Goal: Task Accomplishment & Management: Complete application form

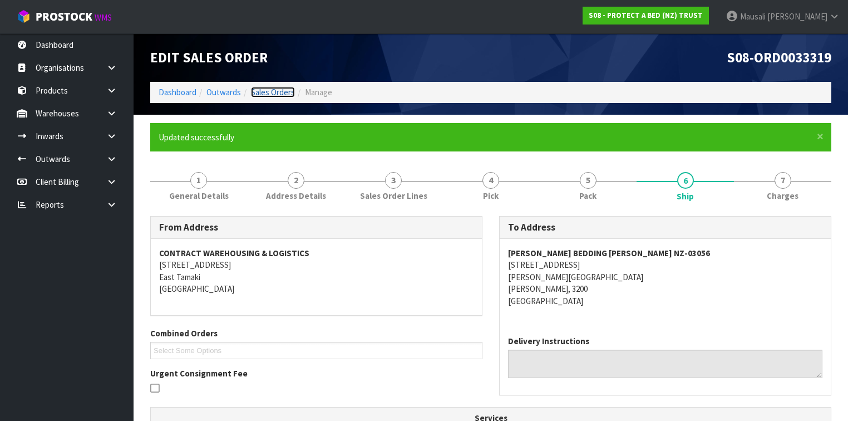
click at [261, 94] on link "Sales Orders" at bounding box center [273, 92] width 44 height 11
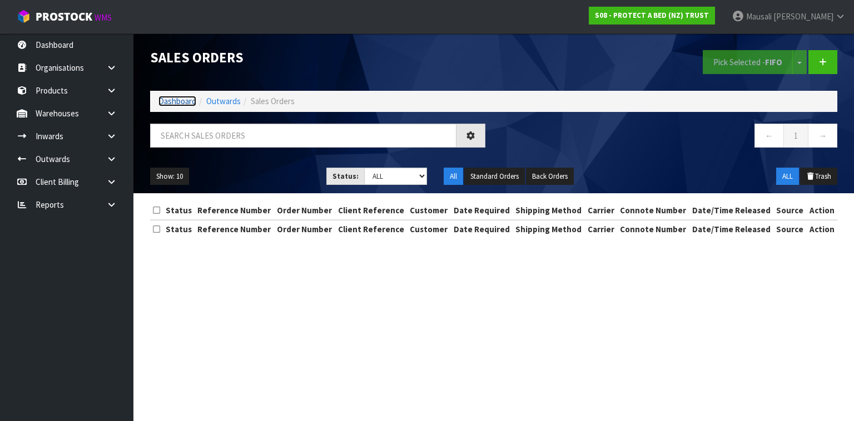
click at [175, 98] on link "Dashboard" at bounding box center [178, 101] width 38 height 11
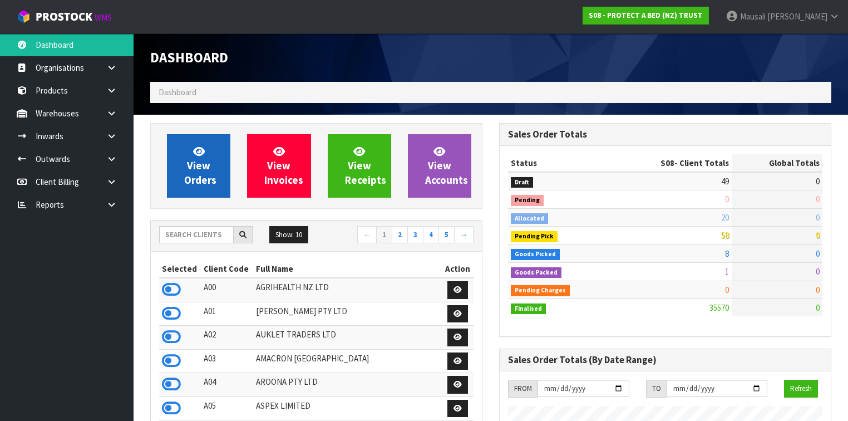
scroll to position [899, 349]
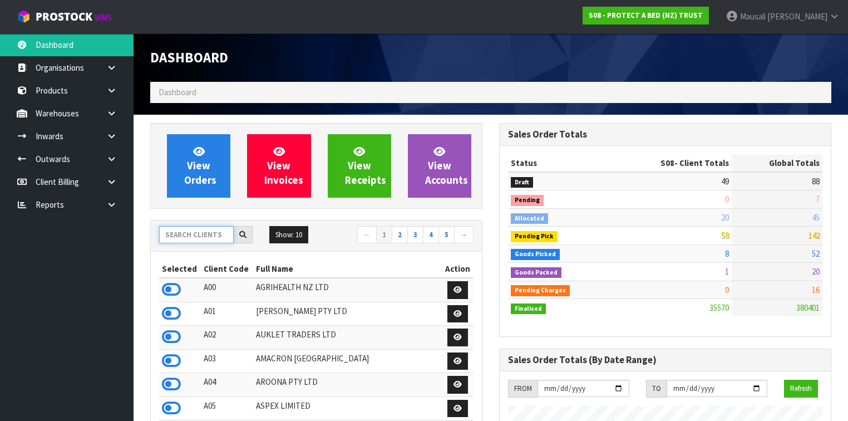
click at [179, 234] on input "text" at bounding box center [196, 234] width 75 height 17
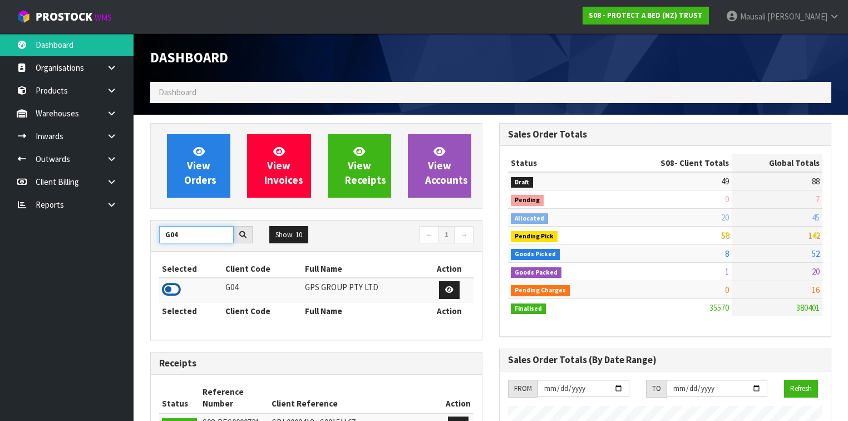
type input "G04"
click at [170, 281] on icon at bounding box center [171, 289] width 19 height 17
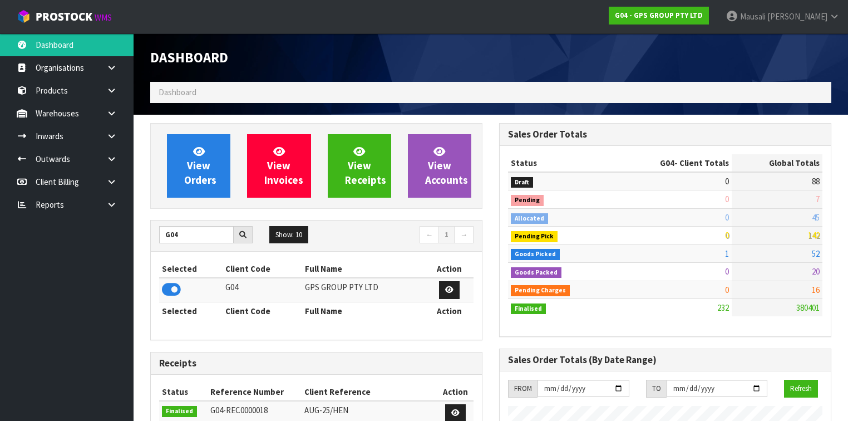
scroll to position [696, 349]
click at [196, 165] on span "View Orders" at bounding box center [200, 166] width 32 height 42
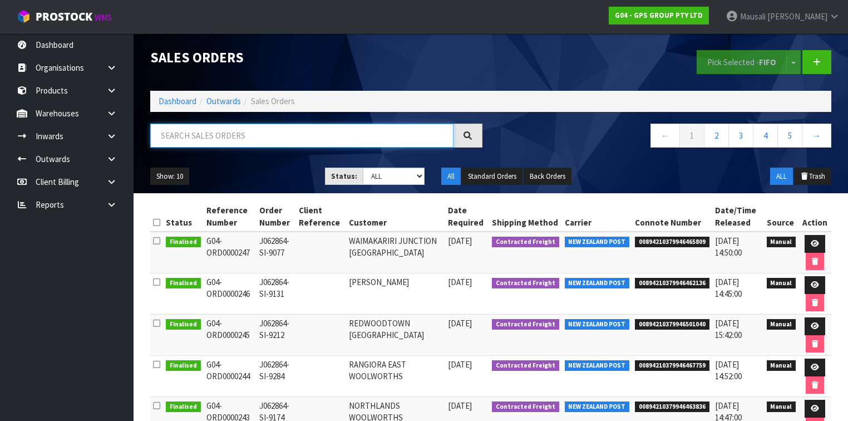
click at [180, 134] on input "text" at bounding box center [301, 135] width 303 height 24
type input "JOB-0410869"
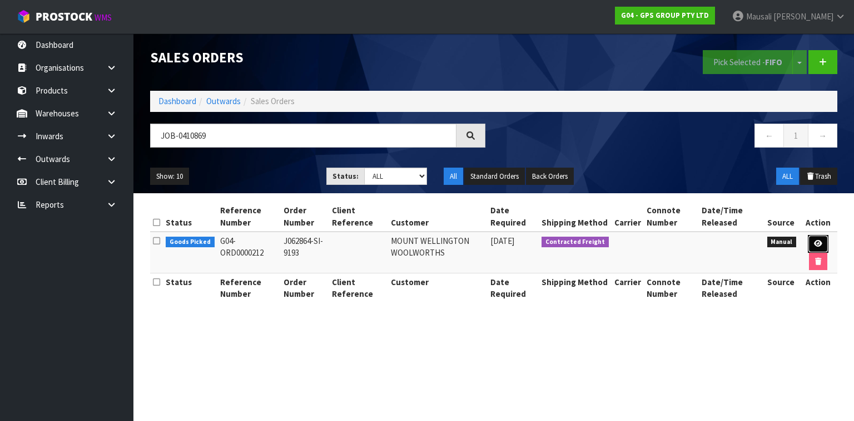
click at [819, 241] on icon at bounding box center [818, 243] width 8 height 7
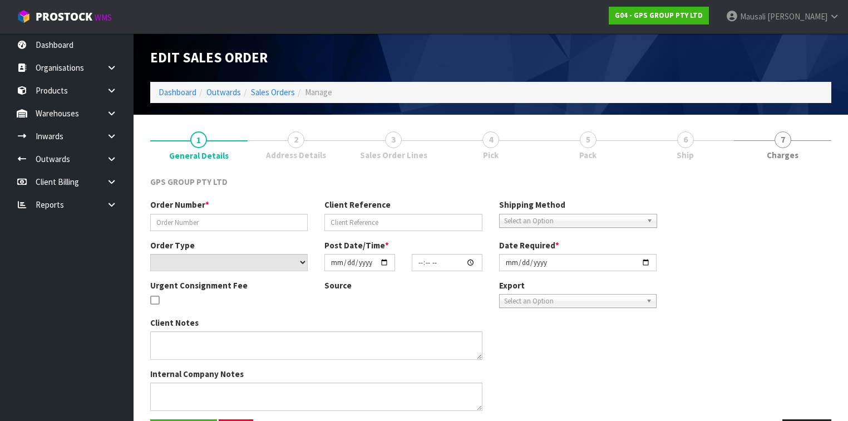
type input "J062864-SI-9193"
select select "number:0"
type input "[DATE]"
type input "16:42:00.000"
type input "[DATE]"
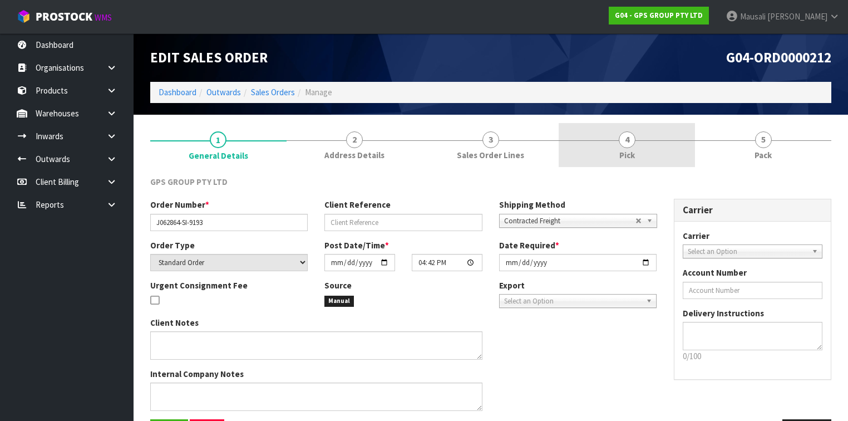
click at [670, 150] on link "4 Pick" at bounding box center [626, 145] width 136 height 44
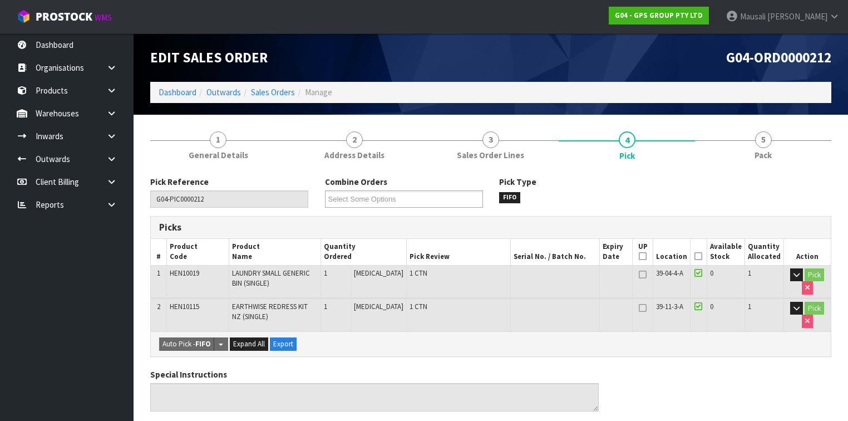
click at [699, 256] on icon at bounding box center [698, 256] width 8 height 1
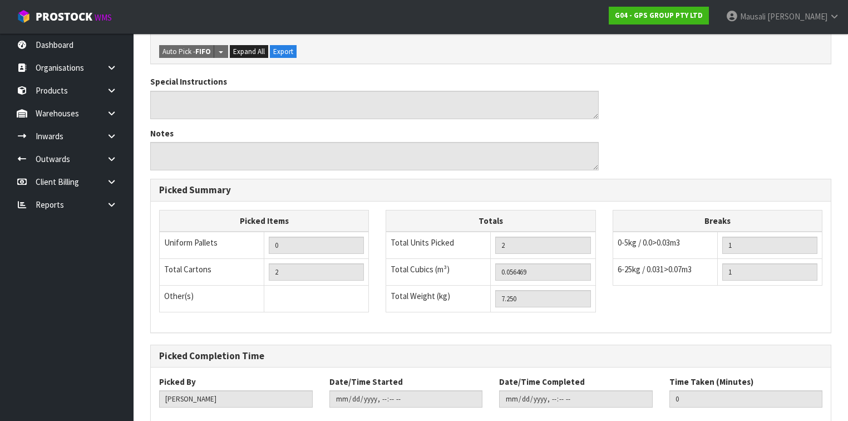
scroll to position [393, 0]
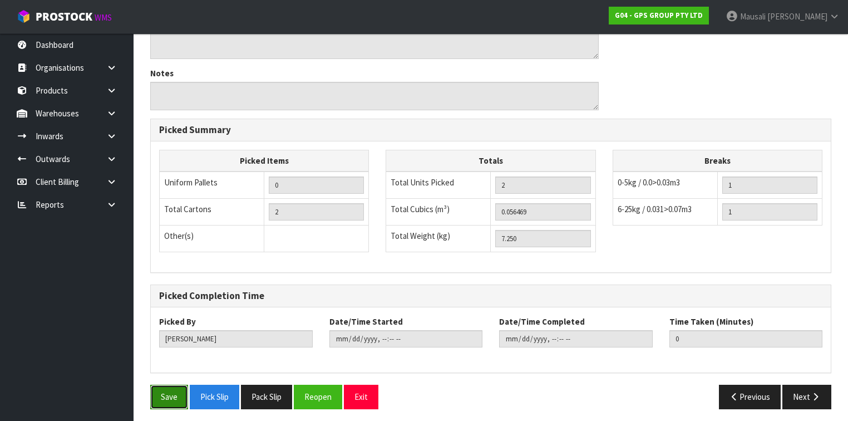
click at [171, 384] on button "Save" at bounding box center [169, 396] width 38 height 24
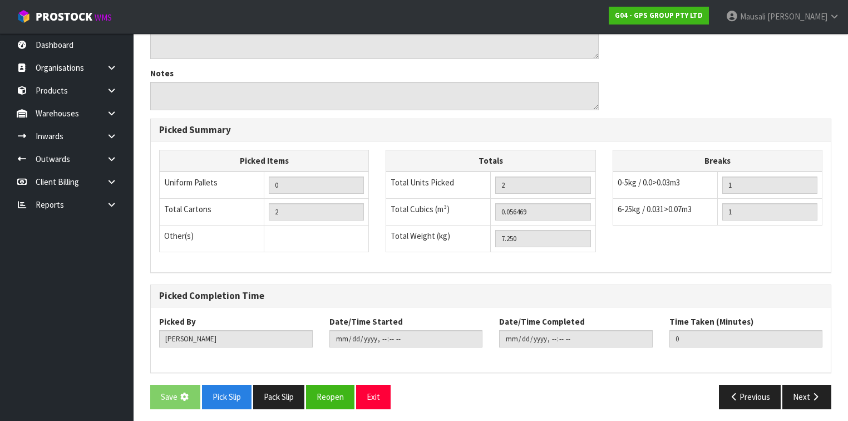
scroll to position [0, 0]
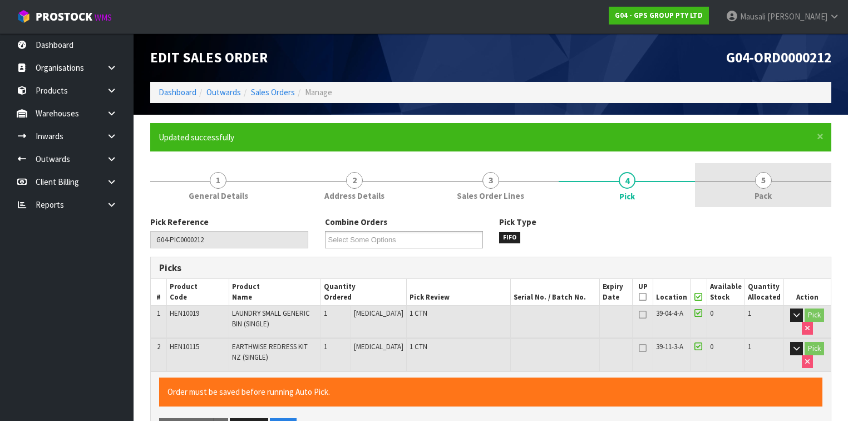
type input "[PERSON_NAME]"
type input "[DATE]T12:23:39"
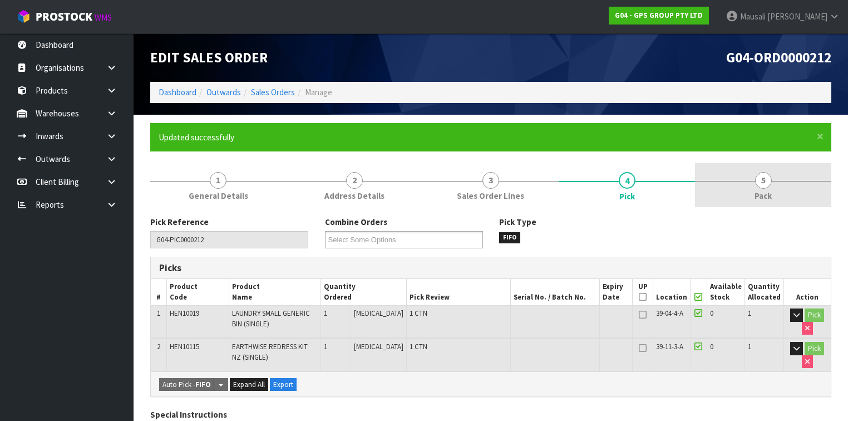
click at [758, 187] on link "5 Pack" at bounding box center [763, 185] width 136 height 44
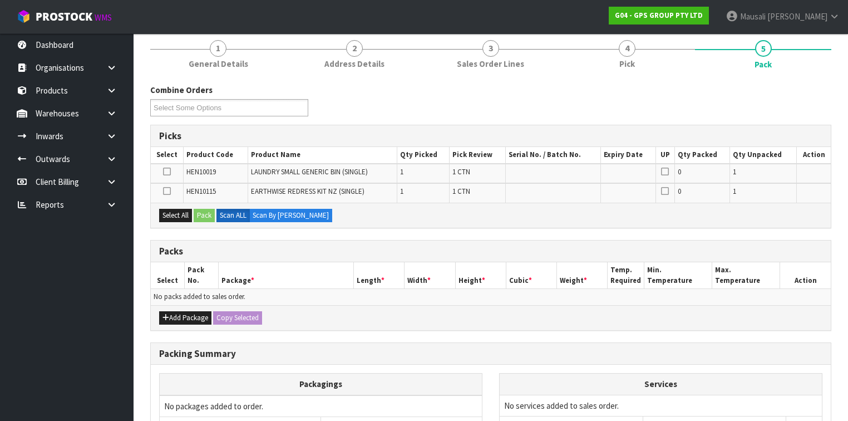
scroll to position [223, 0]
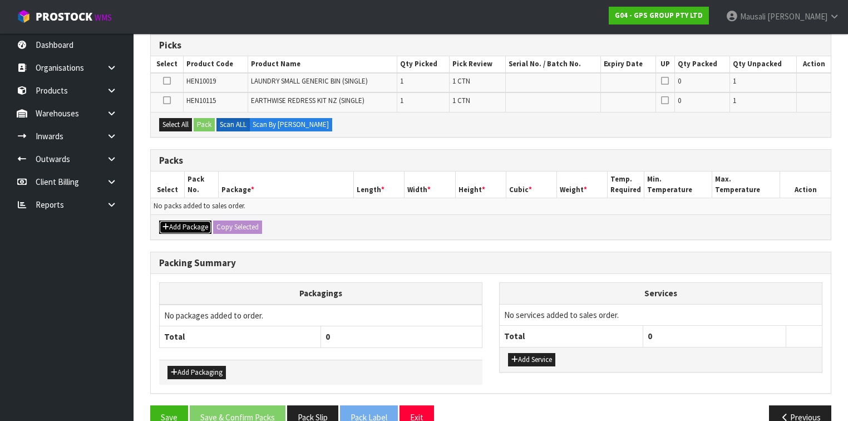
drag, startPoint x: 189, startPoint y: 223, endPoint x: 182, endPoint y: 216, distance: 9.8
click at [189, 223] on button "Add Package" at bounding box center [185, 226] width 52 height 13
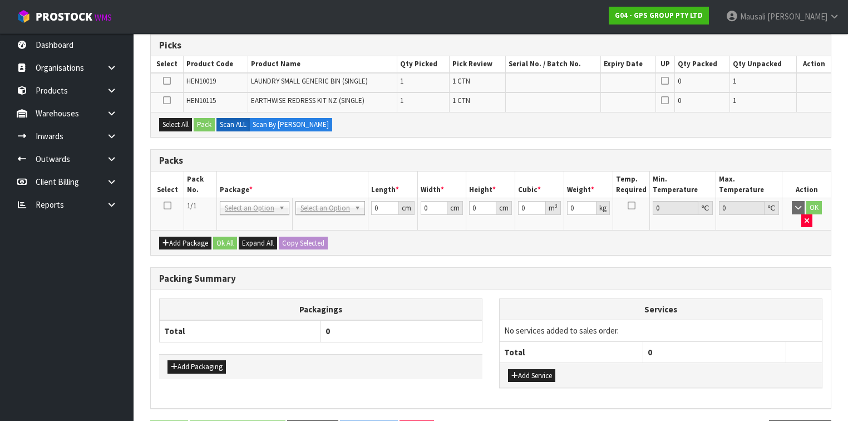
click at [168, 205] on icon at bounding box center [168, 205] width 8 height 1
drag, startPoint x: 174, startPoint y: 123, endPoint x: 195, endPoint y: 123, distance: 21.7
click at [174, 122] on button "Select All" at bounding box center [175, 124] width 33 height 13
click at [197, 123] on button "Pack" at bounding box center [204, 124] width 21 height 13
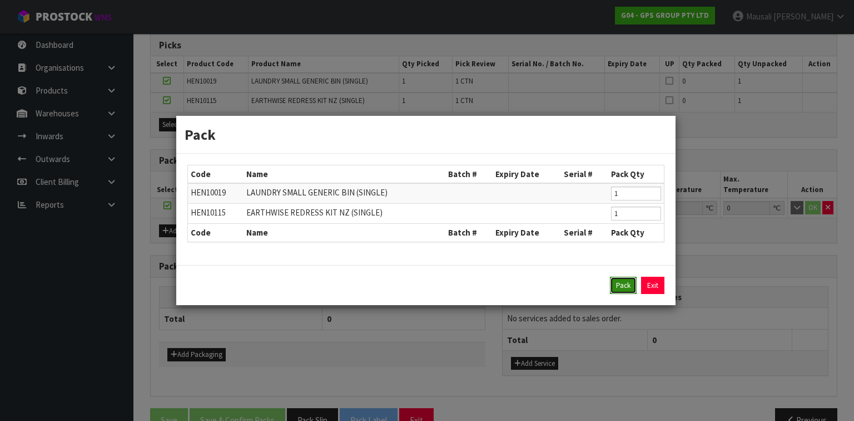
click at [617, 280] on button "Pack" at bounding box center [623, 285] width 27 height 18
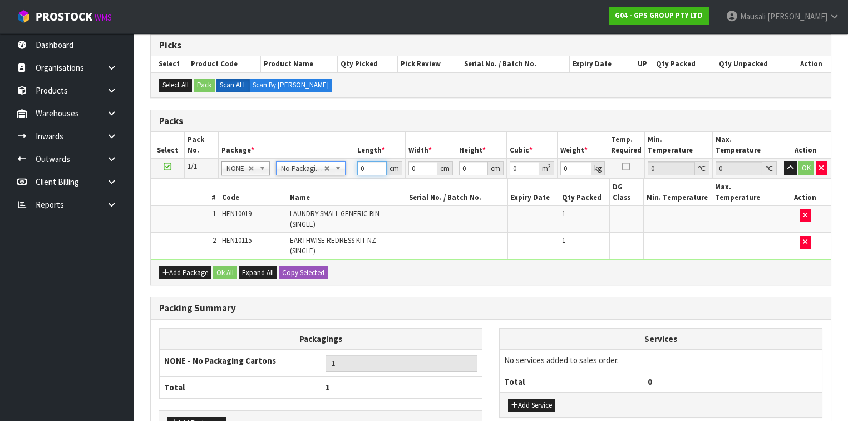
drag, startPoint x: 367, startPoint y: 169, endPoint x: 354, endPoint y: 179, distance: 16.2
click at [358, 177] on tbody "1/1 NONE 007-001 007-002 007-004 007-009 007-013 007-014 007-015 007-017 007-01…" at bounding box center [491, 209] width 680 height 101
type input "134"
type input "49"
type input "1"
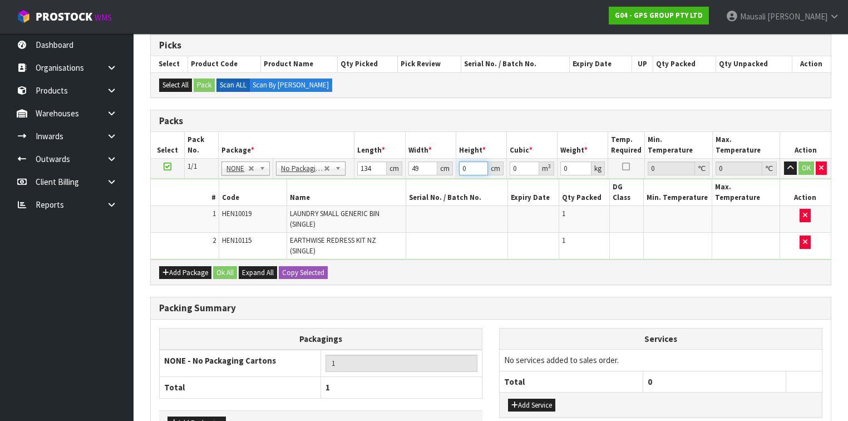
type input "0.006566"
type input "10"
type input "0.06566"
type input "10"
type input "7"
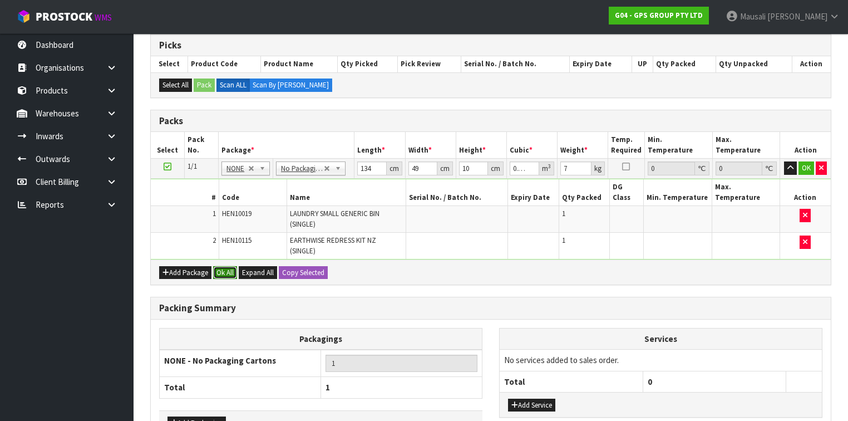
click at [223, 266] on button "Ok All" at bounding box center [225, 272] width 24 height 13
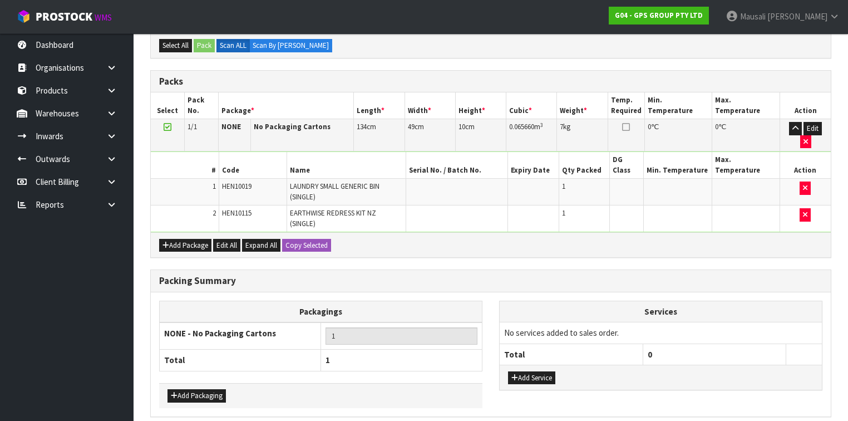
scroll to position [282, 0]
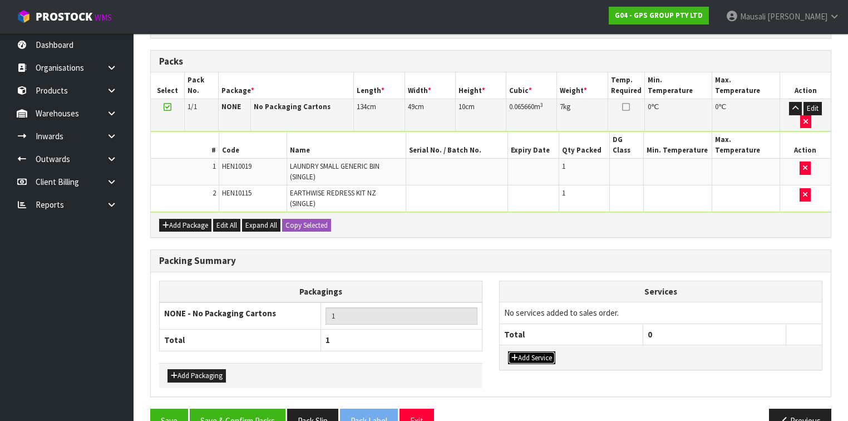
drag, startPoint x: 517, startPoint y: 328, endPoint x: 523, endPoint y: 304, distance: 24.6
click at [517, 351] on button "Add Service" at bounding box center [531, 357] width 47 height 13
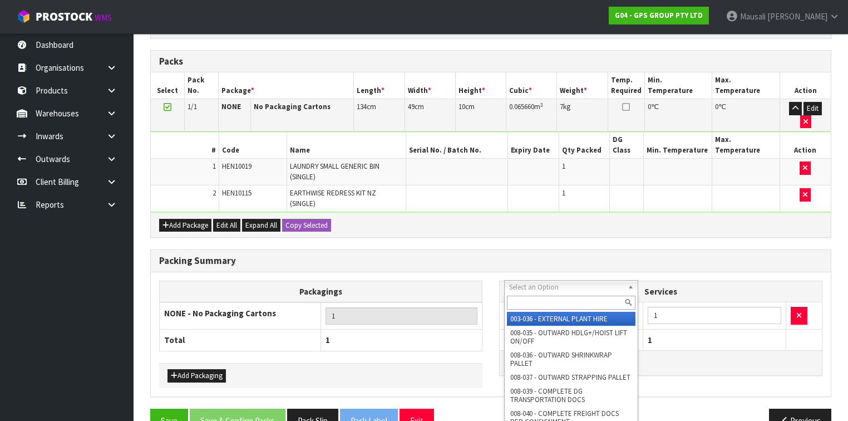
drag, startPoint x: 527, startPoint y: 289, endPoint x: 526, endPoint y: 294, distance: 5.7
click at [525, 305] on input "text" at bounding box center [571, 302] width 128 height 14
type input "044"
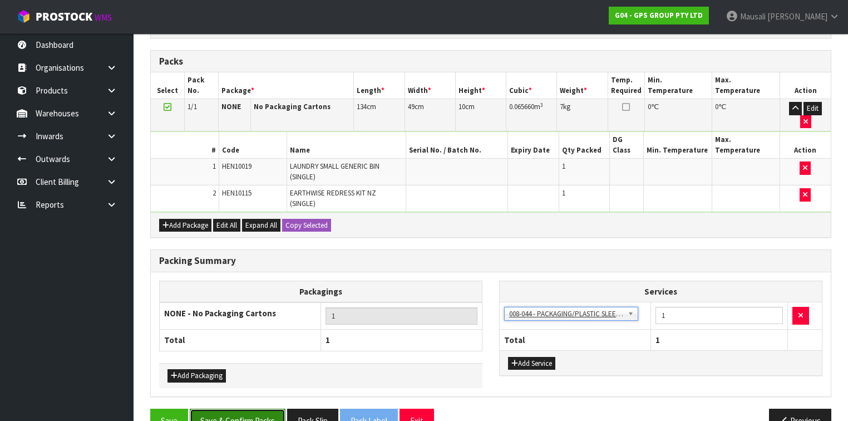
click at [250, 408] on button "Save & Confirm Packs" at bounding box center [238, 420] width 96 height 24
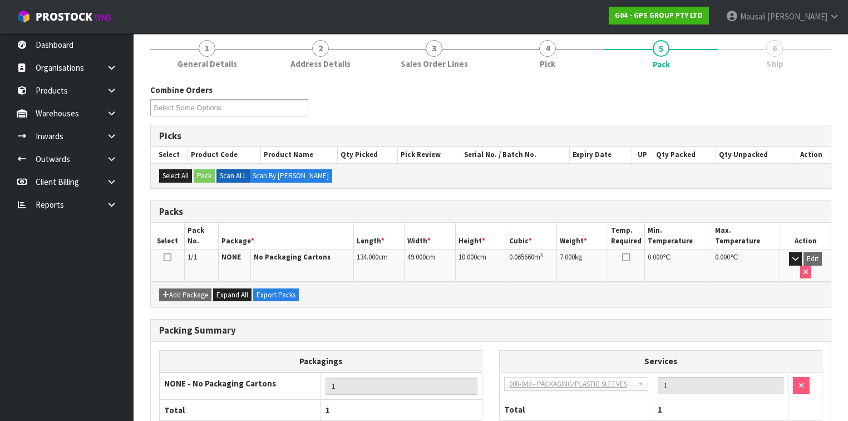
scroll to position [188, 0]
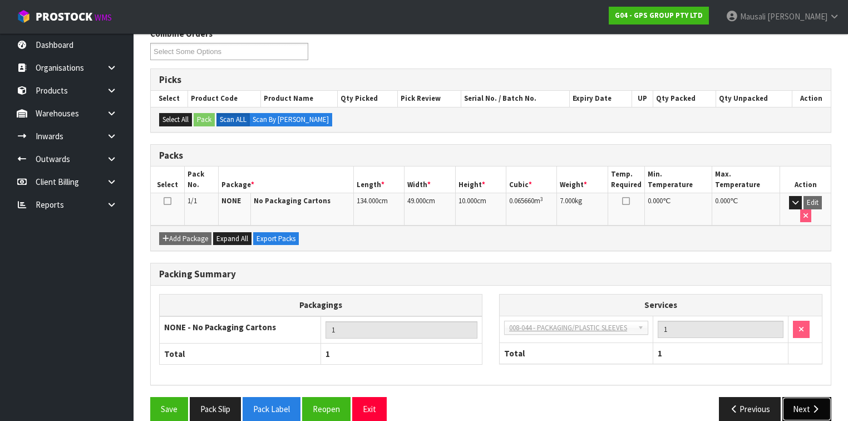
click at [805, 397] on button "Next" at bounding box center [806, 409] width 49 height 24
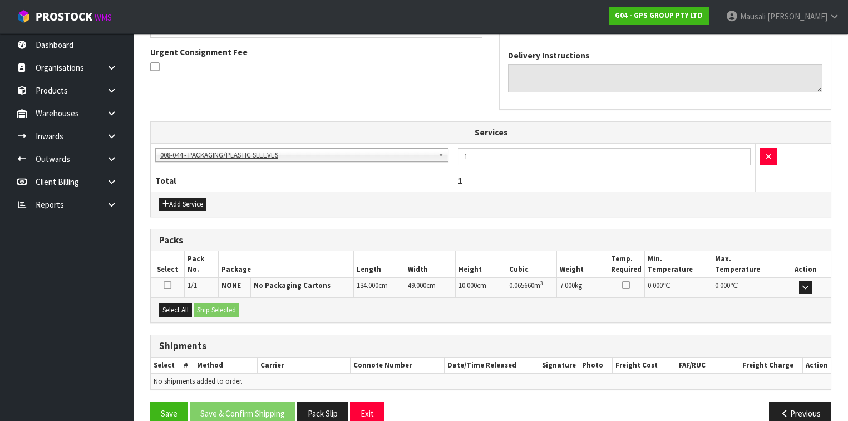
scroll to position [322, 0]
drag, startPoint x: 180, startPoint y: 303, endPoint x: 199, endPoint y: 303, distance: 18.9
click at [181, 303] on button "Select All" at bounding box center [175, 309] width 33 height 13
click at [206, 303] on button "Ship Selected" at bounding box center [217, 309] width 46 height 13
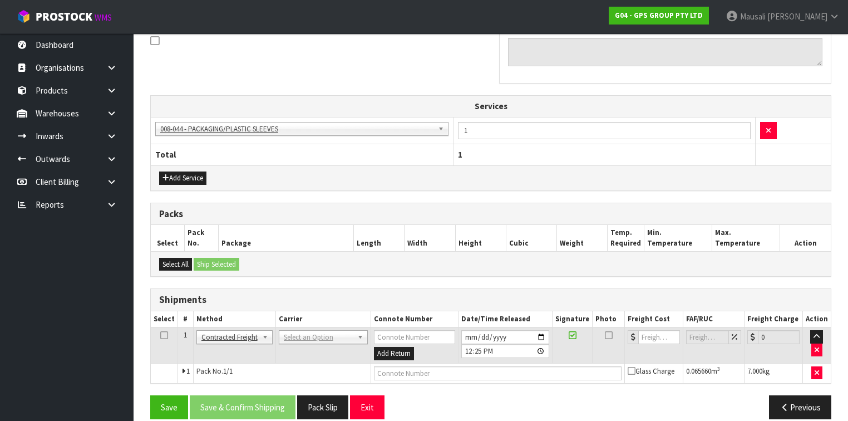
scroll to position [358, 0]
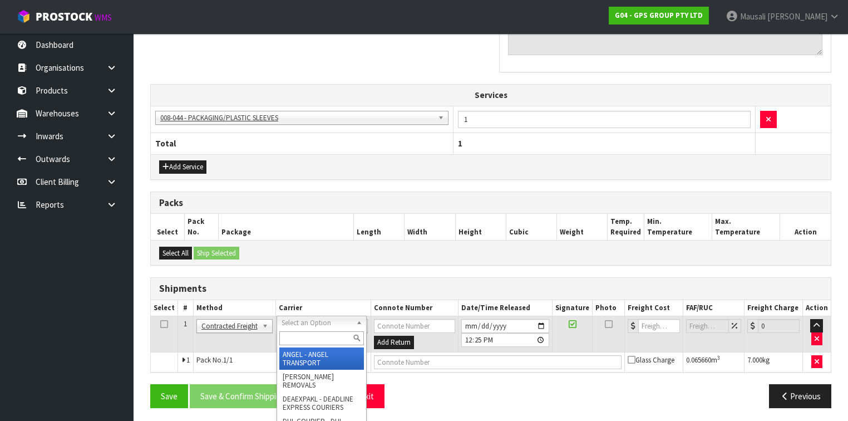
click at [296, 336] on input "text" at bounding box center [321, 338] width 85 height 14
type input "NZP"
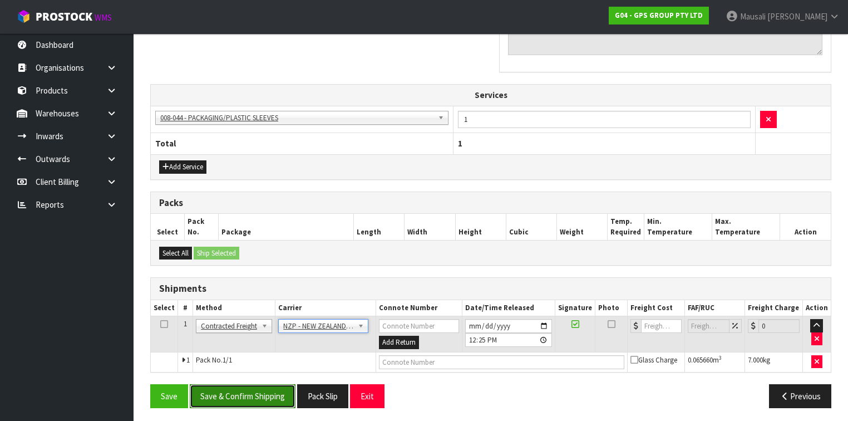
click at [248, 388] on button "Save & Confirm Shipping" at bounding box center [243, 396] width 106 height 24
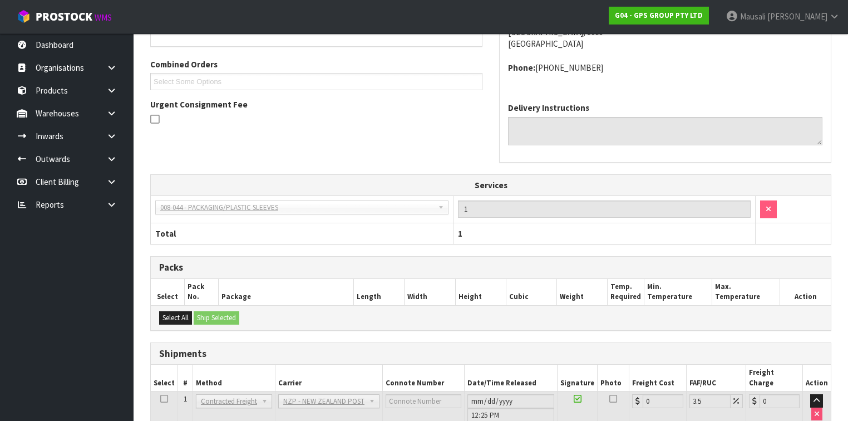
scroll to position [343, 0]
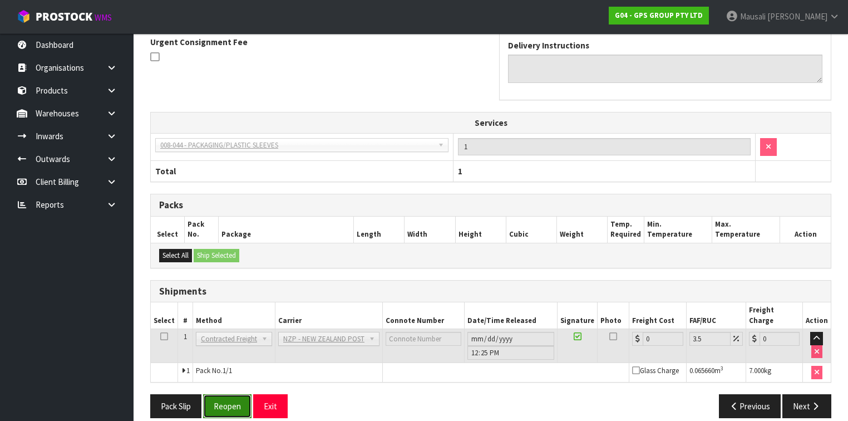
drag, startPoint x: 224, startPoint y: 387, endPoint x: 236, endPoint y: 380, distance: 13.9
click at [224, 394] on button "Reopen" at bounding box center [227, 406] width 48 height 24
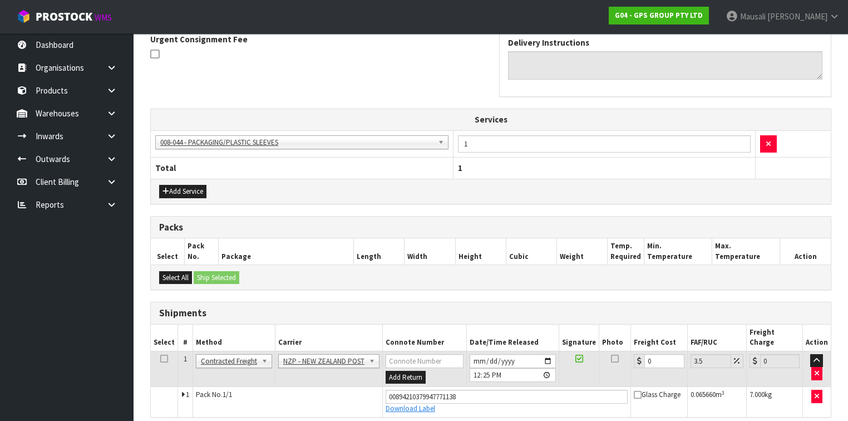
scroll to position [368, 0]
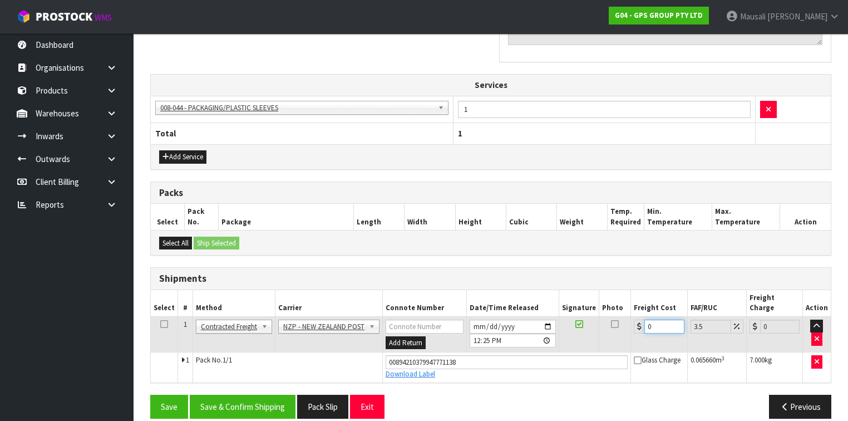
drag, startPoint x: 654, startPoint y: 312, endPoint x: 639, endPoint y: 317, distance: 16.0
click at [639, 319] on div "0" at bounding box center [659, 326] width 50 height 14
type input "4"
type input "4.14"
type input "4.3"
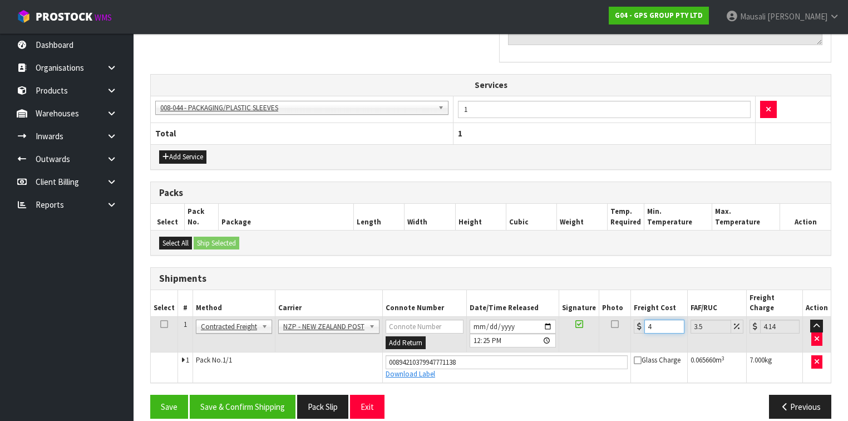
type input "4.45"
type input "4.33"
type input "4.48"
type input "4.33"
click at [238, 394] on button "Save & Confirm Shipping" at bounding box center [243, 406] width 106 height 24
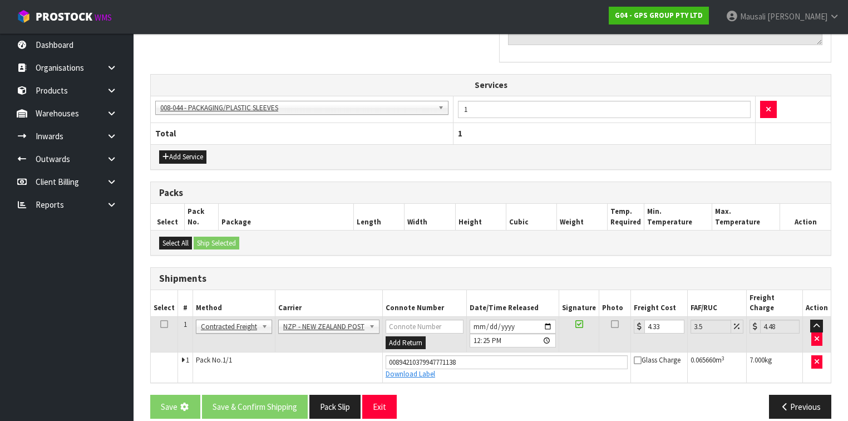
scroll to position [0, 0]
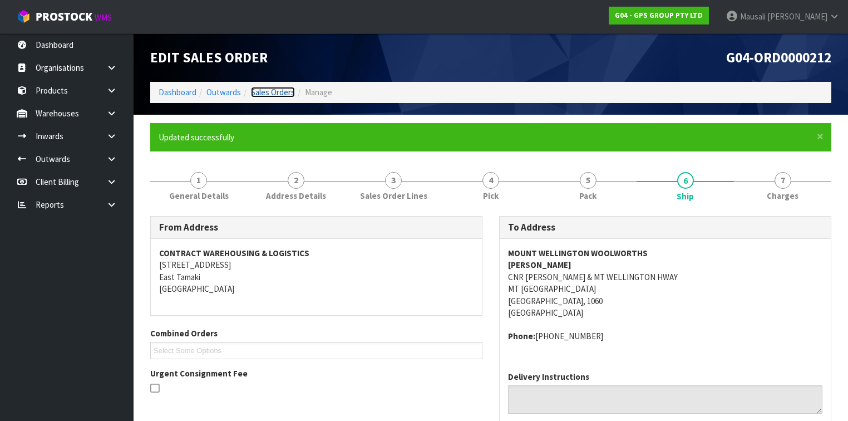
click at [273, 93] on link "Sales Orders" at bounding box center [273, 92] width 44 height 11
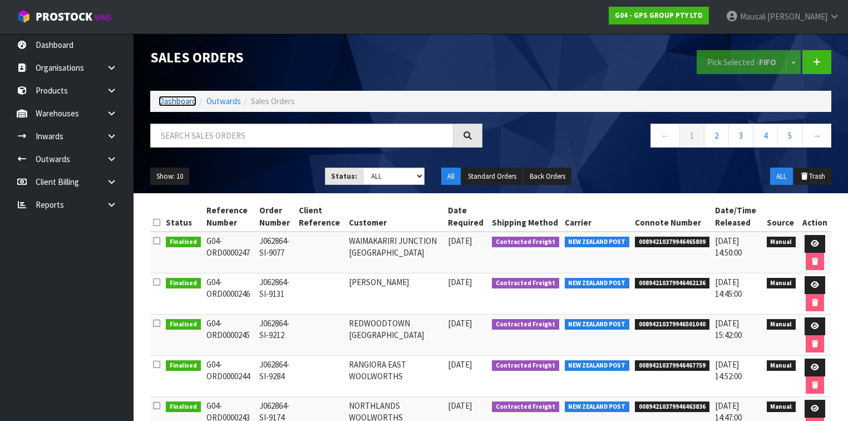
click at [185, 97] on link "Dashboard" at bounding box center [178, 101] width 38 height 11
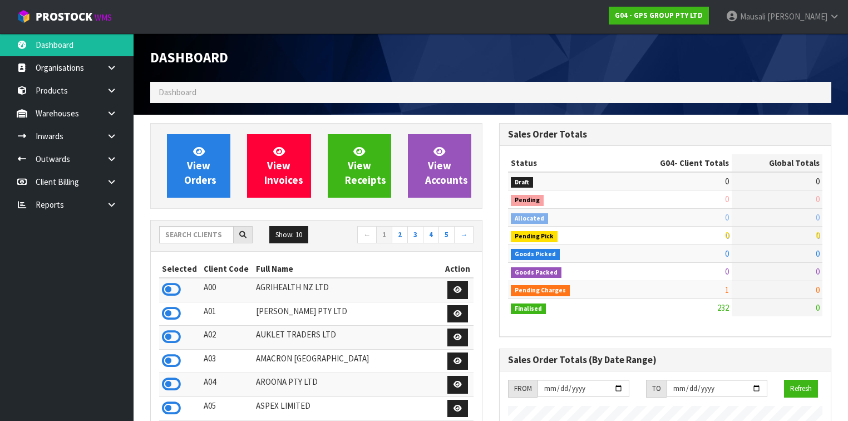
scroll to position [696, 349]
click at [187, 236] on input "text" at bounding box center [196, 234] width 75 height 17
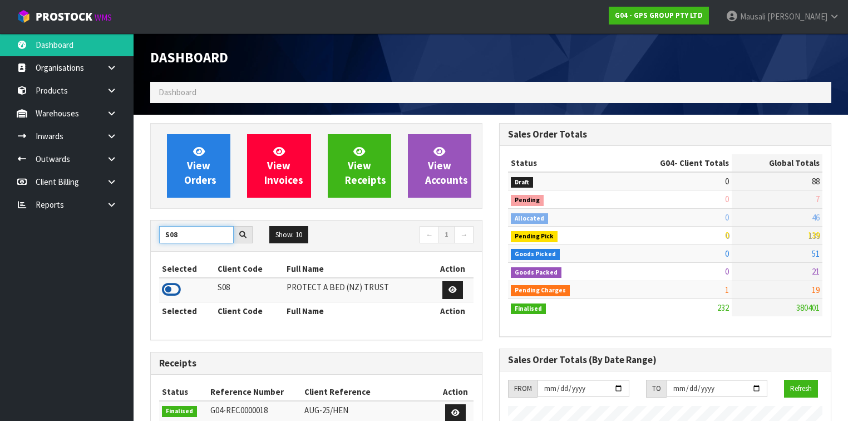
type input "S08"
click at [171, 286] on icon at bounding box center [171, 289] width 19 height 17
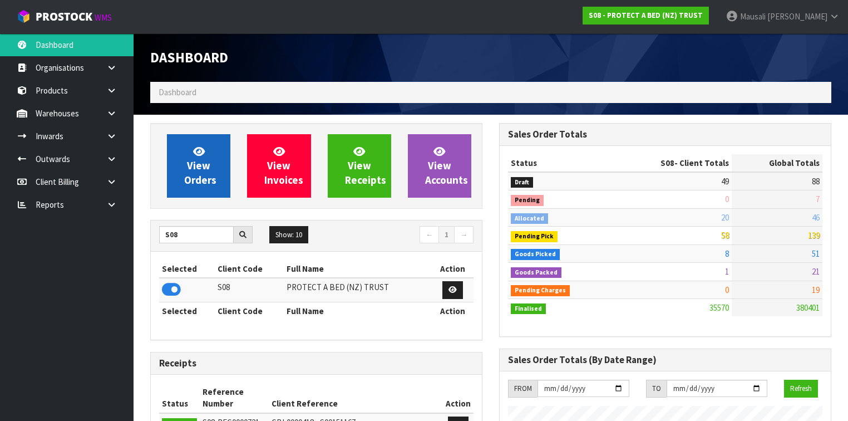
scroll to position [899, 349]
click at [195, 178] on span "View Orders" at bounding box center [200, 166] width 32 height 42
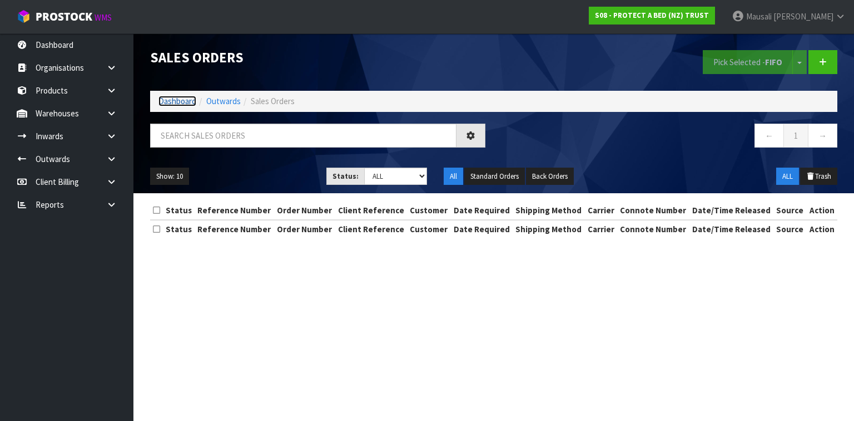
click at [185, 101] on link "Dashboard" at bounding box center [178, 101] width 38 height 11
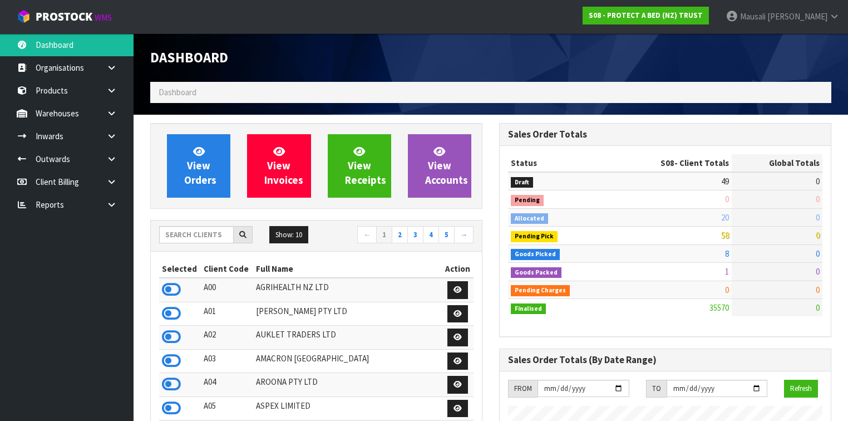
scroll to position [899, 349]
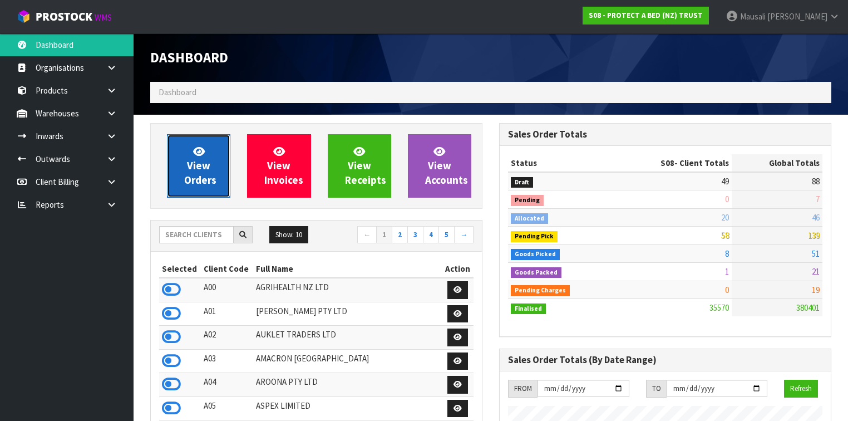
click at [188, 178] on span "View Orders" at bounding box center [200, 166] width 32 height 42
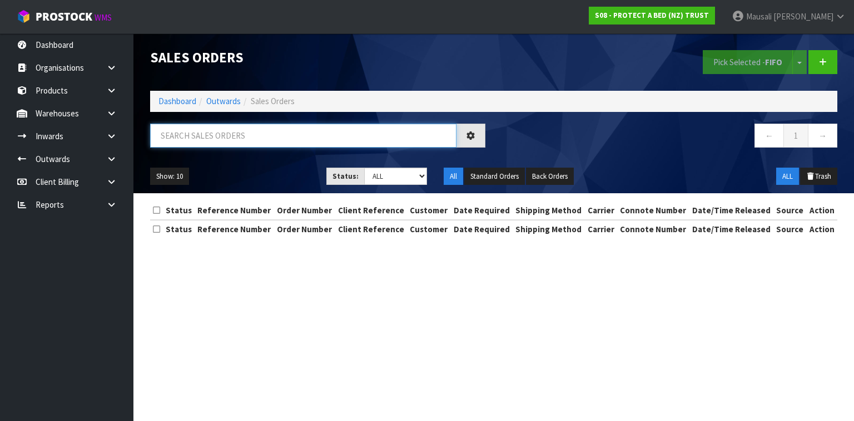
click at [175, 138] on input "text" at bounding box center [303, 135] width 307 height 24
type input "JOB-0411608"
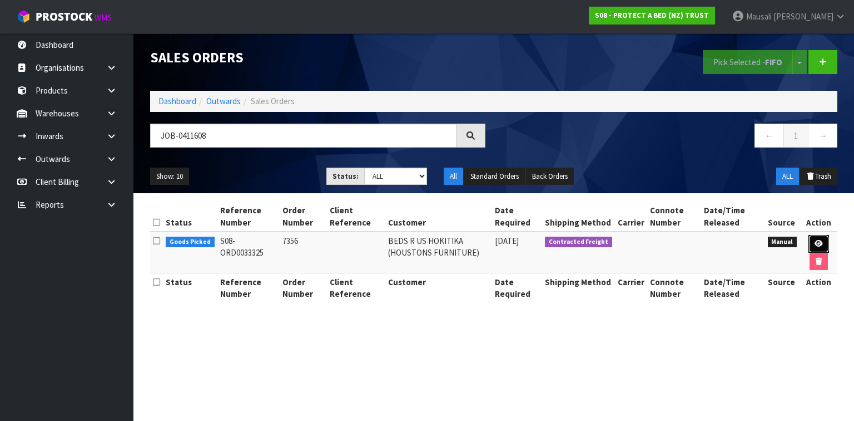
click at [817, 240] on icon at bounding box center [819, 243] width 8 height 7
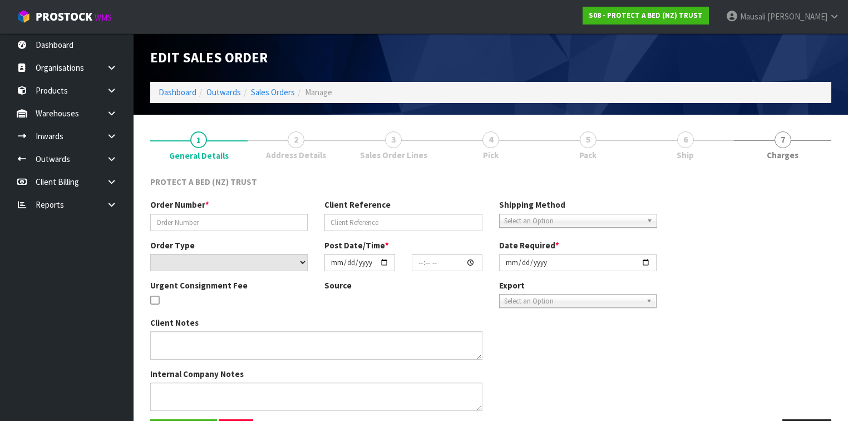
type input "7356"
select select "number:0"
type input "[DATE]"
type input "15:44:00.000"
type input "[DATE]"
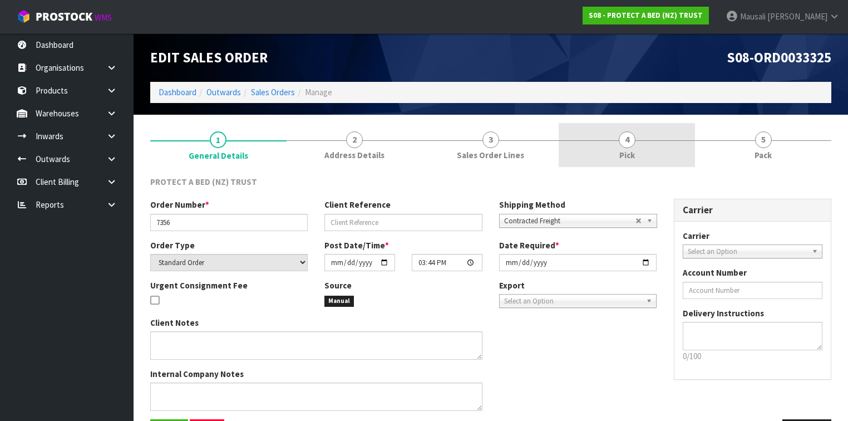
click at [619, 150] on span "Pick" at bounding box center [627, 155] width 16 height 12
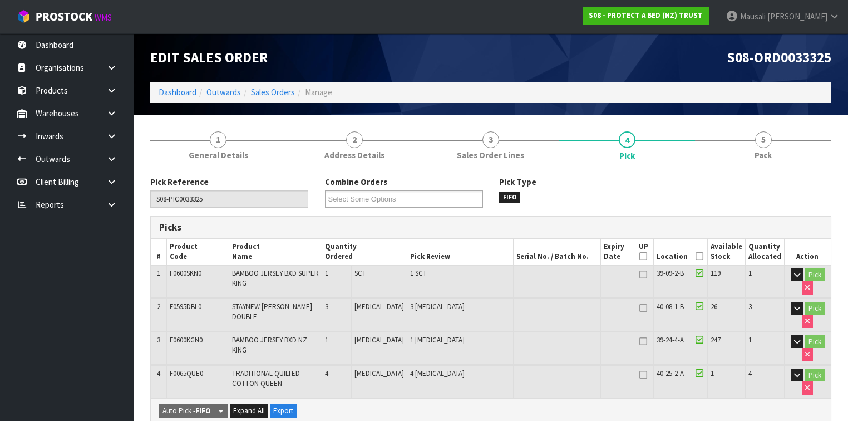
click at [699, 256] on icon at bounding box center [699, 256] width 8 height 1
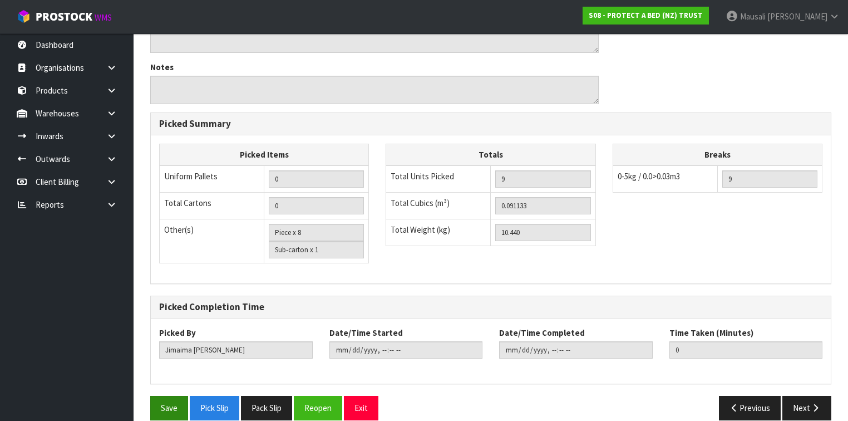
scroll to position [475, 0]
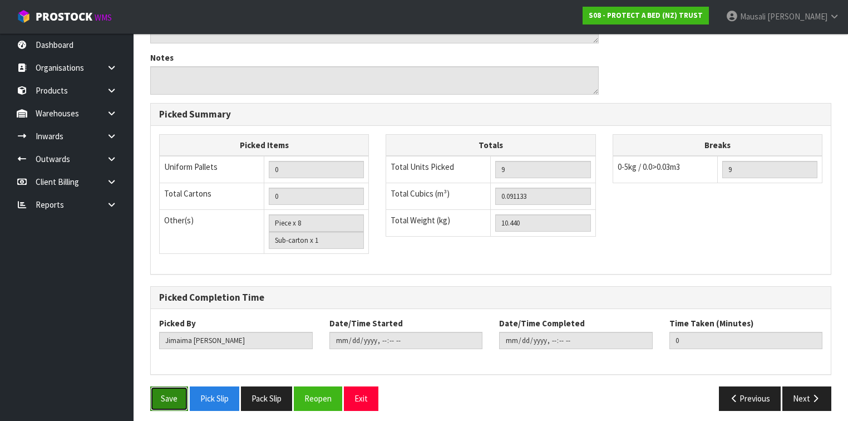
click at [167, 386] on button "Save" at bounding box center [169, 398] width 38 height 24
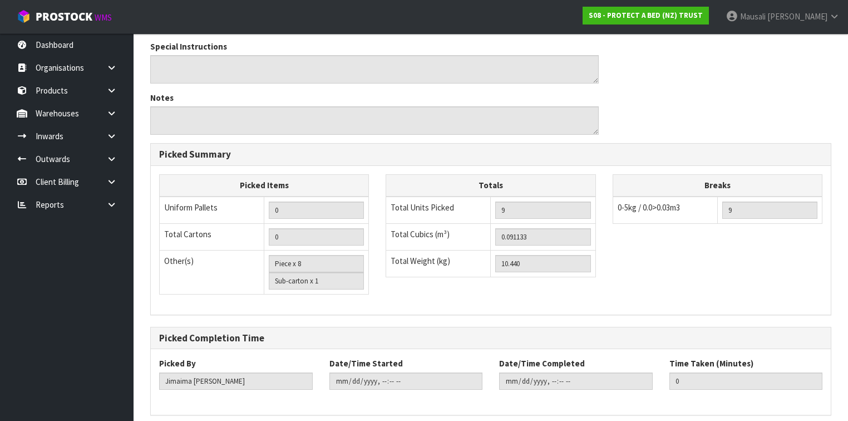
scroll to position [0, 0]
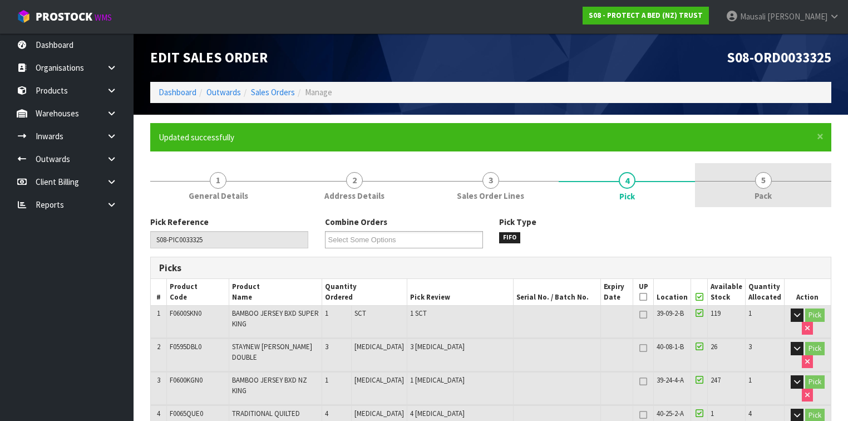
type input "[PERSON_NAME]"
type input "[DATE]T12:31:58"
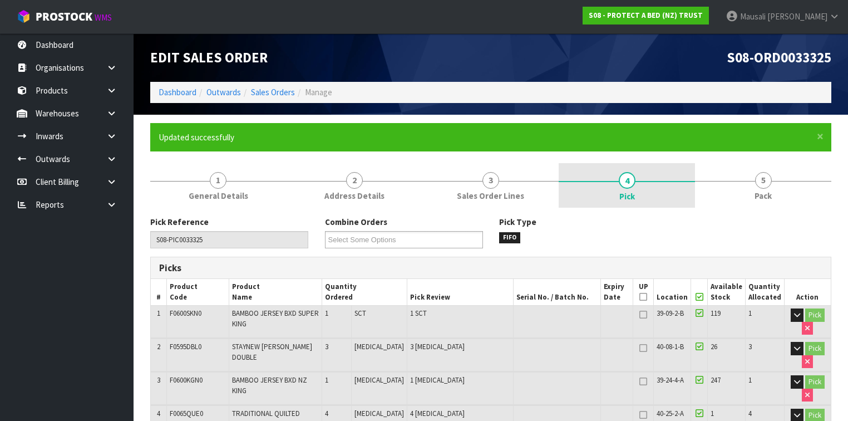
drag, startPoint x: 759, startPoint y: 190, endPoint x: 632, endPoint y: 199, distance: 127.1
click at [758, 190] on span "Pack" at bounding box center [762, 196] width 17 height 12
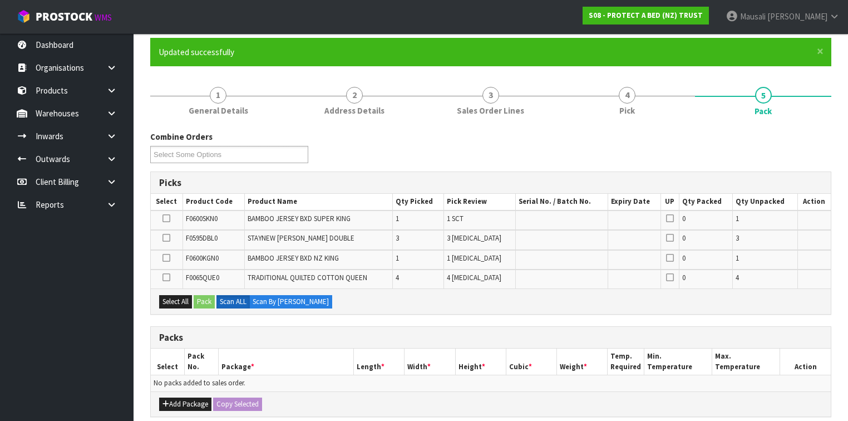
scroll to position [134, 0]
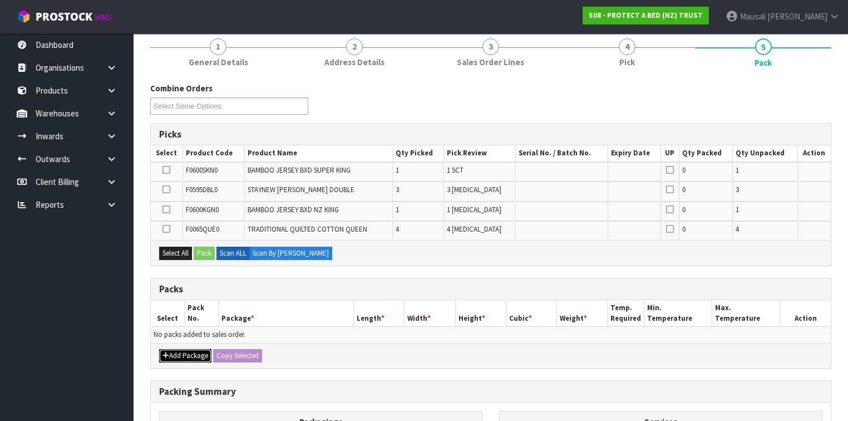
click at [184, 349] on button "Add Package" at bounding box center [185, 355] width 52 height 13
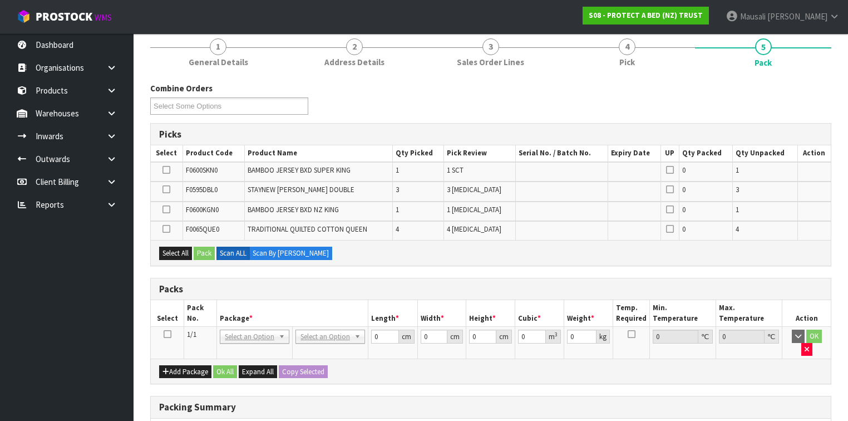
click at [162, 334] on td at bounding box center [167, 343] width 33 height 32
click at [169, 334] on icon at bounding box center [168, 334] width 8 height 1
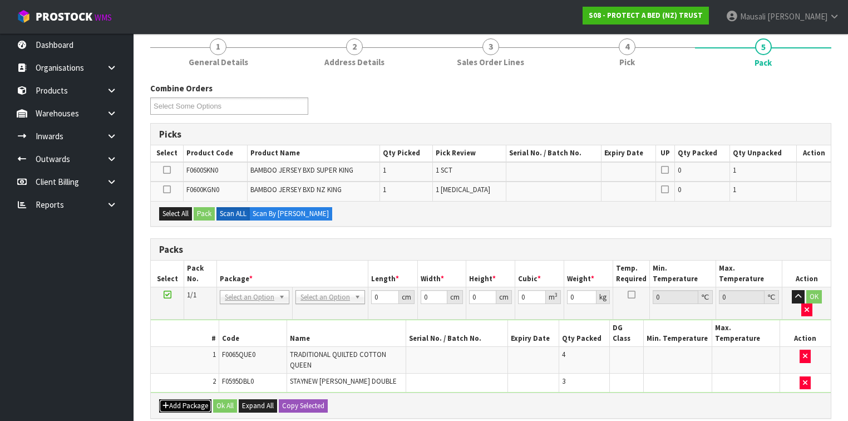
click at [182, 399] on button "Add Package" at bounding box center [185, 405] width 52 height 13
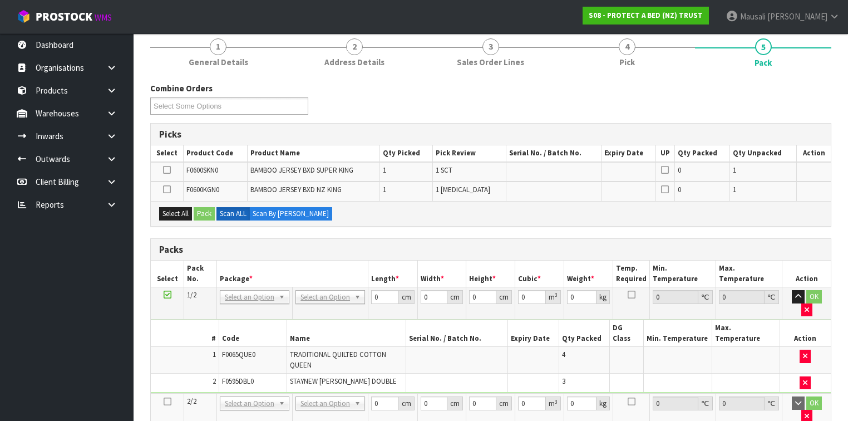
click at [165, 401] on icon at bounding box center [168, 401] width 8 height 1
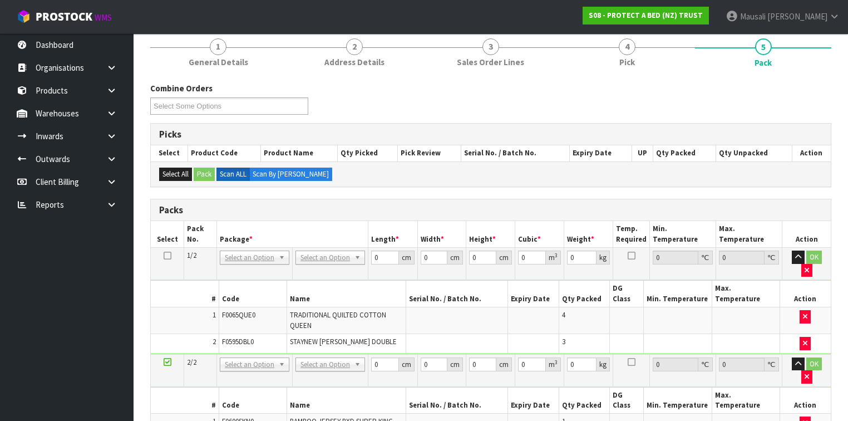
drag, startPoint x: 327, startPoint y: 254, endPoint x: 332, endPoint y: 259, distance: 6.7
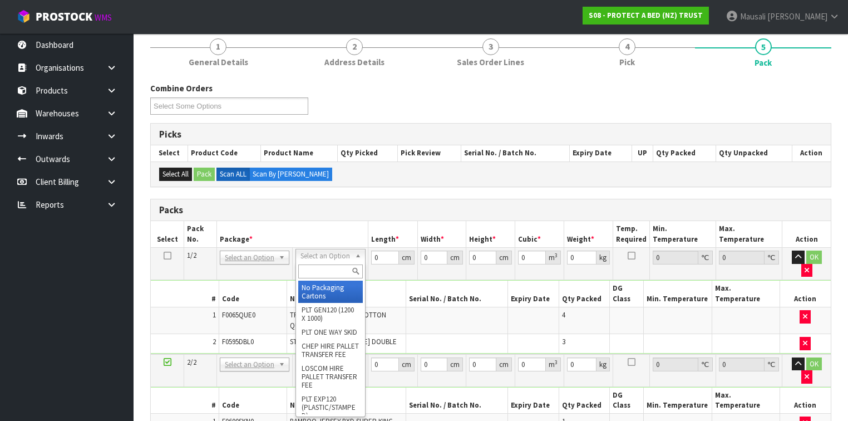
click at [329, 269] on input "text" at bounding box center [330, 271] width 64 height 14
type input "OC"
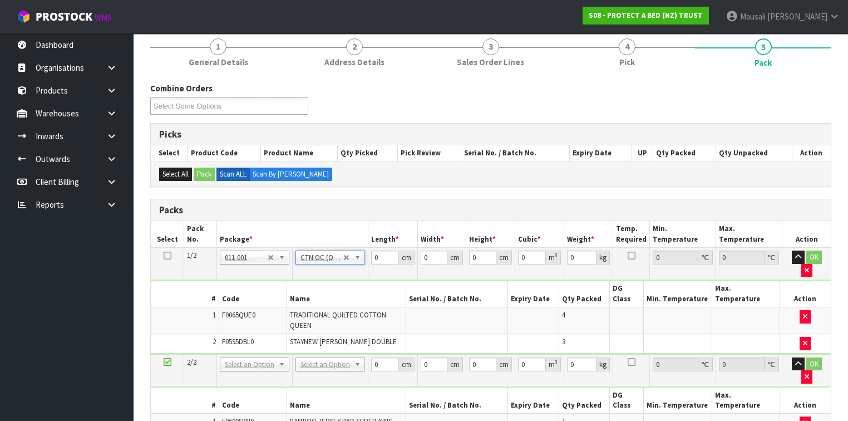
type input "8.48"
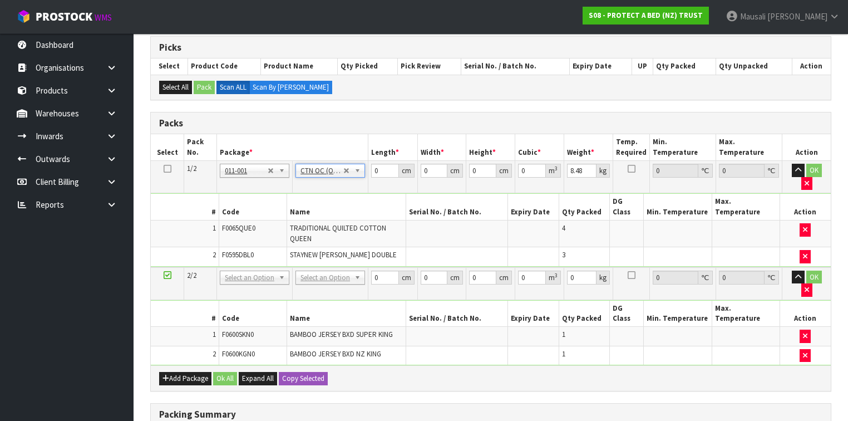
scroll to position [312, 0]
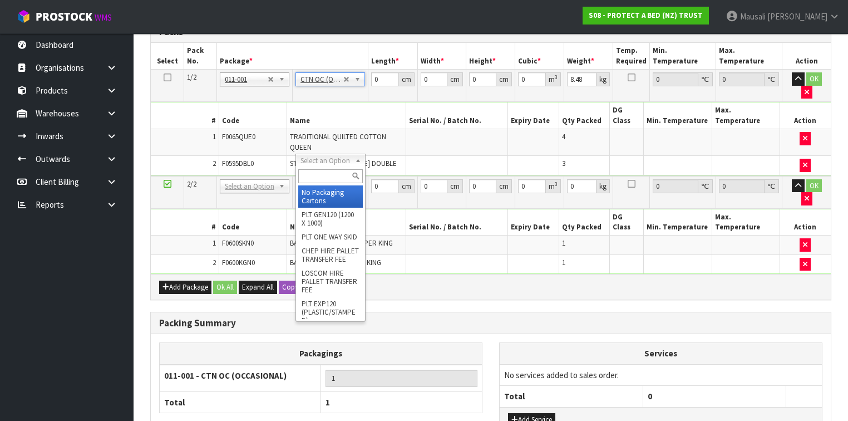
click at [317, 176] on input "text" at bounding box center [330, 176] width 64 height 14
type input "A4"
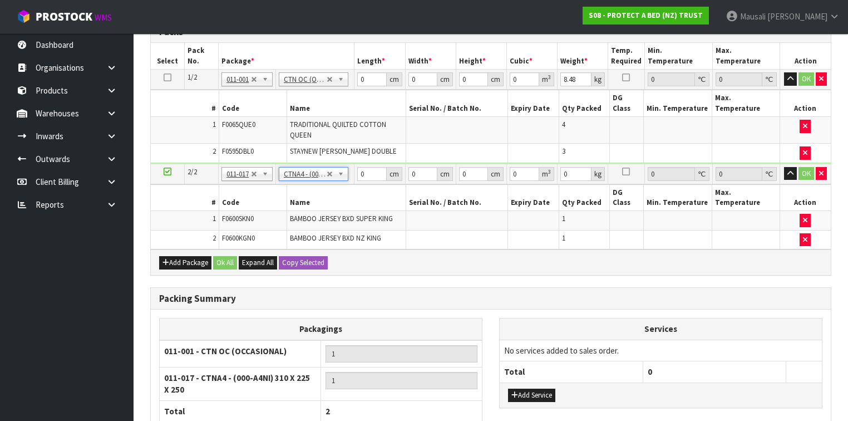
type input "31"
type input "22.5"
type input "25"
type input "0.017438"
type input "2.16"
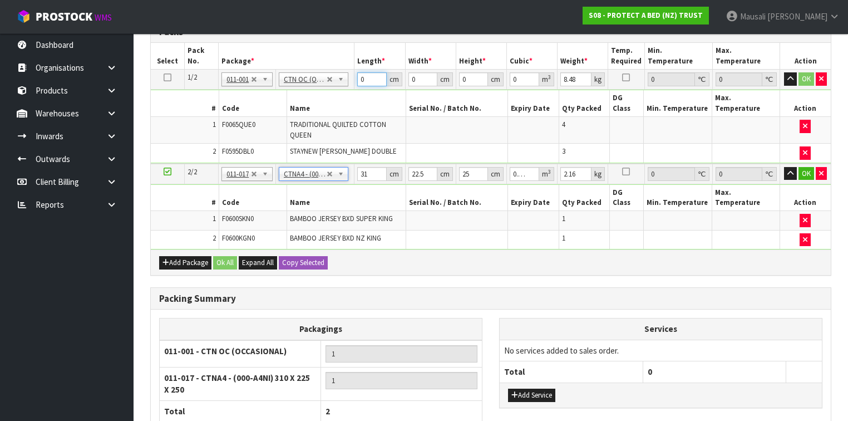
drag, startPoint x: 367, startPoint y: 80, endPoint x: 356, endPoint y: 87, distance: 13.0
click at [355, 85] on td "0 cm" at bounding box center [379, 80] width 51 height 20
type input "58"
type input "48"
type input "3"
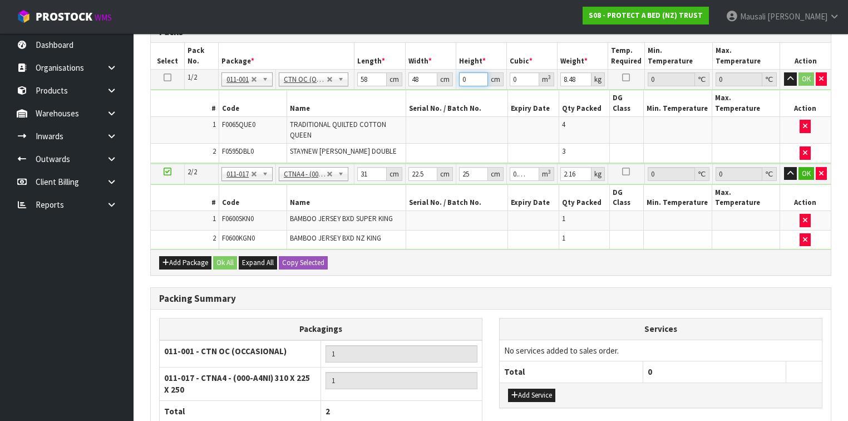
type input "0.008352"
type input "32"
type input "0.089088"
type input "32"
type input "10"
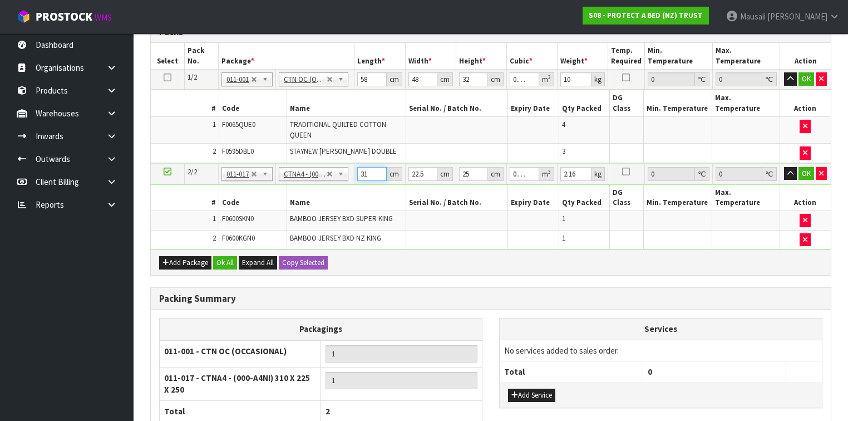
type input "3"
type input "0.001687"
type input "32"
type input "0.018"
type input "32"
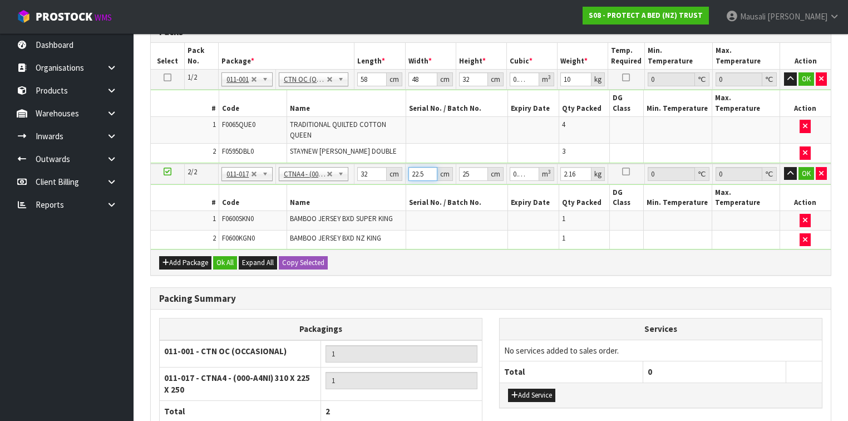
type input "2"
type input "0.0016"
type input "24"
type input "0.0192"
type input "24"
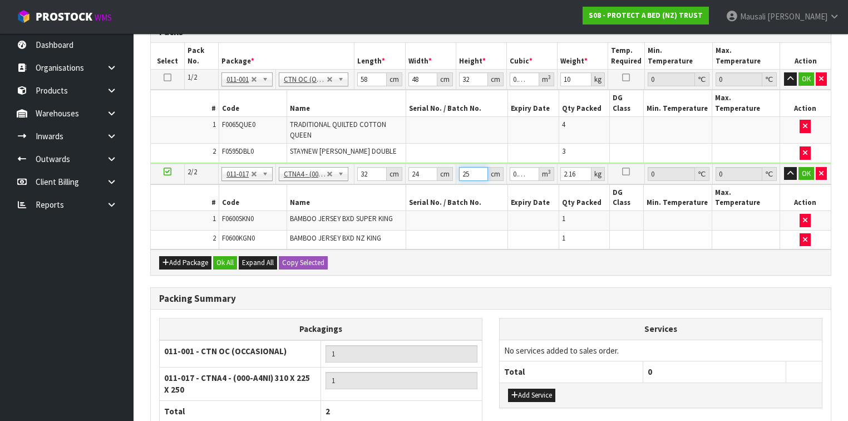
type input "3"
type input "0.002304"
type input "31"
type input "0.023808"
type input "31"
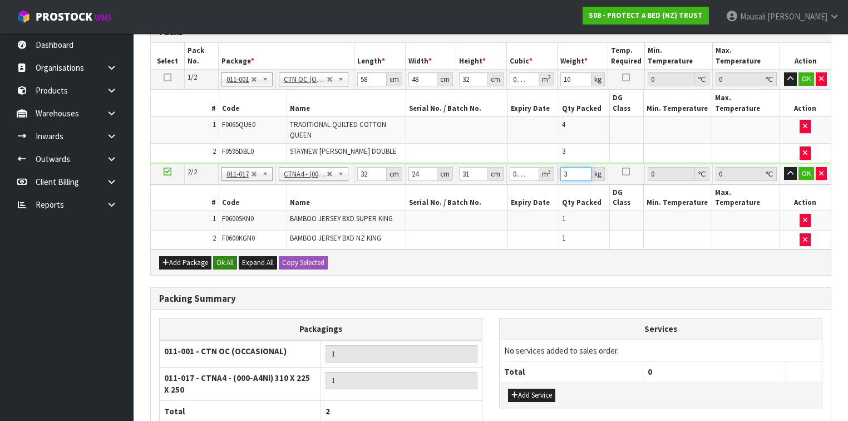
type input "3"
click at [233, 256] on button "Ok All" at bounding box center [225, 262] width 24 height 13
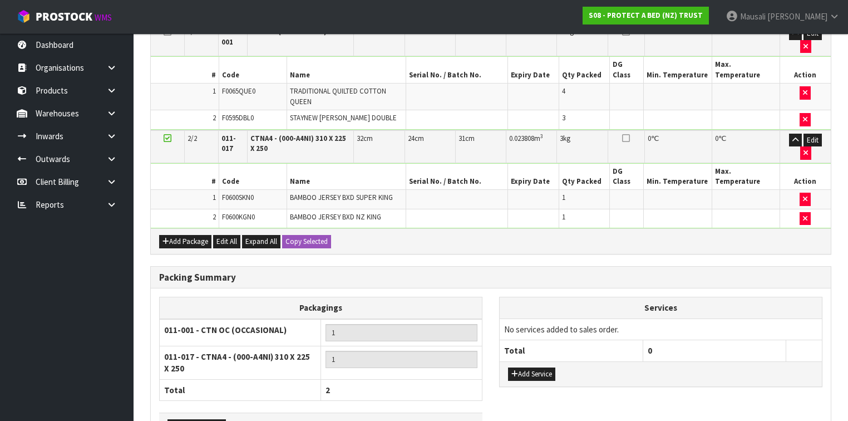
scroll to position [397, 0]
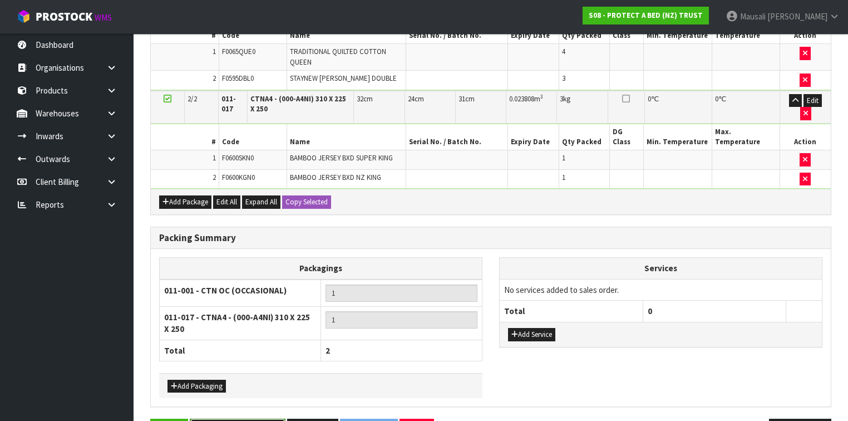
drag, startPoint x: 230, startPoint y: 387, endPoint x: 310, endPoint y: 361, distance: 83.7
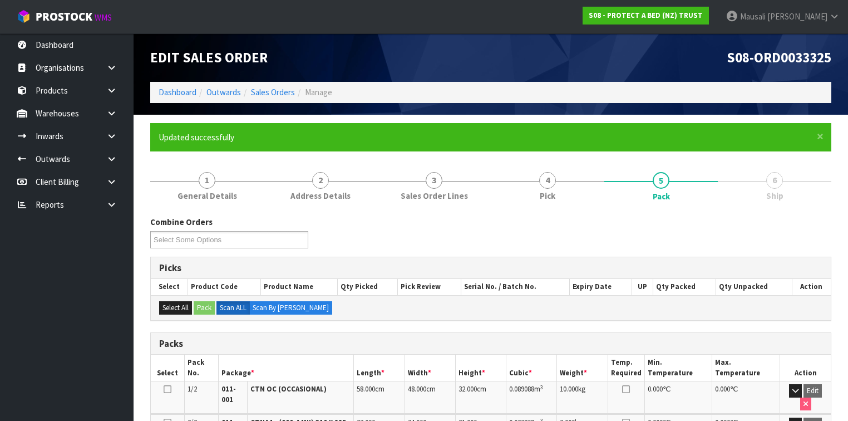
scroll to position [256, 0]
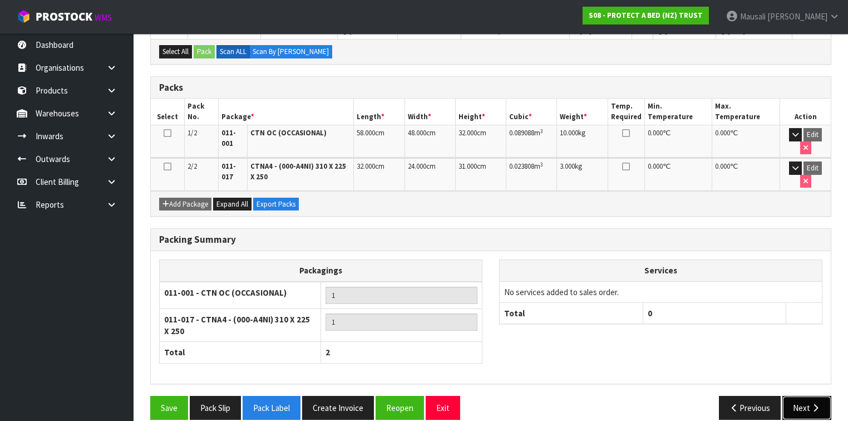
click at [804, 396] on button "Next" at bounding box center [806, 408] width 49 height 24
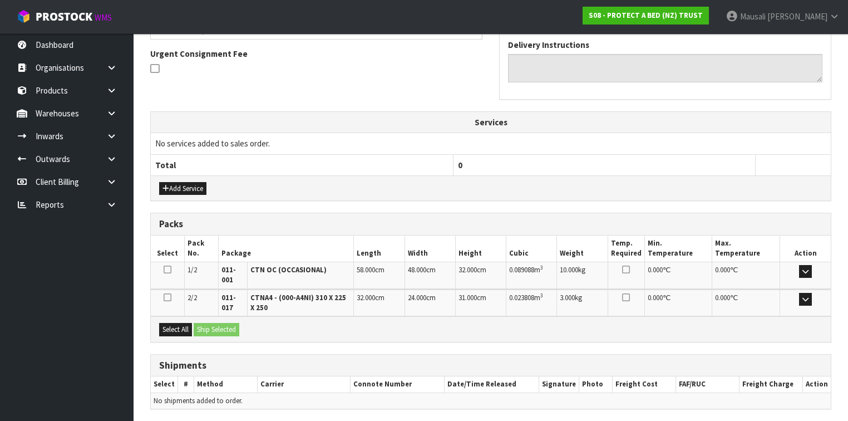
scroll to position [356, 0]
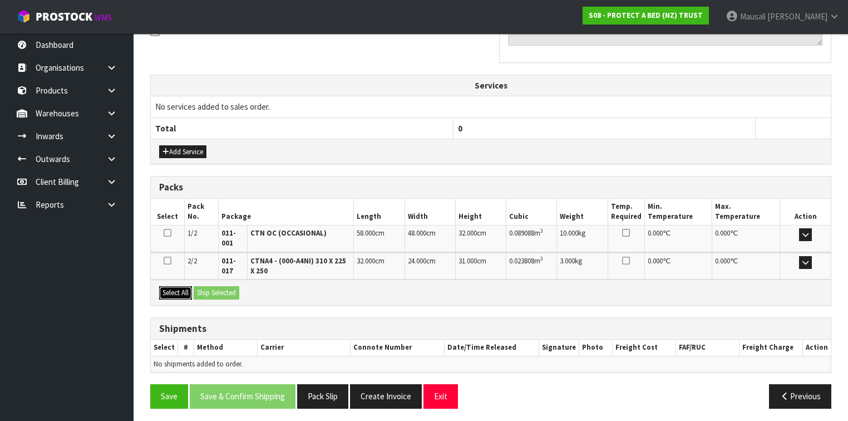
drag, startPoint x: 174, startPoint y: 288, endPoint x: 228, endPoint y: 294, distance: 54.2
click at [176, 288] on button "Select All" at bounding box center [175, 292] width 33 height 13
click at [228, 294] on button "Ship Selected" at bounding box center [217, 292] width 46 height 13
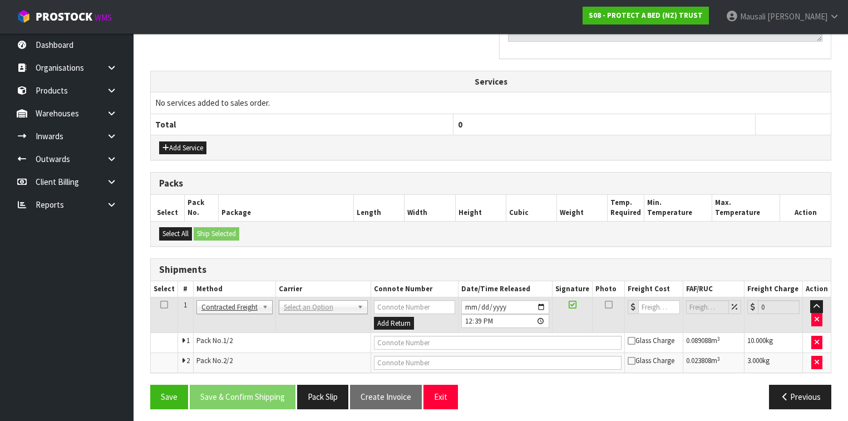
scroll to position [360, 0]
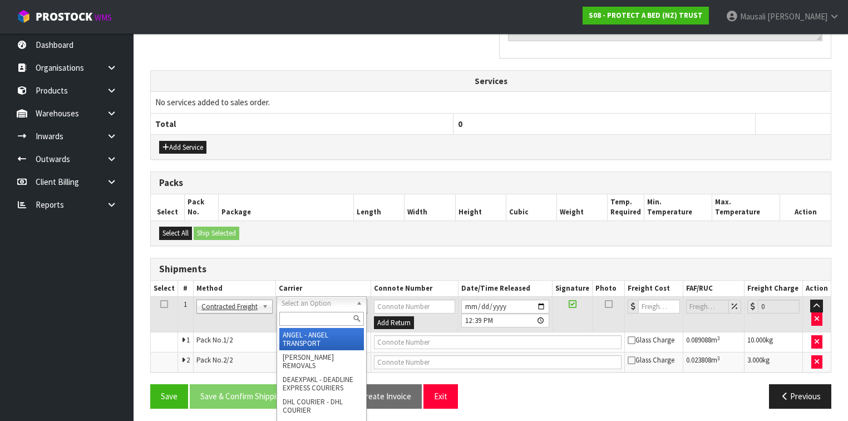
click at [308, 319] on input "text" at bounding box center [321, 319] width 85 height 14
type input "NZP"
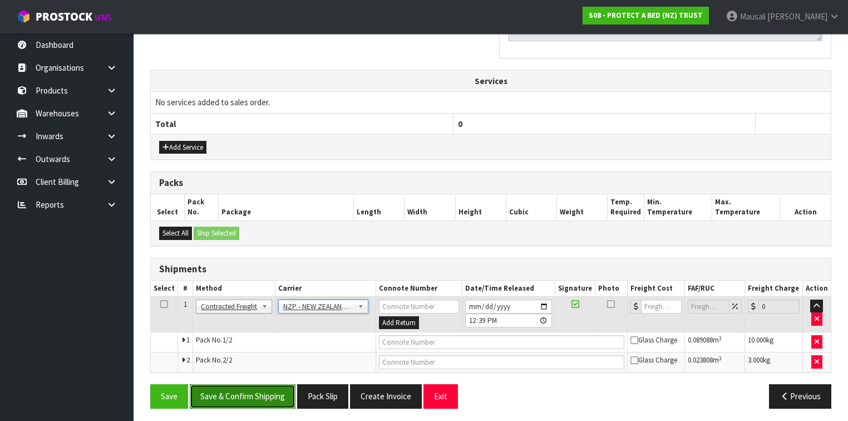
click at [241, 385] on button "Save & Confirm Shipping" at bounding box center [243, 396] width 106 height 24
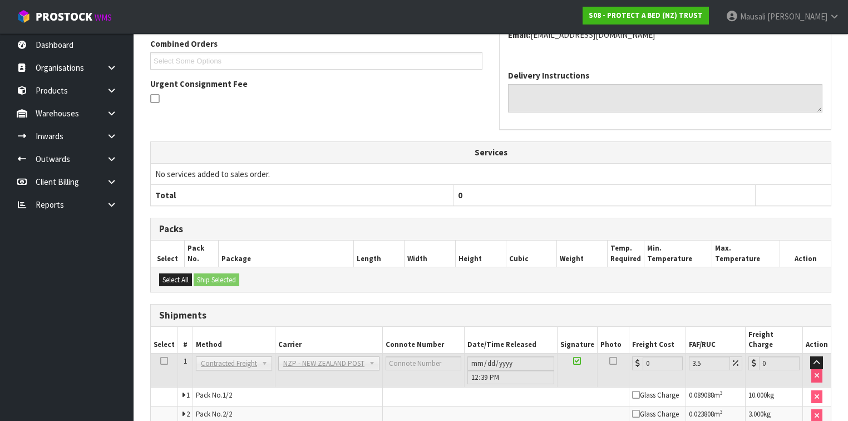
scroll to position [344, 0]
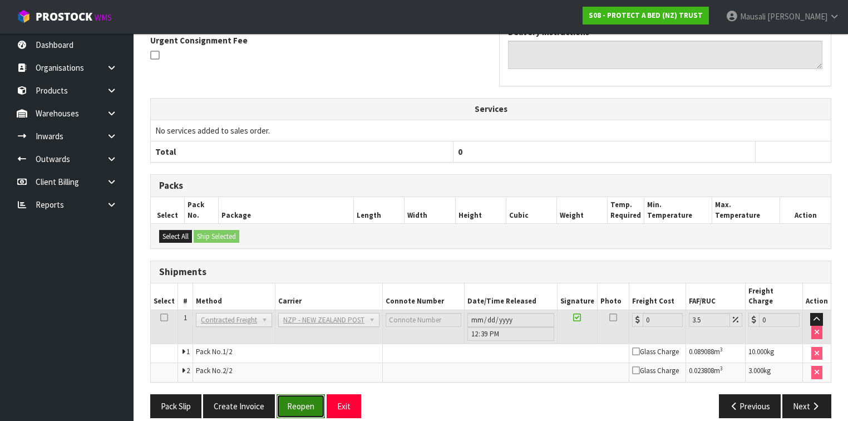
drag, startPoint x: 305, startPoint y: 393, endPoint x: 330, endPoint y: 388, distance: 26.1
click at [305, 394] on button "Reopen" at bounding box center [300, 406] width 48 height 24
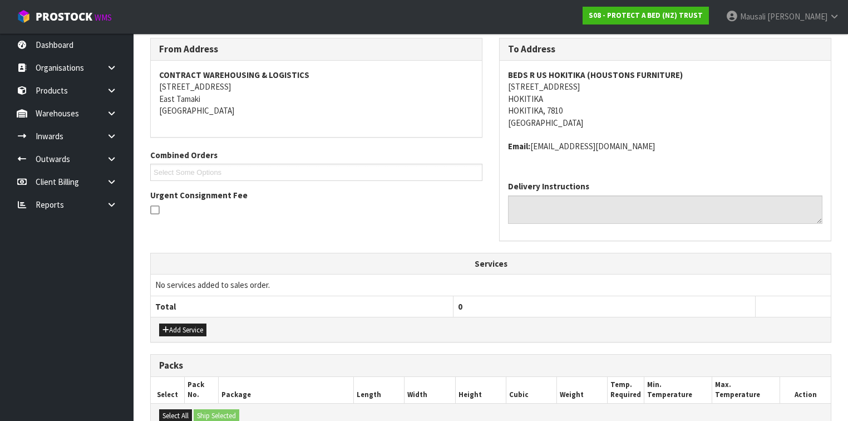
scroll to position [371, 0]
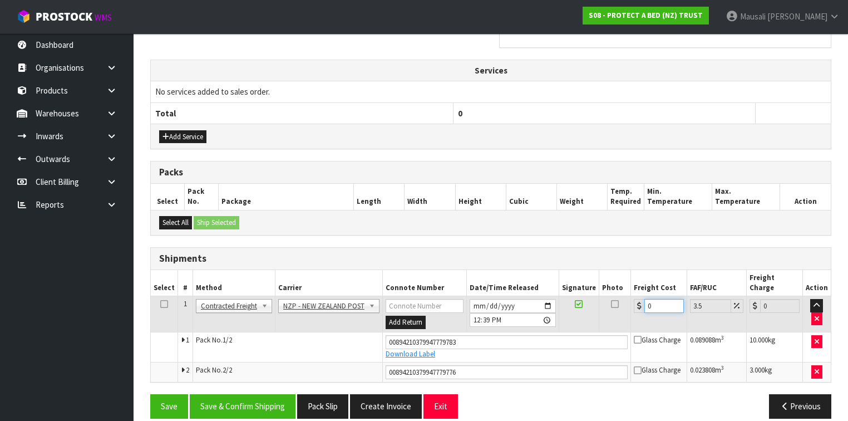
drag, startPoint x: 654, startPoint y: 294, endPoint x: 635, endPoint y: 300, distance: 19.9
click at [635, 300] on td "0" at bounding box center [659, 314] width 56 height 36
type input "3"
type input "3.1"
type input "36"
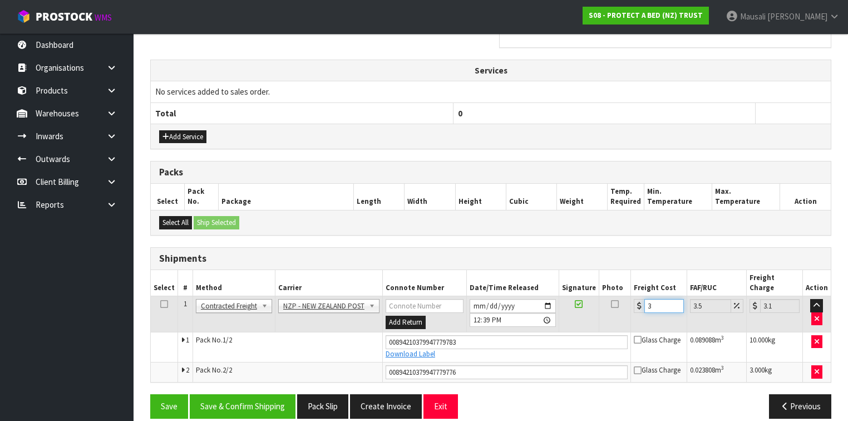
type input "37.26"
type input "36.5"
type input "37.78"
type input "36.55"
type input "37.83"
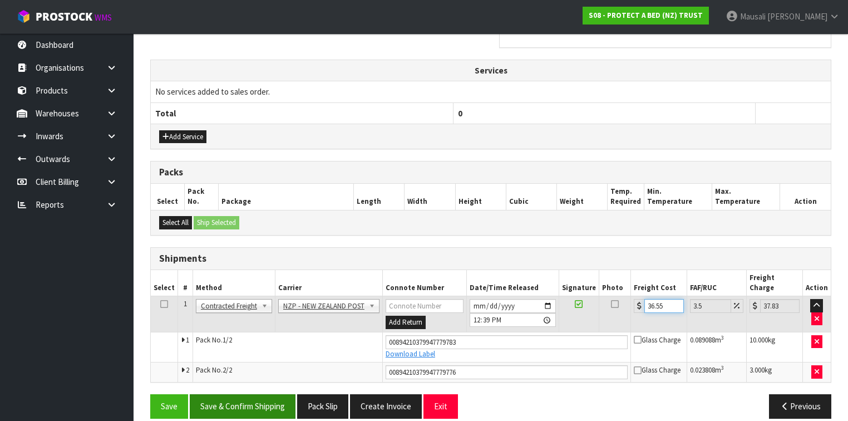
type input "36.55"
click at [237, 394] on button "Save & Confirm Shipping" at bounding box center [243, 406] width 106 height 24
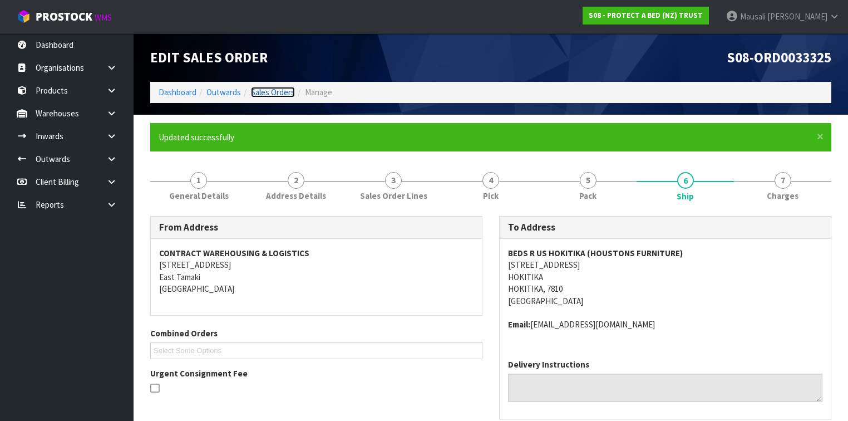
click at [258, 89] on link "Sales Orders" at bounding box center [273, 92] width 44 height 11
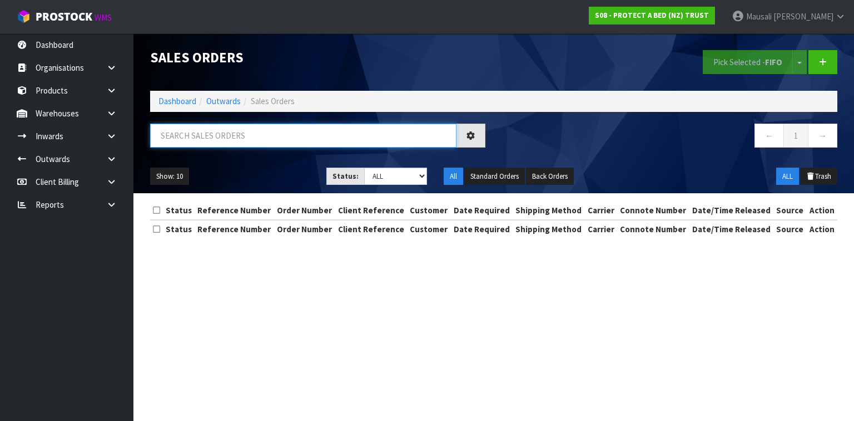
click at [196, 130] on input "text" at bounding box center [303, 135] width 307 height 24
type input "JOB-0411584"
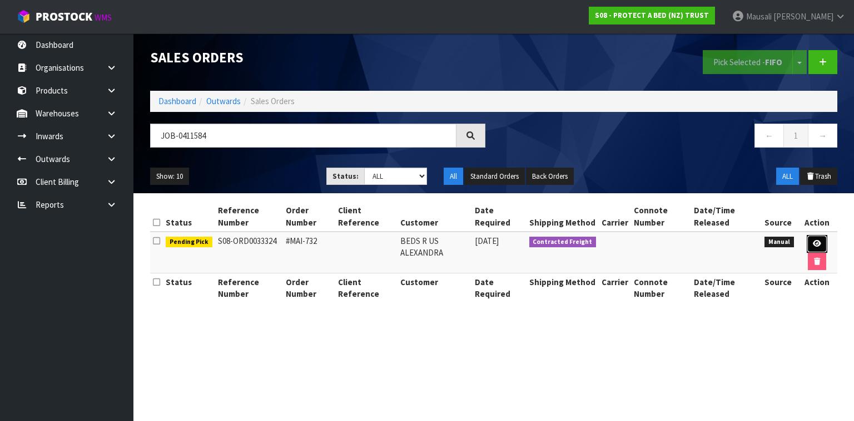
click at [818, 240] on icon at bounding box center [817, 243] width 8 height 7
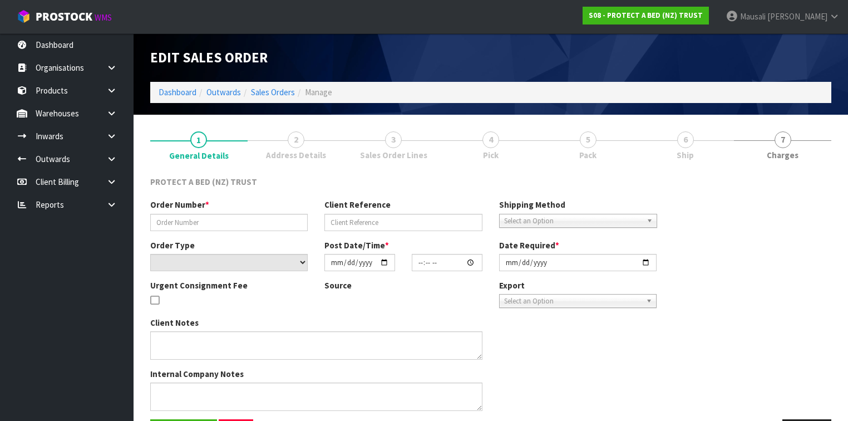
type input "#MAI-732"
select select "number:0"
type input "[DATE]"
type input "13:53:00.000"
type input "[DATE]"
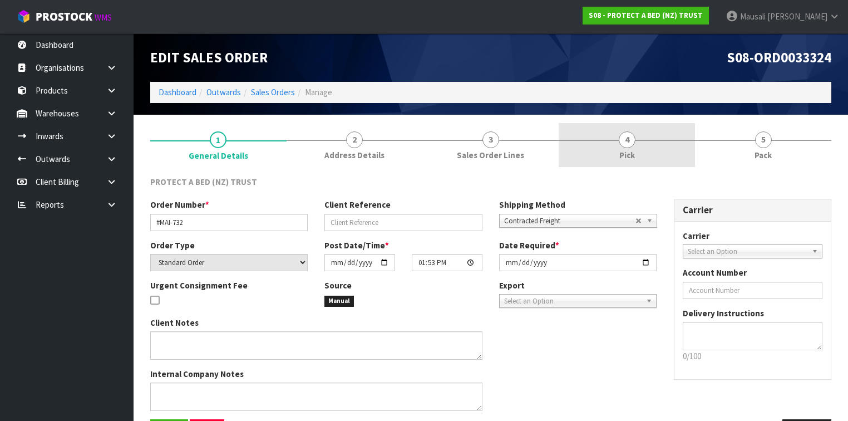
click at [643, 142] on link "4 Pick" at bounding box center [626, 145] width 136 height 44
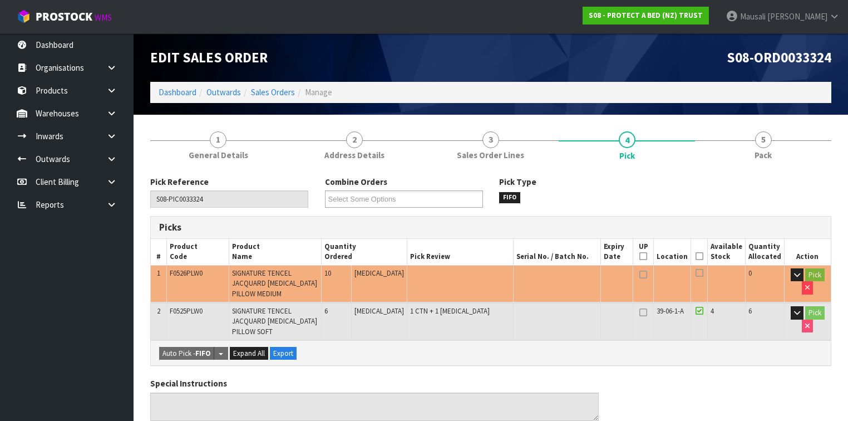
click at [701, 256] on icon at bounding box center [699, 256] width 8 height 1
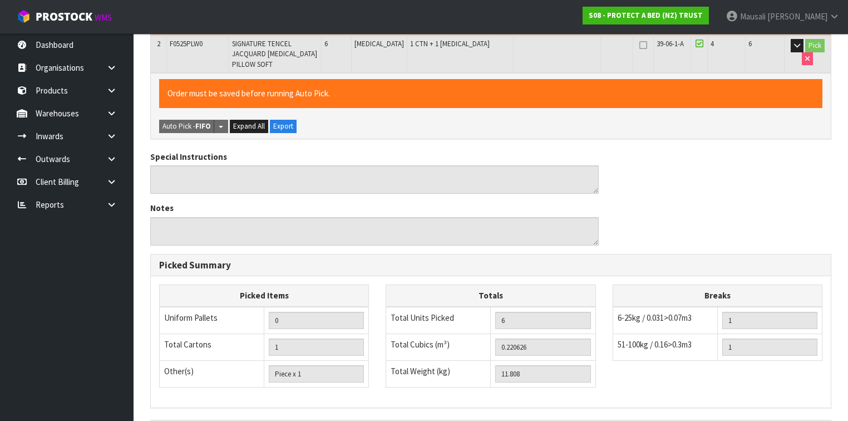
scroll to position [398, 0]
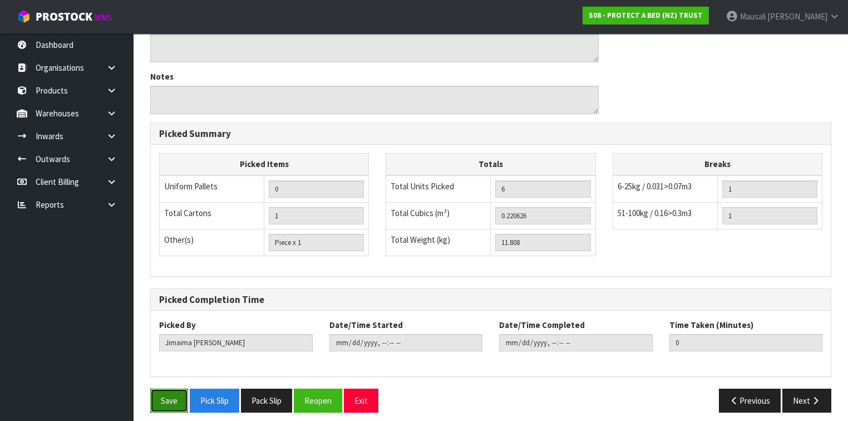
click at [172, 393] on button "Save" at bounding box center [169, 400] width 38 height 24
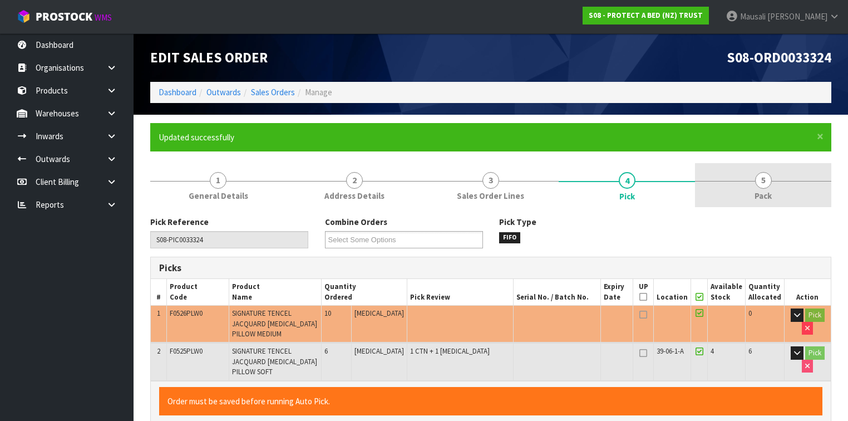
type input "[PERSON_NAME]"
type input "[DATE]T12:44:31"
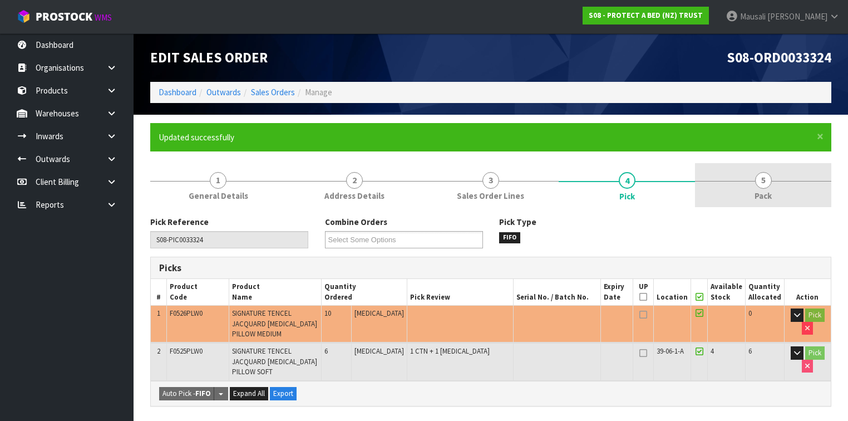
click at [730, 187] on link "5 Pack" at bounding box center [763, 185] width 136 height 44
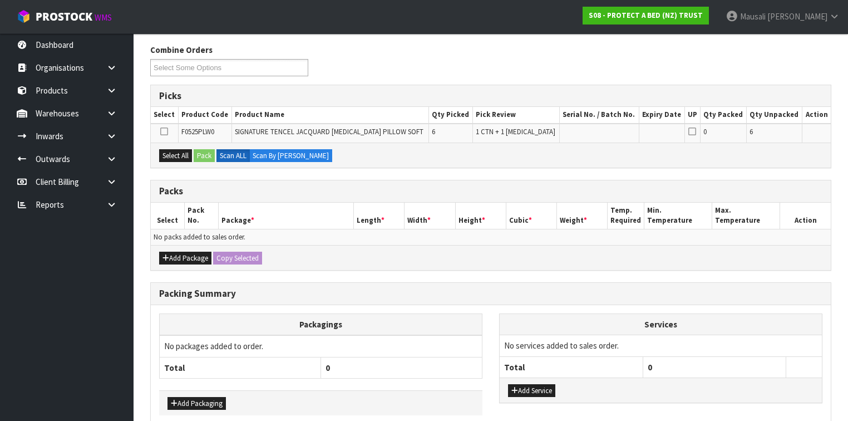
scroll to position [223, 0]
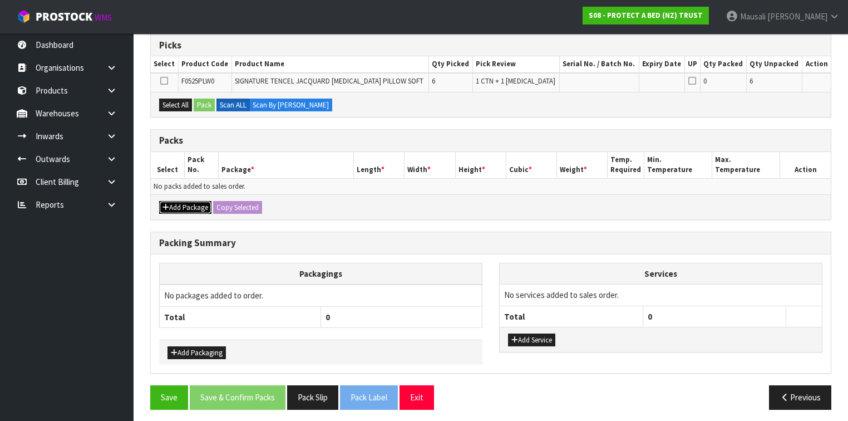
click at [176, 203] on button "Add Package" at bounding box center [185, 207] width 52 height 13
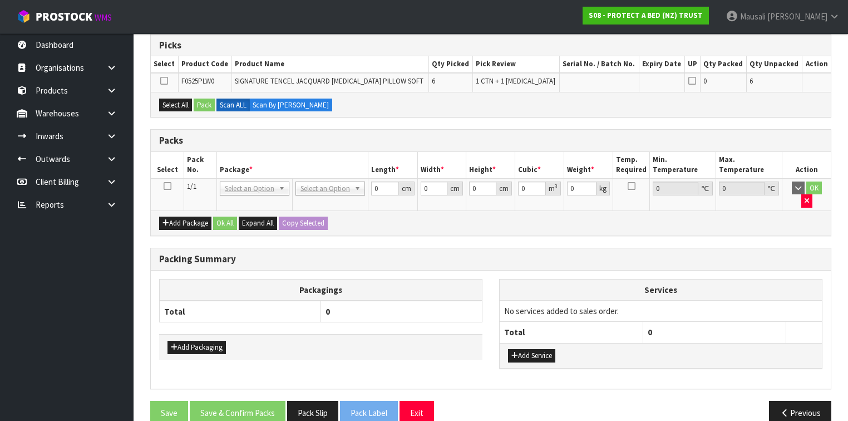
click at [167, 186] on icon at bounding box center [168, 186] width 8 height 1
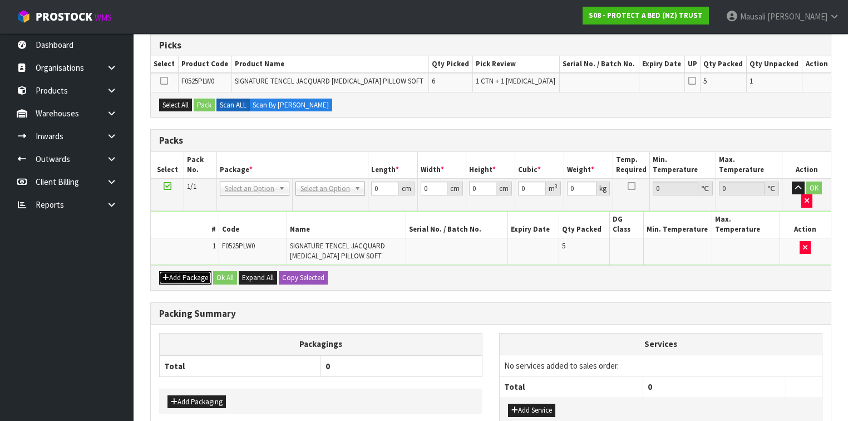
click at [183, 271] on button "Add Package" at bounding box center [185, 277] width 52 height 13
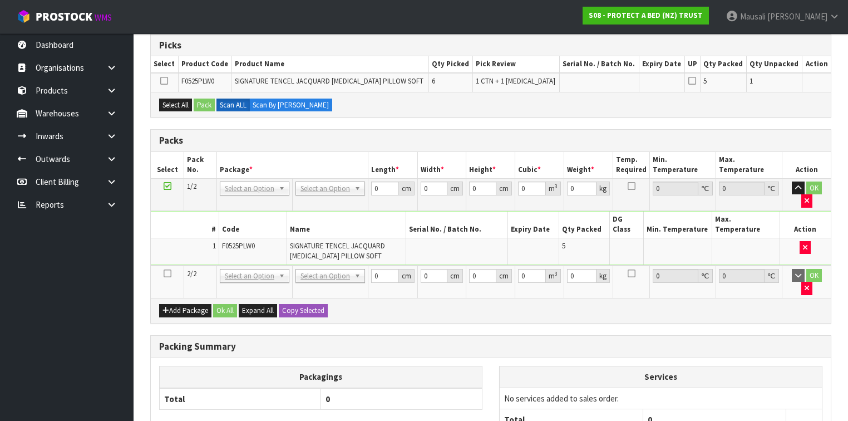
click at [164, 273] on icon at bounding box center [168, 273] width 8 height 1
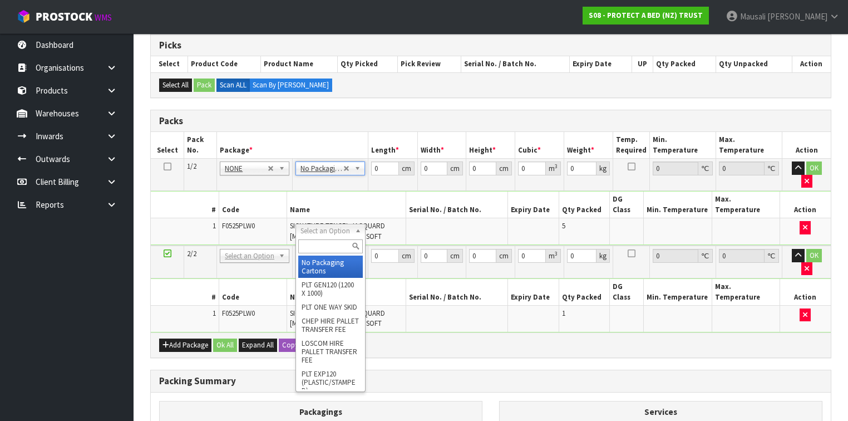
type input "2"
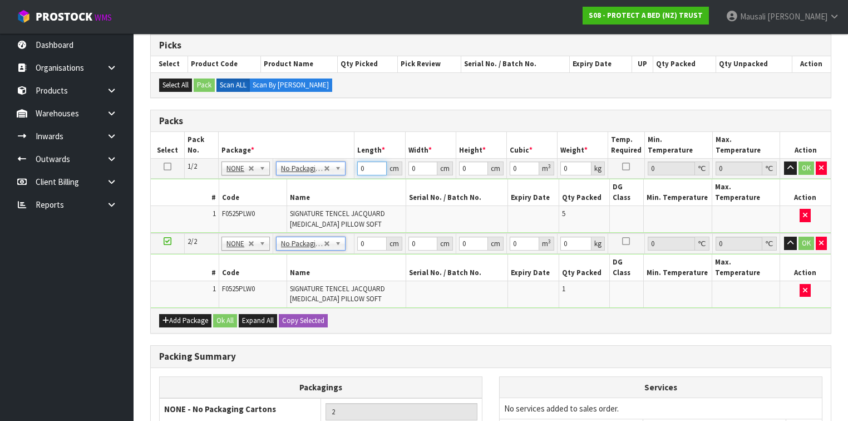
drag, startPoint x: 369, startPoint y: 166, endPoint x: 356, endPoint y: 175, distance: 15.7
click at [357, 175] on td "0 cm" at bounding box center [379, 169] width 51 height 20
type input "75"
type input "61"
type input "4"
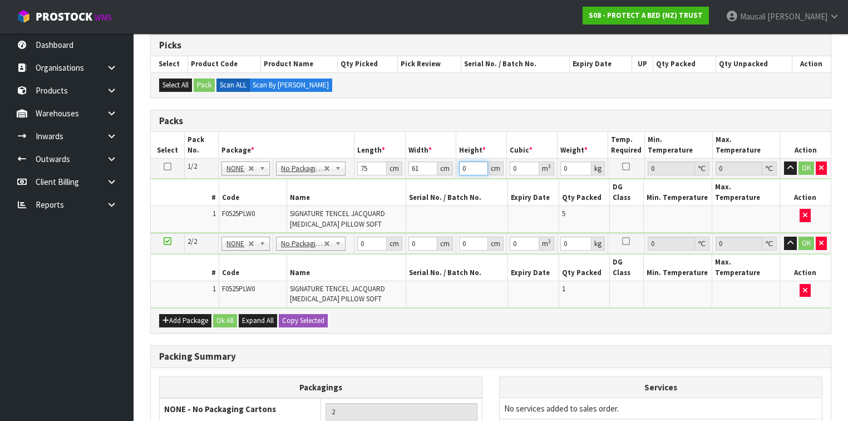
type input "0.0183"
type input "43"
type input "0.196725"
type input "43"
type input "11"
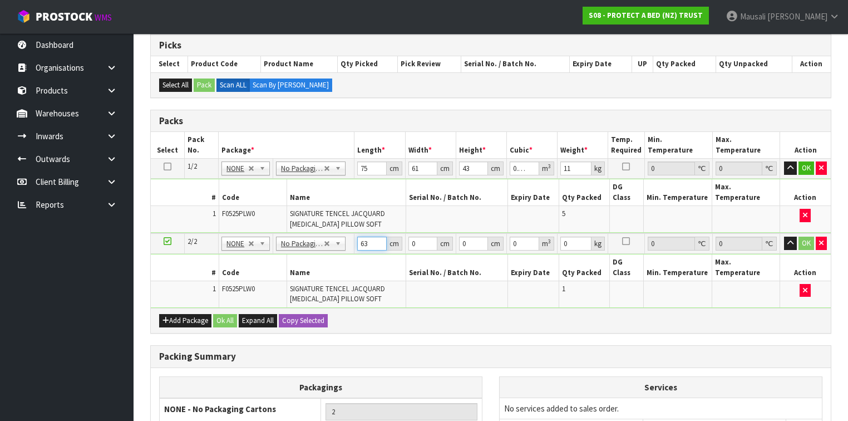
type input "63"
type input "43"
type input "1"
type input "0.002709"
type input "16"
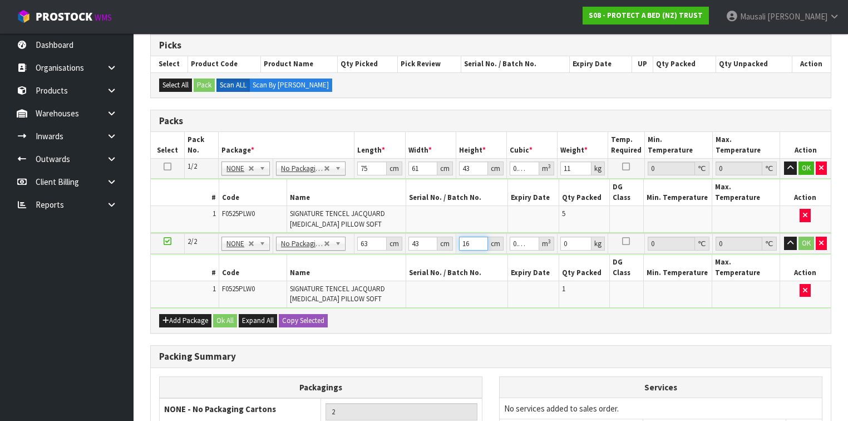
type input "0.043344"
type input "16"
type input "3"
click at [223, 314] on button "Ok All" at bounding box center [225, 320] width 24 height 13
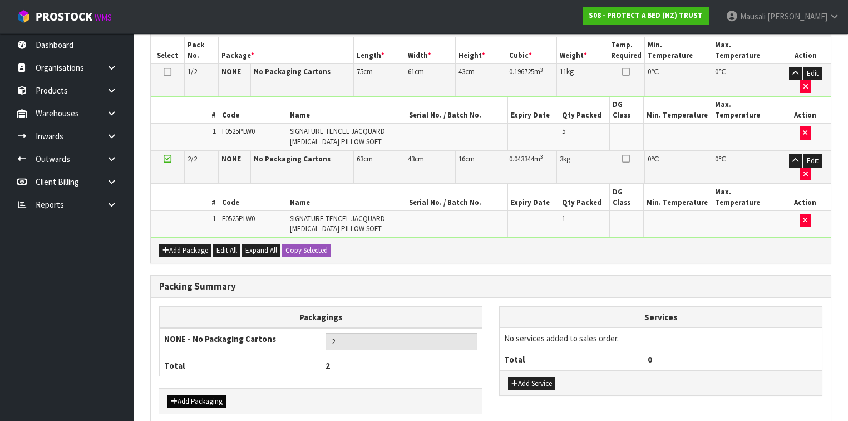
scroll to position [318, 0]
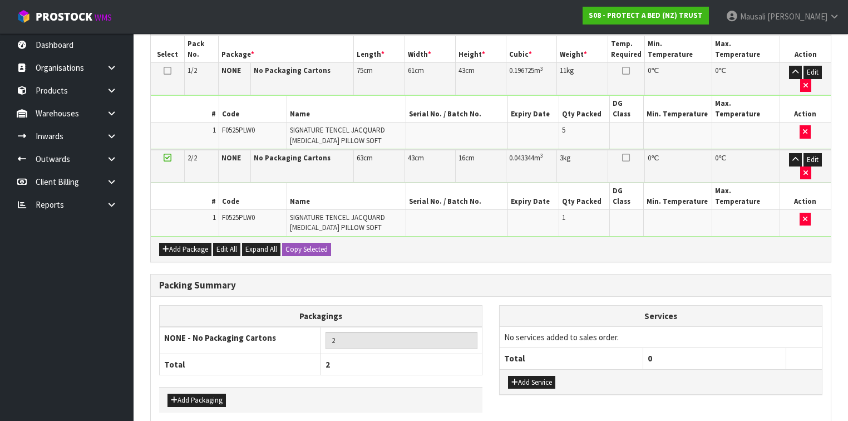
click at [209, 387] on div "Add Packaging" at bounding box center [320, 399] width 323 height 25
click at [209, 393] on button "Add Packaging" at bounding box center [196, 399] width 58 height 13
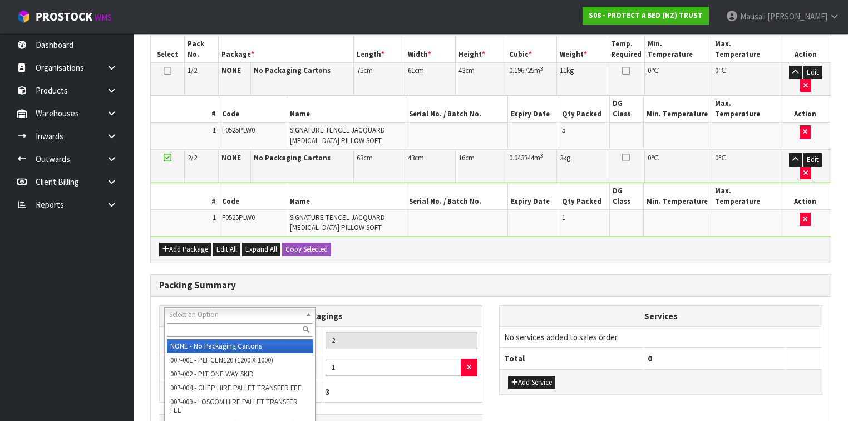
click at [198, 327] on input "text" at bounding box center [240, 330] width 146 height 14
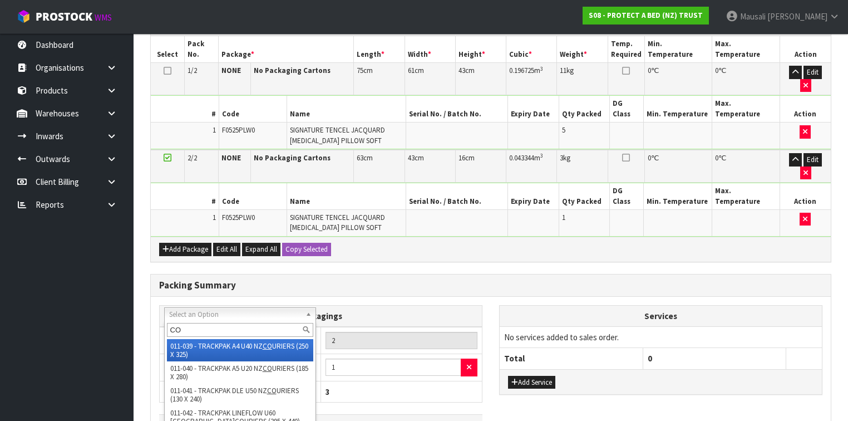
type input "COR"
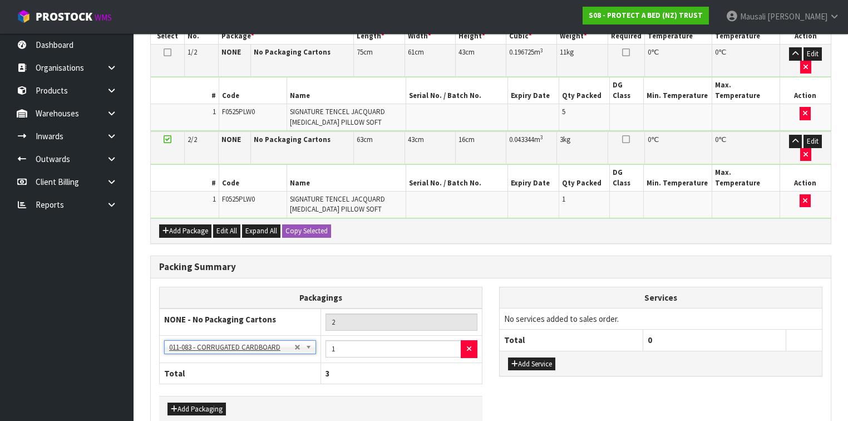
scroll to position [345, 0]
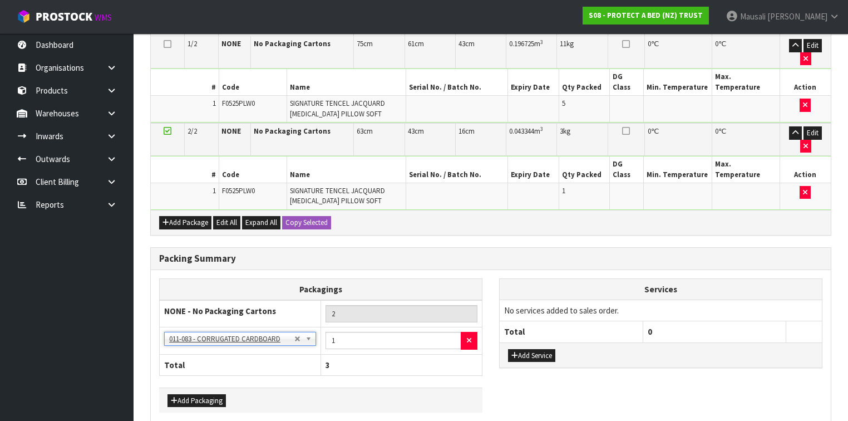
drag, startPoint x: 238, startPoint y: 389, endPoint x: 245, endPoint y: 385, distance: 8.2
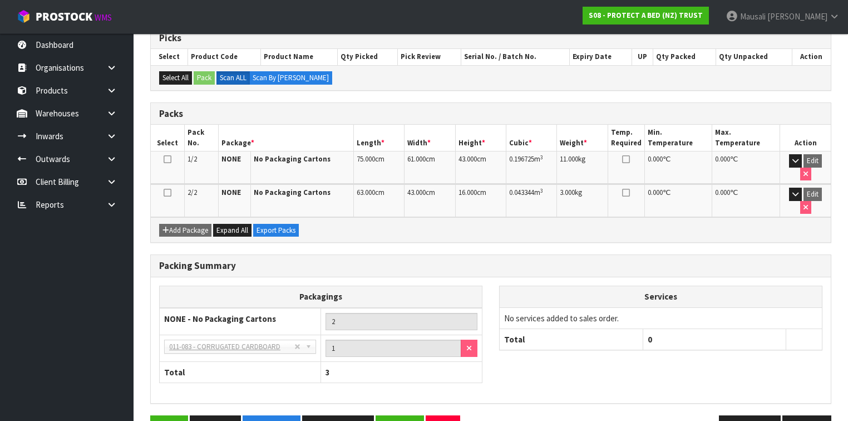
scroll to position [234, 0]
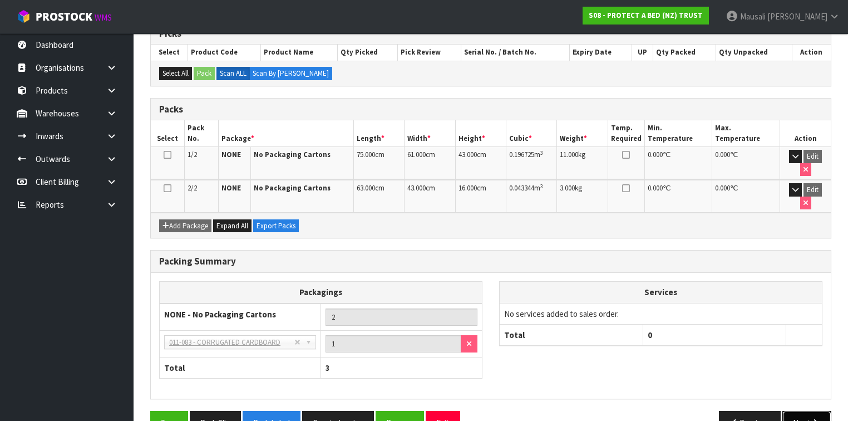
drag, startPoint x: 814, startPoint y: 389, endPoint x: 804, endPoint y: 387, distance: 10.7
click at [814, 418] on icon "button" at bounding box center [815, 422] width 11 height 8
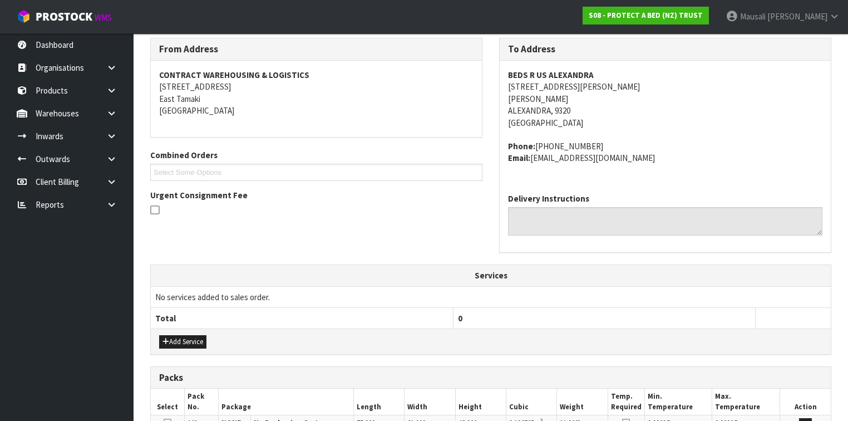
scroll to position [353, 0]
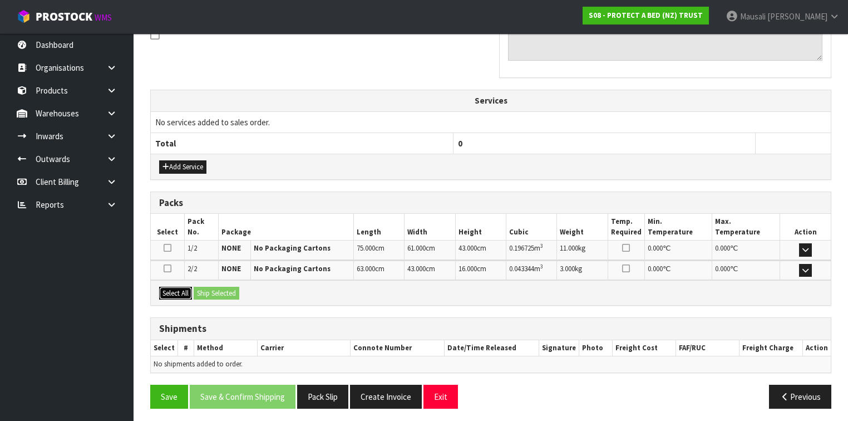
click at [186, 289] on button "Select All" at bounding box center [175, 292] width 33 height 13
click at [219, 296] on div "Select All Ship Selected" at bounding box center [491, 292] width 680 height 25
click at [220, 287] on button "Ship Selected" at bounding box center [217, 292] width 46 height 13
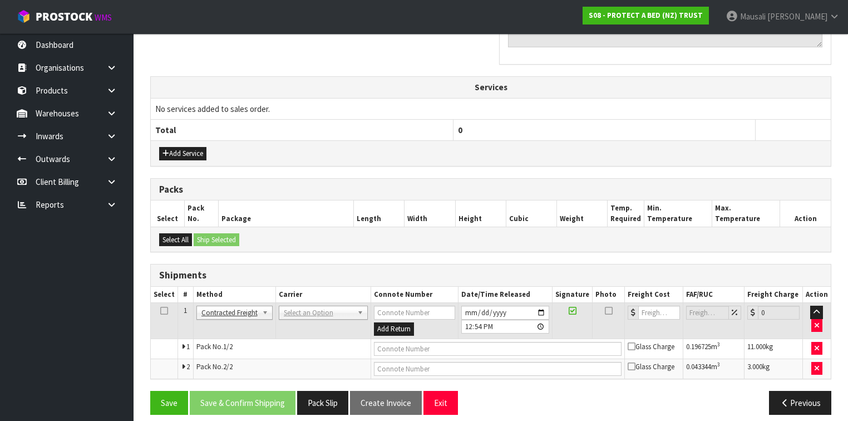
scroll to position [373, 0]
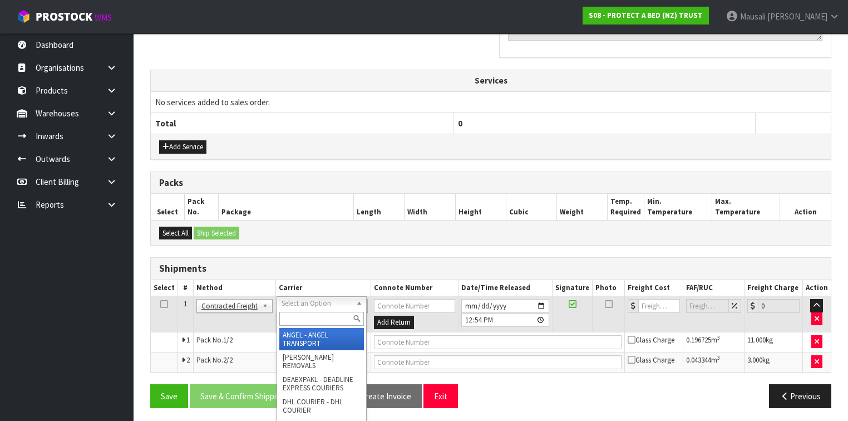
click at [305, 317] on input "text" at bounding box center [321, 319] width 85 height 14
type input "NZP"
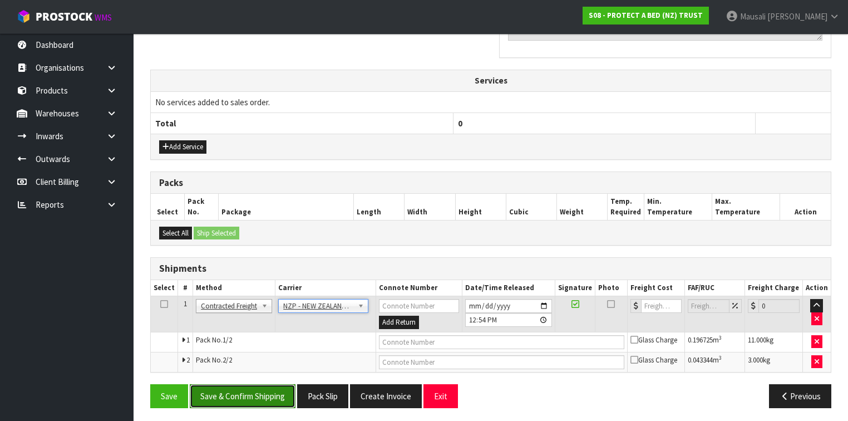
click at [249, 390] on button "Save & Confirm Shipping" at bounding box center [243, 396] width 106 height 24
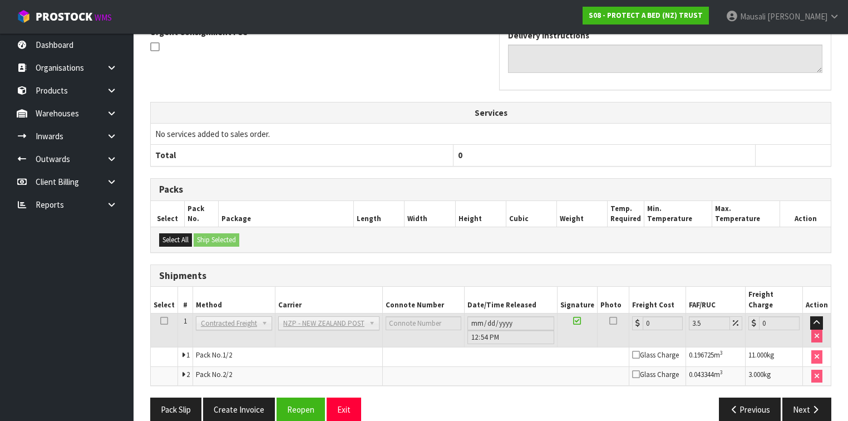
scroll to position [356, 0]
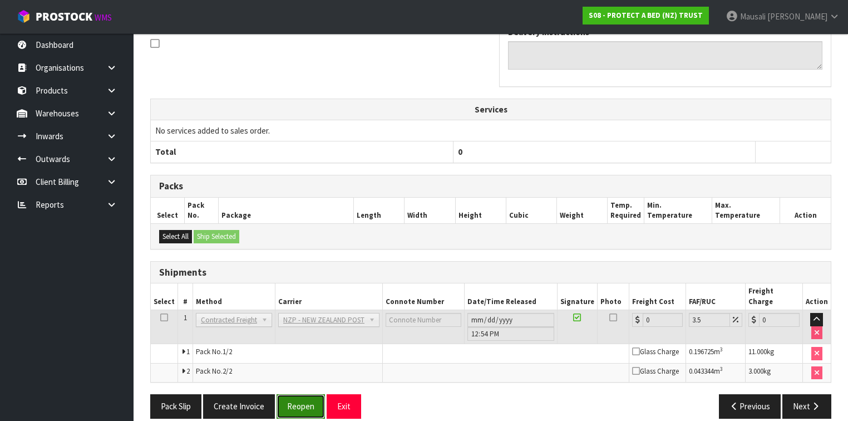
click at [296, 394] on button "Reopen" at bounding box center [300, 406] width 48 height 24
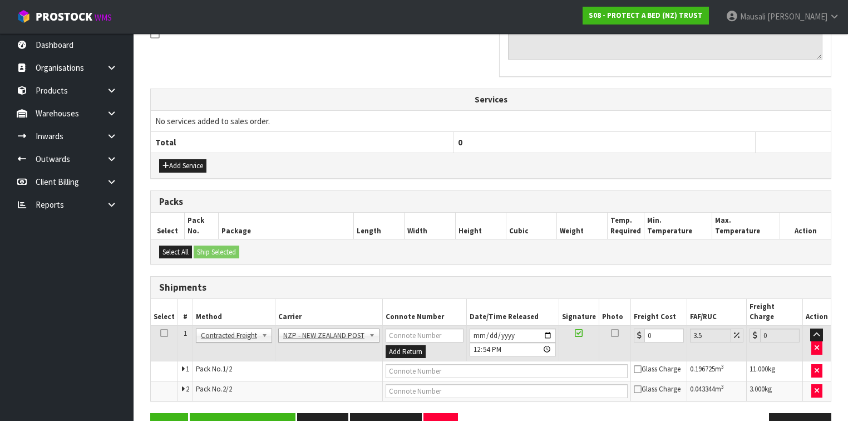
scroll to position [373, 0]
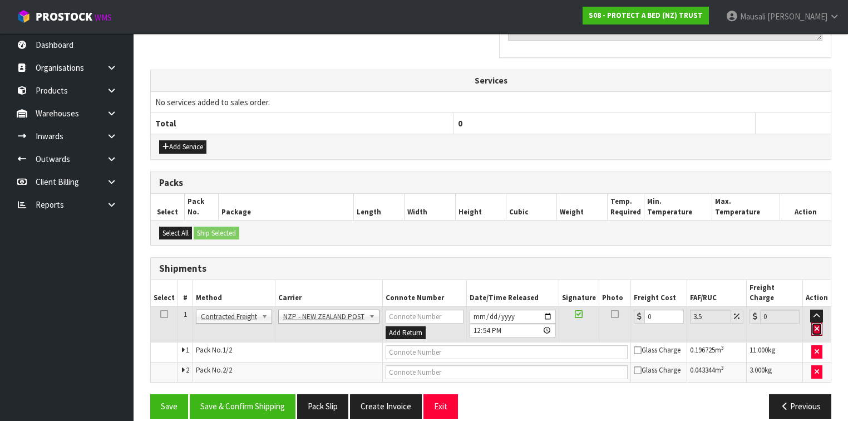
click at [818, 325] on icon "button" at bounding box center [816, 328] width 4 height 7
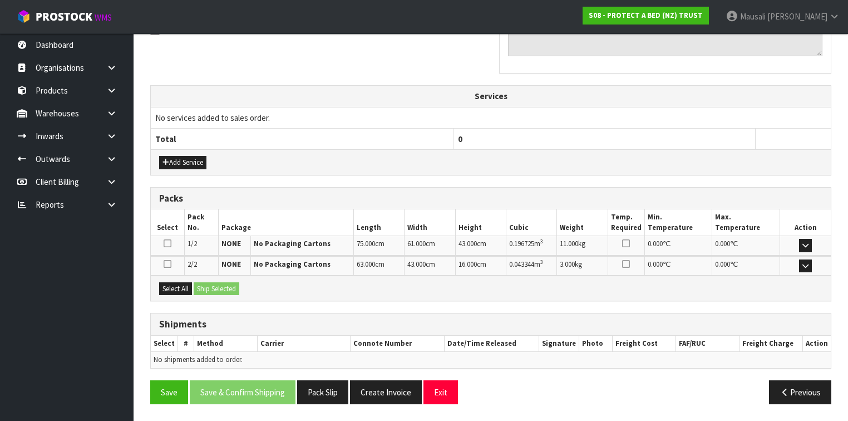
scroll to position [353, 0]
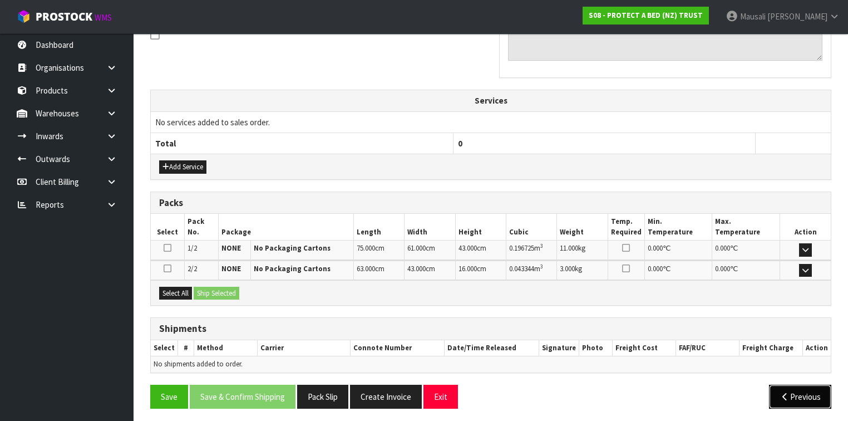
click at [786, 385] on button "Previous" at bounding box center [800, 396] width 62 height 24
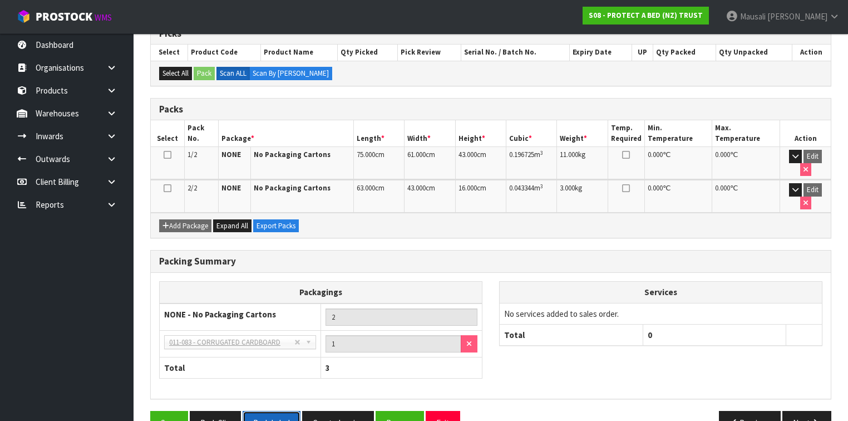
click at [280, 411] on button "Pack Label" at bounding box center [272, 423] width 58 height 24
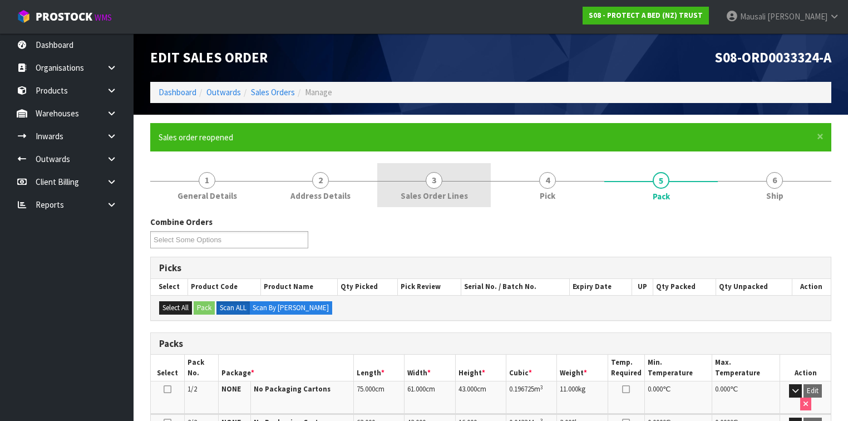
scroll to position [0, 0]
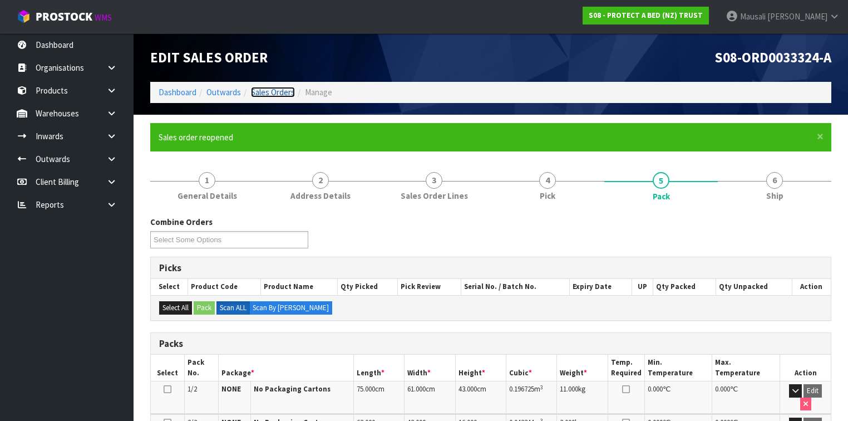
click at [275, 89] on link "Sales Orders" at bounding box center [273, 92] width 44 height 11
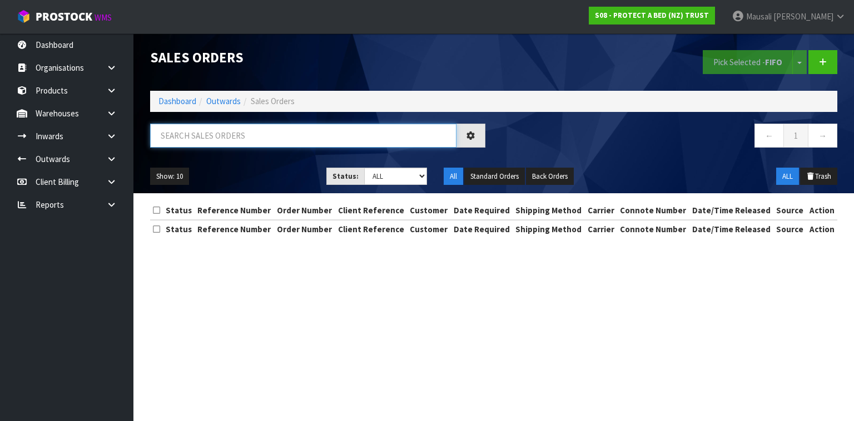
click at [205, 142] on input "text" at bounding box center [303, 135] width 307 height 24
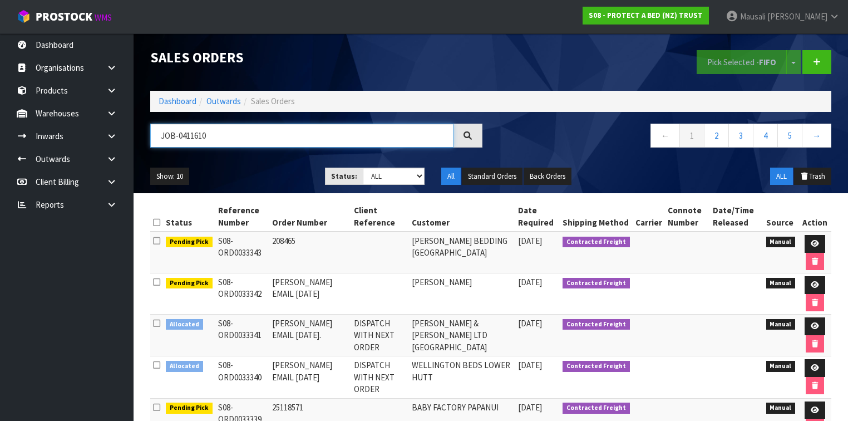
type input "JOB-0411610"
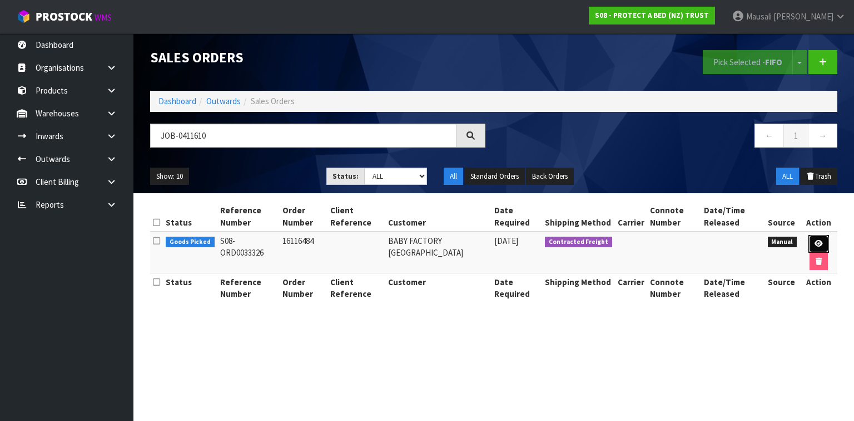
click at [818, 243] on icon at bounding box center [819, 243] width 8 height 7
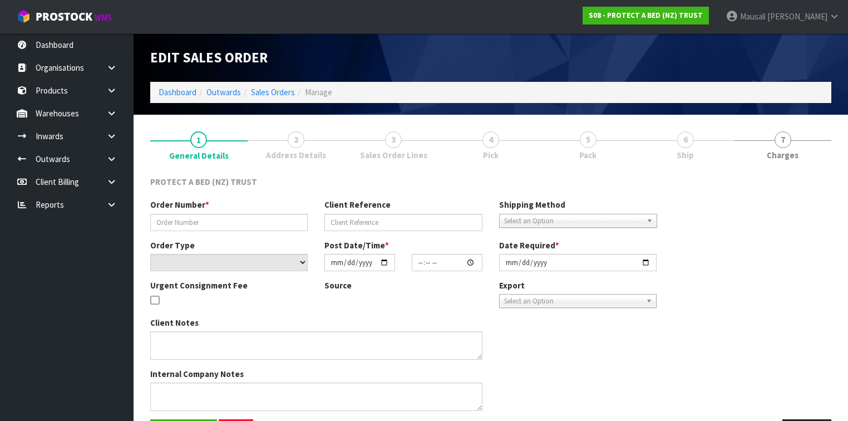
type input "16116484"
select select "number:0"
type input "[DATE]"
type input "15:48:00.000"
type input "[DATE]"
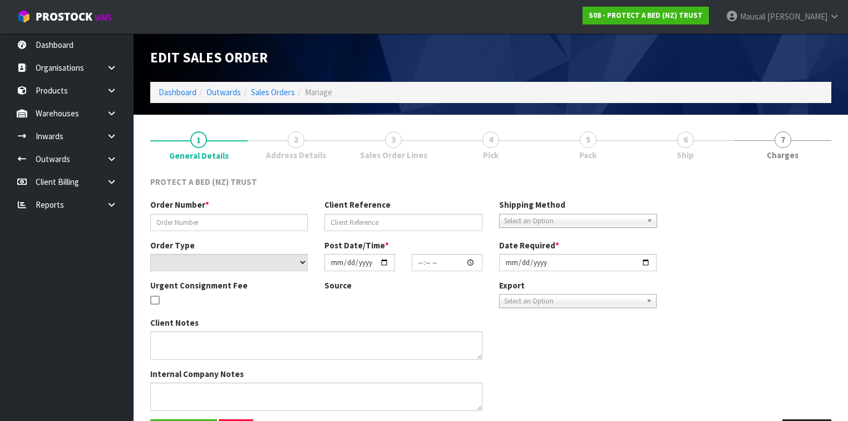
type textarea "[DATE] ONWARDS - BABY FACTORY CHARGE FREIGHT IF UNDER $150"
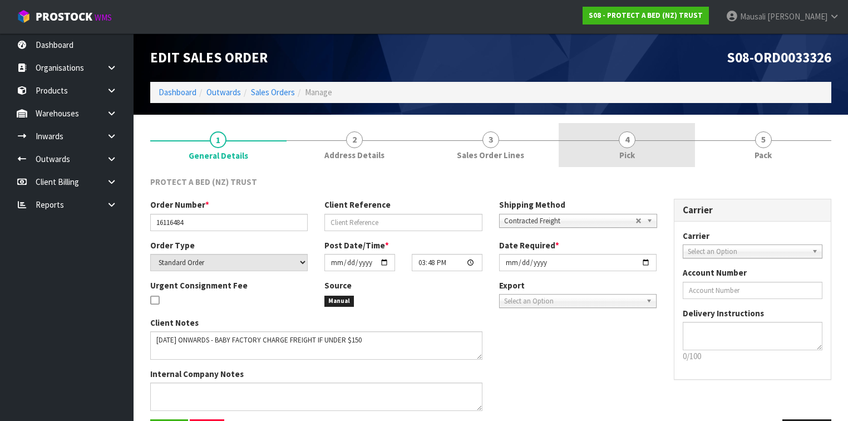
click at [657, 139] on link "4 Pick" at bounding box center [626, 145] width 136 height 44
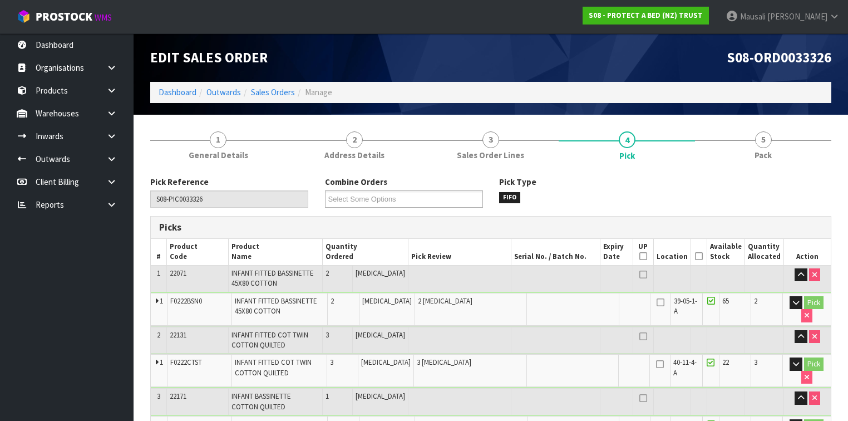
click at [699, 256] on icon at bounding box center [699, 256] width 8 height 1
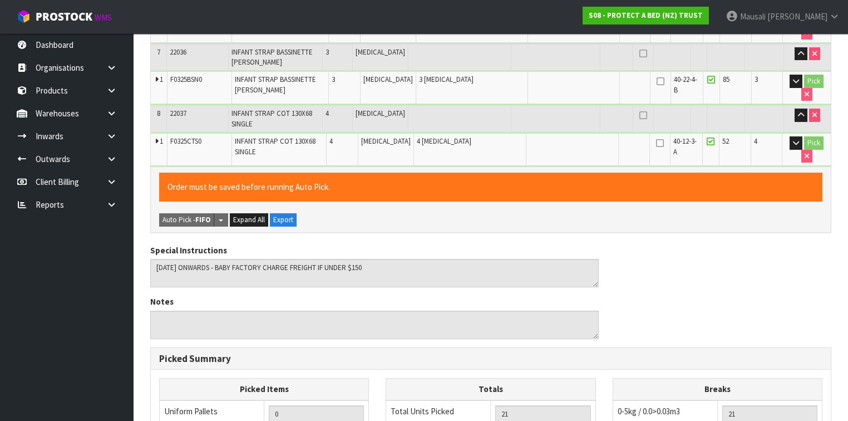
scroll to position [801, 0]
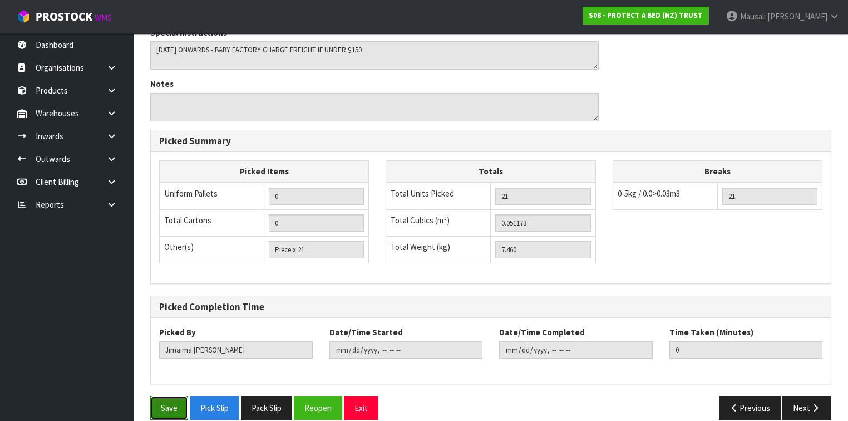
click at [163, 396] on button "Save" at bounding box center [169, 408] width 38 height 24
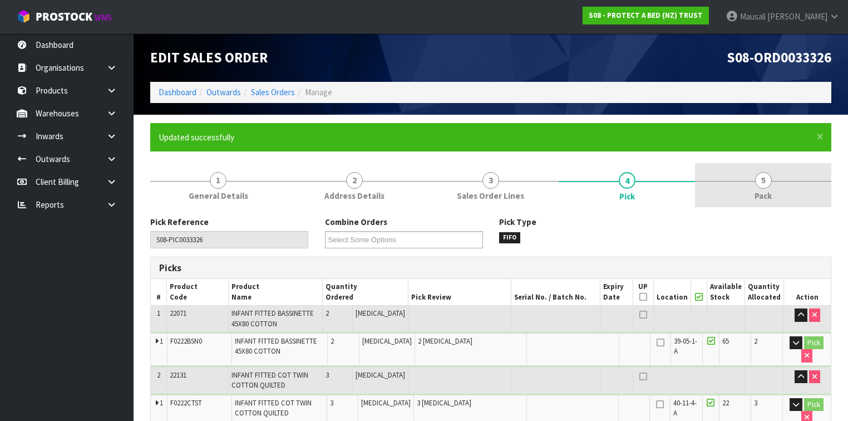
type input "[PERSON_NAME]"
type input "[DATE]T12:57:23"
click at [756, 204] on link "5 Pack" at bounding box center [763, 185] width 136 height 44
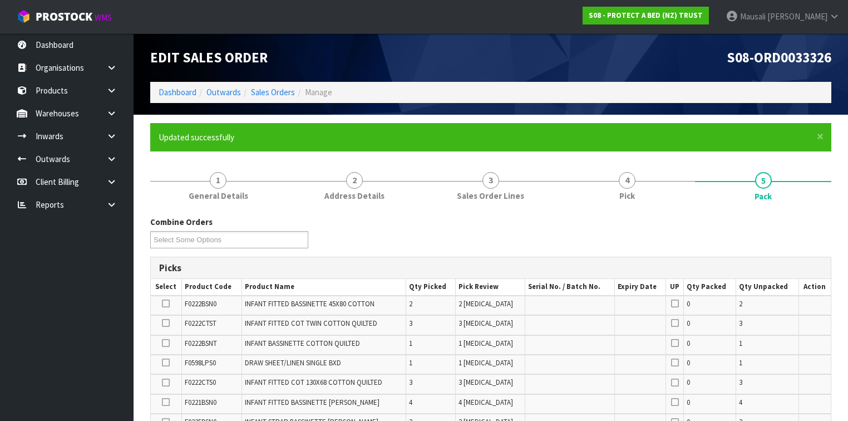
scroll to position [178, 0]
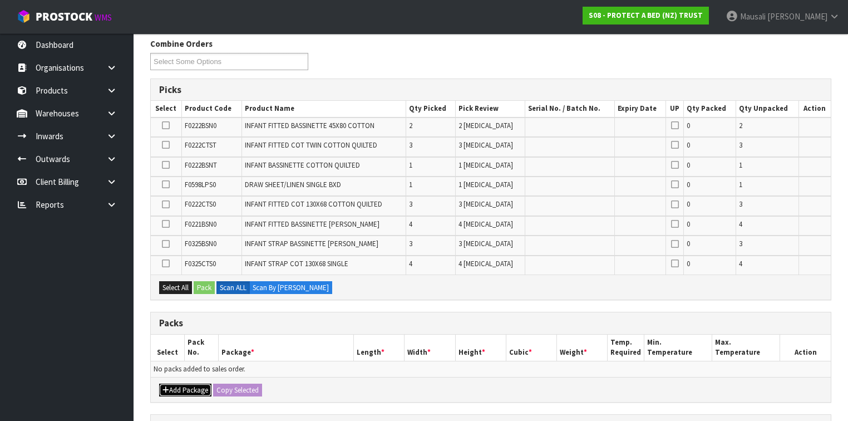
click at [181, 385] on button "Add Package" at bounding box center [185, 389] width 52 height 13
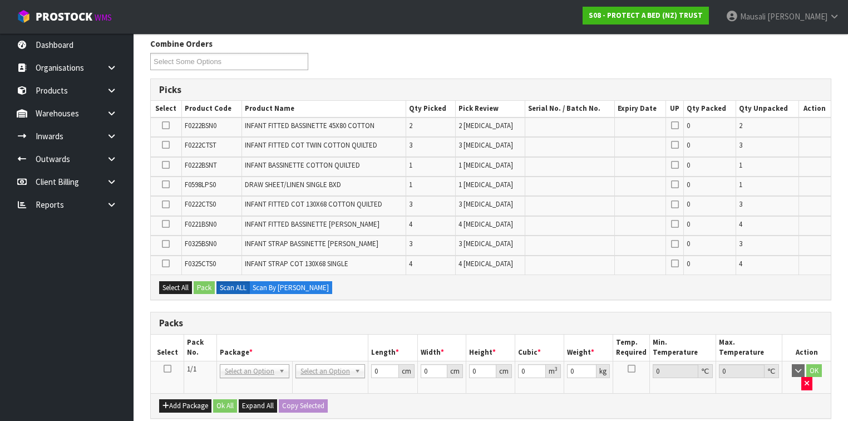
drag, startPoint x: 166, startPoint y: 365, endPoint x: 243, endPoint y: 344, distance: 78.9
click at [166, 368] on icon at bounding box center [168, 368] width 8 height 1
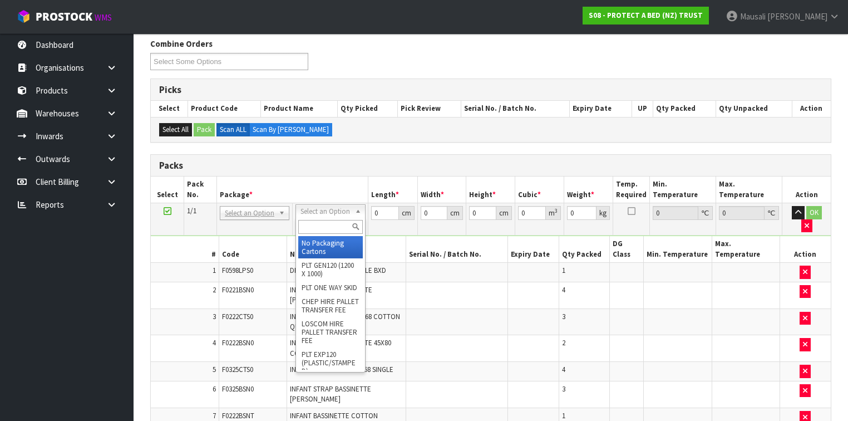
click at [313, 224] on input "text" at bounding box center [330, 227] width 64 height 14
type input "OC"
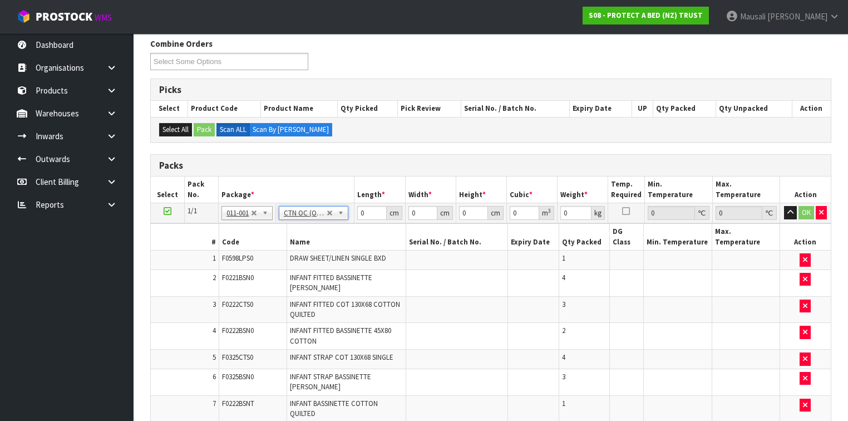
type input "7.46"
drag, startPoint x: 367, startPoint y: 214, endPoint x: 358, endPoint y: 223, distance: 11.8
click at [358, 223] on tbody "1/1 NONE 007-001 007-002 007-004 007-009 007-013 007-014 007-015 007-017 007-01…" at bounding box center [491, 326] width 680 height 246
type input "57"
type input "40"
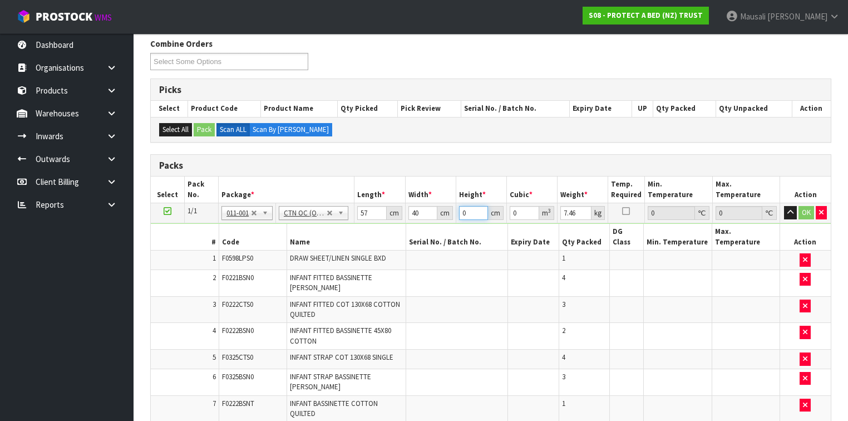
type input "3"
type input "0.00684"
type input "32"
type input "0.07296"
type input "32"
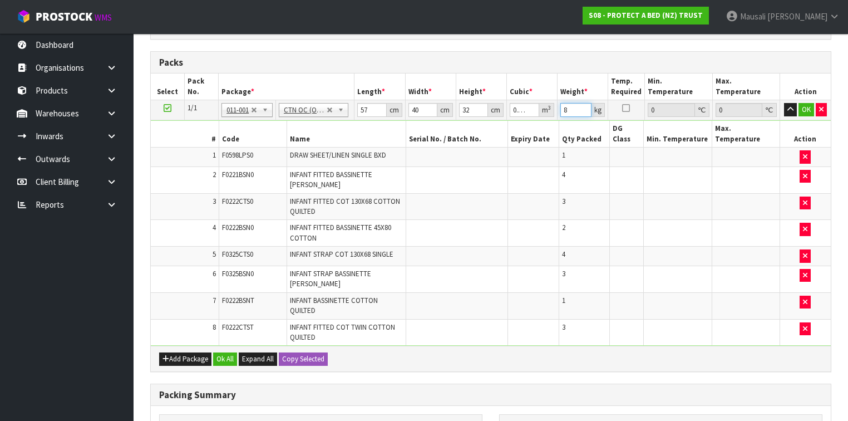
scroll to position [427, 0]
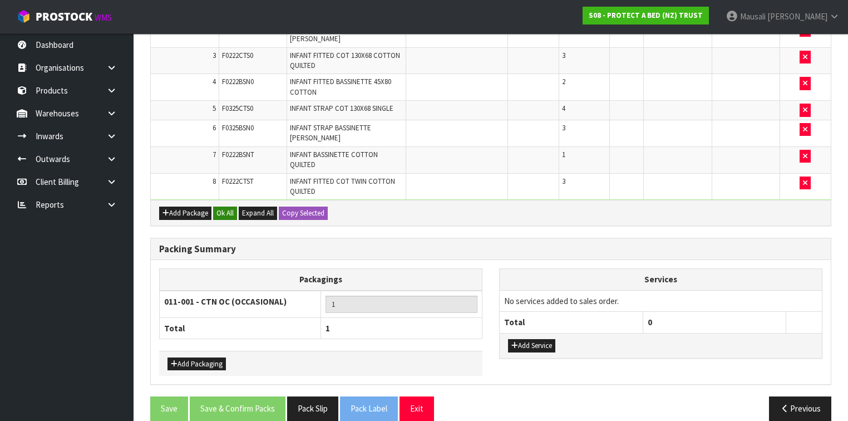
type input "8"
click at [222, 206] on button "Ok All" at bounding box center [225, 212] width 24 height 13
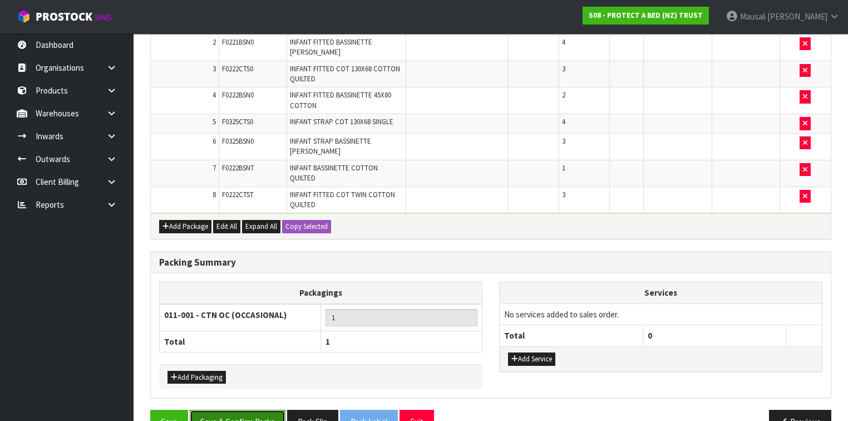
click at [248, 409] on button "Save & Confirm Packs" at bounding box center [238, 421] width 96 height 24
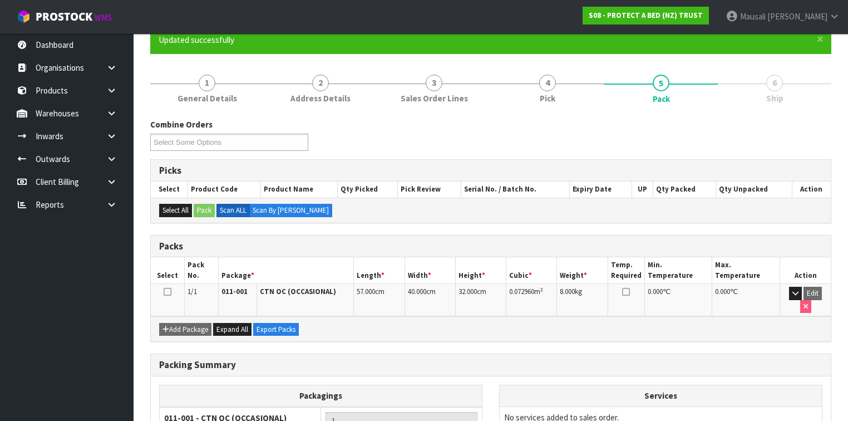
scroll to position [178, 0]
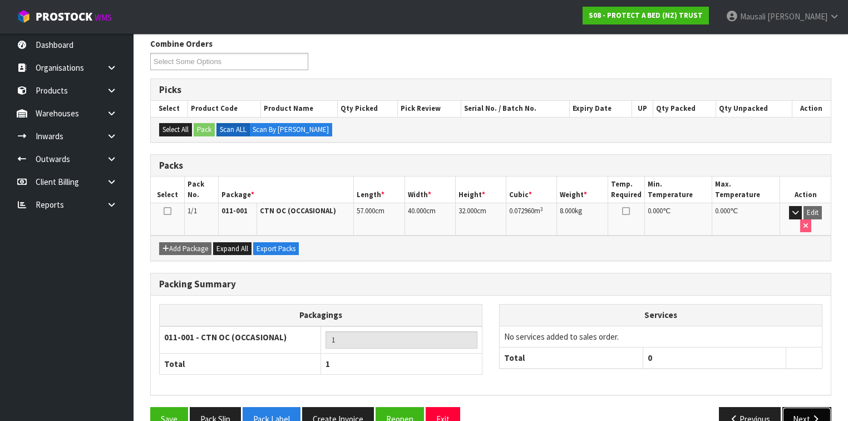
click at [793, 407] on button "Next" at bounding box center [806, 419] width 49 height 24
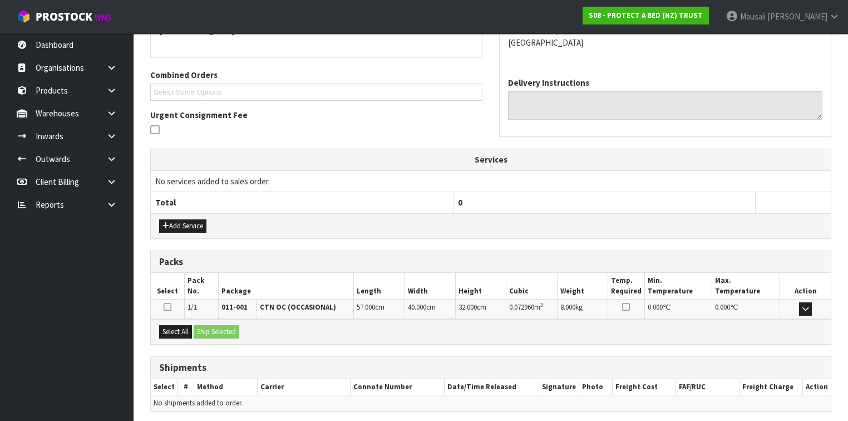
scroll to position [298, 0]
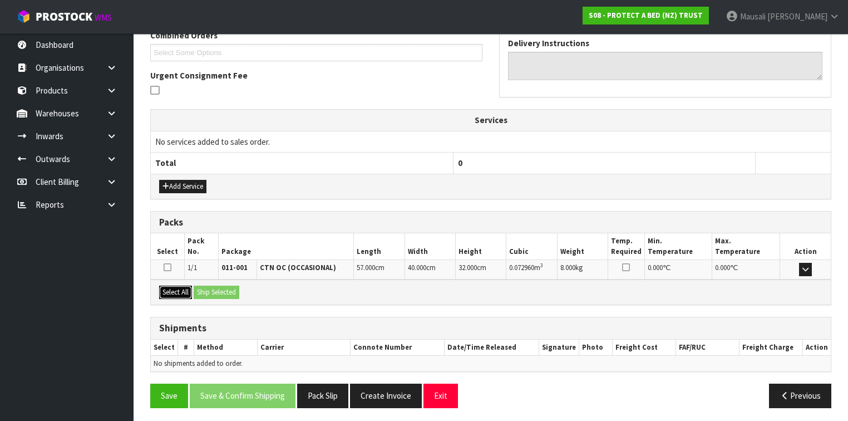
click at [181, 286] on button "Select All" at bounding box center [175, 291] width 33 height 13
click at [205, 288] on button "Ship Selected" at bounding box center [217, 291] width 46 height 13
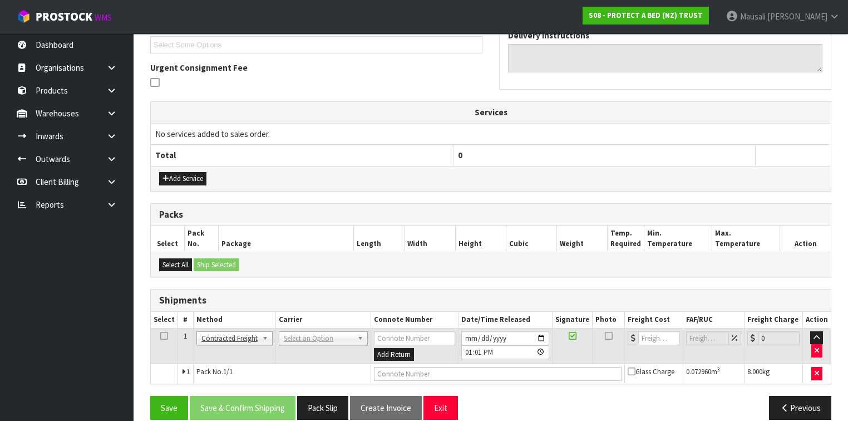
scroll to position [317, 0]
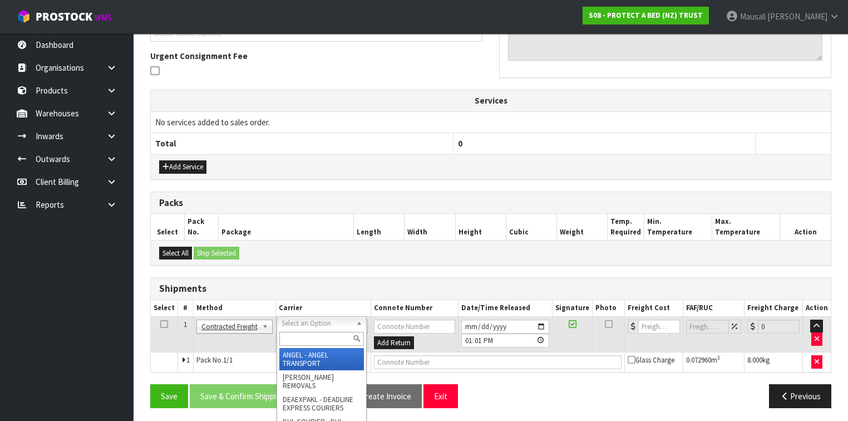
click at [298, 334] on input "text" at bounding box center [321, 339] width 85 height 14
type input "NZP"
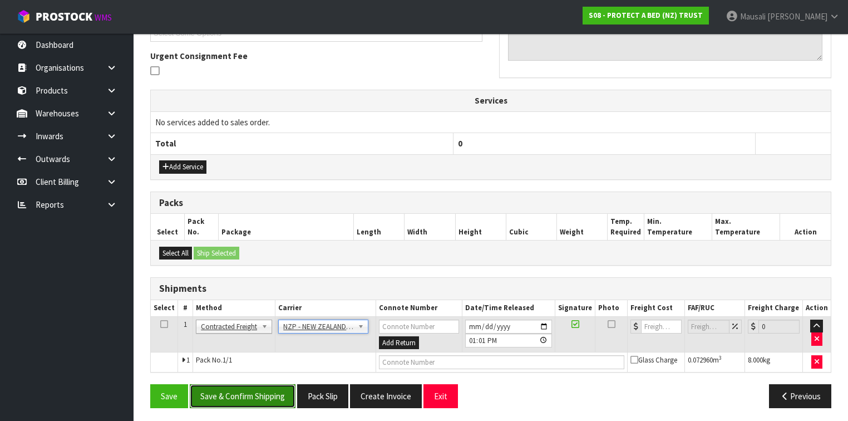
click at [247, 387] on button "Save & Confirm Shipping" at bounding box center [243, 396] width 106 height 24
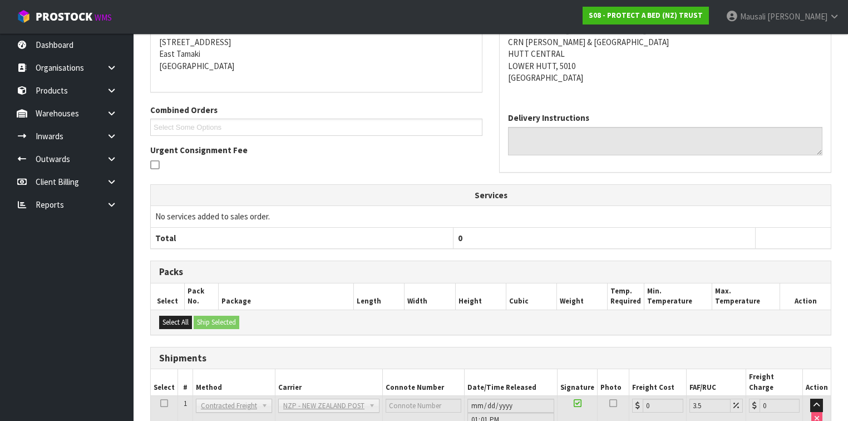
scroll to position [302, 0]
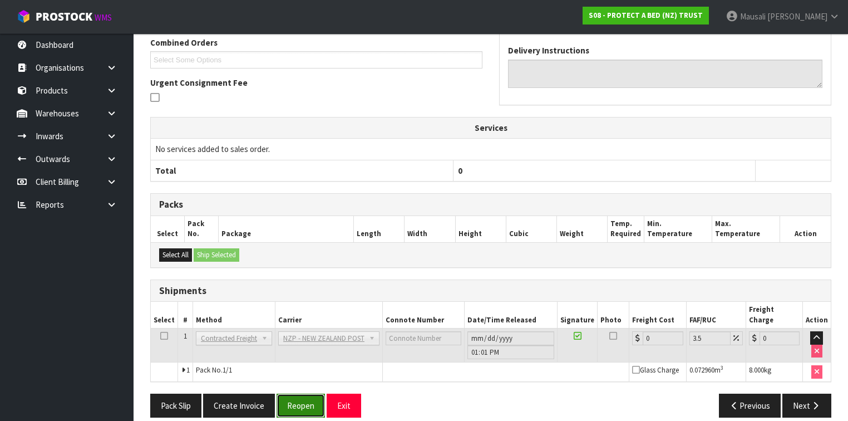
drag, startPoint x: 303, startPoint y: 392, endPoint x: 313, endPoint y: 387, distance: 11.0
click at [303, 393] on button "Reopen" at bounding box center [300, 405] width 48 height 24
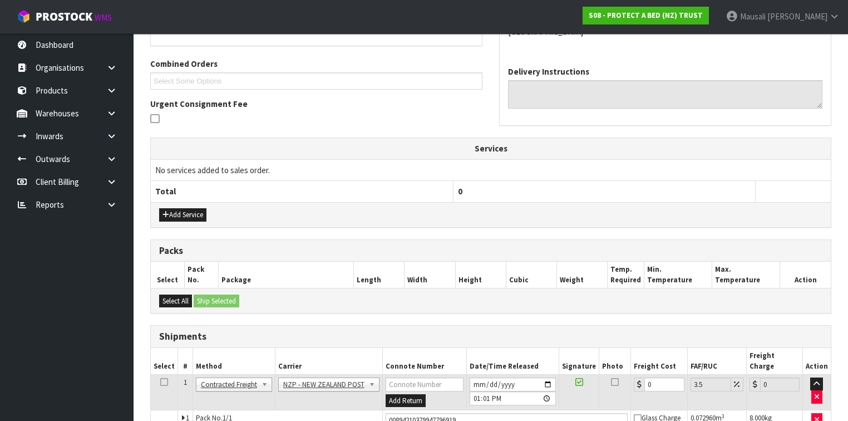
scroll to position [327, 0]
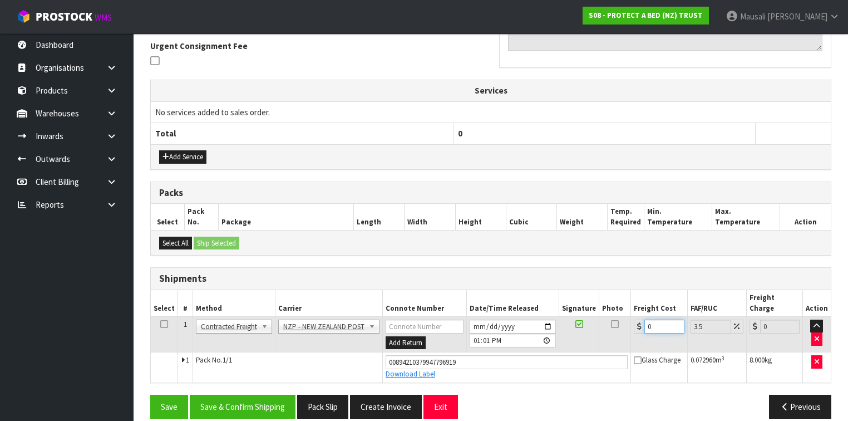
drag, startPoint x: 659, startPoint y: 314, endPoint x: 590, endPoint y: 323, distance: 69.6
click at [590, 323] on tr "1 Client Local Pickup Customer Local Pickup Company Freight Contracted Freight …" at bounding box center [491, 334] width 680 height 36
type input "1"
type input "1.03"
type input "12"
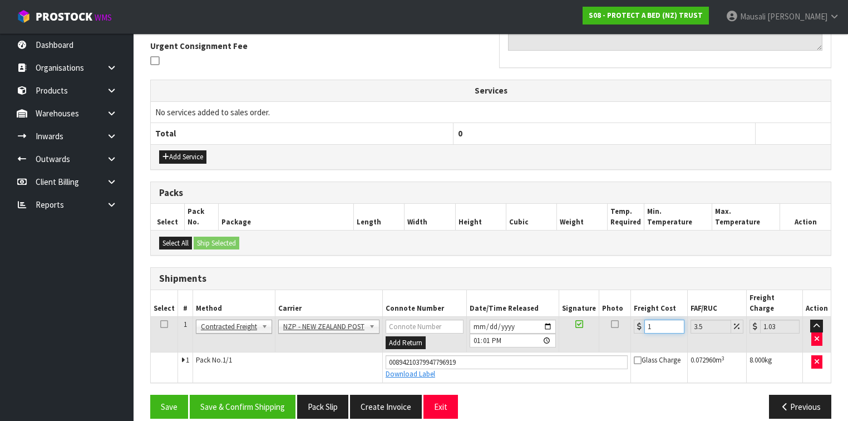
type input "12.42"
type input "12.5"
type input "12.94"
type input "12.51"
type input "12.95"
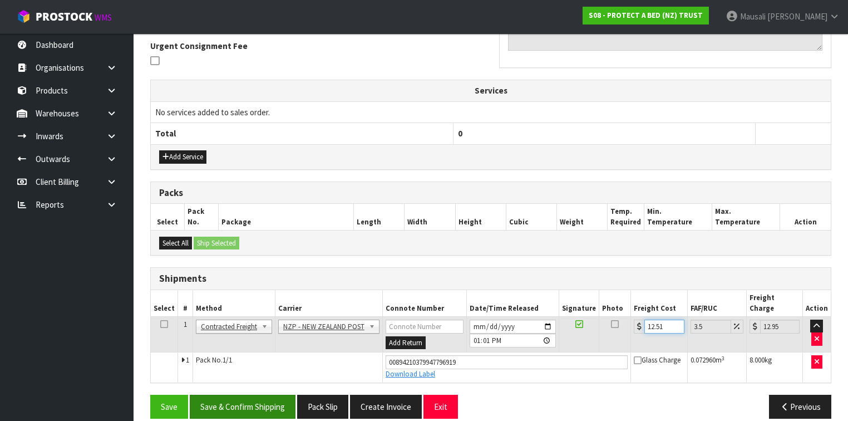
type input "12.51"
click at [262, 394] on button "Save & Confirm Shipping" at bounding box center [243, 406] width 106 height 24
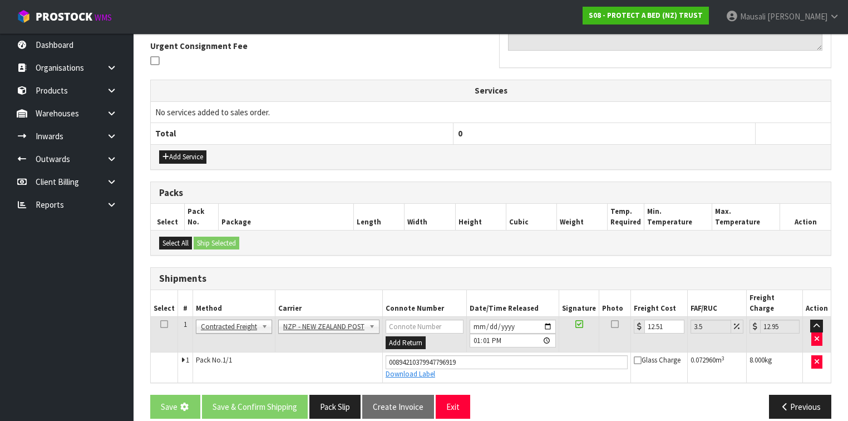
scroll to position [0, 0]
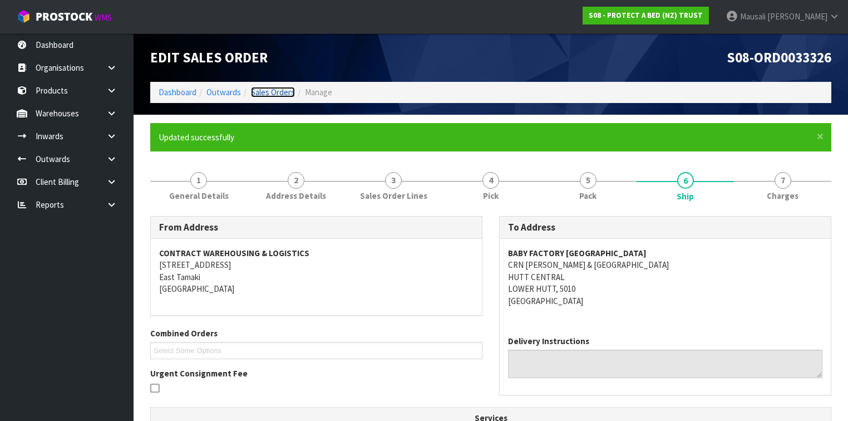
click at [278, 89] on link "Sales Orders" at bounding box center [273, 92] width 44 height 11
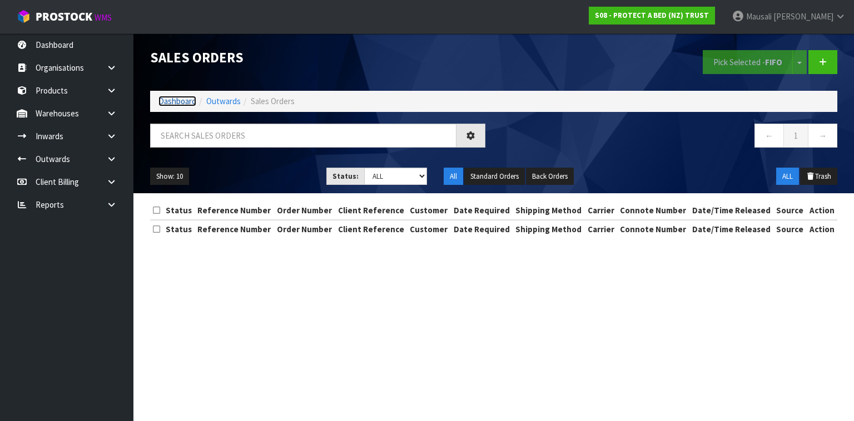
click at [167, 100] on link "Dashboard" at bounding box center [178, 101] width 38 height 11
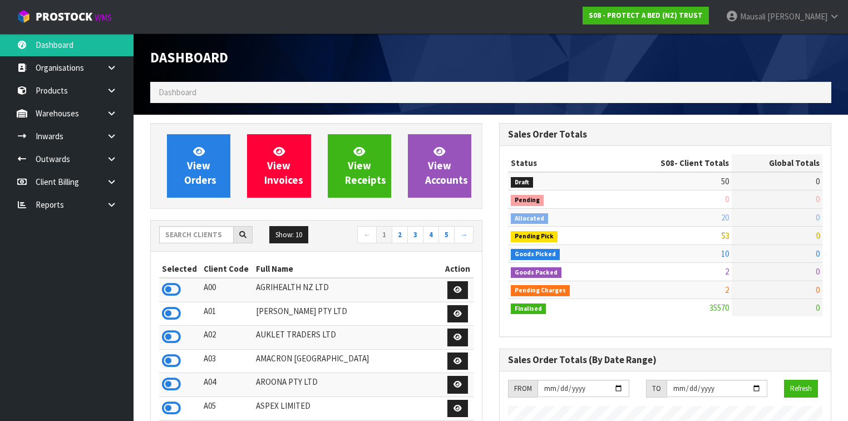
scroll to position [899, 349]
click at [180, 233] on input "text" at bounding box center [196, 234] width 75 height 17
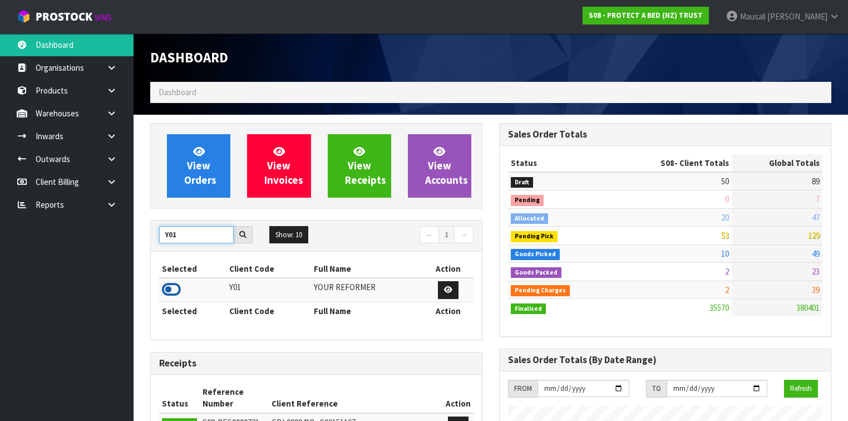
type input "Y01"
click at [175, 287] on icon at bounding box center [171, 289] width 19 height 17
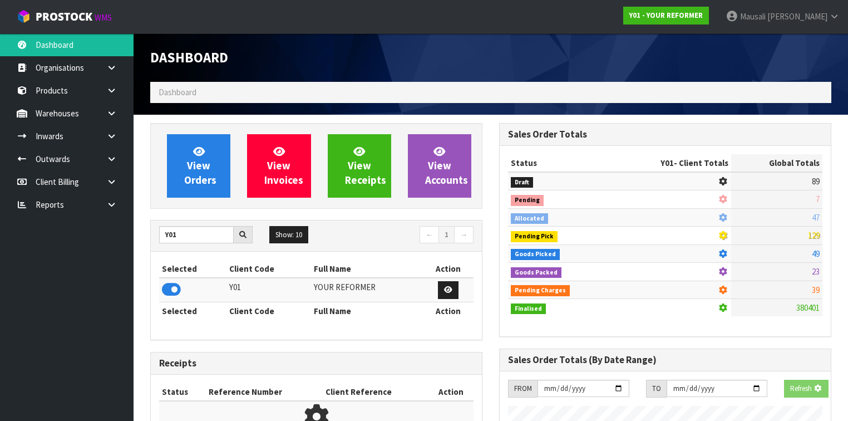
scroll to position [555579, 555922]
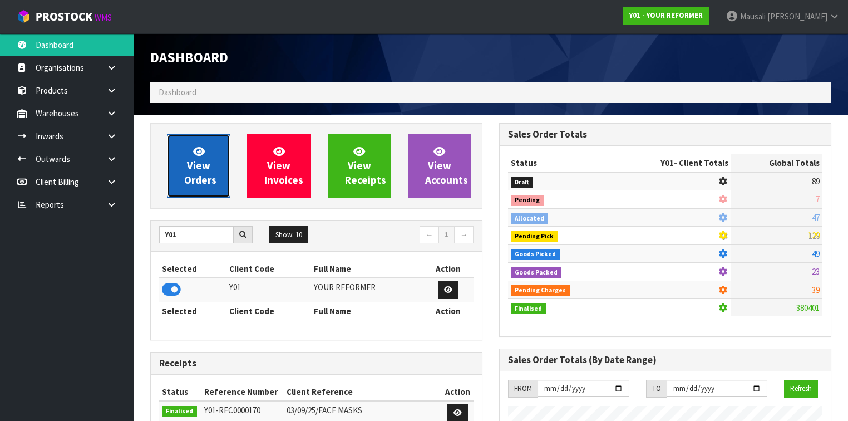
click at [188, 168] on span "View Orders" at bounding box center [200, 166] width 32 height 42
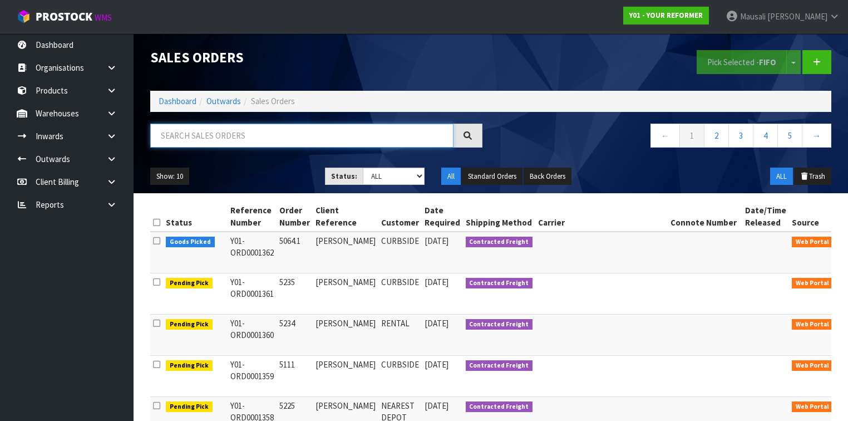
click at [184, 139] on input "text" at bounding box center [301, 135] width 303 height 24
type input "JOB-0411543"
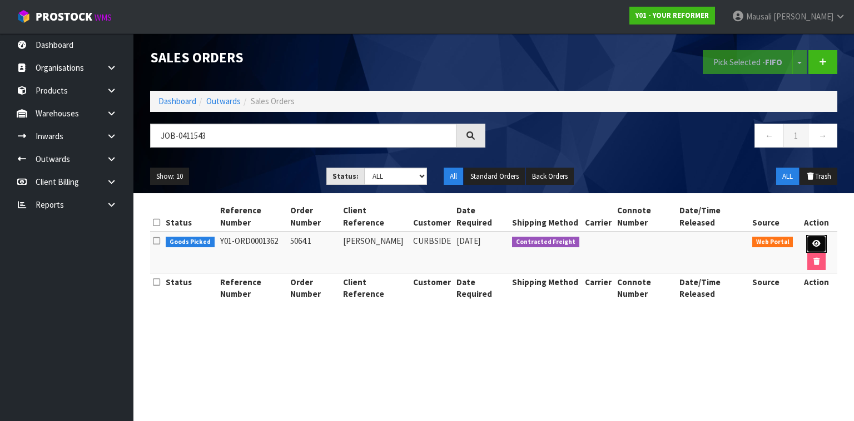
click at [817, 243] on icon at bounding box center [817, 243] width 8 height 7
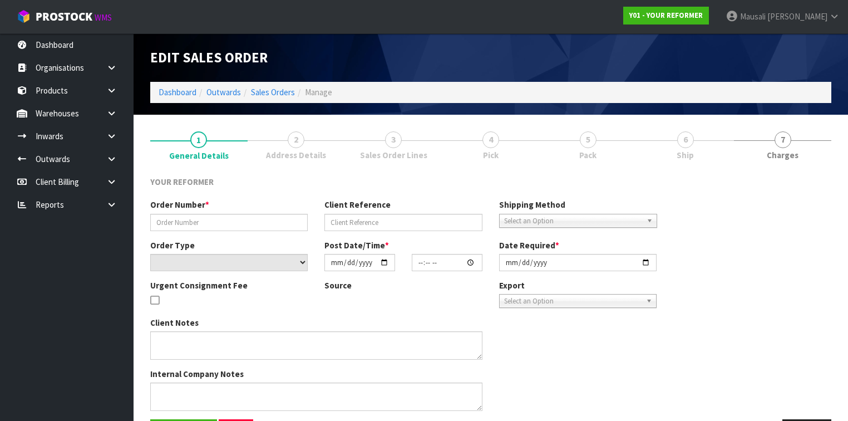
type input "5064.1"
type input "[PERSON_NAME]"
select select "number:0"
type input "[DATE]"
type input "12:02:00.000"
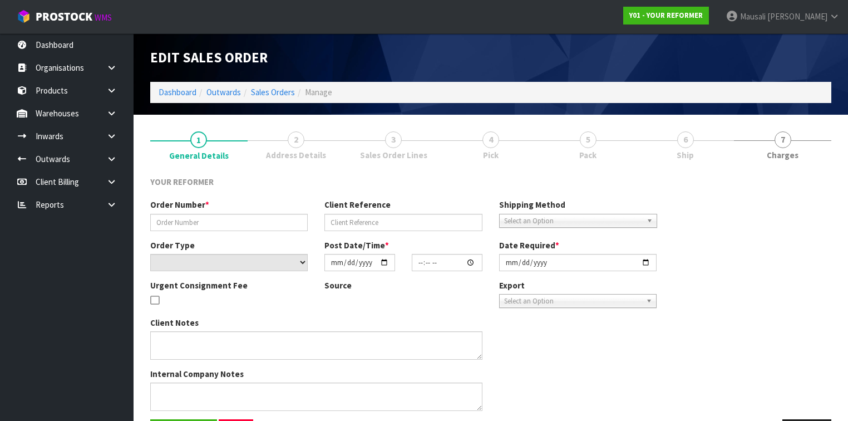
type input "[DATE]"
type textarea "[PERSON_NAME] [STREET_ADDRESS][PERSON_NAME] [PHONE_NUMBER]"
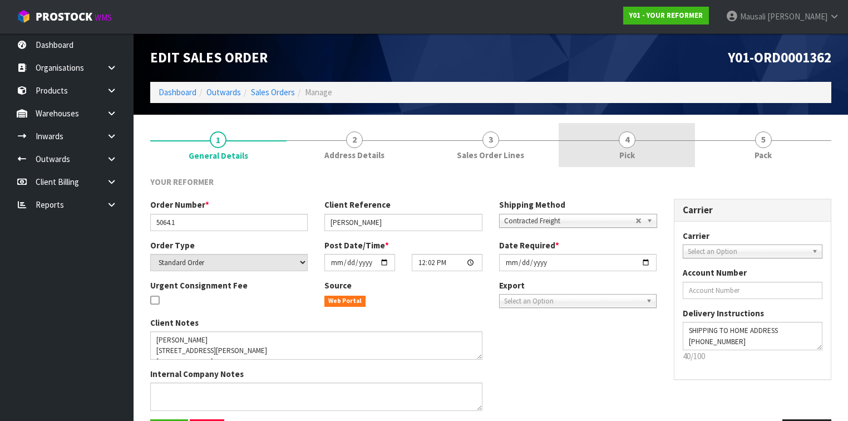
drag, startPoint x: 623, startPoint y: 150, endPoint x: 634, endPoint y: 155, distance: 12.0
click at [623, 150] on span "Pick" at bounding box center [627, 155] width 16 height 12
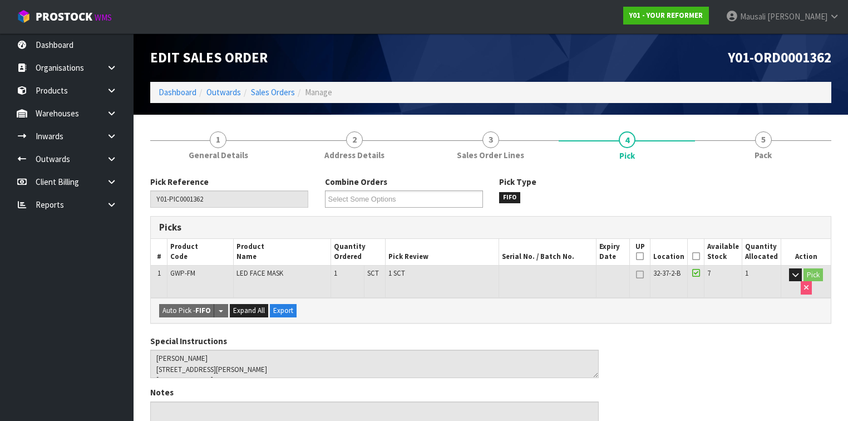
click at [700, 256] on icon at bounding box center [696, 256] width 8 height 1
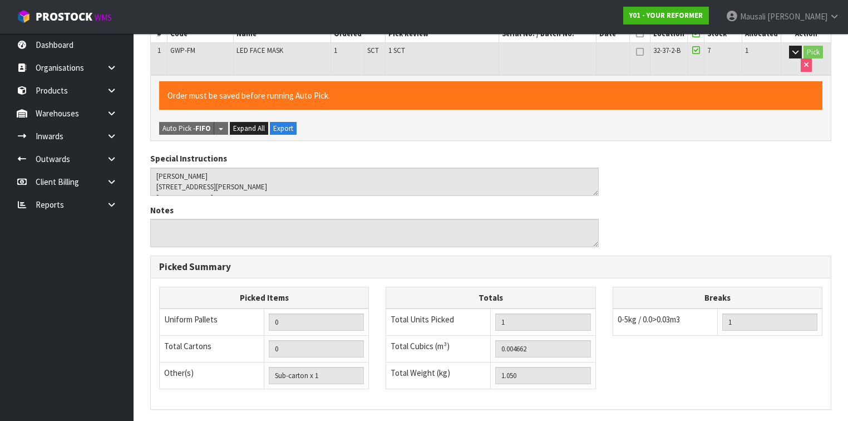
scroll to position [360, 0]
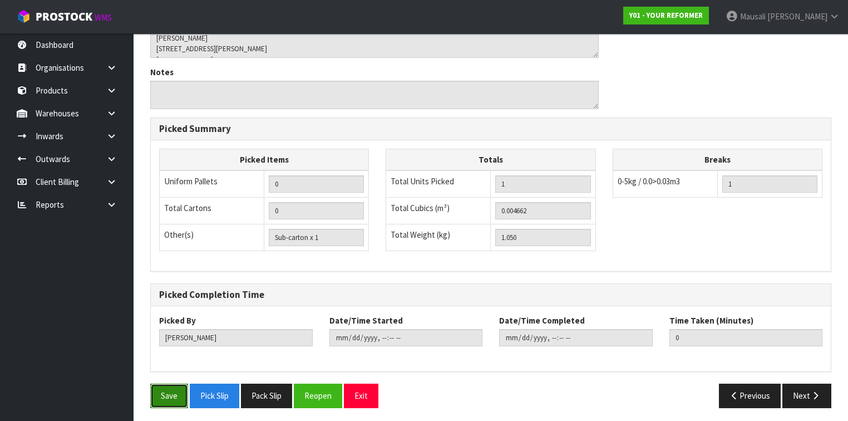
click at [174, 389] on button "Save" at bounding box center [169, 395] width 38 height 24
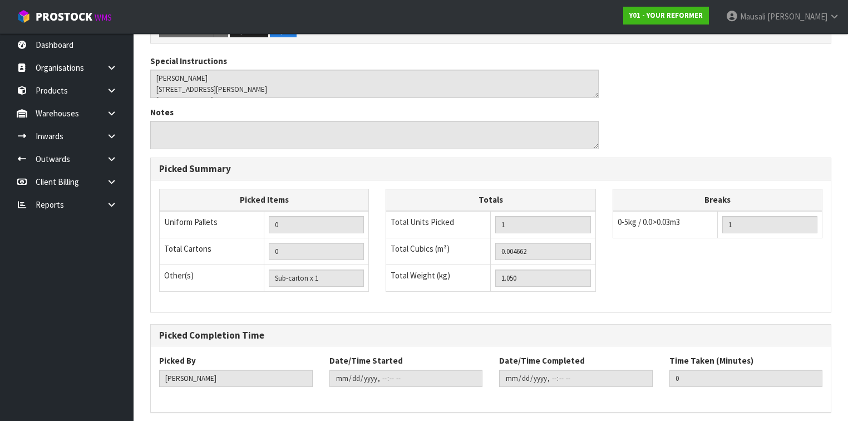
scroll to position [0, 0]
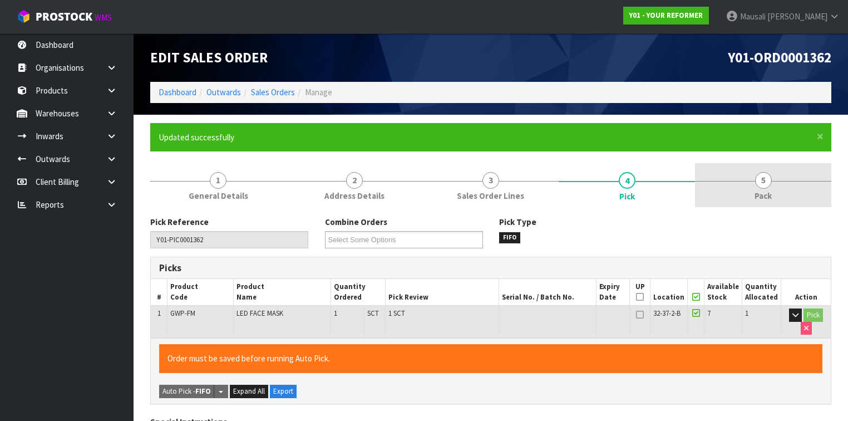
click at [747, 186] on link "5 Pack" at bounding box center [763, 185] width 136 height 44
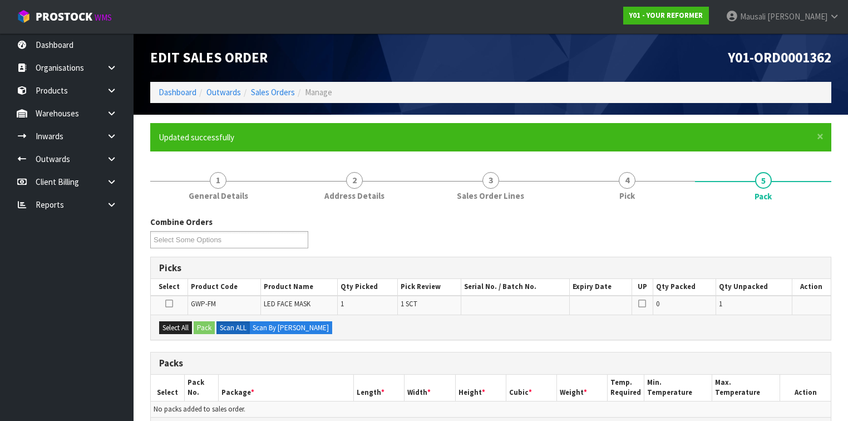
scroll to position [134, 0]
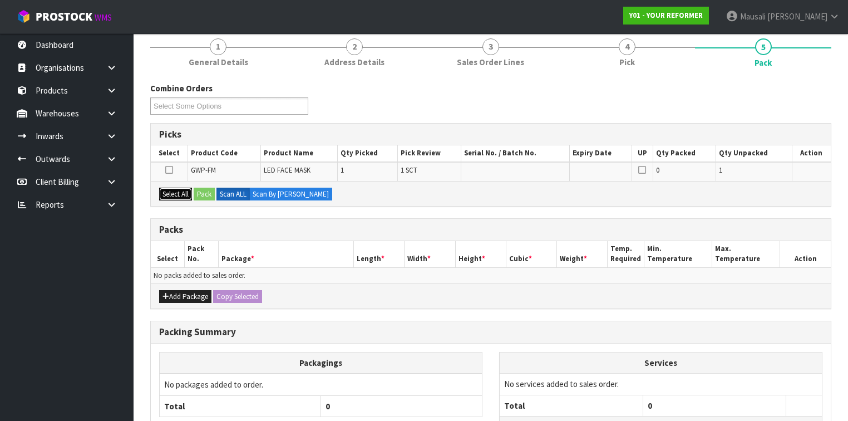
click at [167, 191] on button "Select All" at bounding box center [175, 193] width 33 height 13
click at [200, 191] on button "Pack" at bounding box center [204, 193] width 21 height 13
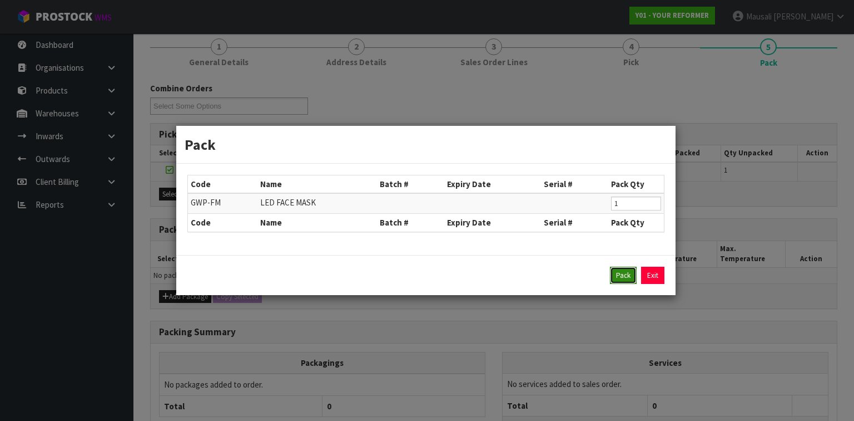
click at [624, 270] on button "Pack" at bounding box center [623, 275] width 27 height 18
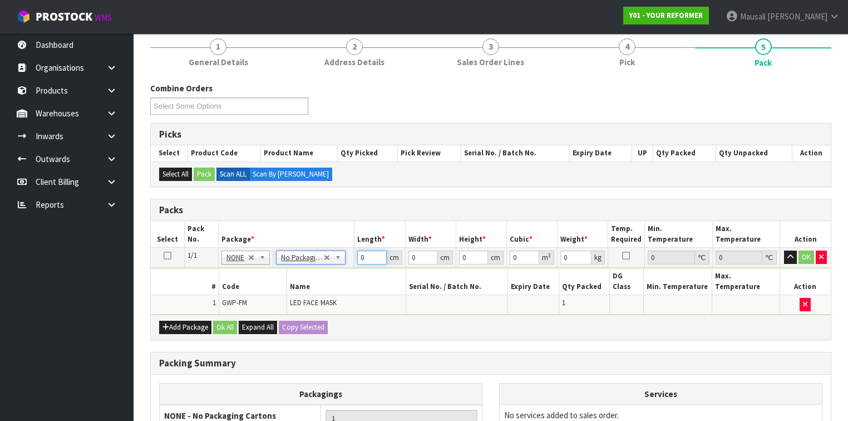
drag, startPoint x: 369, startPoint y: 256, endPoint x: 353, endPoint y: 264, distance: 17.9
click at [353, 264] on tr "1/1 NONE 007-001 007-002 007-004 007-009 007-013 007-014 007-015 007-017 007-01…" at bounding box center [491, 258] width 680 height 20
type input "37"
type input "22"
type input "6"
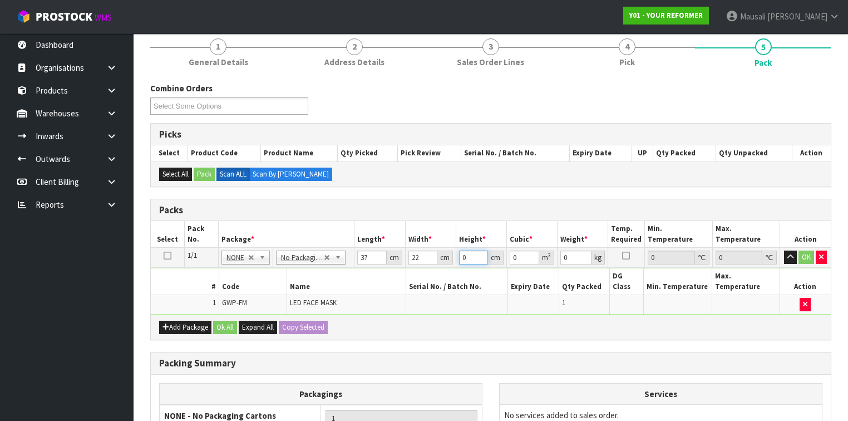
type input "0.004884"
type input "6"
type input "2"
click at [228, 320] on button "Ok All" at bounding box center [225, 326] width 24 height 13
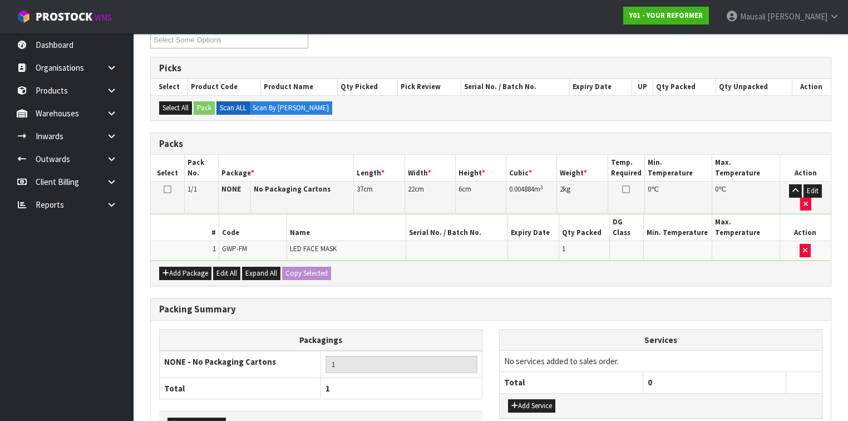
scroll to position [248, 0]
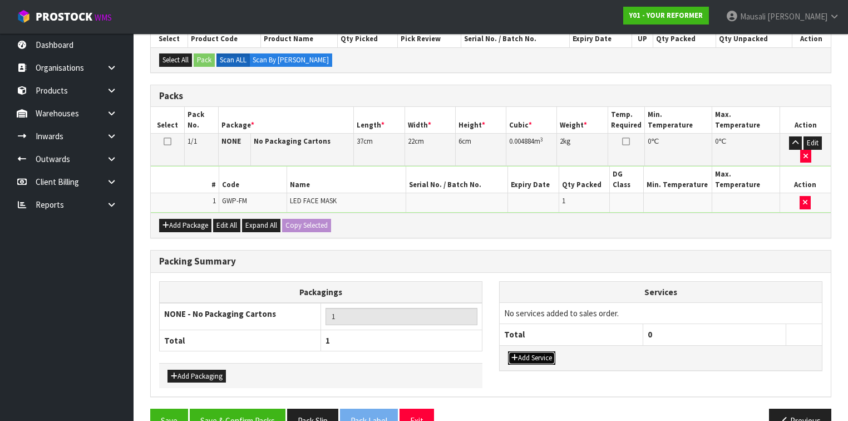
click at [531, 351] on button "Add Service" at bounding box center [531, 357] width 47 height 13
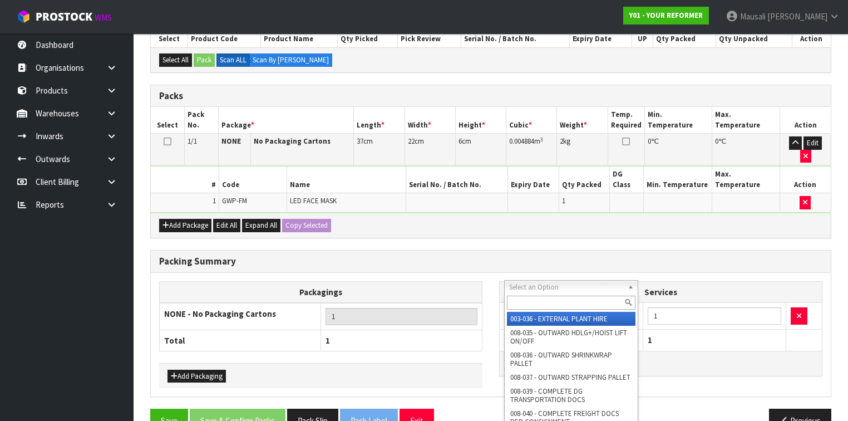
click at [523, 300] on input "text" at bounding box center [571, 302] width 128 height 14
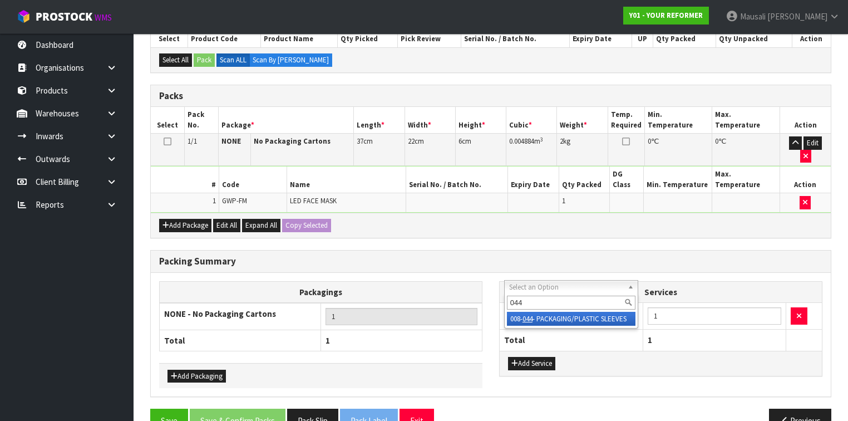
type input "044"
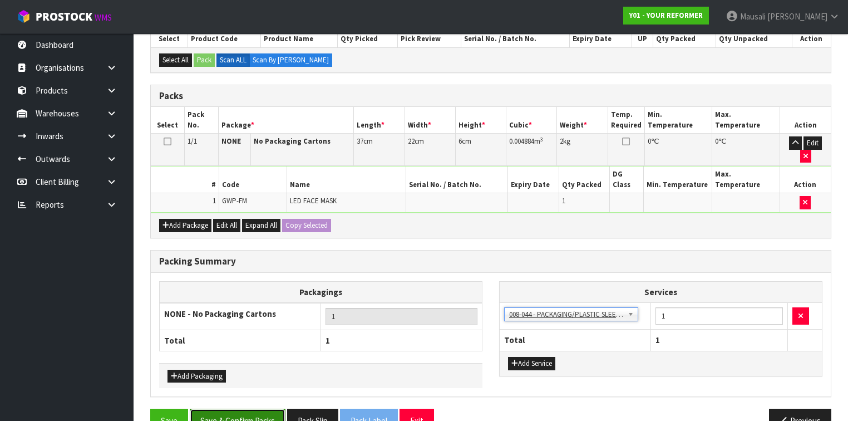
click at [258, 408] on button "Save & Confirm Packs" at bounding box center [238, 420] width 96 height 24
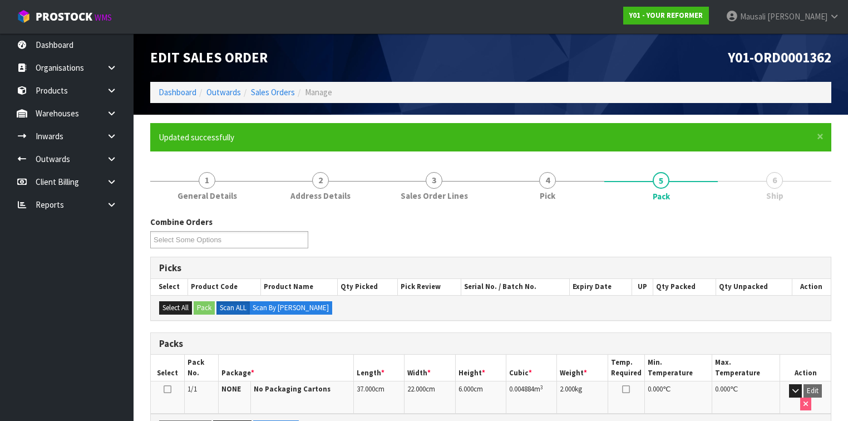
scroll to position [188, 0]
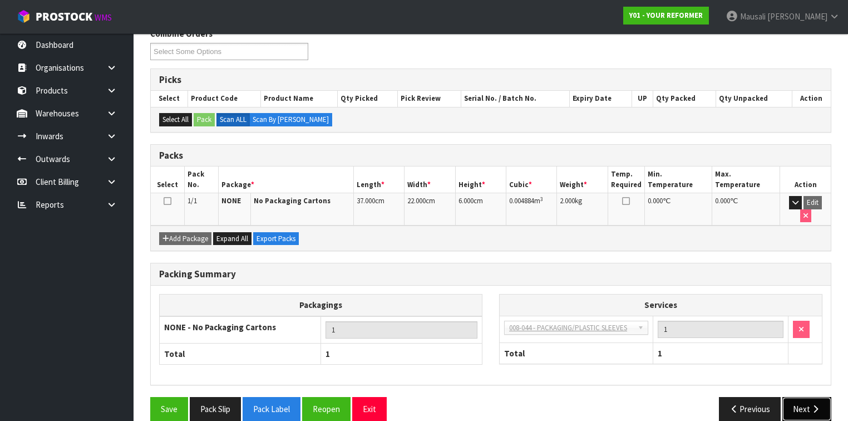
click at [797, 397] on button "Next" at bounding box center [806, 409] width 49 height 24
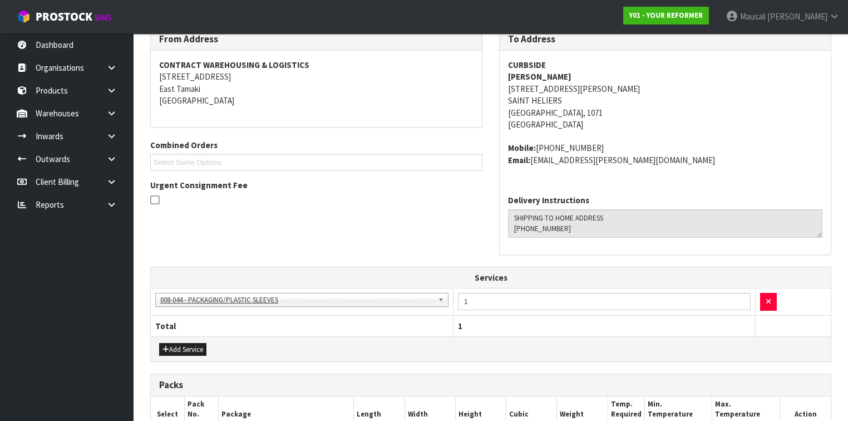
scroll to position [350, 0]
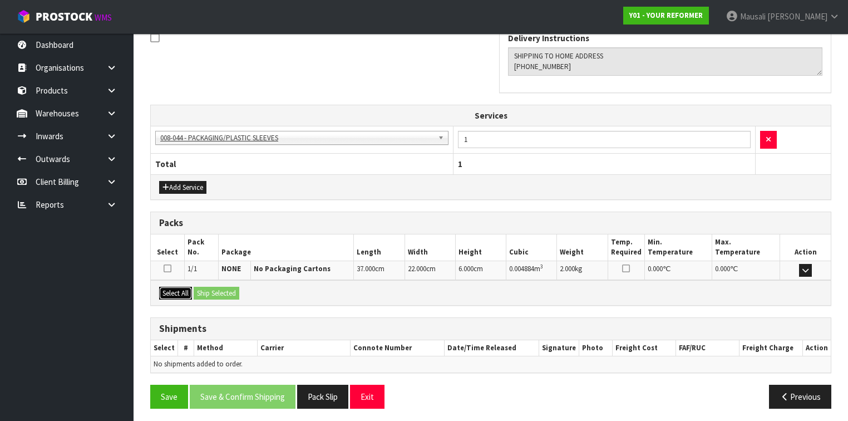
click at [173, 290] on button "Select All" at bounding box center [175, 292] width 33 height 13
click at [216, 287] on button "Ship Selected" at bounding box center [217, 292] width 46 height 13
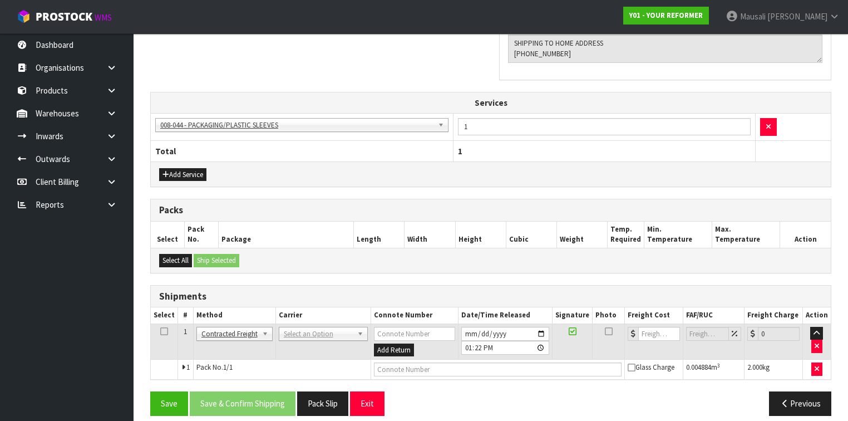
scroll to position [370, 0]
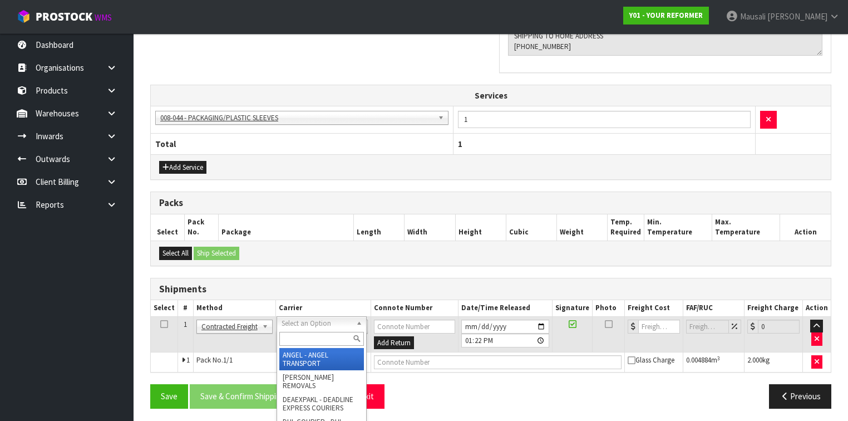
click at [296, 335] on input "text" at bounding box center [321, 339] width 85 height 14
type input "NZP"
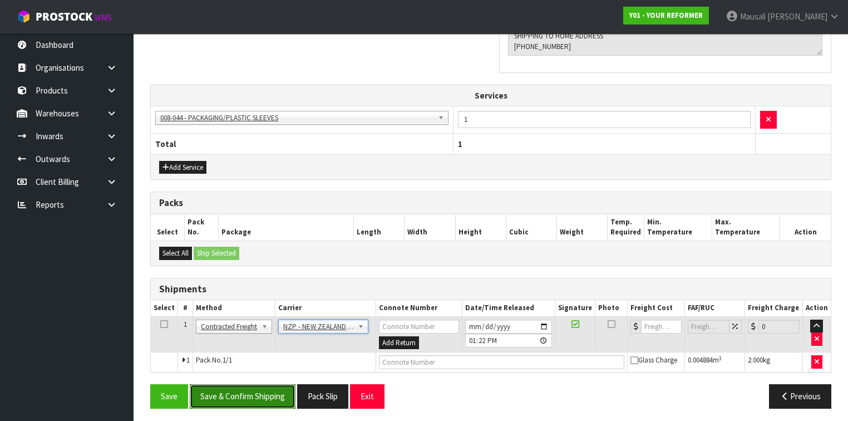
click at [243, 392] on button "Save & Confirm Shipping" at bounding box center [243, 396] width 106 height 24
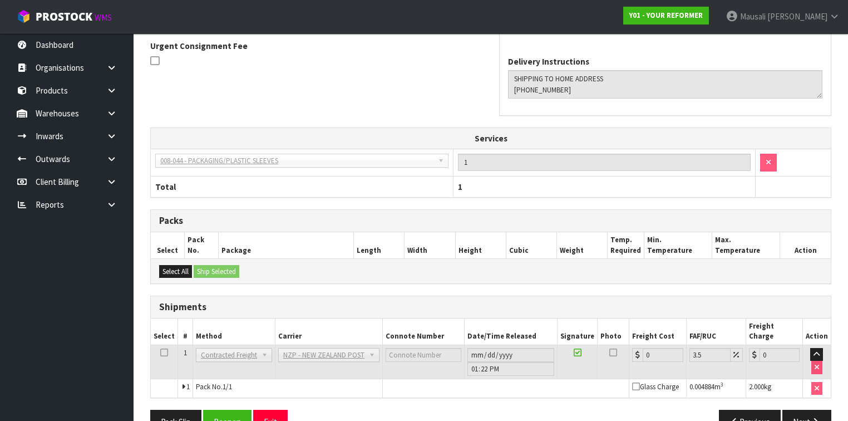
scroll to position [354, 0]
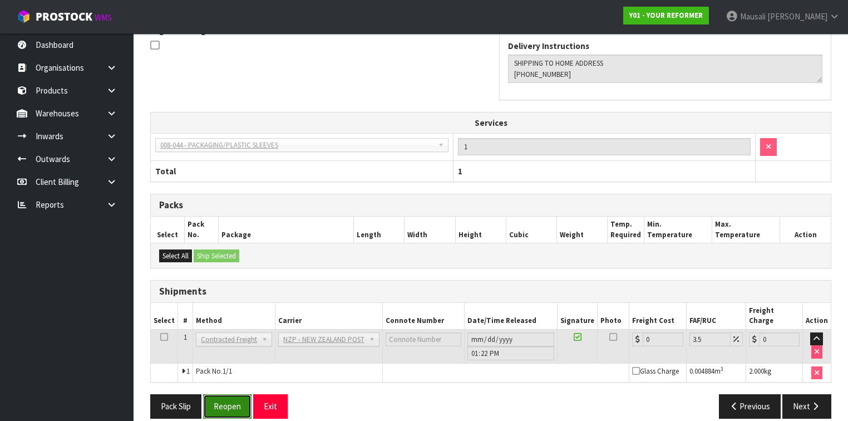
click at [229, 394] on button "Reopen" at bounding box center [227, 406] width 48 height 24
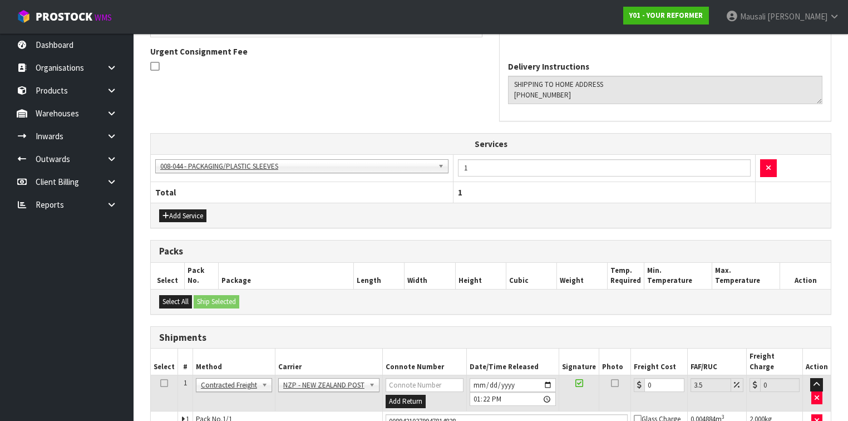
scroll to position [380, 0]
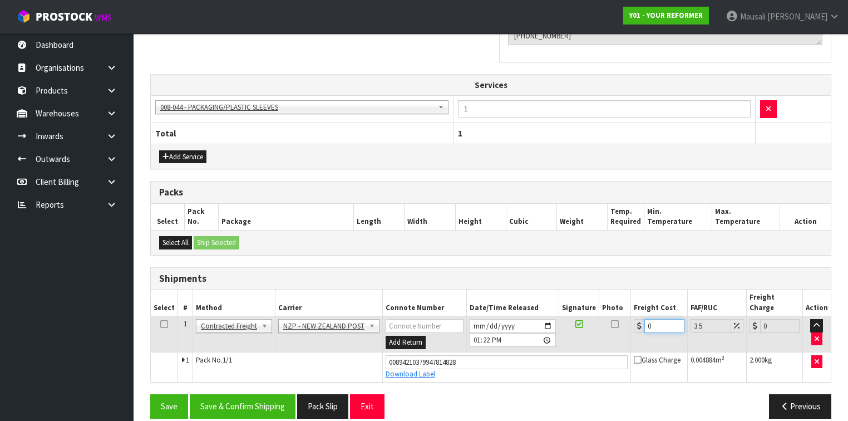
drag, startPoint x: 657, startPoint y: 307, endPoint x: 637, endPoint y: 314, distance: 20.6
click at [637, 319] on div "0" at bounding box center [659, 326] width 50 height 14
type input "4"
type input "4.14"
type input "4.3"
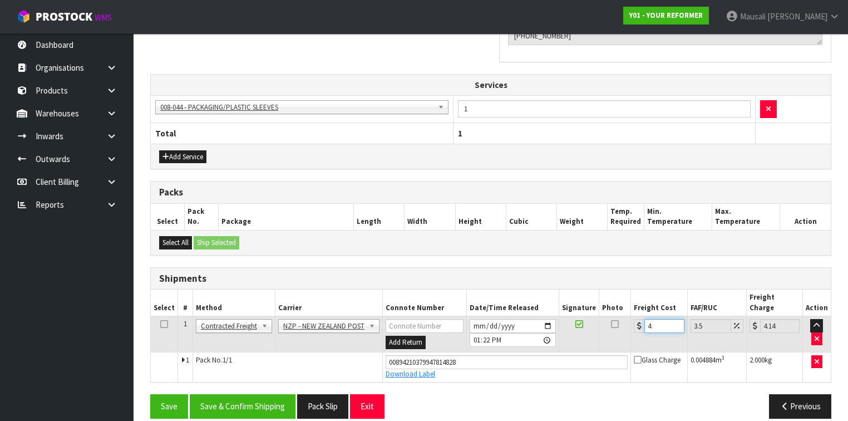
type input "4.45"
type input "4.33"
type input "4.48"
type input "4.33"
click at [259, 394] on button "Save & Confirm Shipping" at bounding box center [243, 406] width 106 height 24
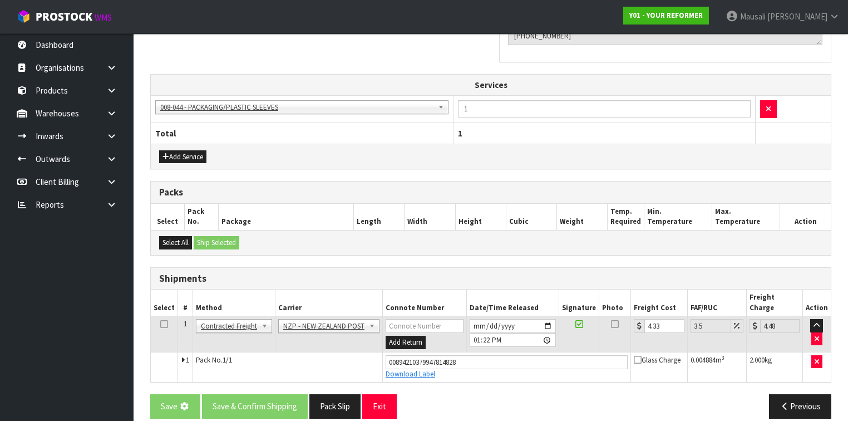
scroll to position [0, 0]
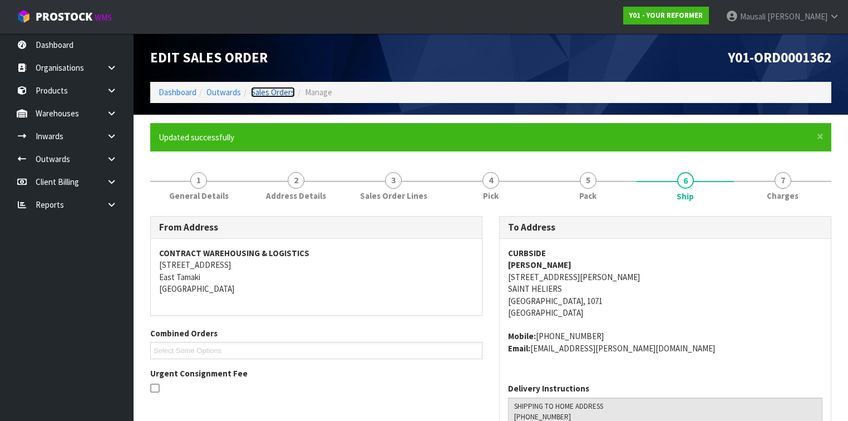
click at [278, 90] on link "Sales Orders" at bounding box center [273, 92] width 44 height 11
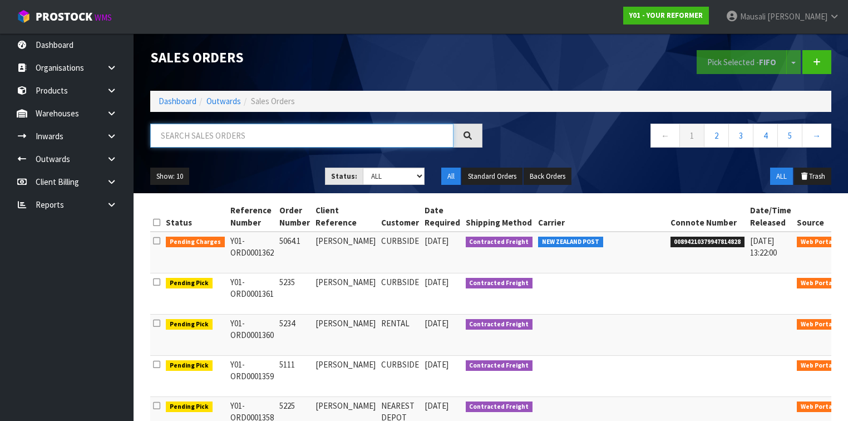
click at [167, 140] on input "text" at bounding box center [301, 135] width 303 height 24
click at [175, 102] on link "Dashboard" at bounding box center [178, 101] width 38 height 11
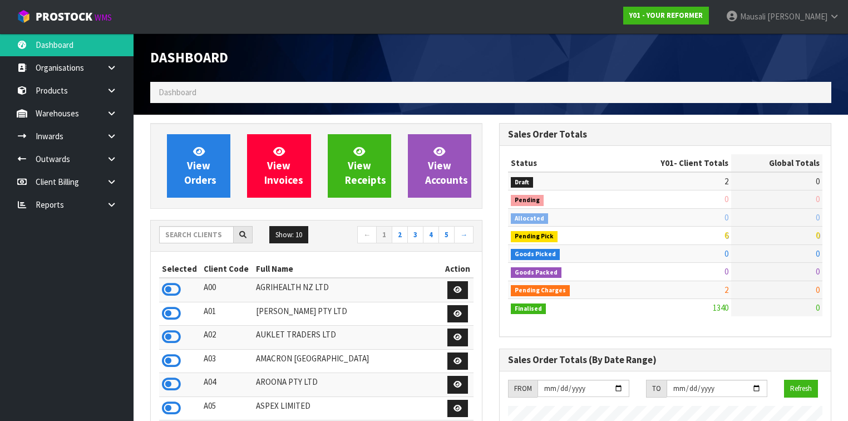
scroll to position [839, 349]
click at [176, 234] on input "text" at bounding box center [196, 234] width 75 height 17
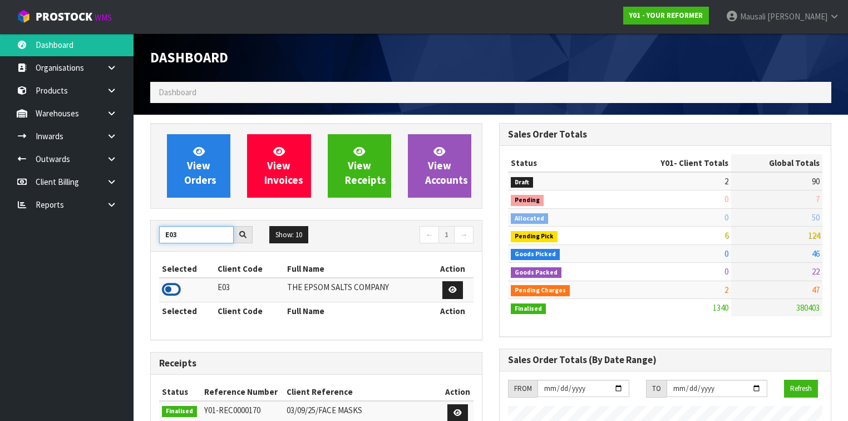
type input "E03"
click at [174, 288] on icon at bounding box center [171, 289] width 19 height 17
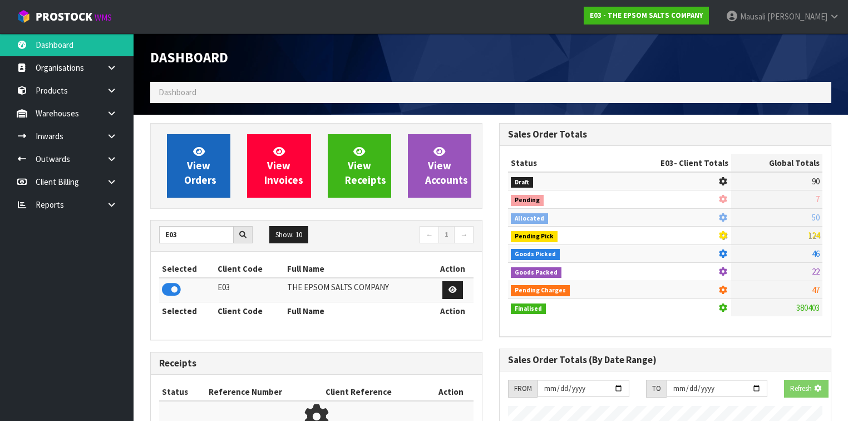
scroll to position [714, 349]
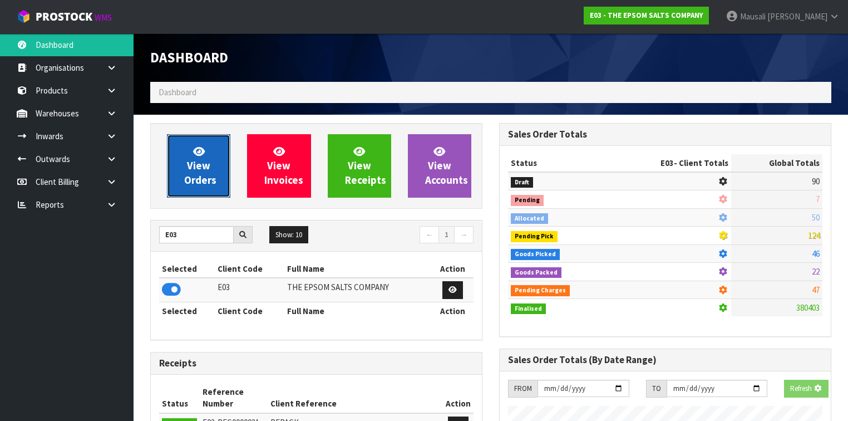
click at [189, 173] on span "View Orders" at bounding box center [200, 166] width 32 height 42
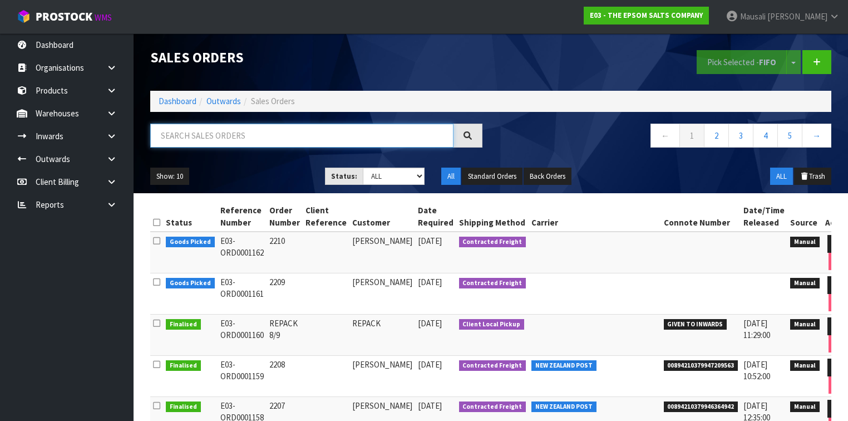
click at [165, 139] on input "text" at bounding box center [301, 135] width 303 height 24
type input "JOB-0411638"
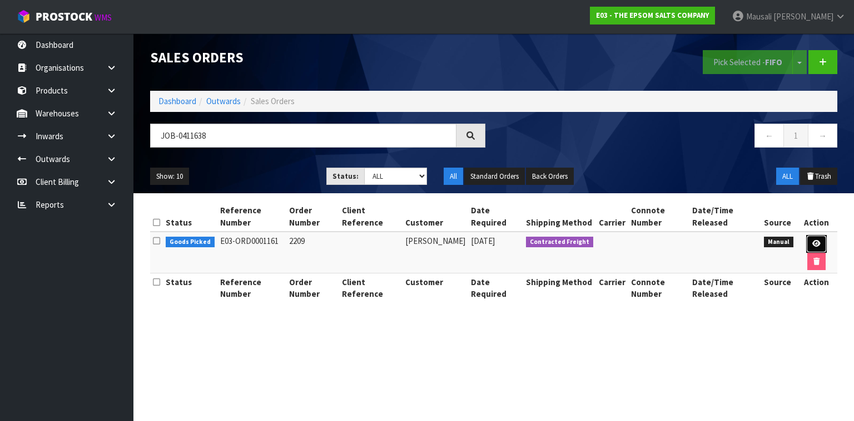
click at [812, 238] on link at bounding box center [817, 244] width 21 height 18
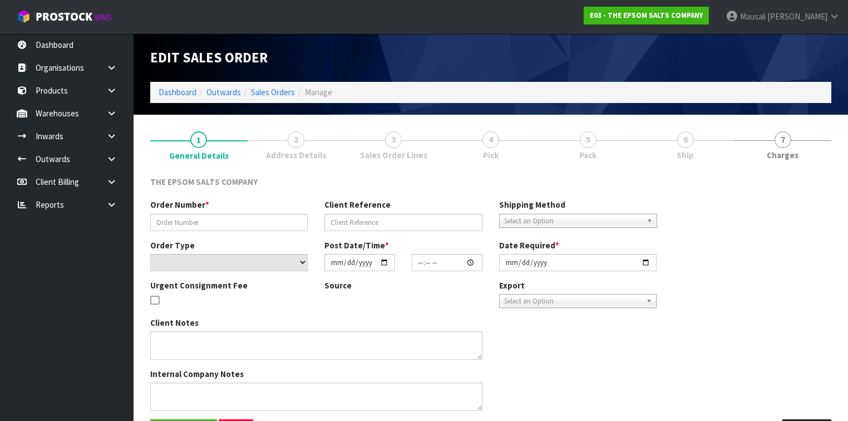
type input "2209"
select select "number:0"
type input "[DATE]"
type input "08:34:00.000"
type input "[DATE]"
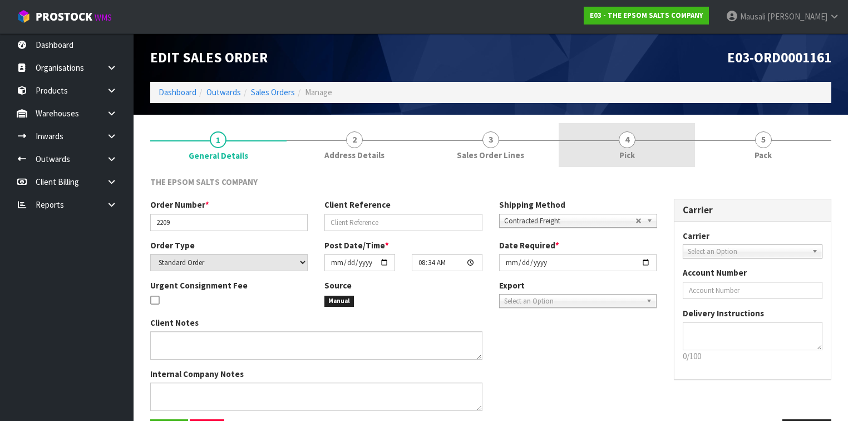
drag, startPoint x: 643, startPoint y: 140, endPoint x: 650, endPoint y: 150, distance: 12.0
click at [643, 140] on link "4 Pick" at bounding box center [626, 145] width 136 height 44
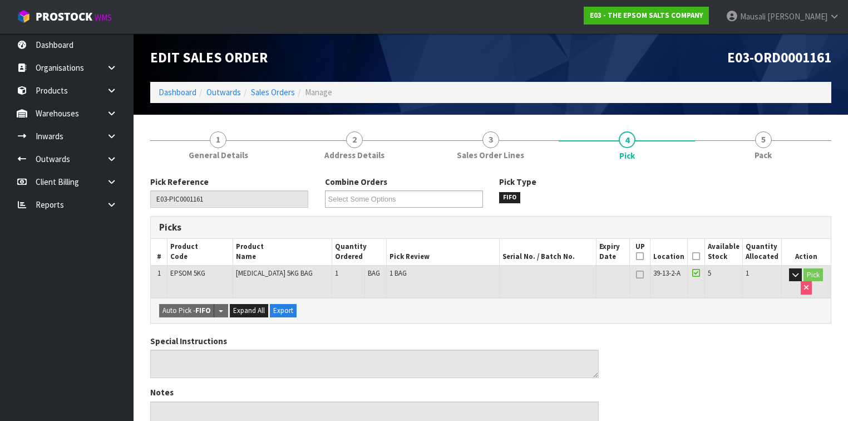
click at [698, 256] on icon at bounding box center [696, 256] width 8 height 1
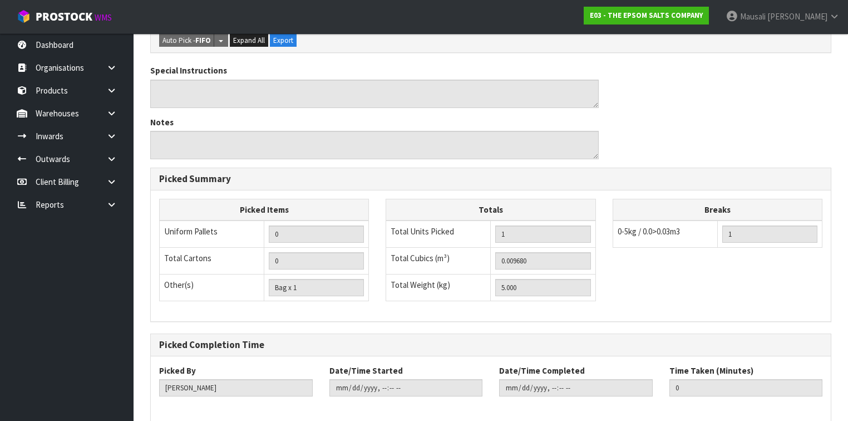
scroll to position [360, 0]
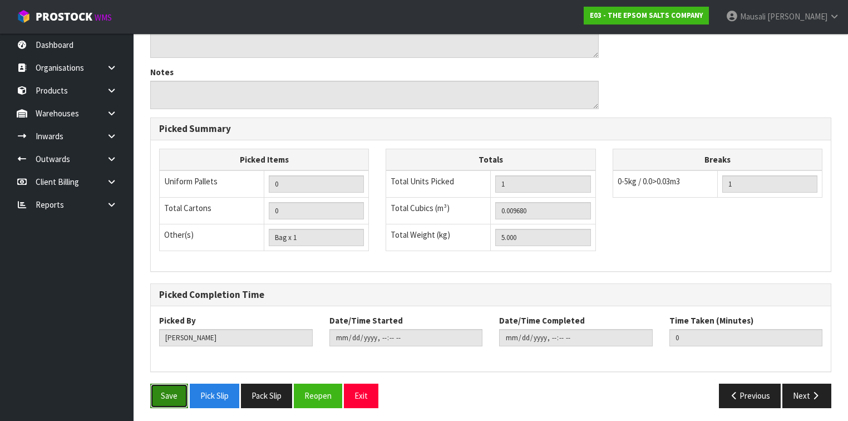
click at [171, 389] on button "Save" at bounding box center [169, 395] width 38 height 24
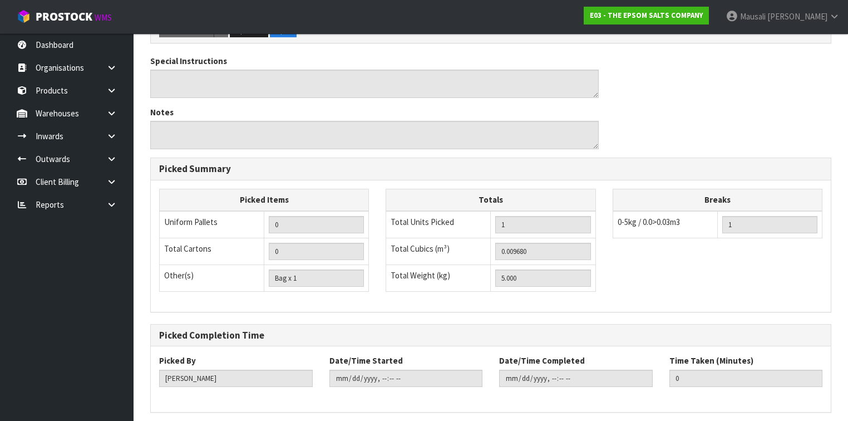
scroll to position [0, 0]
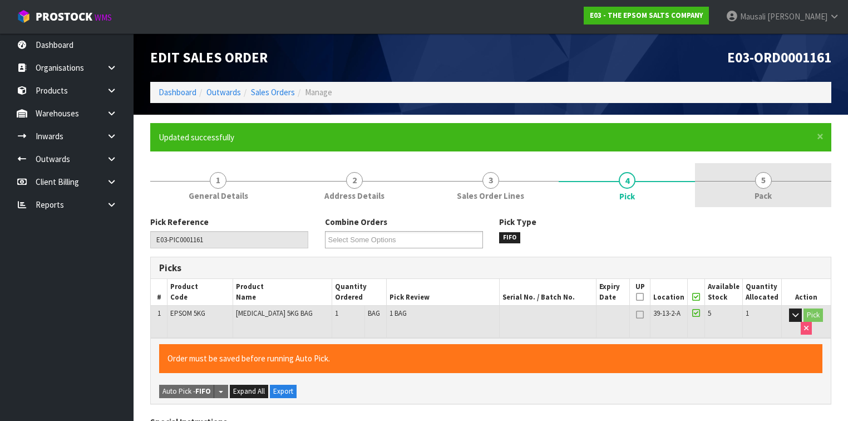
type input "[PERSON_NAME]"
type input "[DATE]T13:28:11"
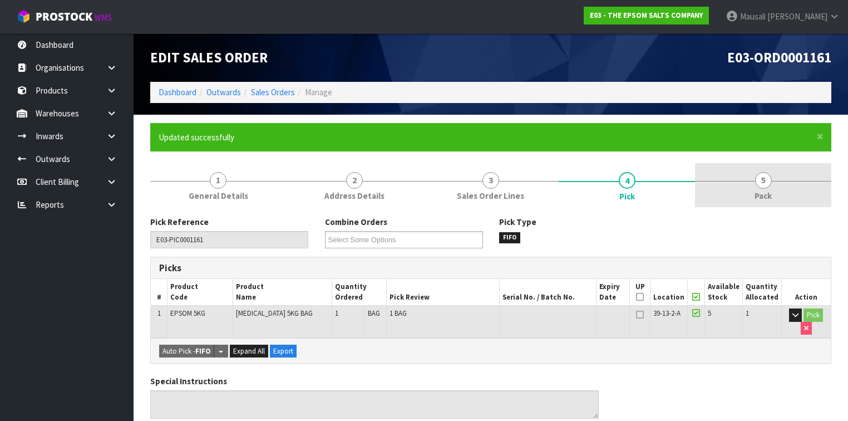
click at [765, 196] on span "Pack" at bounding box center [762, 196] width 17 height 12
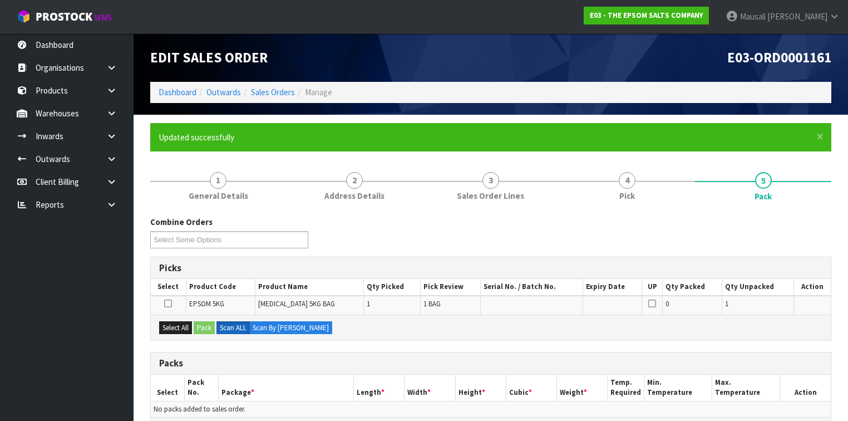
scroll to position [178, 0]
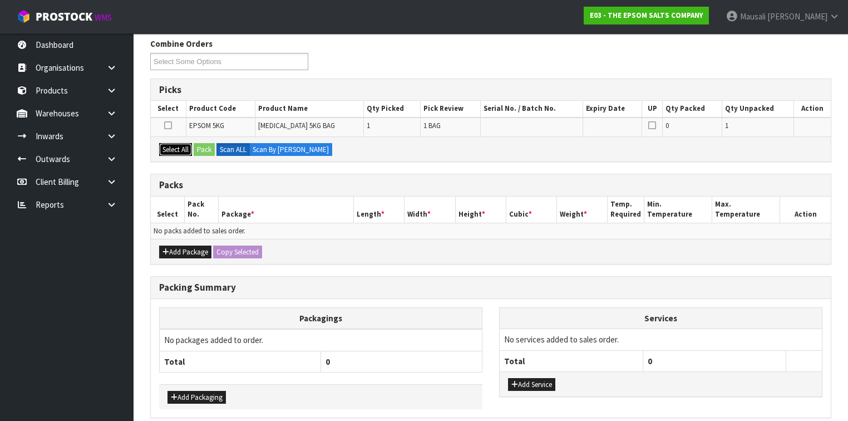
click at [167, 146] on button "Select All" at bounding box center [175, 149] width 33 height 13
click at [206, 143] on button "Pack" at bounding box center [204, 149] width 21 height 13
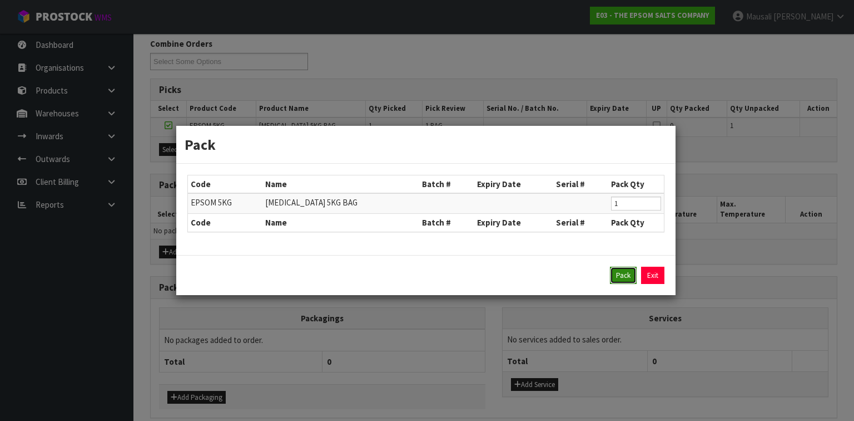
click at [623, 274] on button "Pack" at bounding box center [623, 275] width 27 height 18
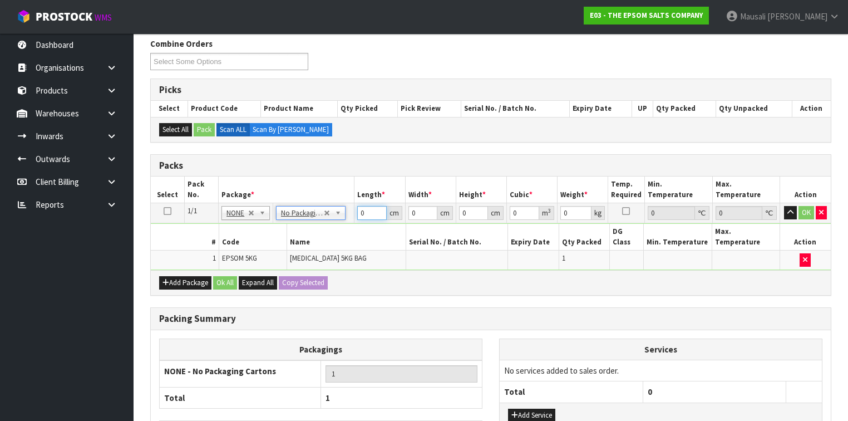
drag, startPoint x: 369, startPoint y: 214, endPoint x: 343, endPoint y: 216, distance: 25.7
click at [346, 216] on tr "1/1 NONE 007-001 007-002 007-004 007-009 007-013 007-014 007-015 007-017 007-01…" at bounding box center [491, 213] width 680 height 20
type input "24"
type input "12"
type input "1"
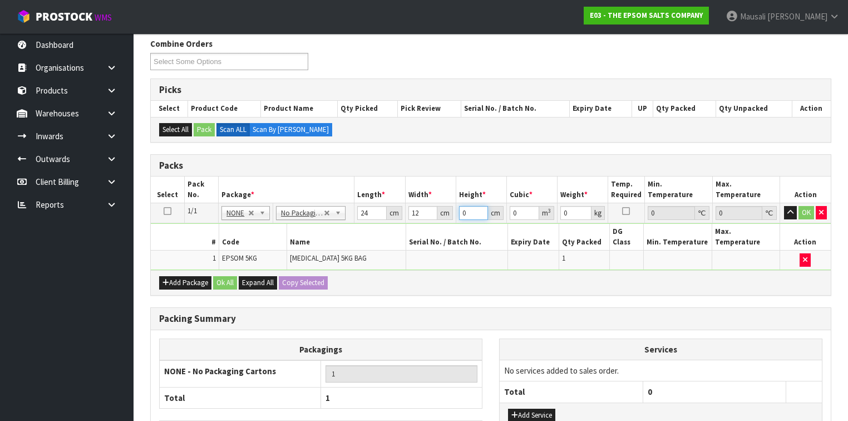
type input "0.000288"
type input "18"
type input "0.005184"
type input "18"
type input "5"
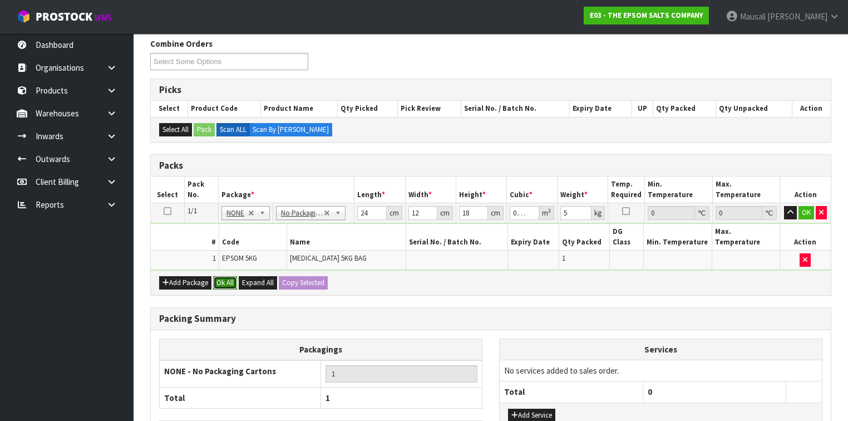
click at [227, 276] on button "Ok All" at bounding box center [225, 282] width 24 height 13
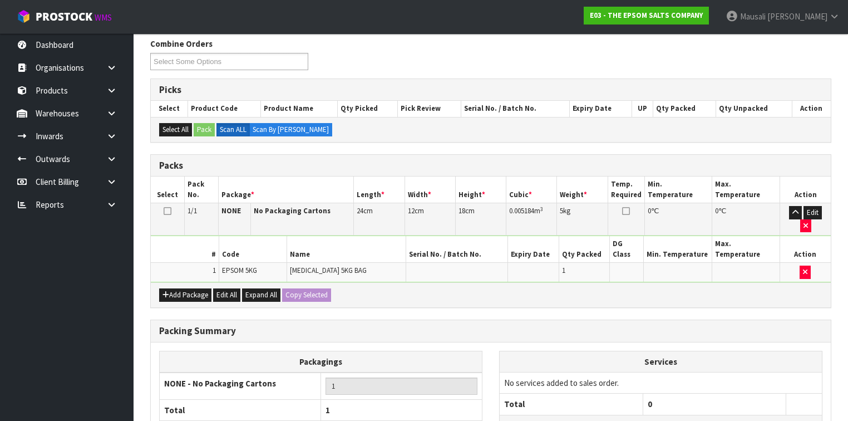
scroll to position [248, 0]
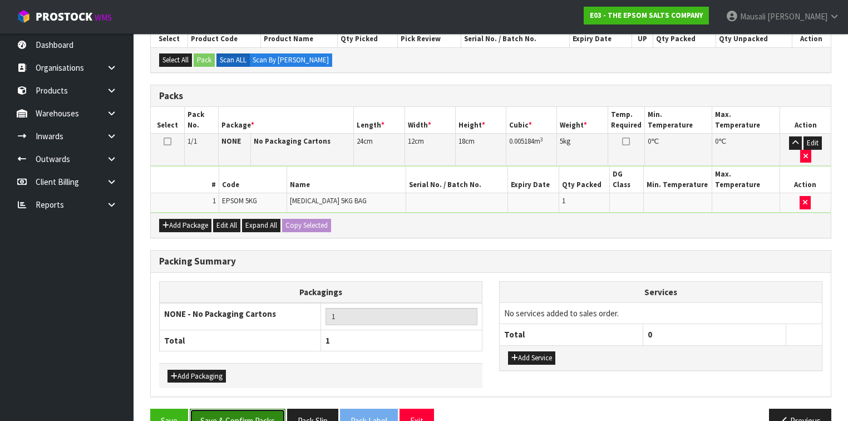
click at [246, 408] on button "Save & Confirm Packs" at bounding box center [238, 420] width 96 height 24
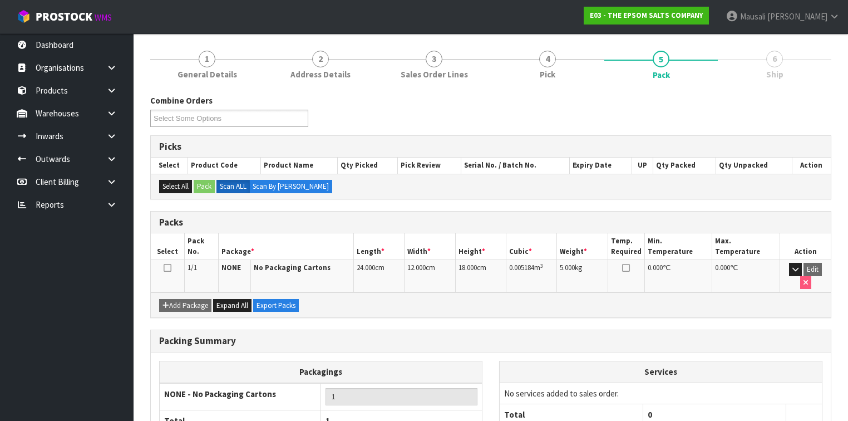
scroll to position [188, 0]
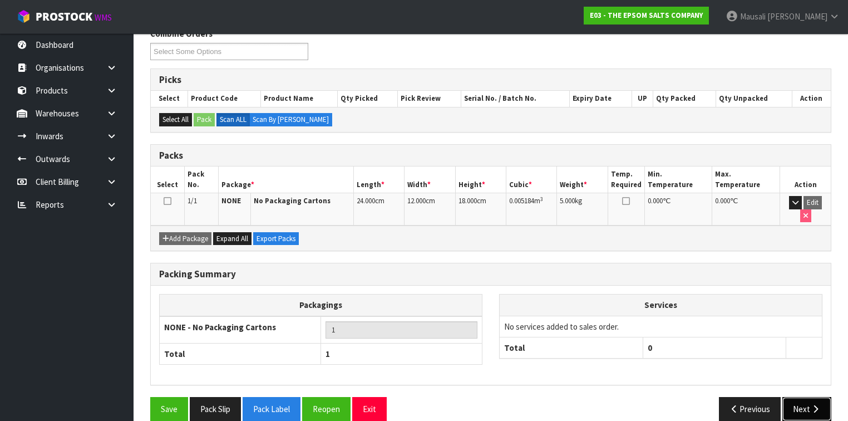
click at [809, 397] on button "Next" at bounding box center [806, 409] width 49 height 24
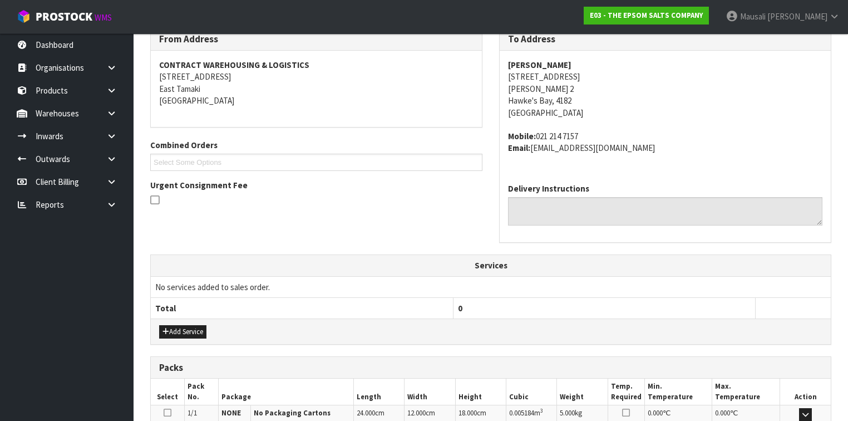
scroll to position [333, 0]
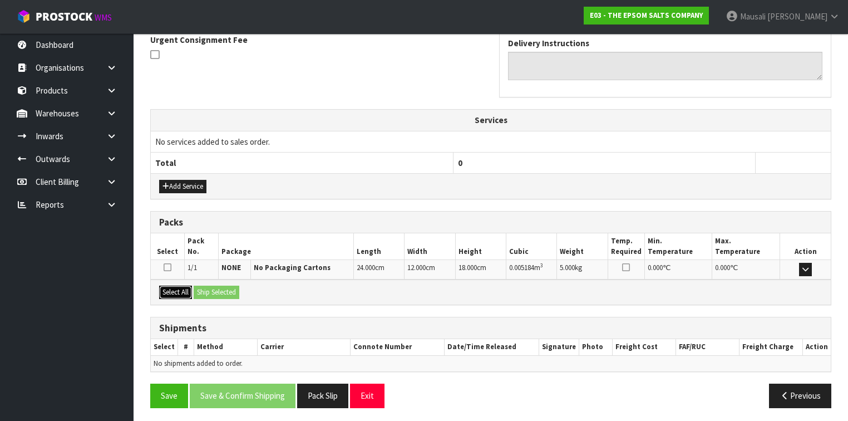
drag, startPoint x: 170, startPoint y: 289, endPoint x: 201, endPoint y: 289, distance: 30.6
click at [175, 289] on button "Select All" at bounding box center [175, 291] width 33 height 13
click at [202, 289] on button "Ship Selected" at bounding box center [217, 291] width 46 height 13
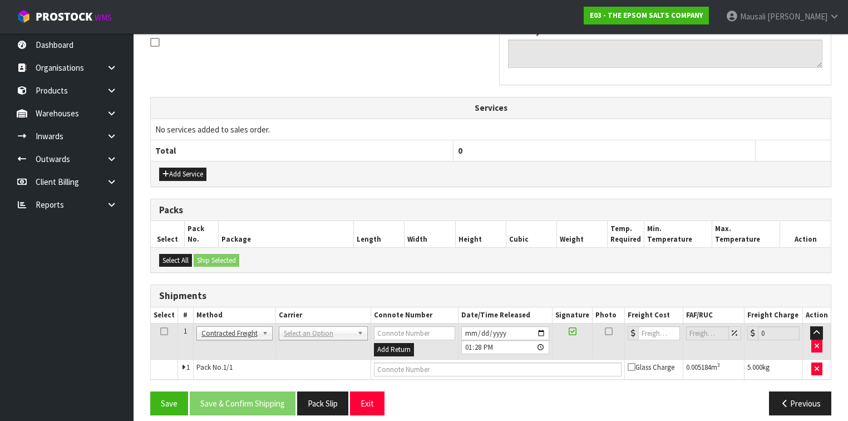
scroll to position [353, 0]
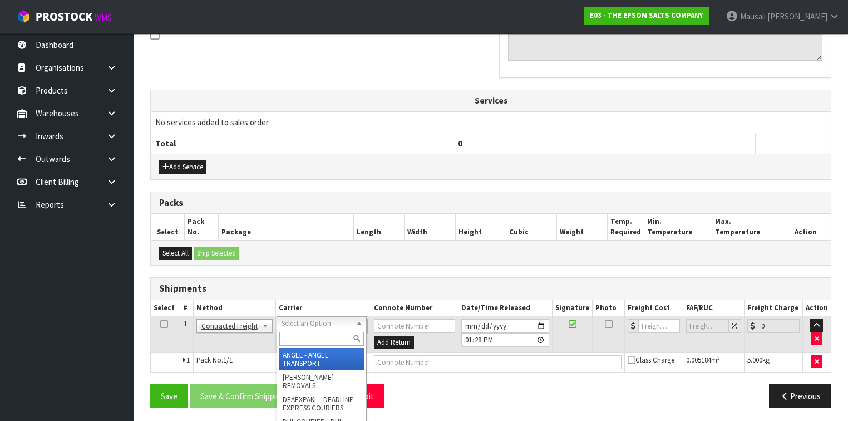
click at [309, 334] on input "text" at bounding box center [321, 339] width 85 height 14
type input "NZP"
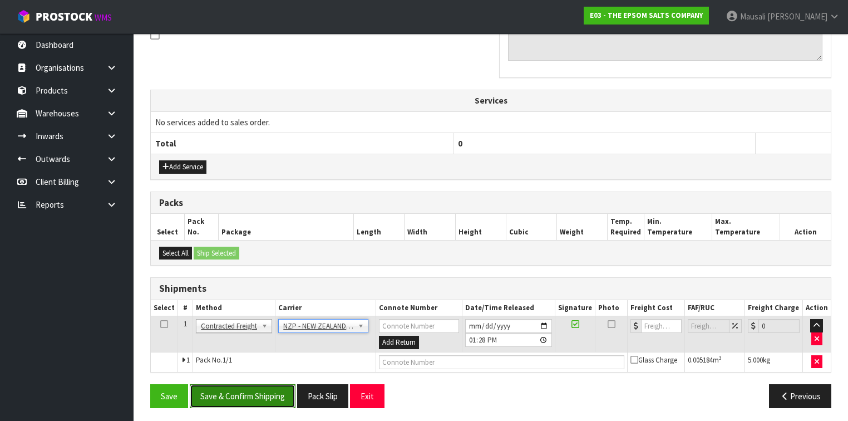
click at [268, 384] on button "Save & Confirm Shipping" at bounding box center [243, 396] width 106 height 24
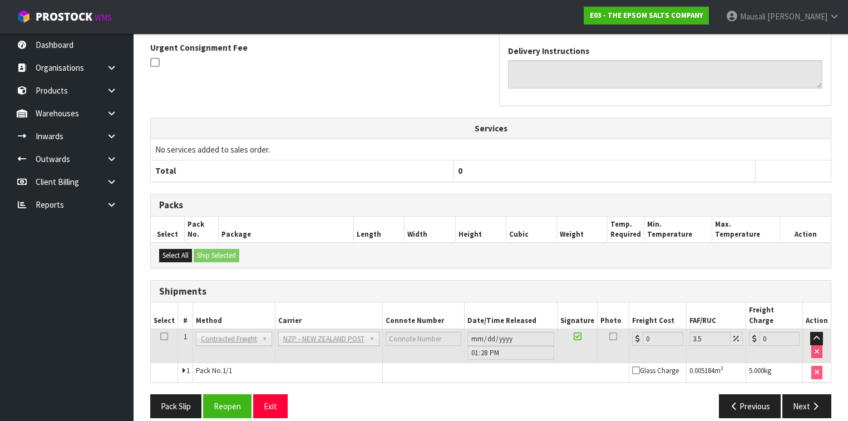
scroll to position [338, 0]
click at [234, 402] on button "Reopen" at bounding box center [227, 405] width 48 height 24
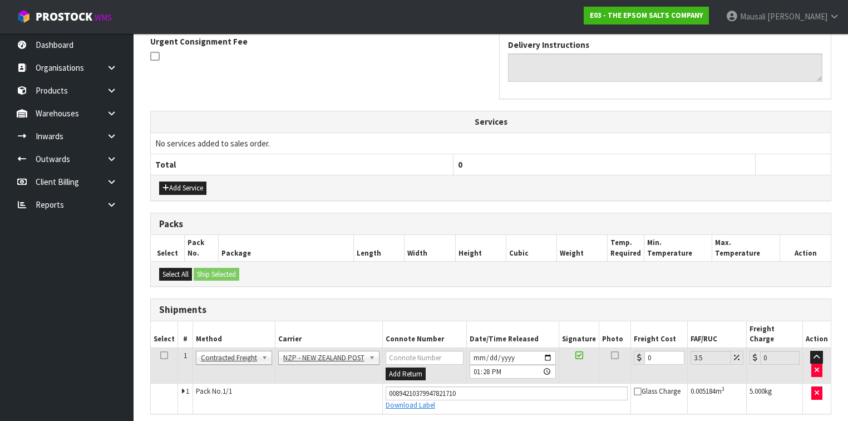
scroll to position [363, 0]
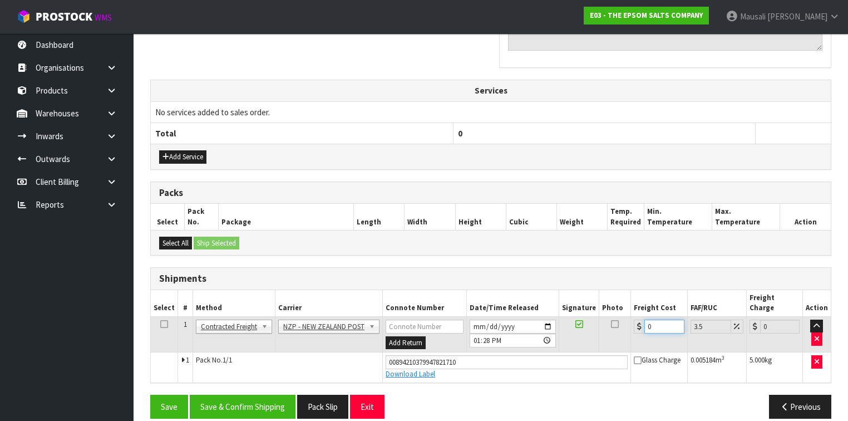
drag, startPoint x: 656, startPoint y: 313, endPoint x: 627, endPoint y: 321, distance: 30.5
click at [627, 321] on tr "1 Client Local Pickup Customer Local Pickup Company Freight Contracted Freight …" at bounding box center [491, 334] width 680 height 36
type input "1"
type input "1.03"
type input "13"
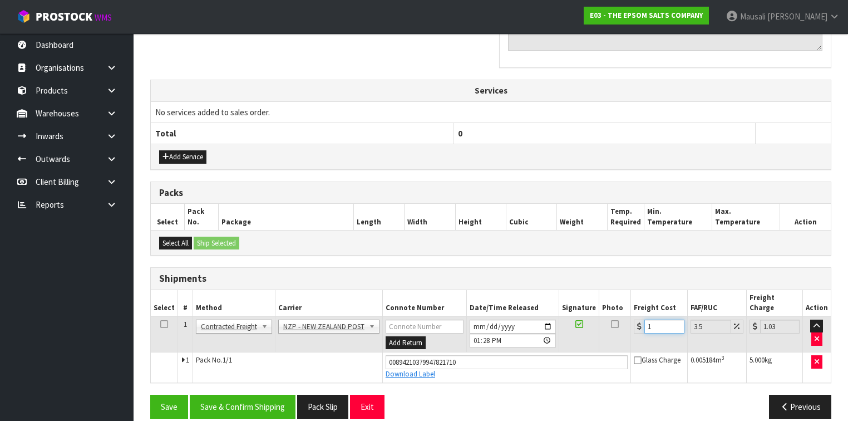
type input "13.45"
type input "13.04"
type input "13.5"
type input "13.04"
click at [221, 394] on button "Save & Confirm Shipping" at bounding box center [243, 406] width 106 height 24
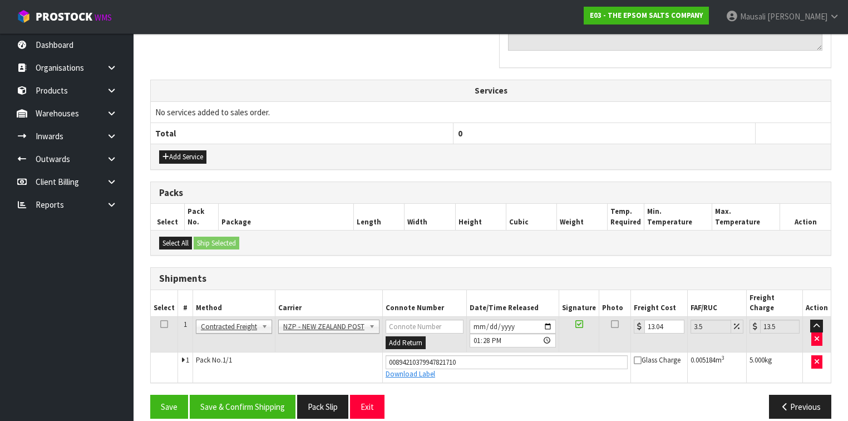
scroll to position [0, 0]
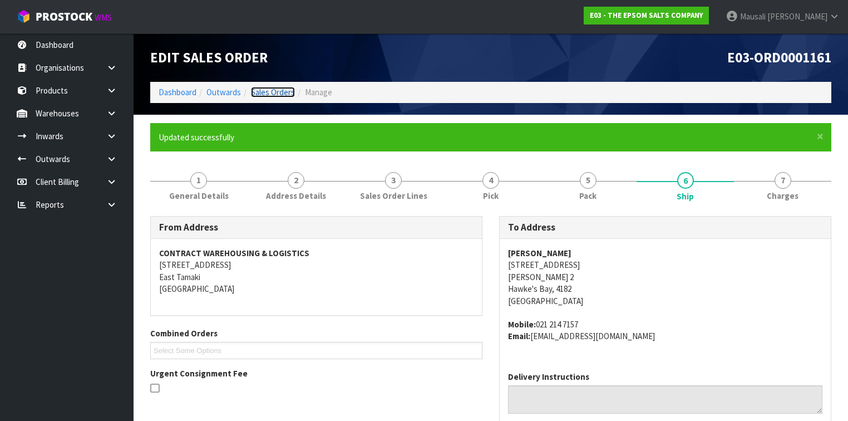
click at [276, 92] on link "Sales Orders" at bounding box center [273, 92] width 44 height 11
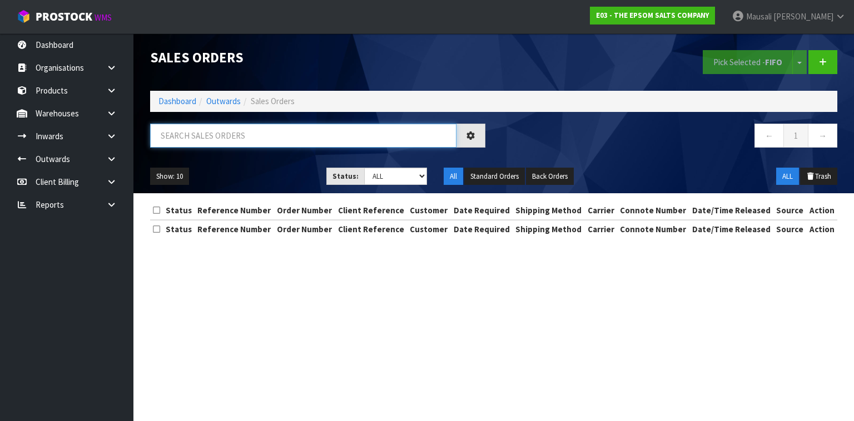
click at [207, 134] on input "text" at bounding box center [303, 135] width 307 height 24
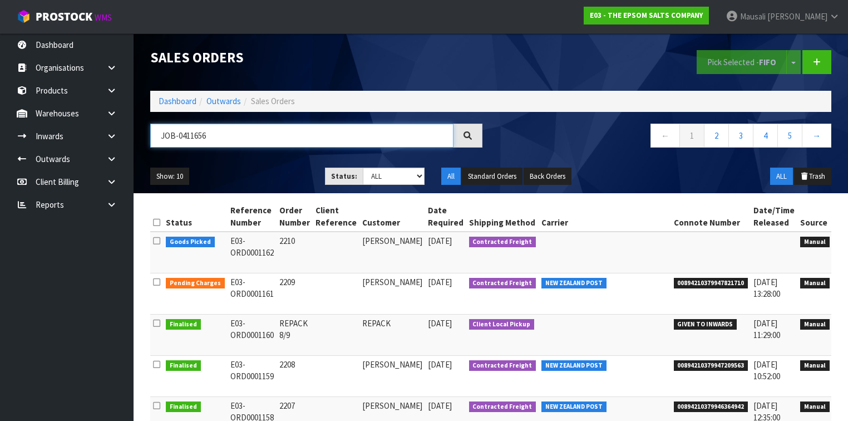
type input "JOB-0411656"
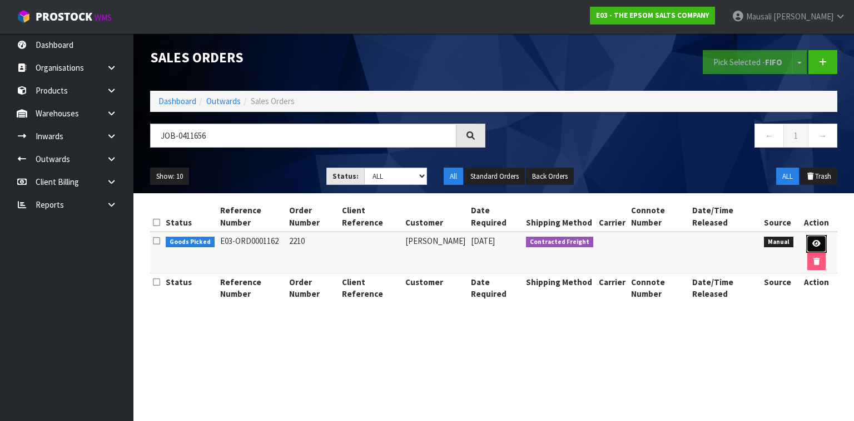
click at [817, 240] on icon at bounding box center [817, 243] width 8 height 7
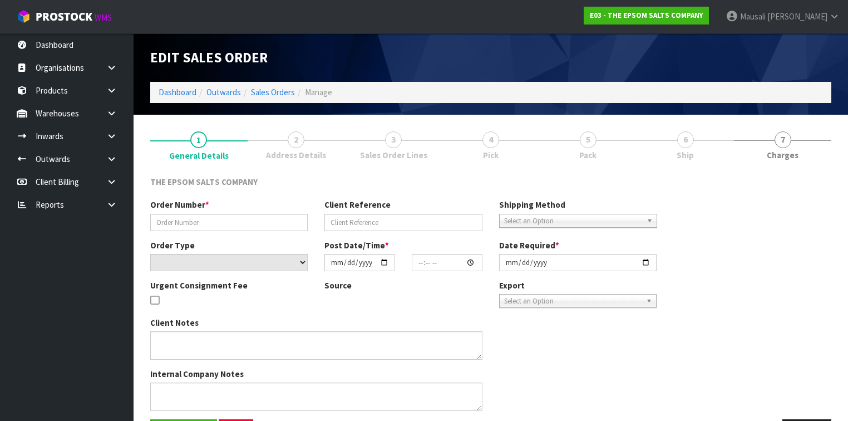
type input "2210"
select select "number:0"
type input "[DATE]"
type input "09:26:00.000"
type input "[DATE]"
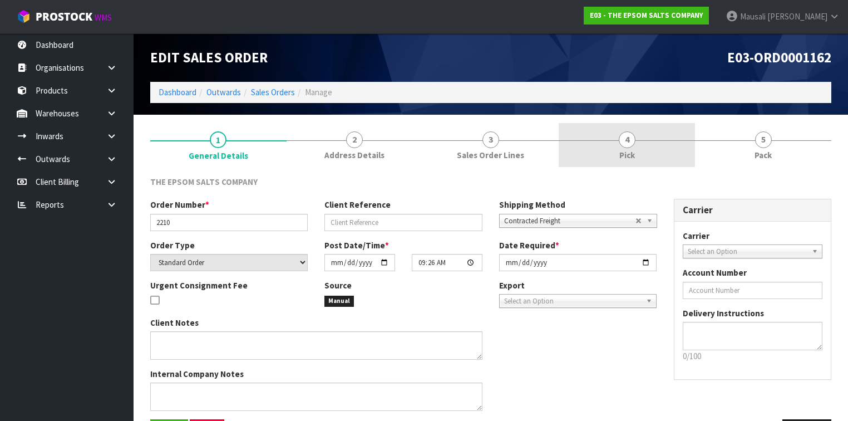
click at [656, 151] on link "4 Pick" at bounding box center [626, 145] width 136 height 44
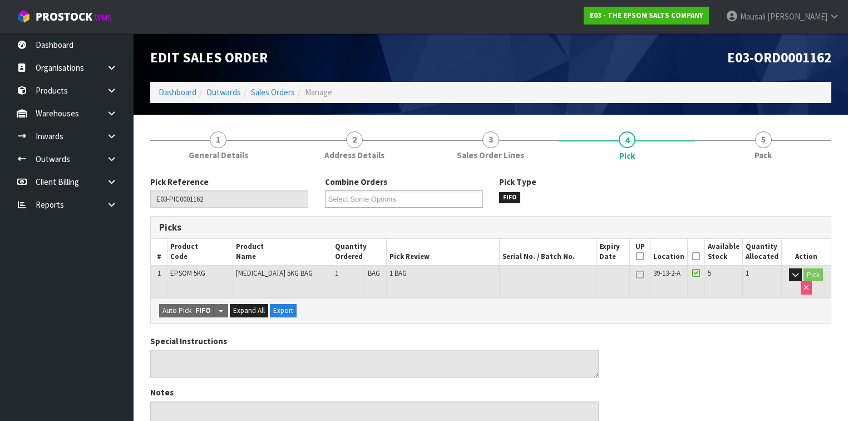
click at [700, 256] on icon at bounding box center [696, 256] width 8 height 1
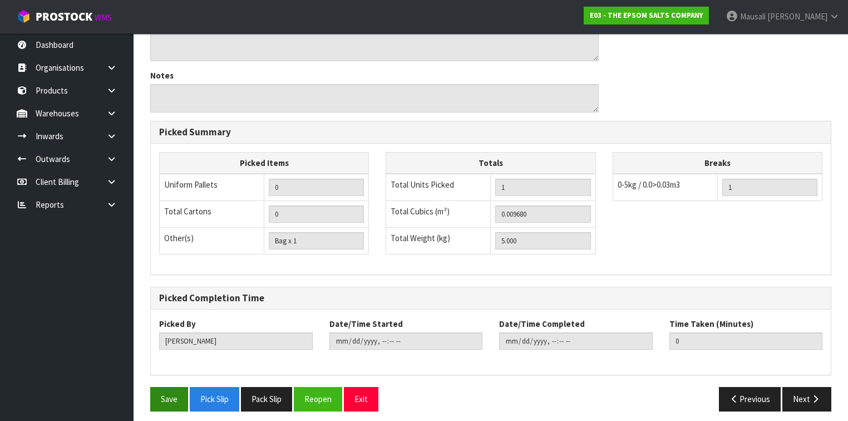
scroll to position [360, 0]
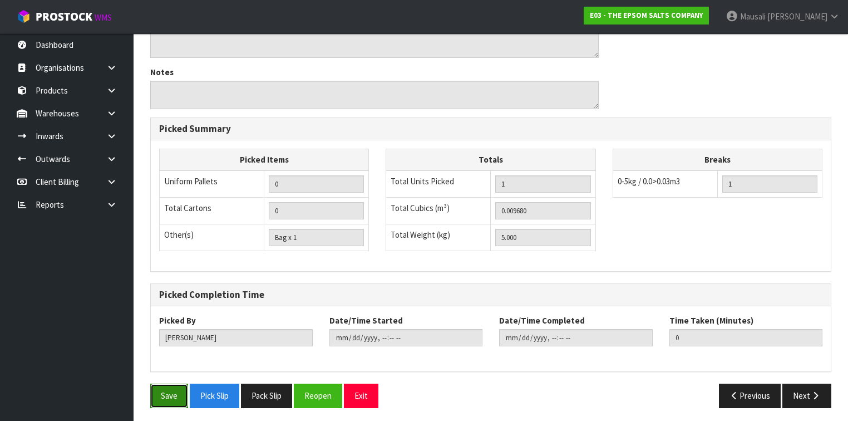
drag, startPoint x: 159, startPoint y: 393, endPoint x: 170, endPoint y: 388, distance: 12.7
click at [160, 392] on button "Save" at bounding box center [169, 395] width 38 height 24
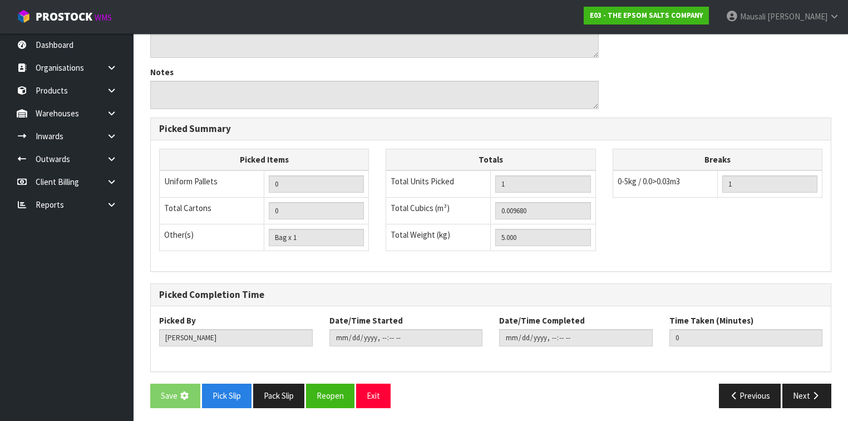
scroll to position [0, 0]
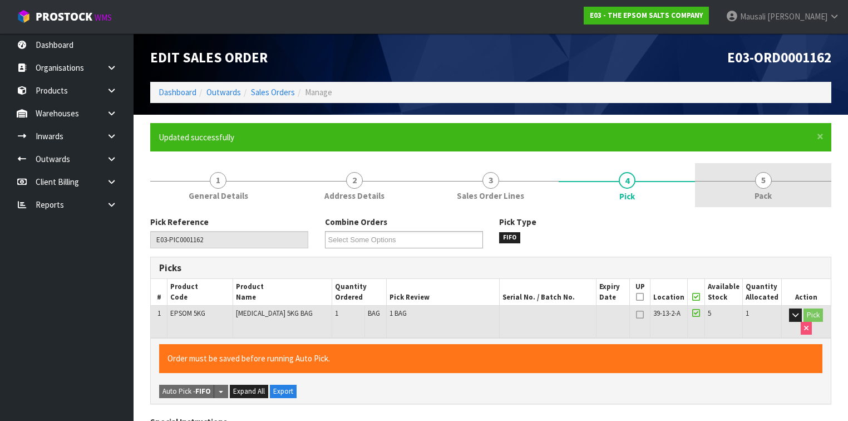
type input "[PERSON_NAME]"
type input "[DATE]T13:53:57"
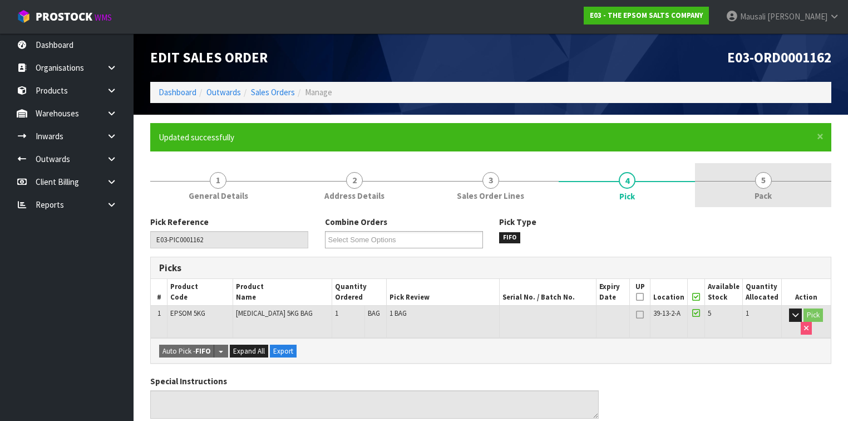
click at [760, 177] on span "5" at bounding box center [763, 180] width 17 height 17
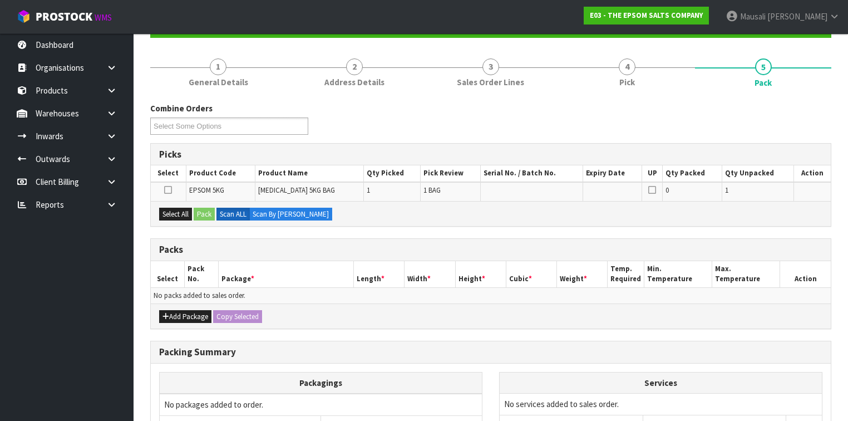
scroll to position [178, 0]
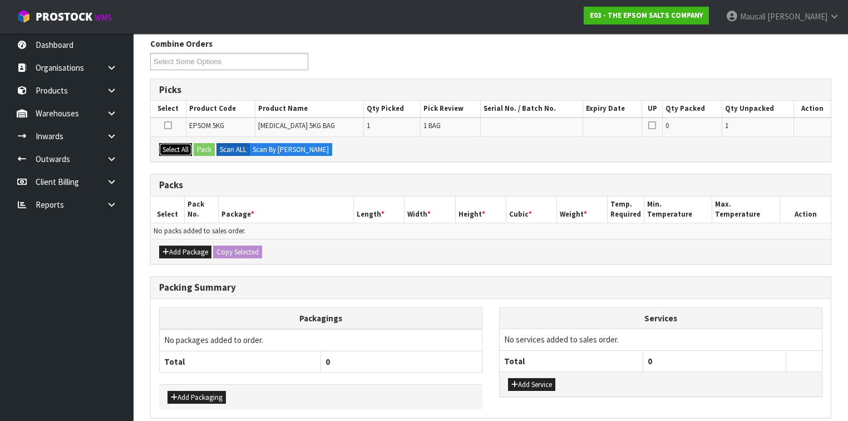
click at [171, 150] on button "Select All" at bounding box center [175, 149] width 33 height 13
click at [199, 146] on button "Pack" at bounding box center [204, 149] width 21 height 13
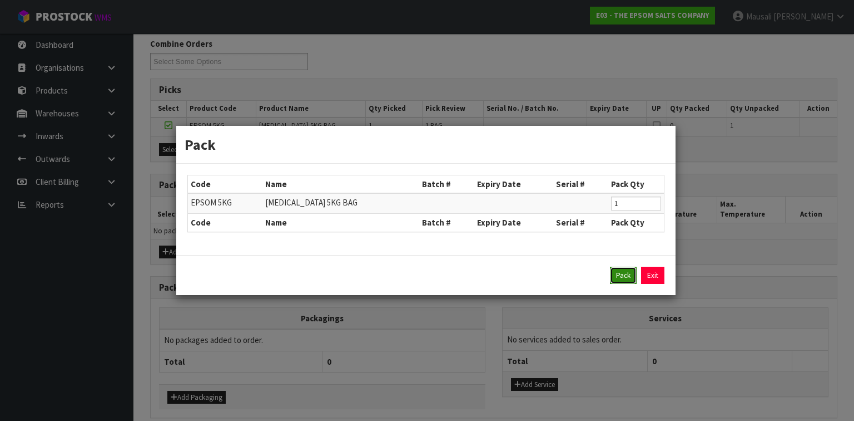
click at [616, 274] on button "Pack" at bounding box center [623, 275] width 27 height 18
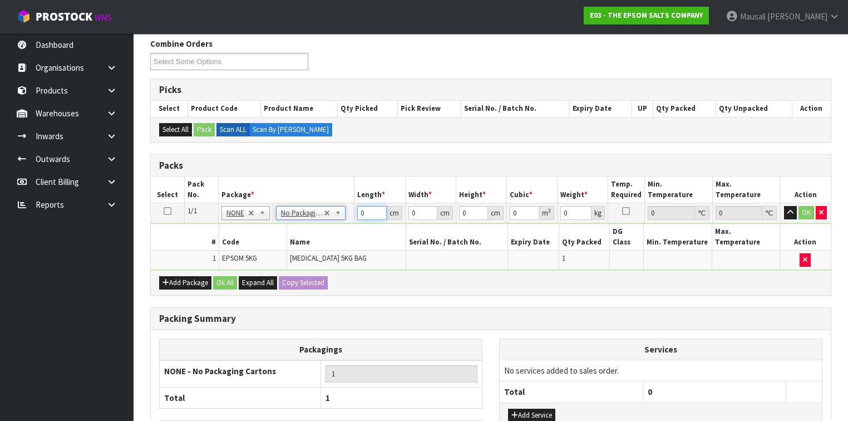
drag, startPoint x: 369, startPoint y: 210, endPoint x: 344, endPoint y: 218, distance: 26.6
click at [348, 218] on tr "1/1 NONE 007-001 007-002 007-004 007-009 007-013 007-014 007-015 007-017 007-01…" at bounding box center [491, 213] width 680 height 20
type input "24"
click at [228, 276] on button "Ok All" at bounding box center [225, 282] width 24 height 13
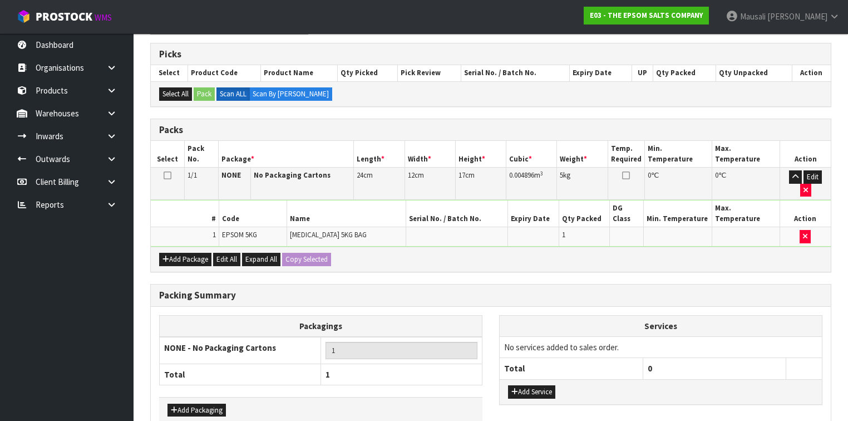
scroll to position [248, 0]
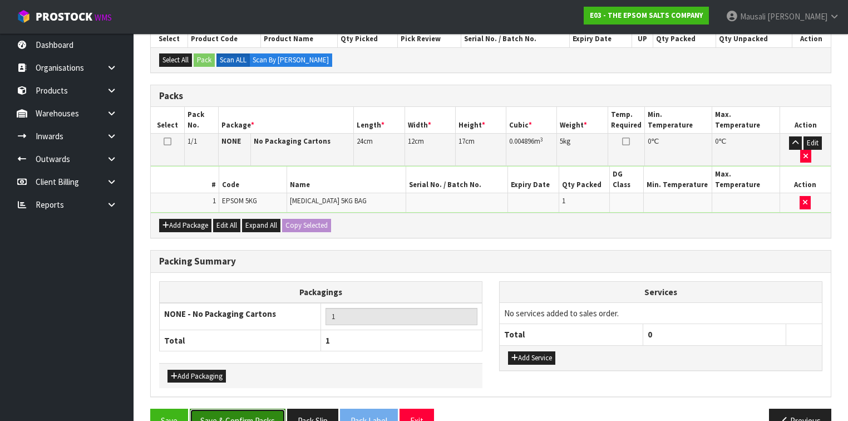
click at [249, 408] on button "Save & Confirm Packs" at bounding box center [238, 420] width 96 height 24
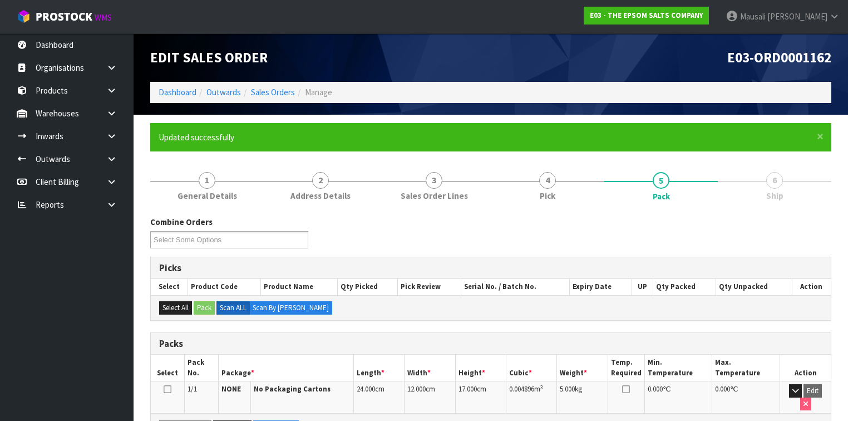
scroll to position [188, 0]
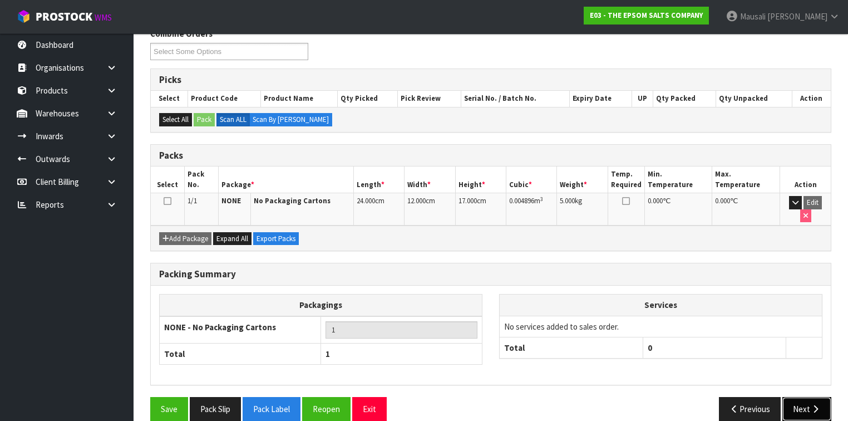
click at [800, 397] on button "Next" at bounding box center [806, 409] width 49 height 24
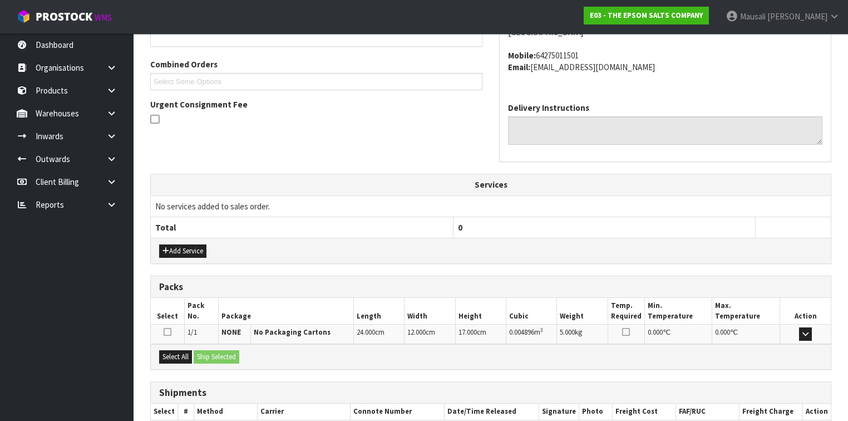
scroll to position [333, 0]
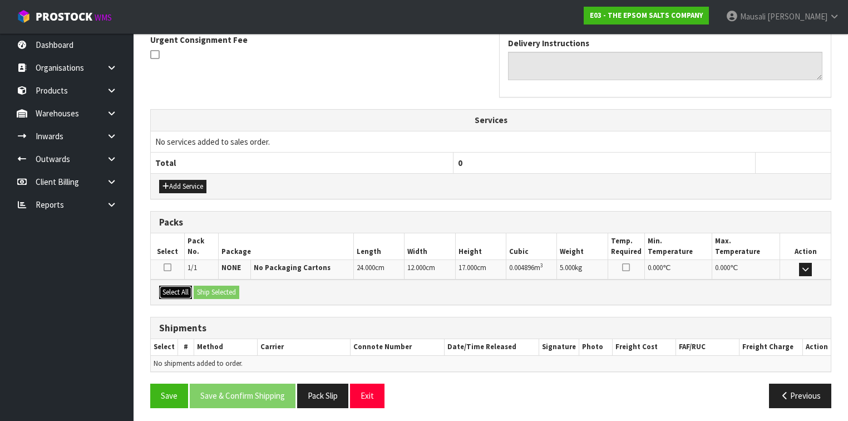
click at [161, 289] on button "Select All" at bounding box center [175, 291] width 33 height 13
click at [195, 288] on button "Ship Selected" at bounding box center [217, 291] width 46 height 13
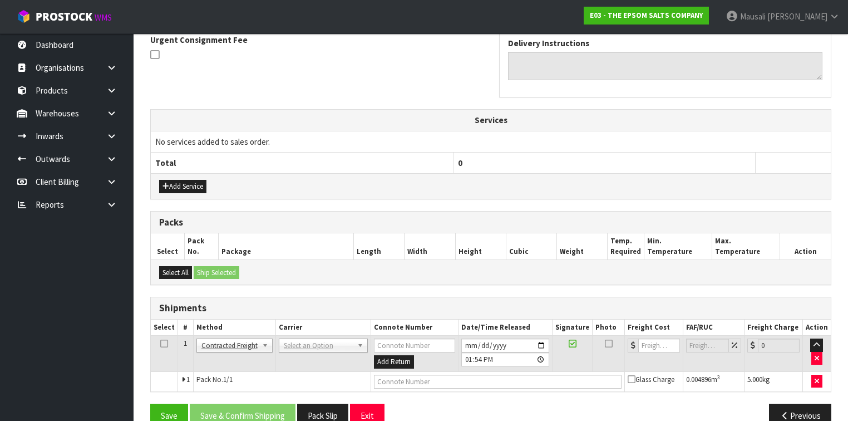
scroll to position [353, 0]
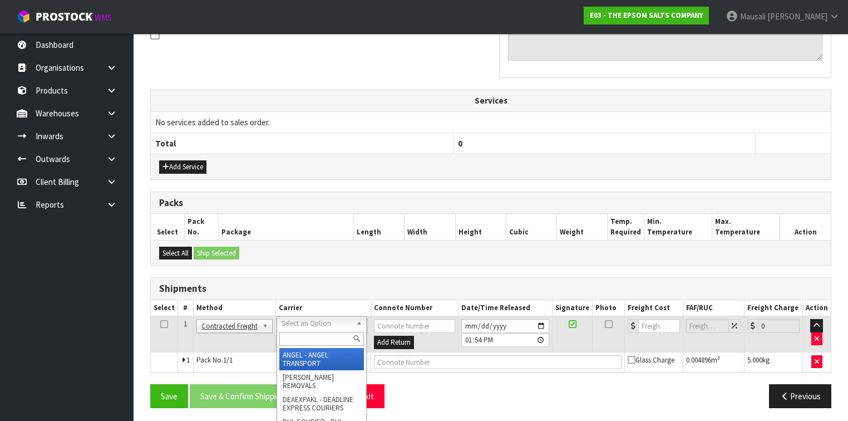
click at [300, 339] on input "text" at bounding box center [321, 339] width 85 height 14
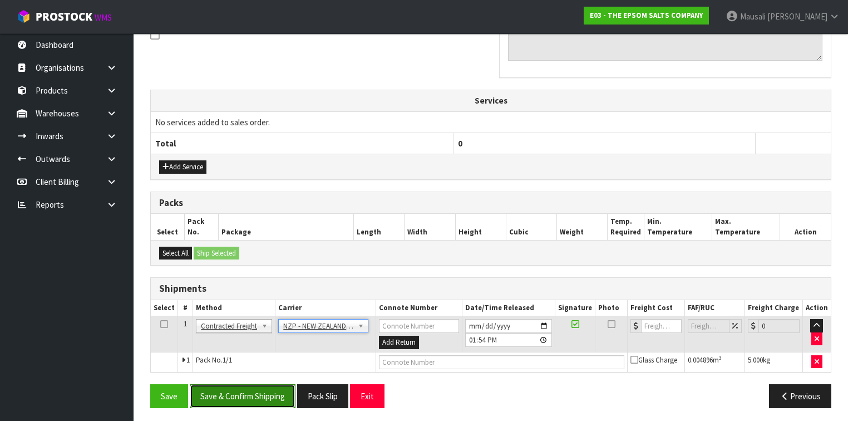
drag, startPoint x: 253, startPoint y: 391, endPoint x: 271, endPoint y: 385, distance: 18.8
click at [254, 391] on button "Save & Confirm Shipping" at bounding box center [243, 396] width 106 height 24
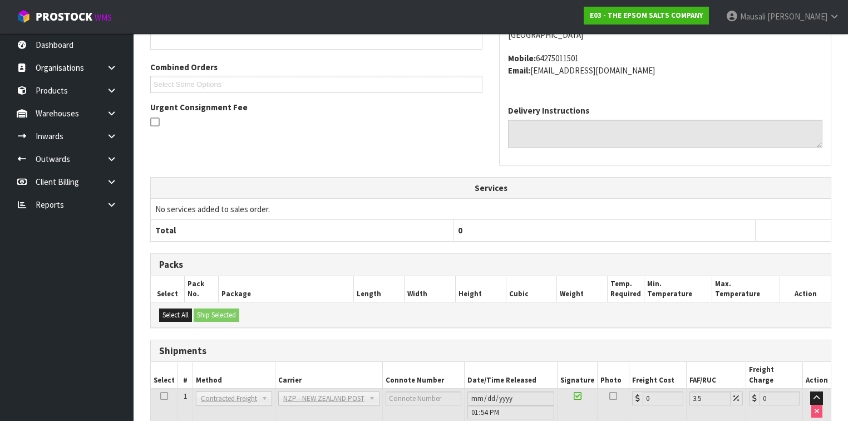
scroll to position [338, 0]
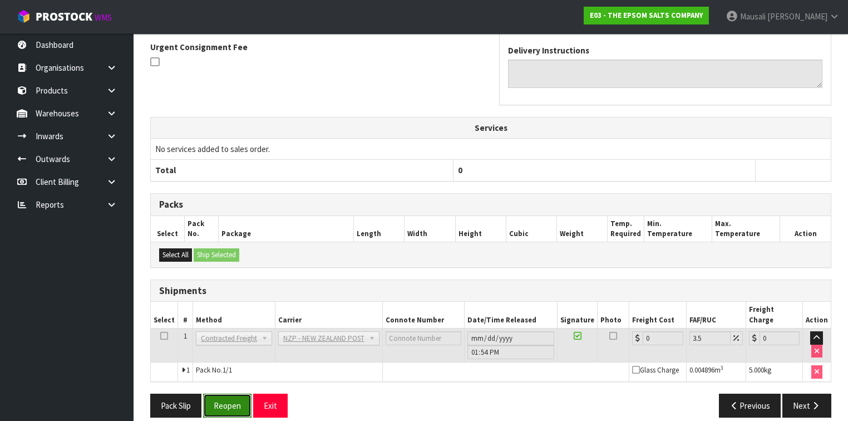
click at [229, 393] on button "Reopen" at bounding box center [227, 405] width 48 height 24
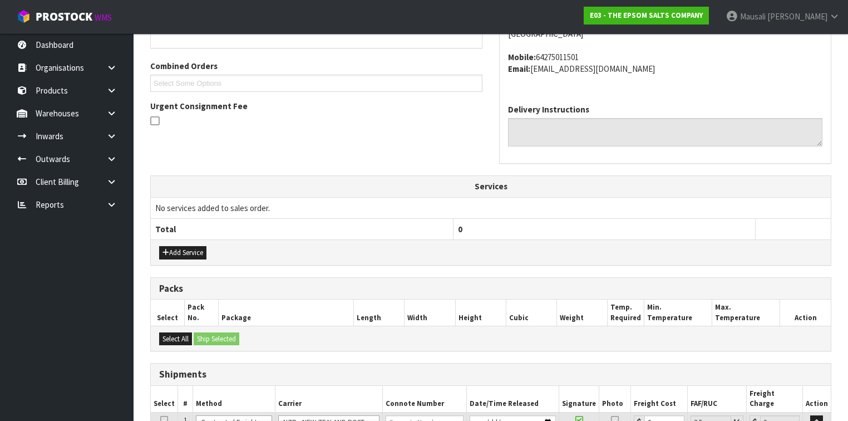
scroll to position [363, 0]
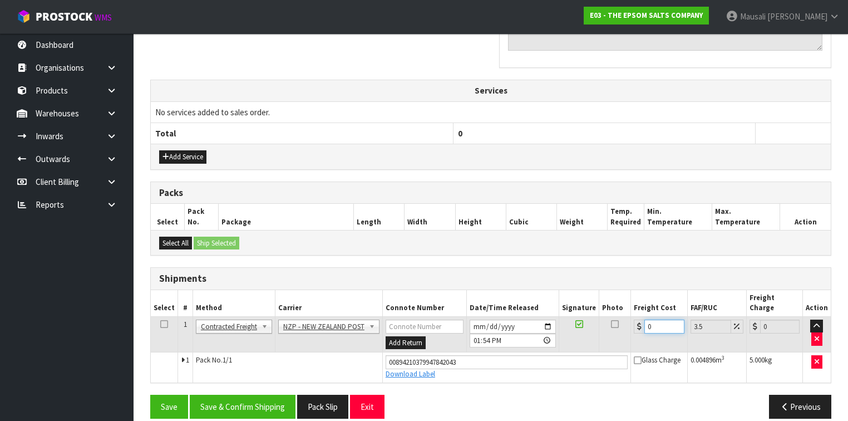
drag, startPoint x: 658, startPoint y: 312, endPoint x: 632, endPoint y: 317, distance: 26.2
click at [634, 319] on div "0" at bounding box center [659, 326] width 50 height 14
click at [280, 394] on button "Save & Confirm Shipping" at bounding box center [243, 406] width 106 height 24
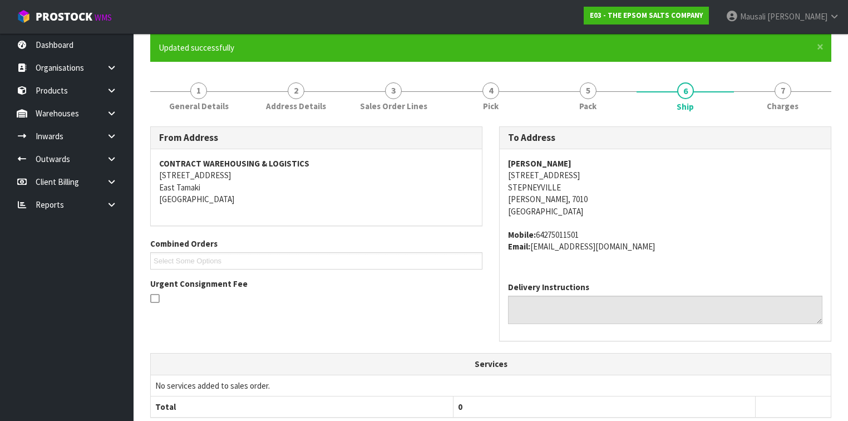
scroll to position [0, 0]
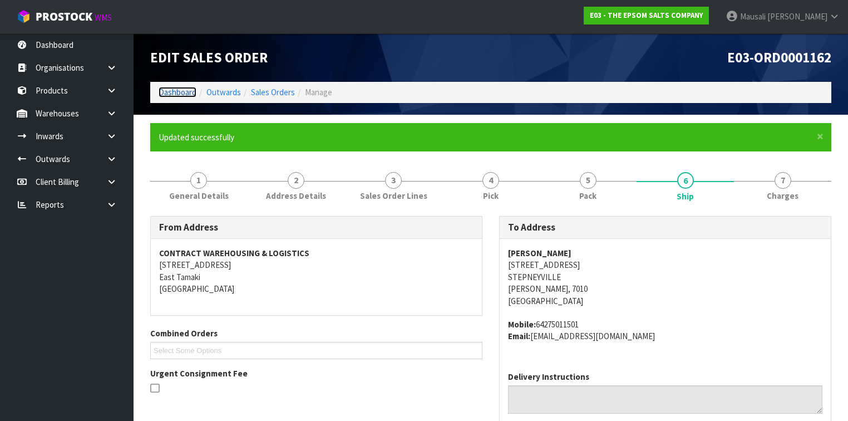
click at [176, 89] on link "Dashboard" at bounding box center [178, 92] width 38 height 11
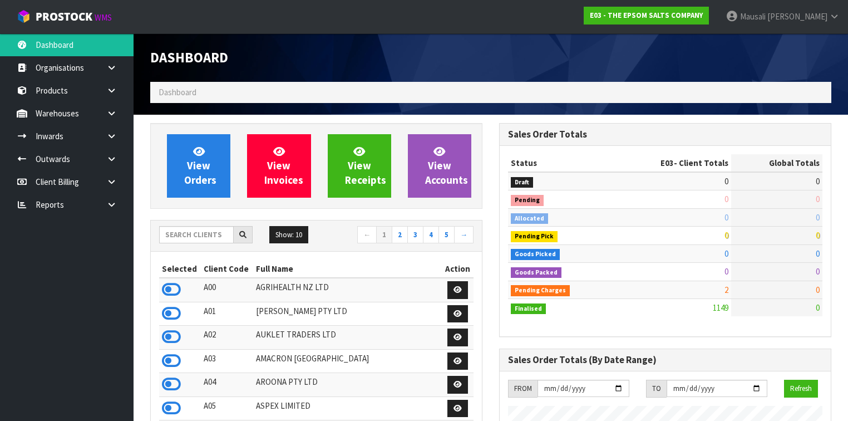
scroll to position [714, 349]
click at [177, 230] on input "text" at bounding box center [196, 234] width 75 height 17
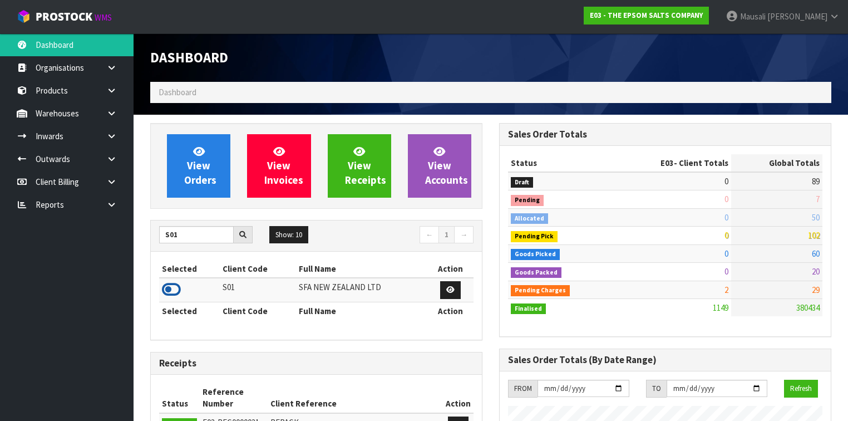
click at [174, 286] on icon at bounding box center [171, 289] width 19 height 17
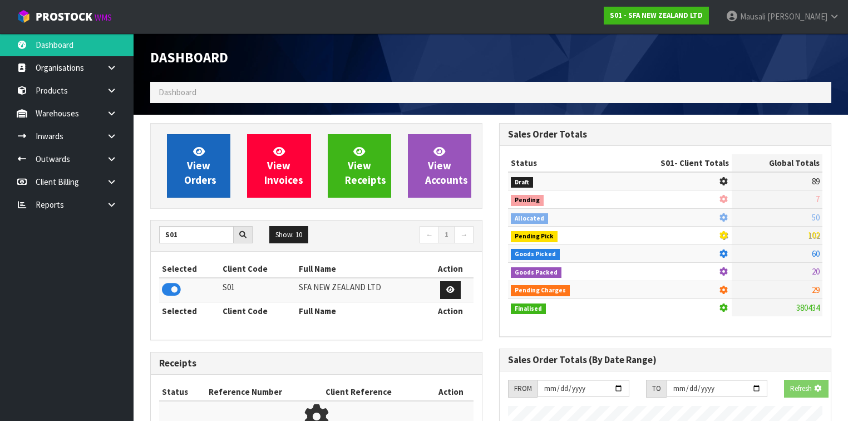
scroll to position [839, 349]
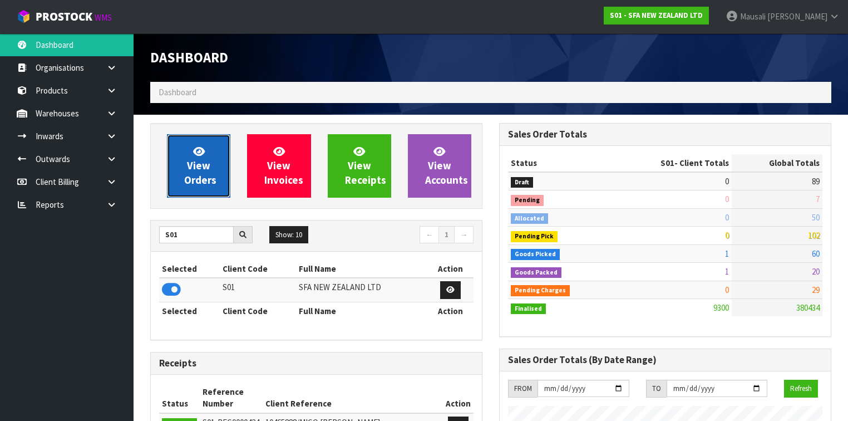
click at [213, 160] on link "View Orders" at bounding box center [198, 165] width 63 height 63
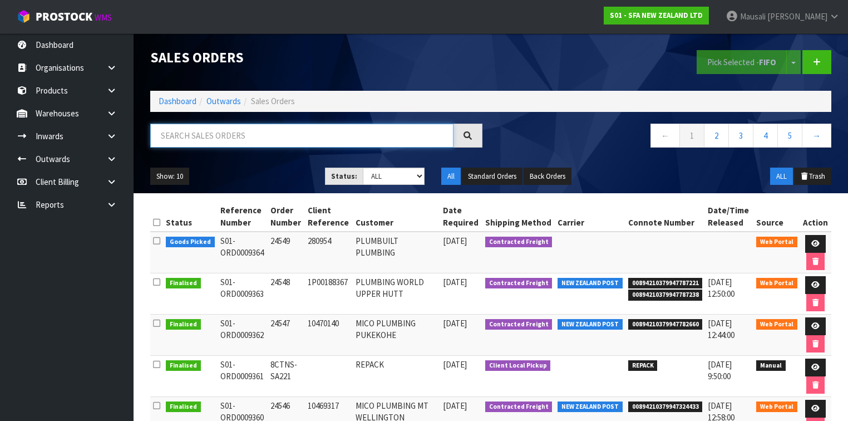
click at [187, 136] on input "text" at bounding box center [301, 135] width 303 height 24
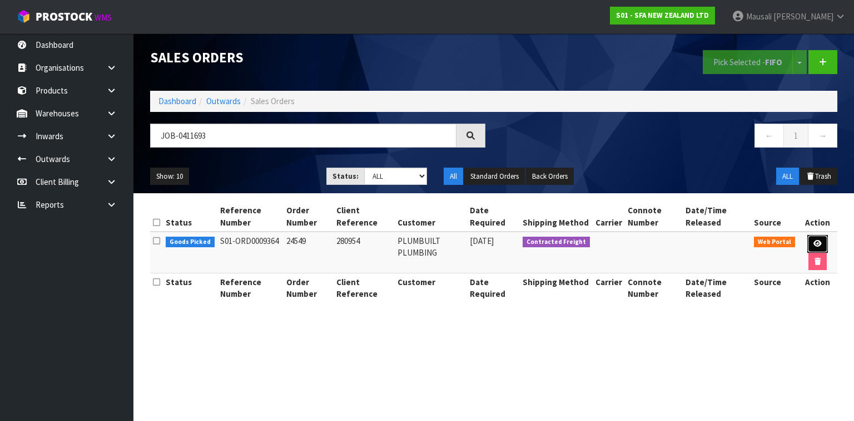
click at [816, 240] on icon at bounding box center [818, 243] width 8 height 7
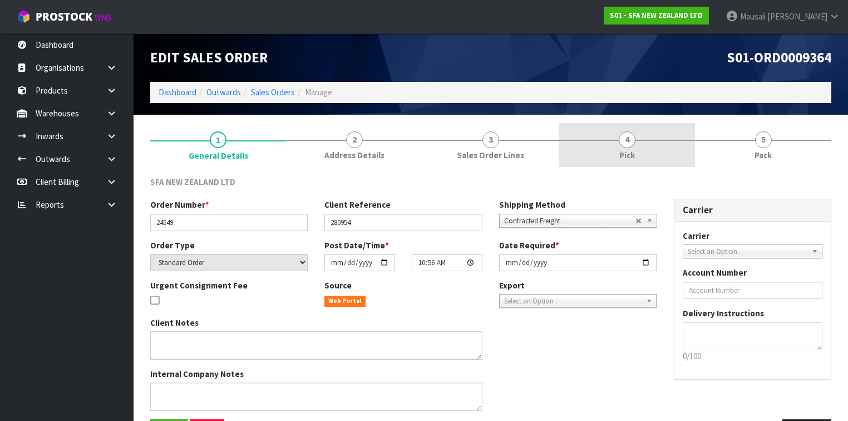
click at [656, 137] on link "4 Pick" at bounding box center [626, 145] width 136 height 44
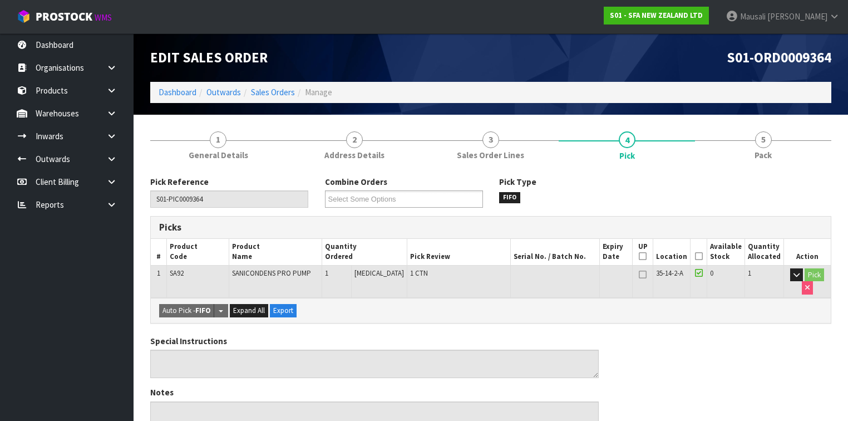
click at [700, 256] on icon at bounding box center [699, 256] width 8 height 1
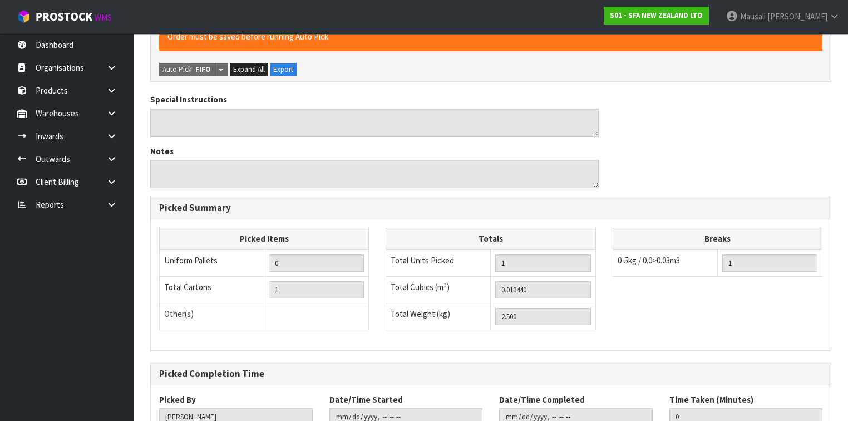
scroll to position [356, 0]
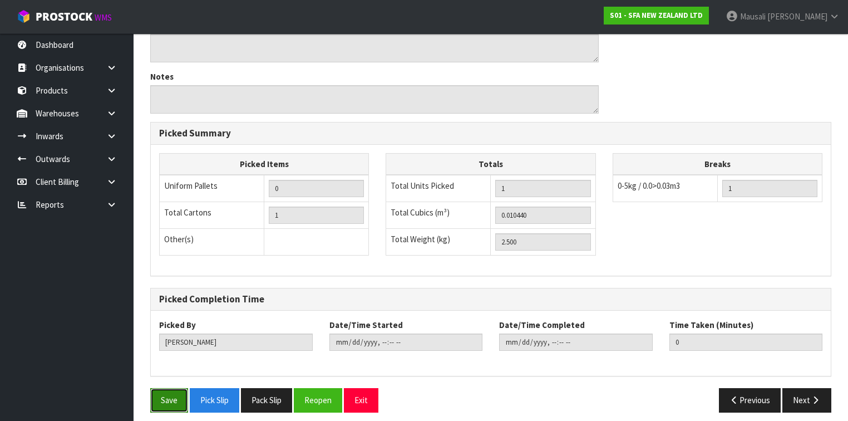
click at [167, 388] on button "Save" at bounding box center [169, 400] width 38 height 24
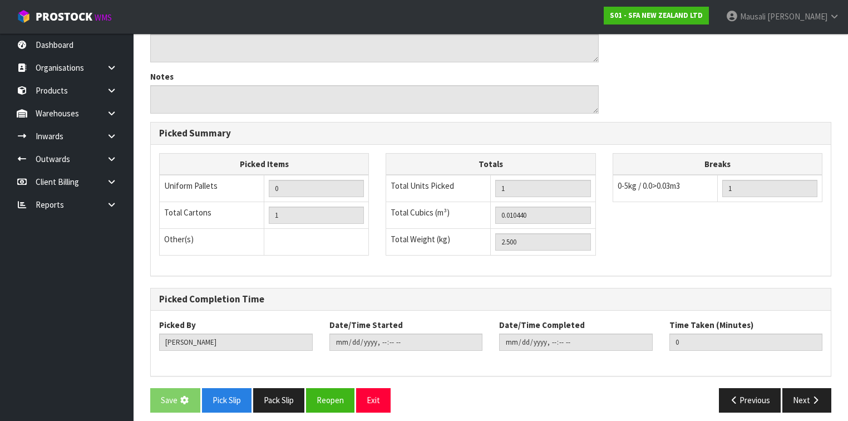
scroll to position [0, 0]
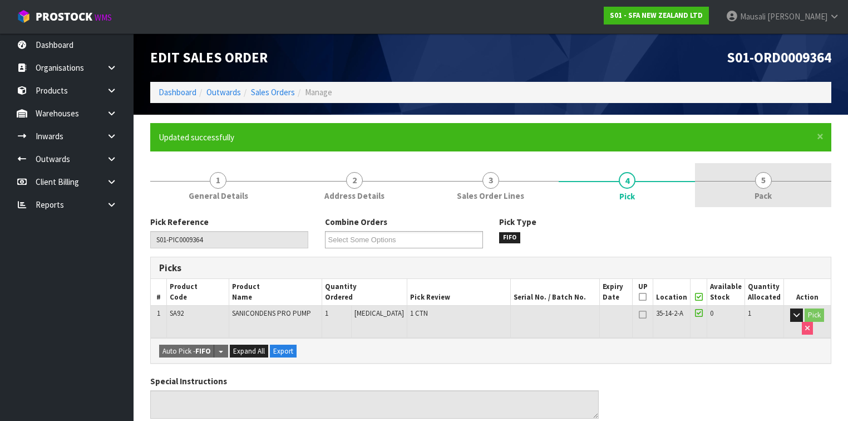
click at [774, 180] on link "5 Pack" at bounding box center [763, 185] width 136 height 44
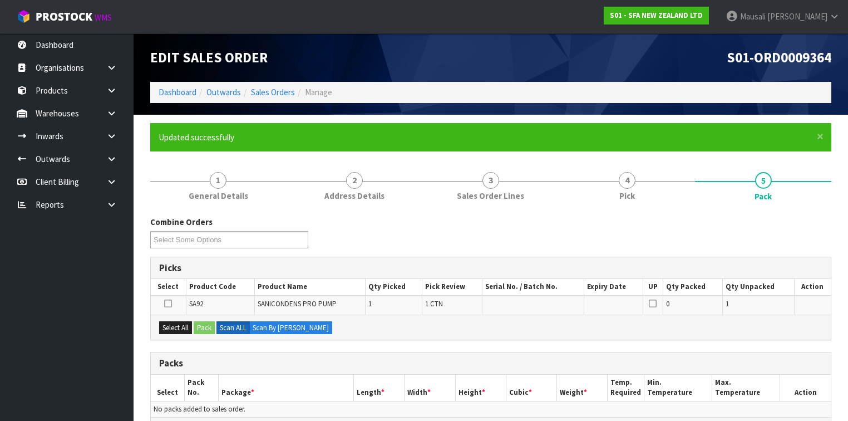
scroll to position [178, 0]
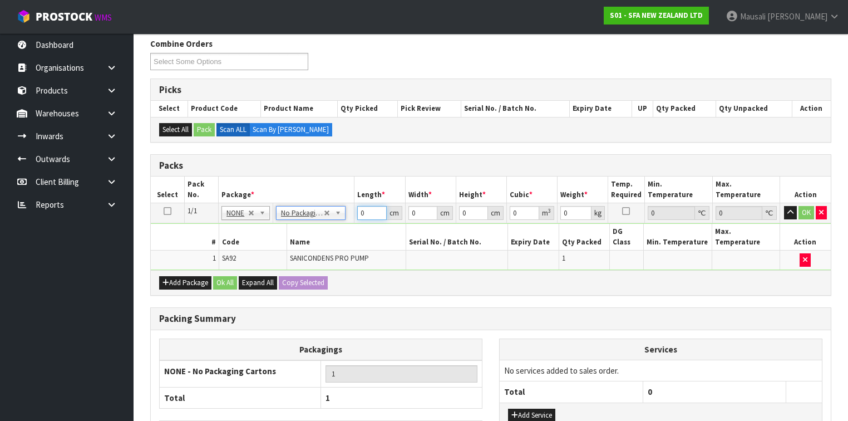
drag, startPoint x: 368, startPoint y: 211, endPoint x: 343, endPoint y: 219, distance: 26.6
click at [342, 218] on tr "1/1 NONE 007-001 007-002 007-004 007-009 007-013 007-014 007-015 007-017 007-01…" at bounding box center [491, 213] width 680 height 20
click at [229, 276] on button "Ok All" at bounding box center [225, 282] width 24 height 13
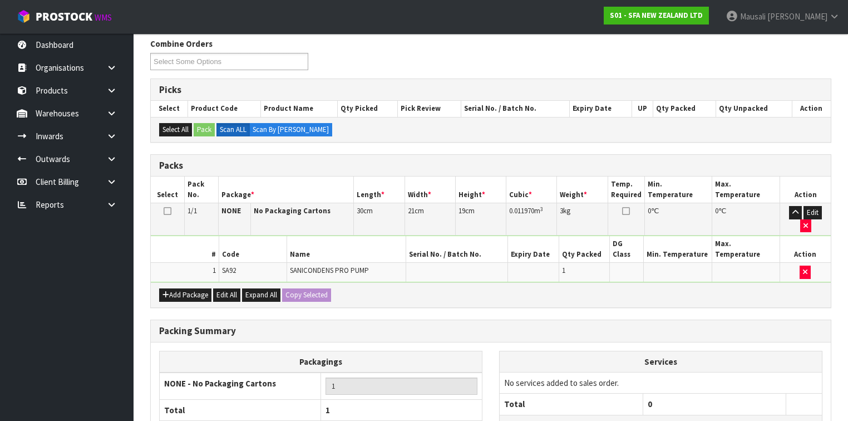
scroll to position [248, 0]
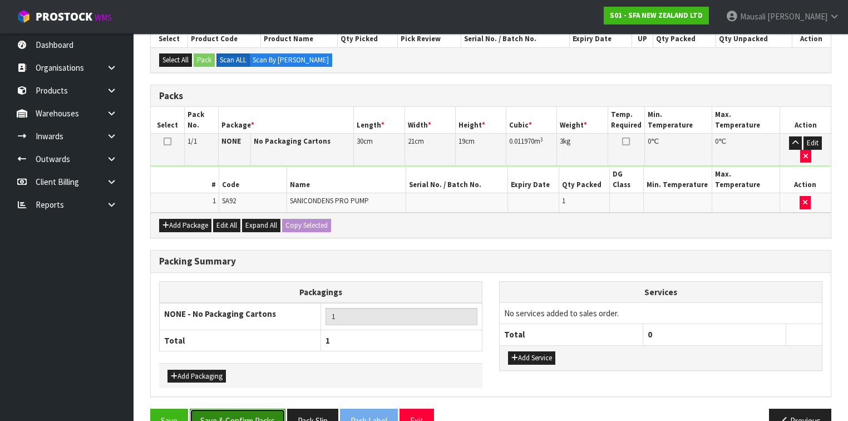
click at [241, 408] on button "Save & Confirm Packs" at bounding box center [238, 420] width 96 height 24
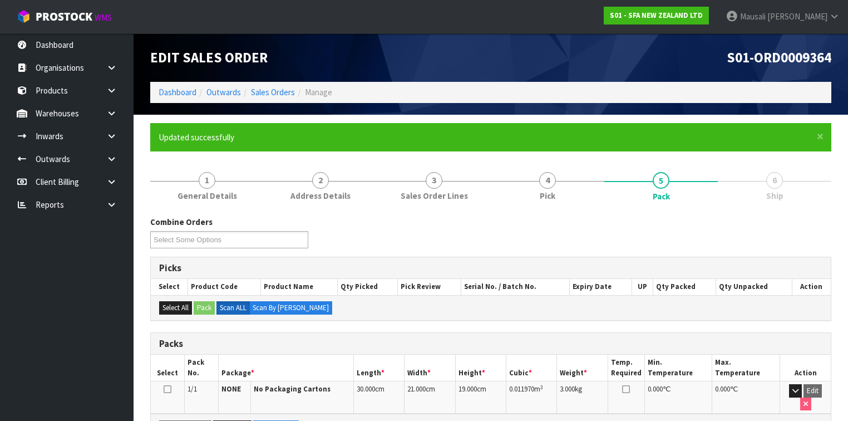
scroll to position [188, 0]
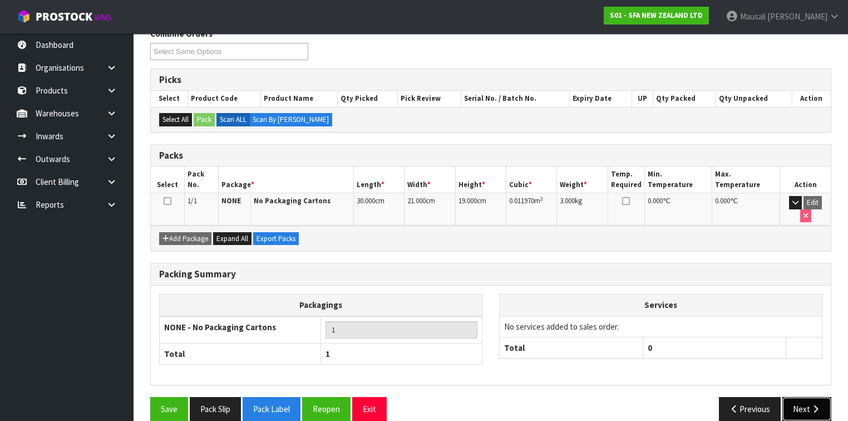
click at [793, 397] on button "Next" at bounding box center [806, 409] width 49 height 24
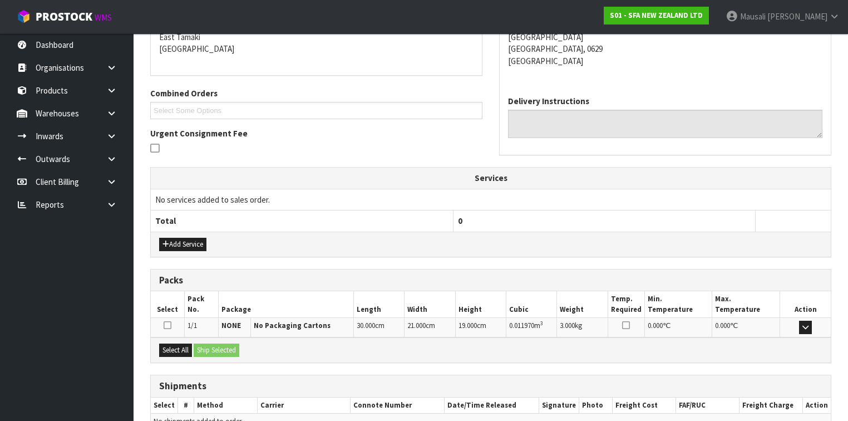
scroll to position [298, 0]
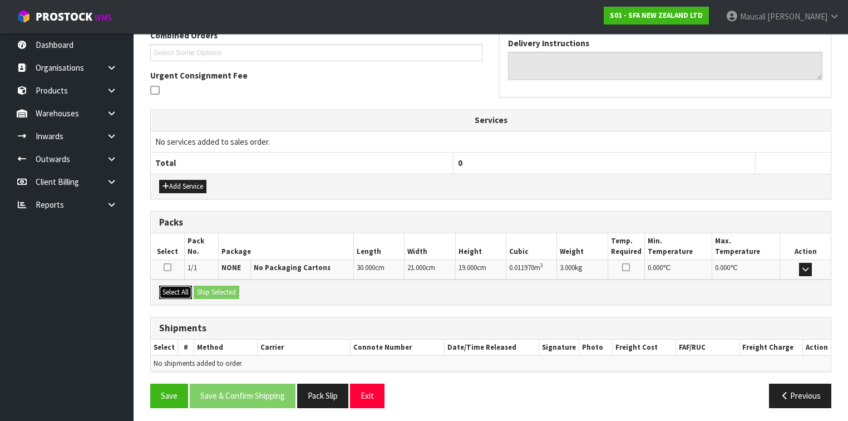
click at [160, 286] on button "Select All" at bounding box center [175, 291] width 33 height 13
click at [205, 285] on button "Ship Selected" at bounding box center [217, 291] width 46 height 13
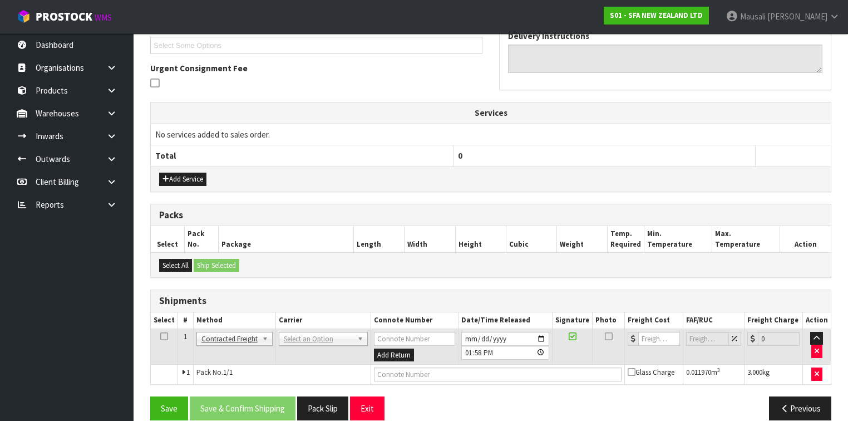
scroll to position [317, 0]
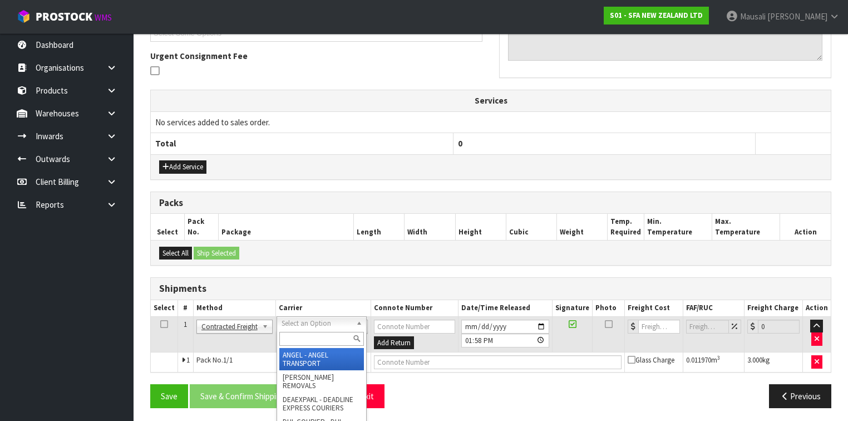
click at [305, 329] on div at bounding box center [321, 338] width 89 height 18
click at [308, 337] on input "text" at bounding box center [321, 339] width 85 height 14
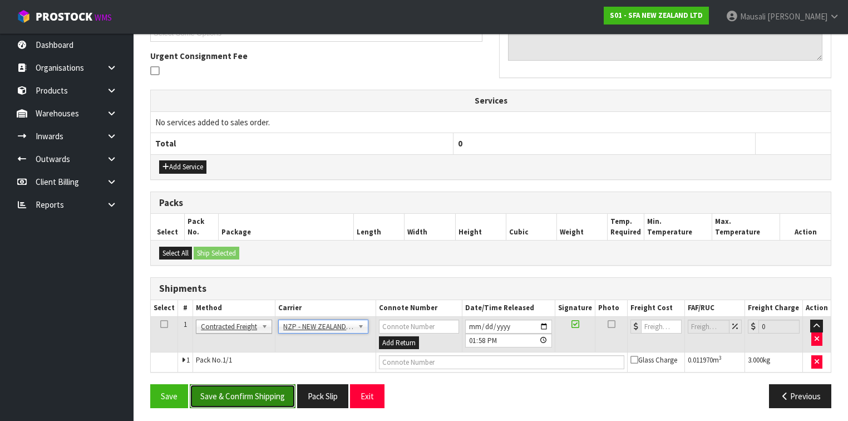
click at [263, 397] on button "Save & Confirm Shipping" at bounding box center [243, 396] width 106 height 24
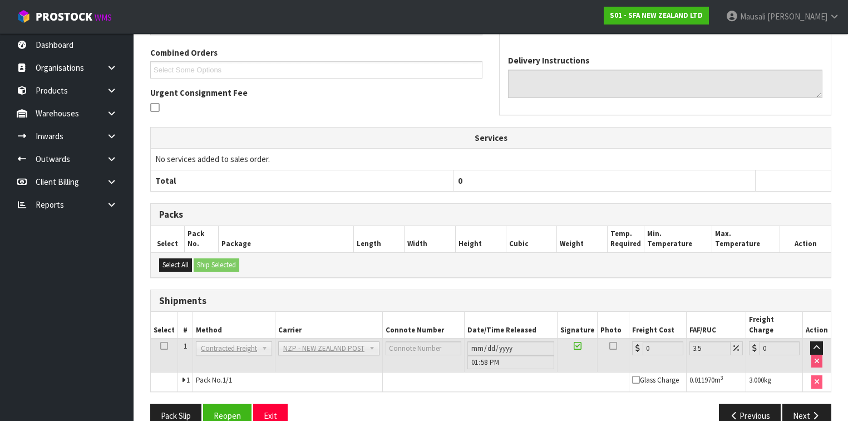
scroll to position [302, 0]
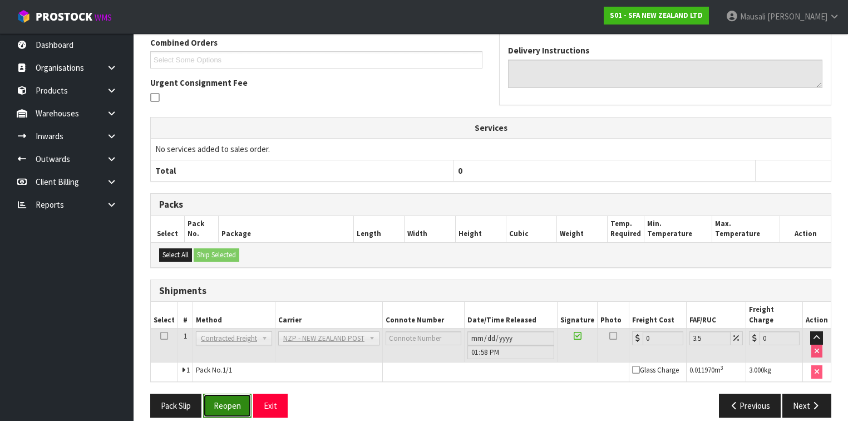
click at [243, 393] on button "Reopen" at bounding box center [227, 405] width 48 height 24
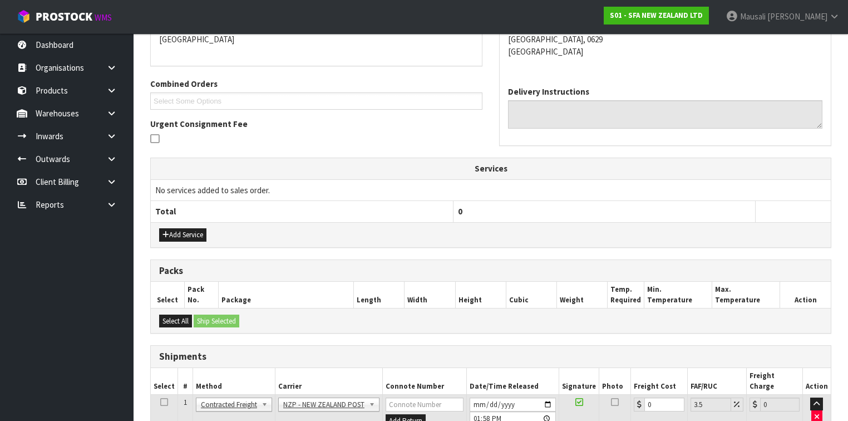
scroll to position [327, 0]
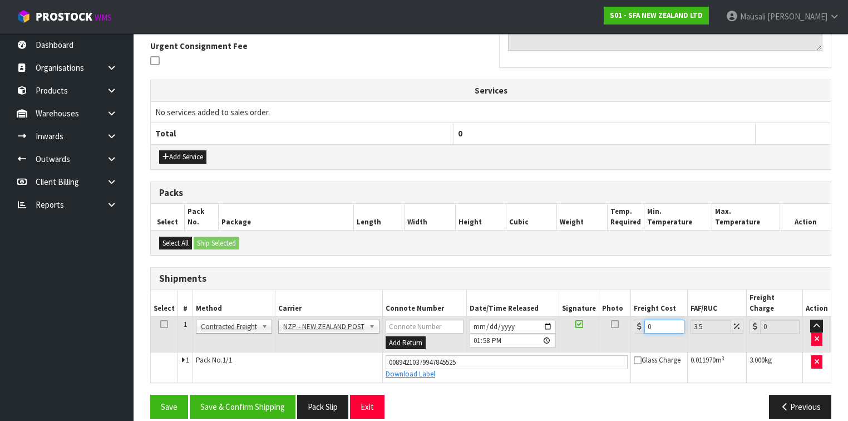
drag, startPoint x: 655, startPoint y: 311, endPoint x: 637, endPoint y: 315, distance: 17.7
click at [637, 319] on div "0" at bounding box center [659, 326] width 50 height 14
click at [254, 394] on button "Save & Confirm Shipping" at bounding box center [243, 406] width 106 height 24
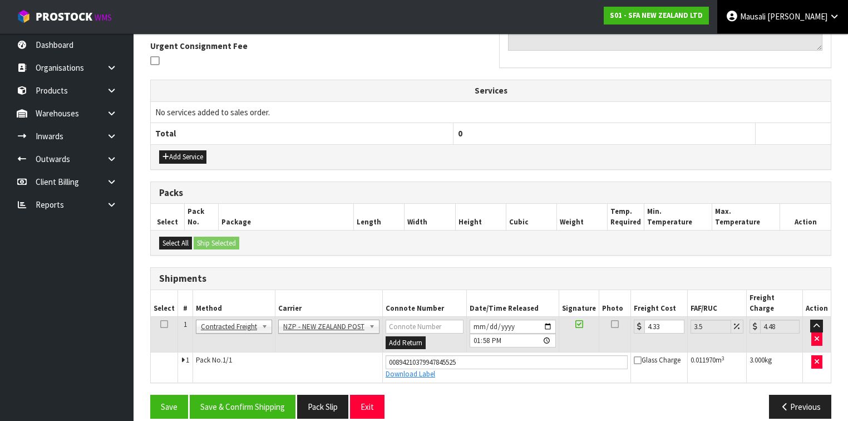
scroll to position [0, 0]
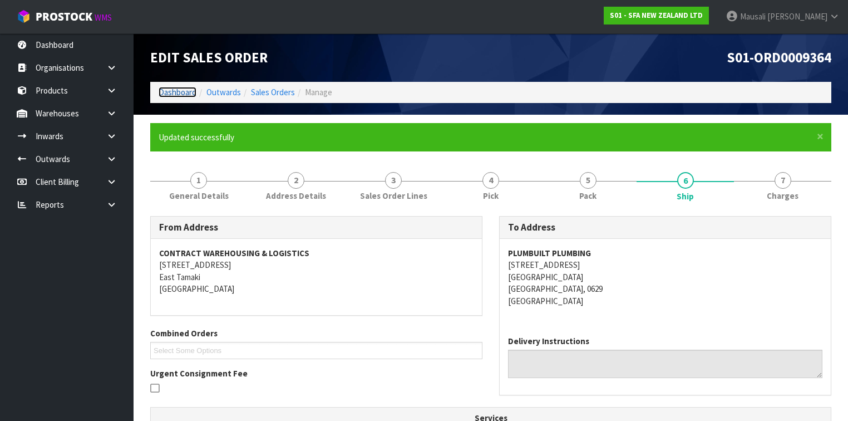
click at [174, 87] on link "Dashboard" at bounding box center [178, 92] width 38 height 11
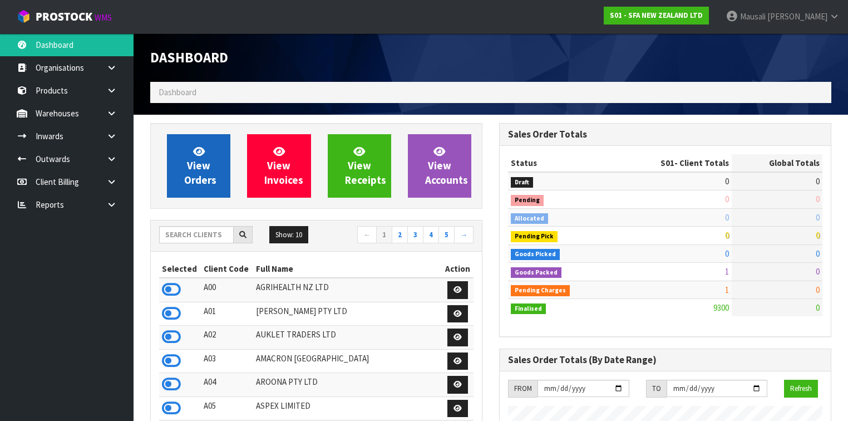
scroll to position [839, 349]
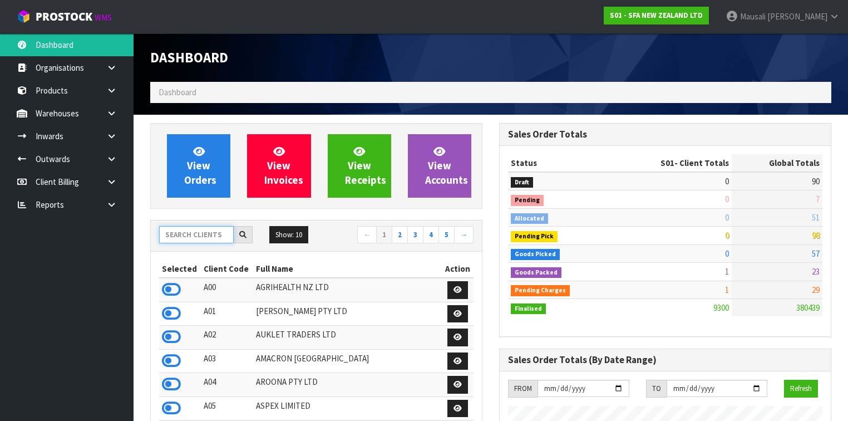
click at [184, 236] on input "text" at bounding box center [196, 234] width 75 height 17
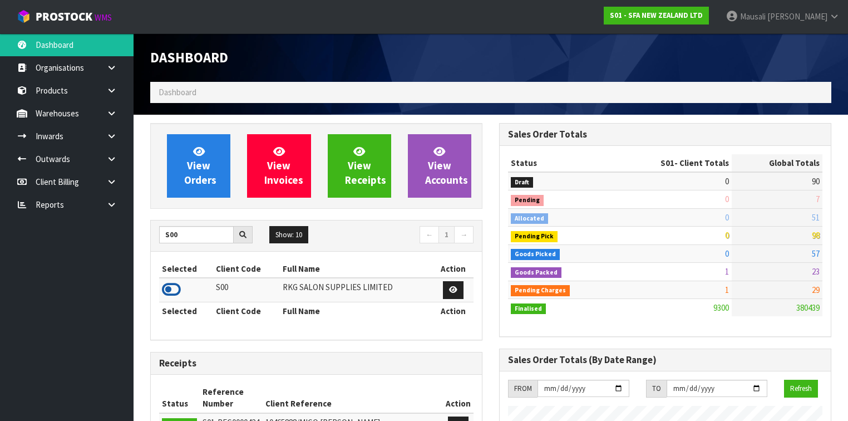
click at [177, 286] on icon at bounding box center [171, 289] width 19 height 17
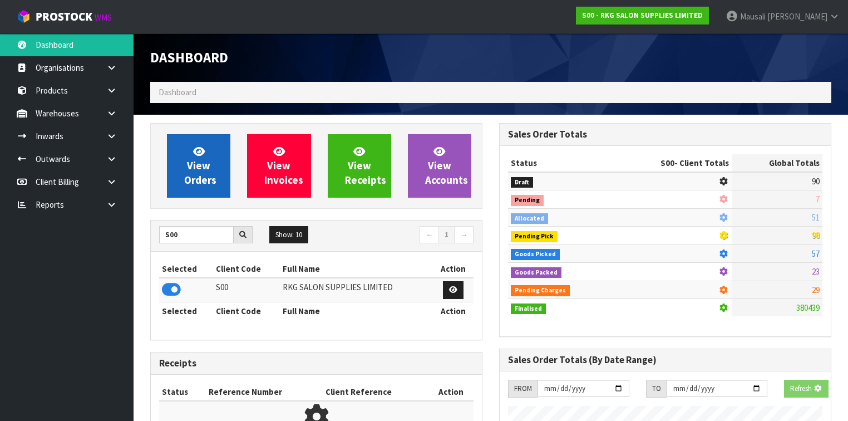
scroll to position [887, 349]
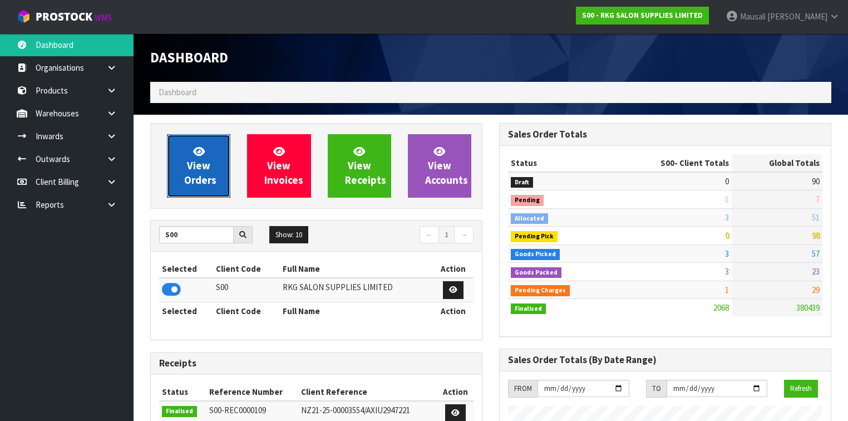
click at [197, 166] on span "View Orders" at bounding box center [200, 166] width 32 height 42
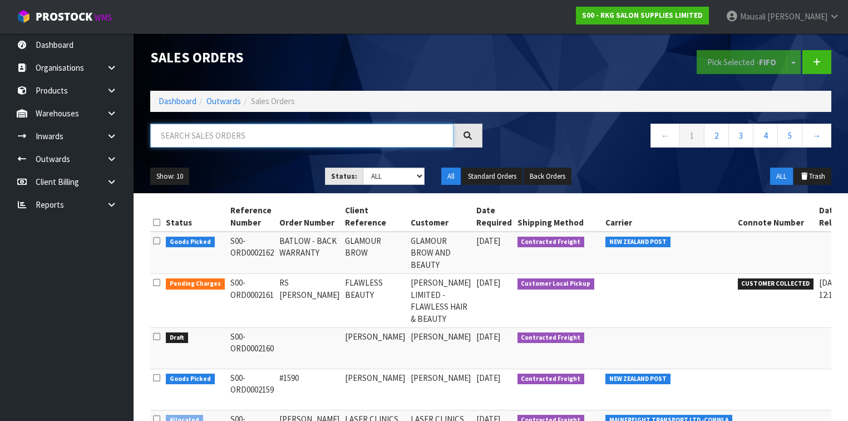
click at [195, 135] on input "text" at bounding box center [301, 135] width 303 height 24
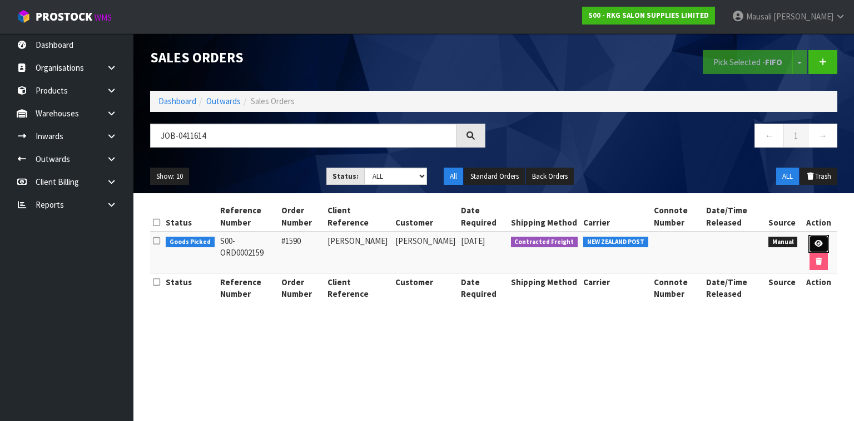
click at [816, 240] on icon at bounding box center [819, 243] width 8 height 7
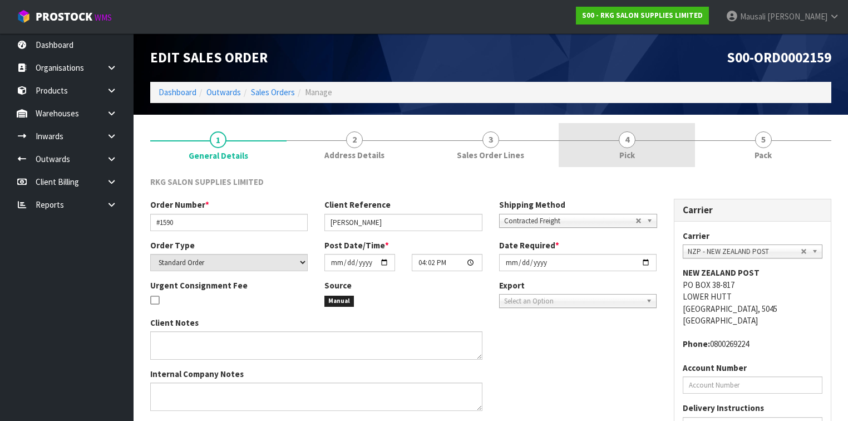
click at [681, 151] on link "4 Pick" at bounding box center [626, 145] width 136 height 44
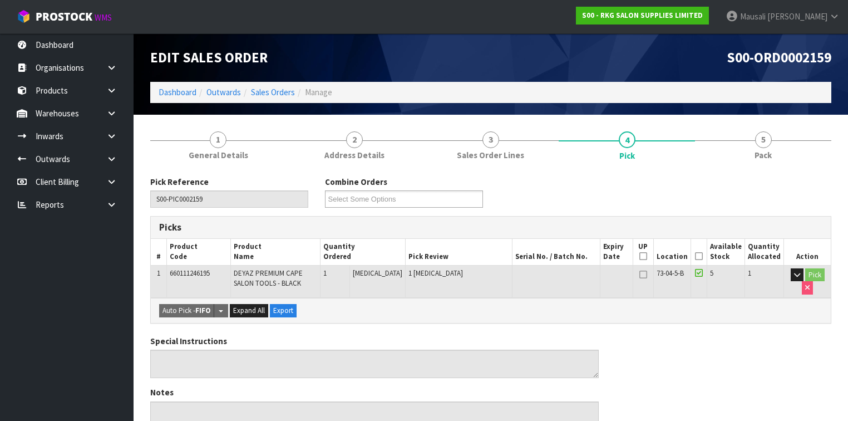
click at [703, 256] on icon at bounding box center [699, 256] width 8 height 1
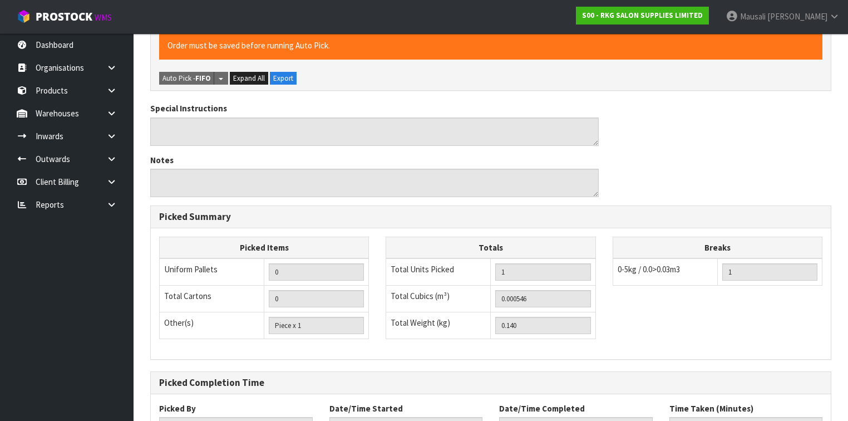
scroll to position [356, 0]
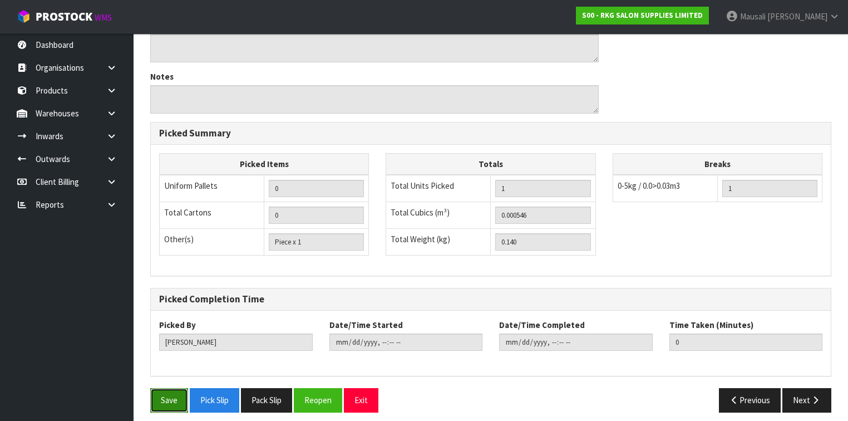
click at [164, 393] on button "Save" at bounding box center [169, 400] width 38 height 24
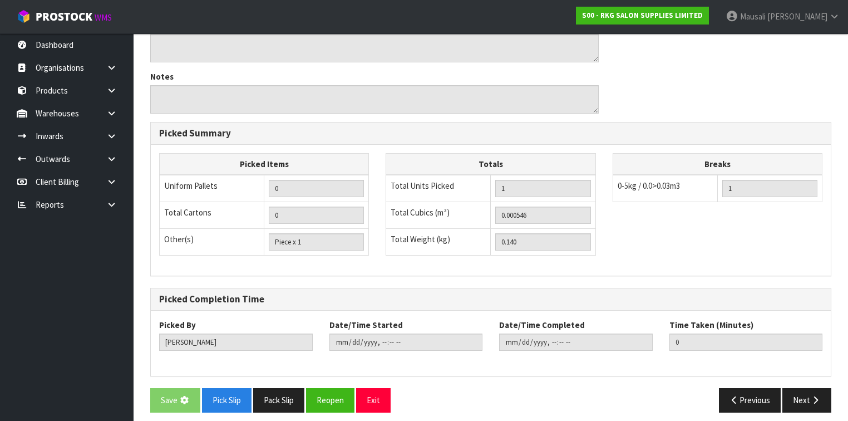
scroll to position [0, 0]
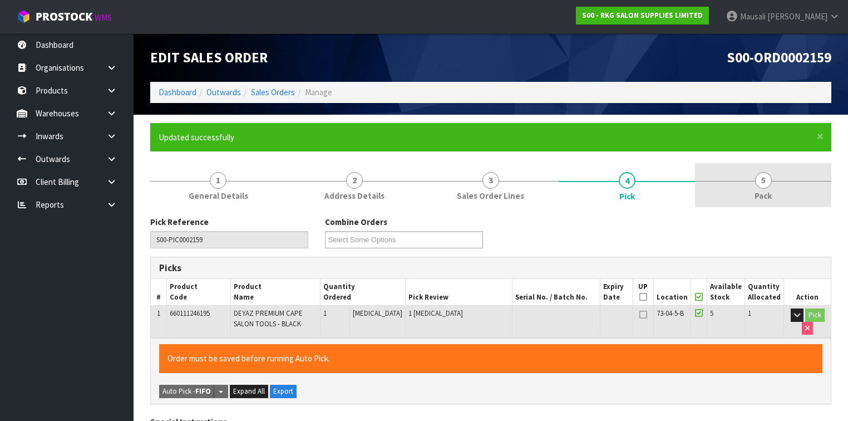
click at [750, 185] on link "5 Pack" at bounding box center [763, 185] width 136 height 44
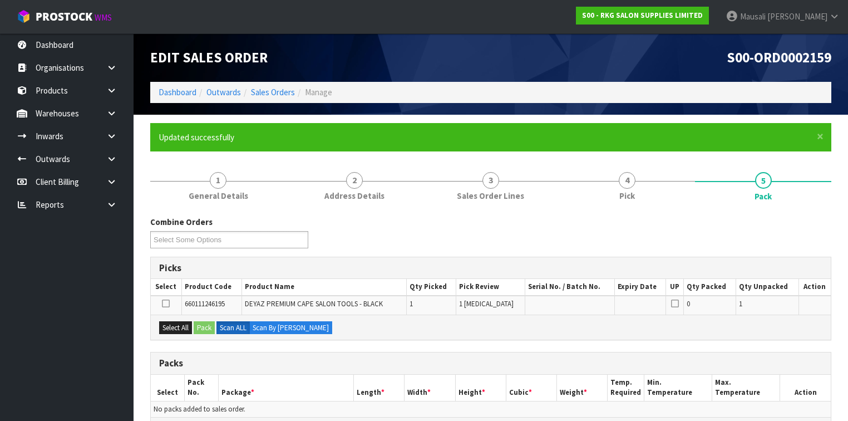
scroll to position [178, 0]
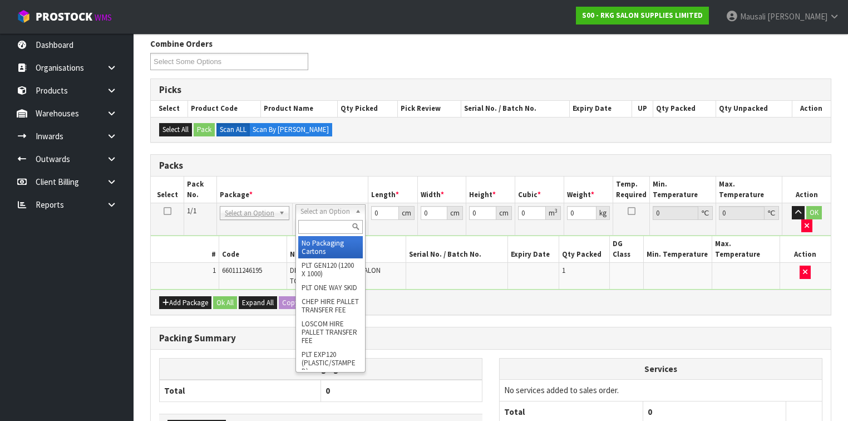
click at [307, 229] on input "text" at bounding box center [330, 227] width 64 height 14
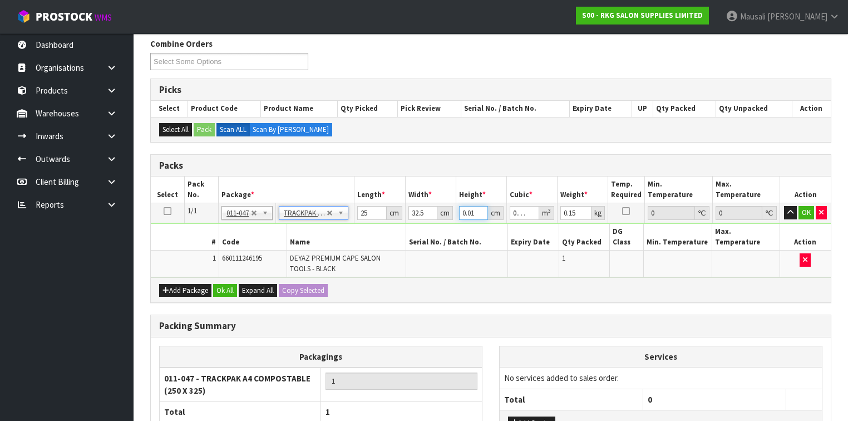
drag, startPoint x: 475, startPoint y: 214, endPoint x: 457, endPoint y: 216, distance: 17.9
click at [457, 216] on td "0.01 cm" at bounding box center [481, 213] width 51 height 20
click at [223, 284] on button "Ok All" at bounding box center [225, 290] width 24 height 13
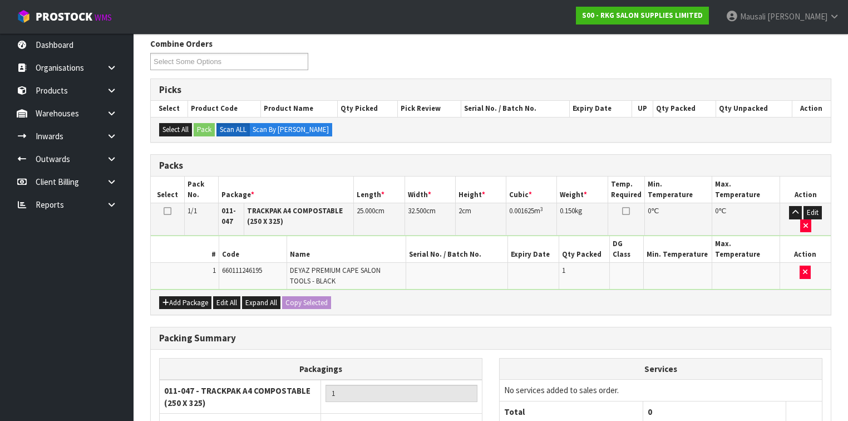
scroll to position [269, 0]
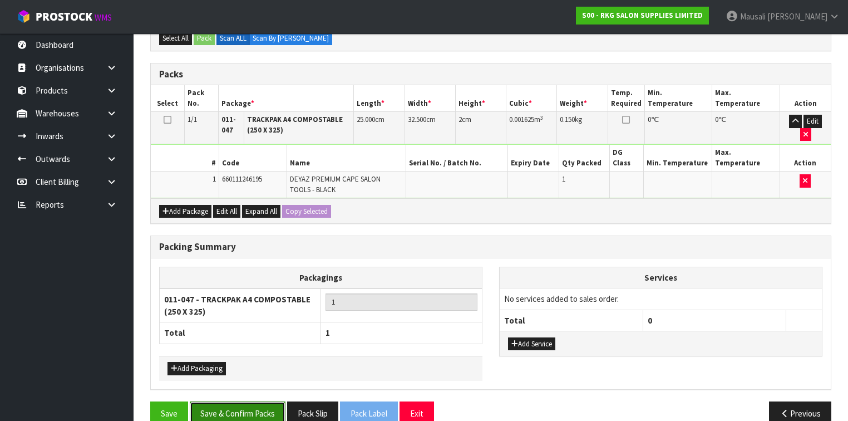
click at [244, 401] on button "Save & Confirm Packs" at bounding box center [238, 413] width 96 height 24
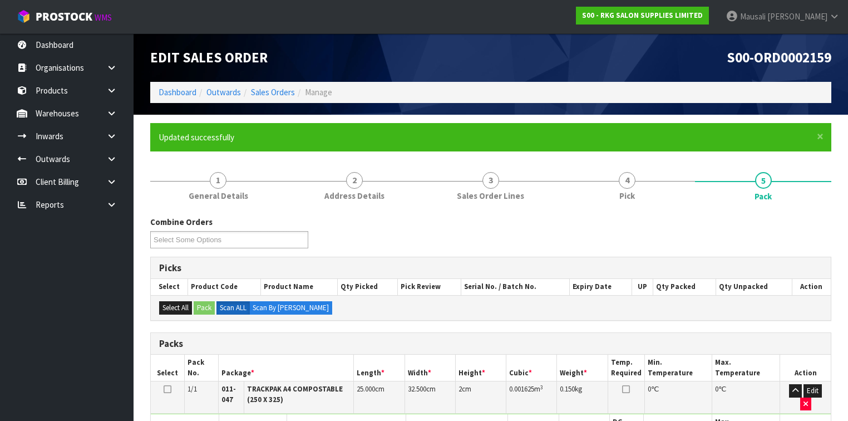
scroll to position [202, 0]
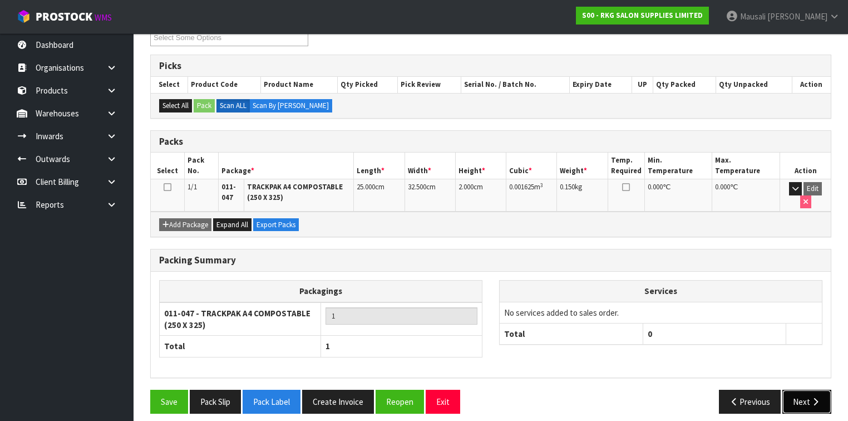
click at [805, 389] on button "Next" at bounding box center [806, 401] width 49 height 24
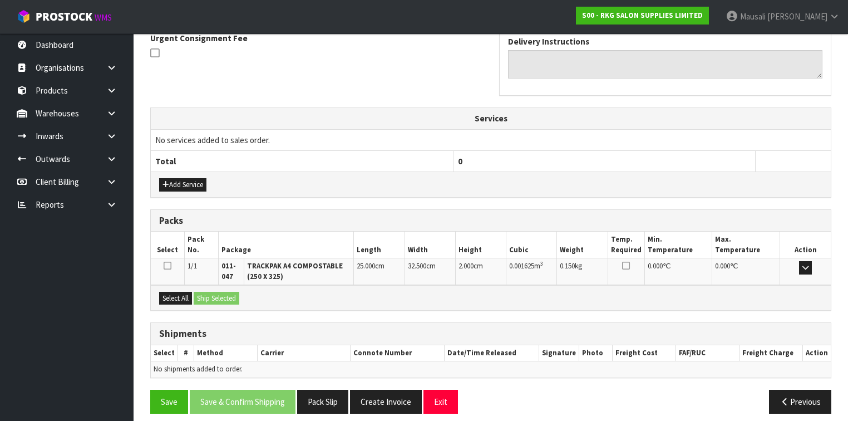
scroll to position [335, 0]
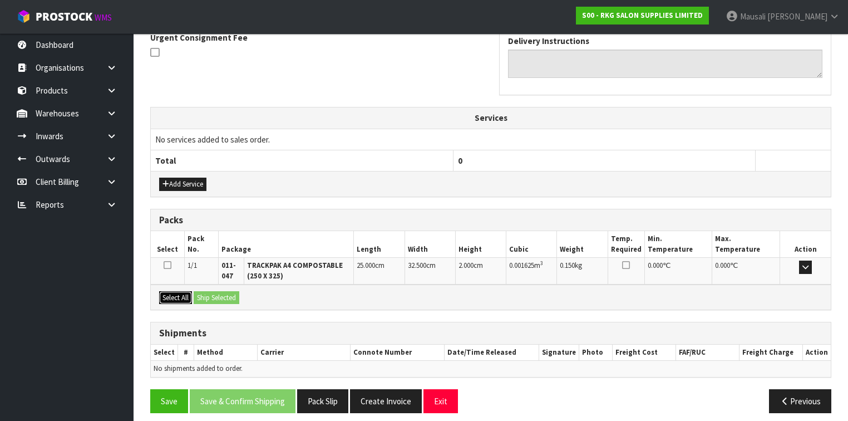
click at [179, 295] on button "Select All" at bounding box center [175, 297] width 33 height 13
click at [218, 294] on button "Ship Selected" at bounding box center [217, 297] width 46 height 13
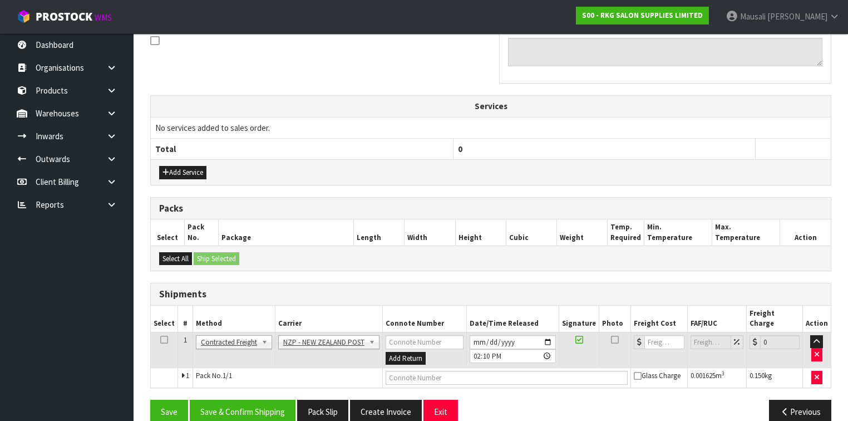
scroll to position [353, 0]
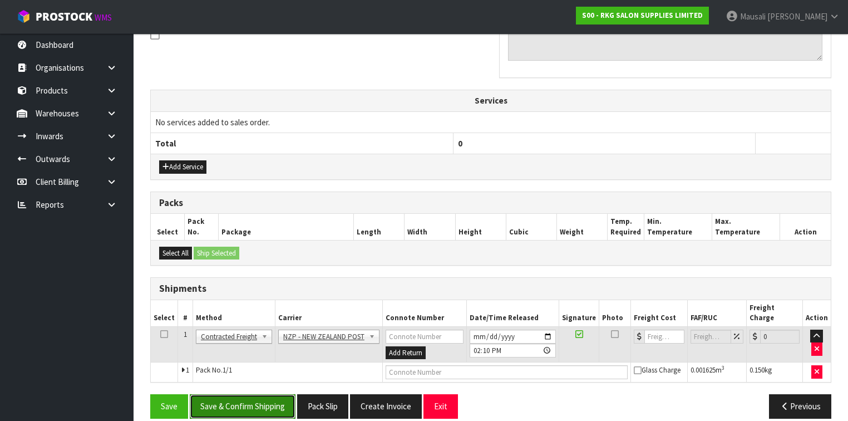
click at [263, 394] on button "Save & Confirm Shipping" at bounding box center [243, 406] width 106 height 24
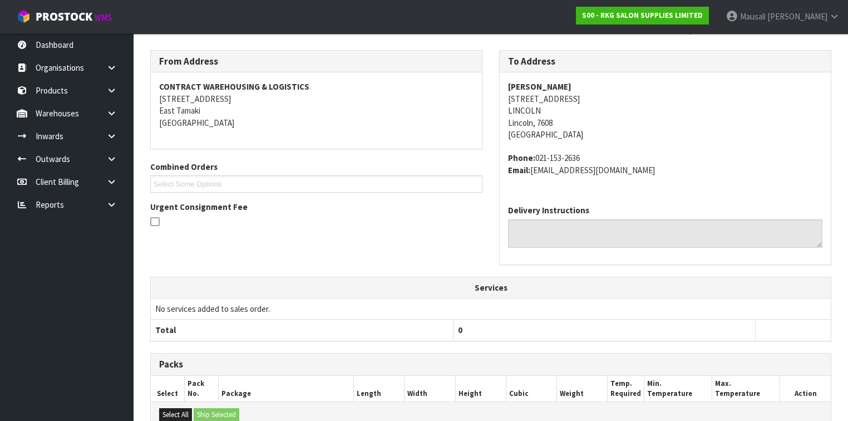
scroll to position [338, 0]
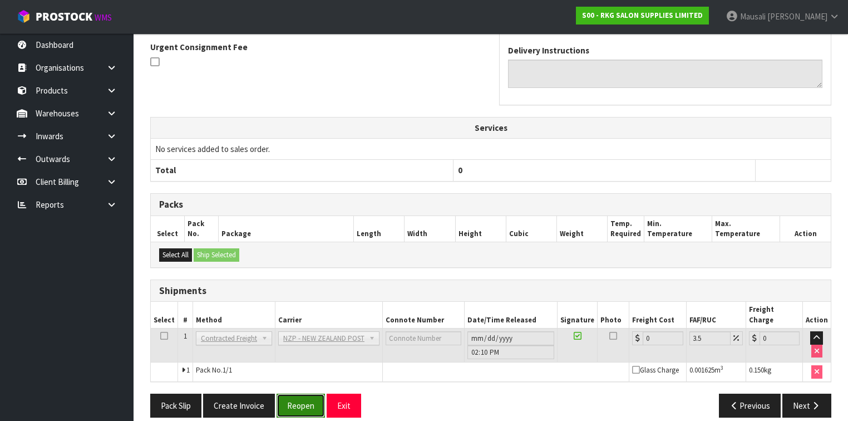
click at [303, 393] on button "Reopen" at bounding box center [300, 405] width 48 height 24
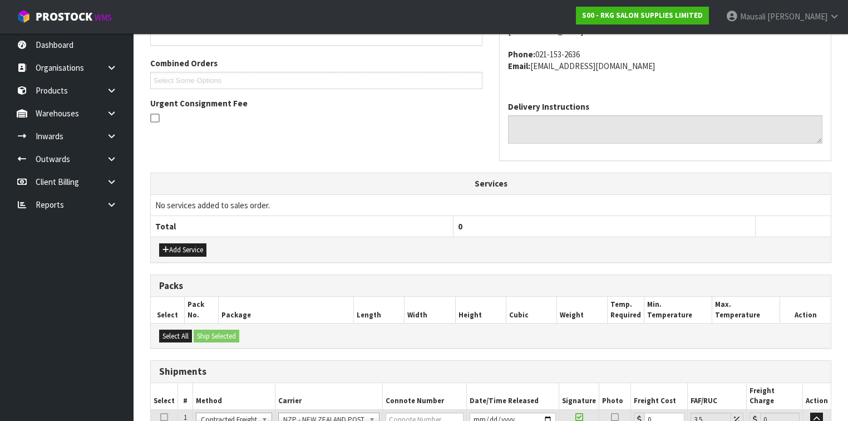
scroll to position [363, 0]
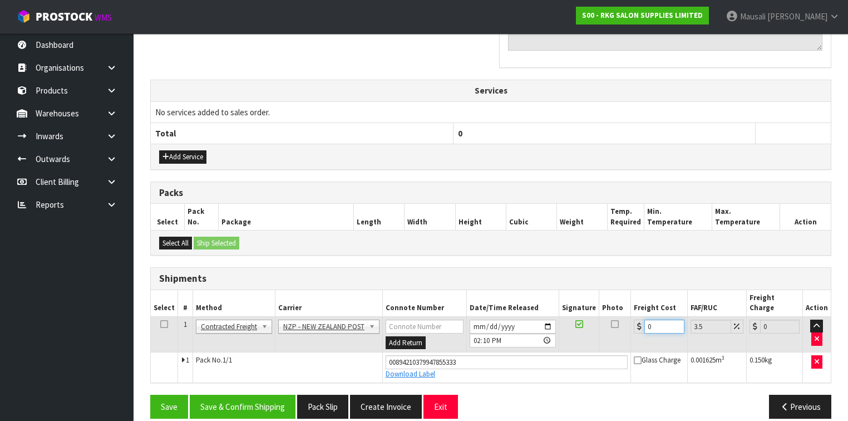
drag, startPoint x: 659, startPoint y: 312, endPoint x: 634, endPoint y: 320, distance: 26.7
click at [634, 320] on td "0" at bounding box center [659, 334] width 56 height 36
click at [258, 394] on button "Save & Confirm Shipping" at bounding box center [243, 406] width 106 height 24
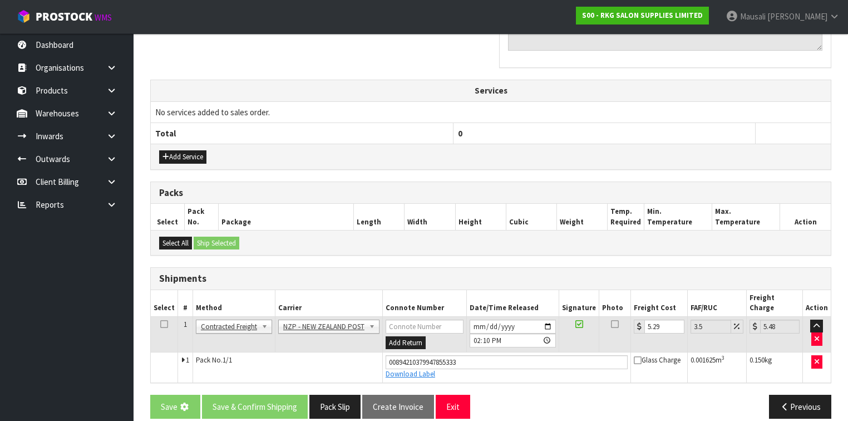
scroll to position [0, 0]
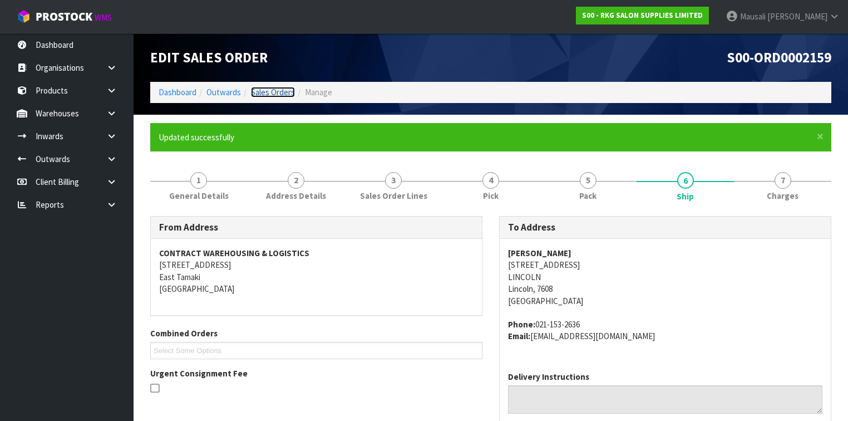
click at [259, 91] on link "Sales Orders" at bounding box center [273, 92] width 44 height 11
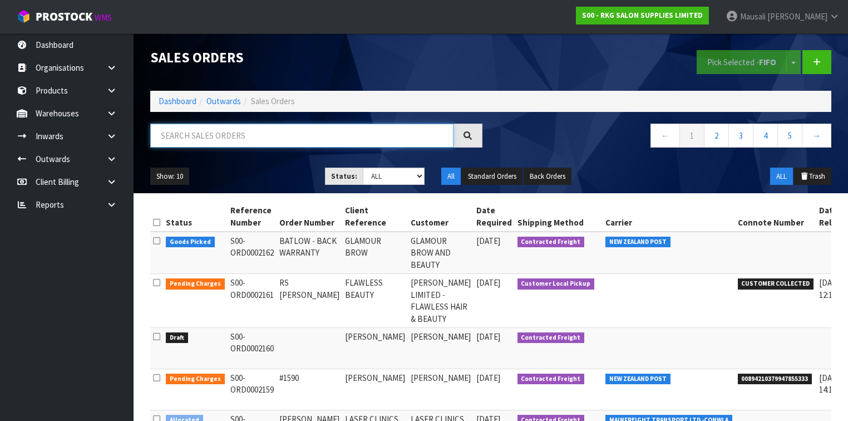
click at [192, 134] on input "text" at bounding box center [301, 135] width 303 height 24
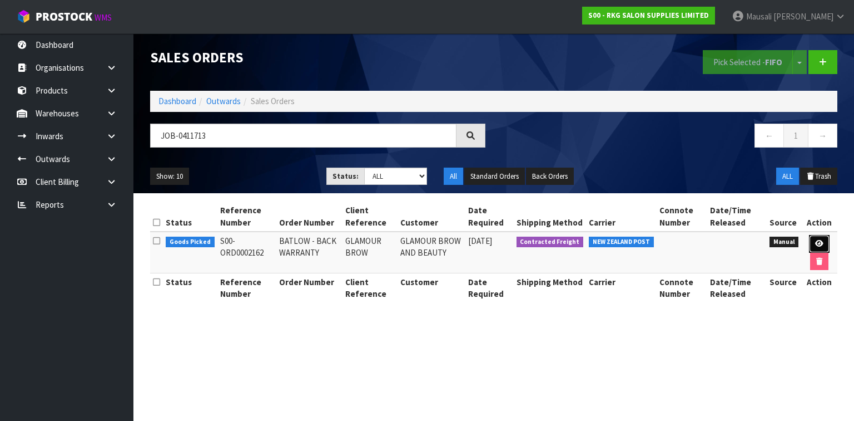
click at [825, 240] on link at bounding box center [819, 244] width 21 height 18
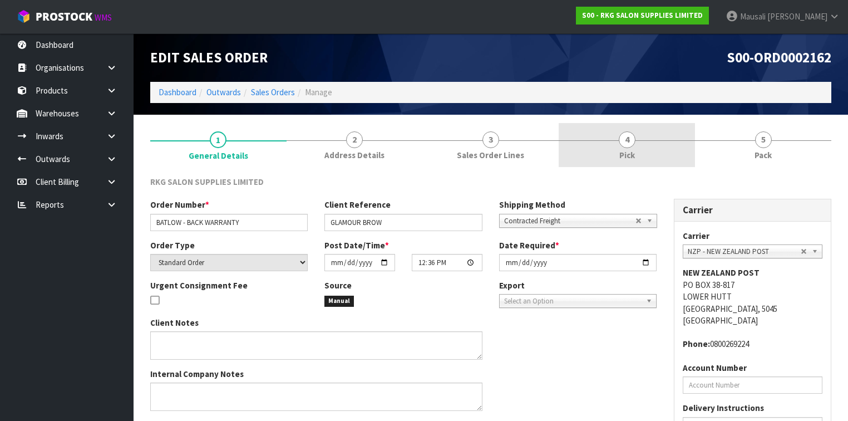
click at [645, 151] on link "4 Pick" at bounding box center [626, 145] width 136 height 44
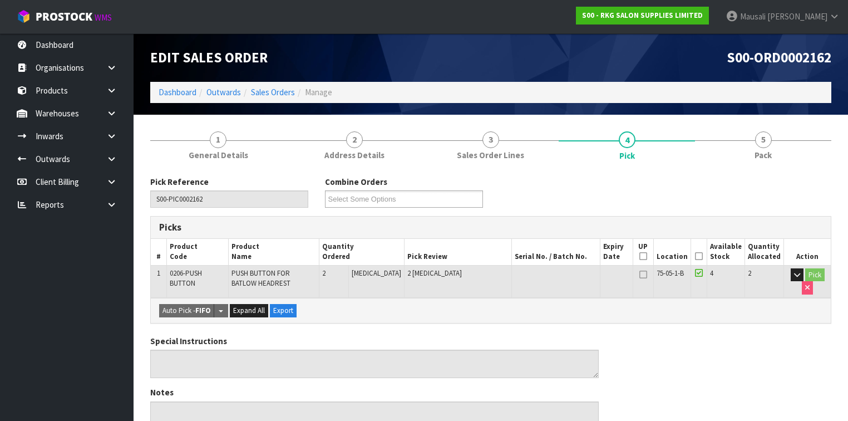
click at [700, 256] on icon at bounding box center [699, 256] width 8 height 1
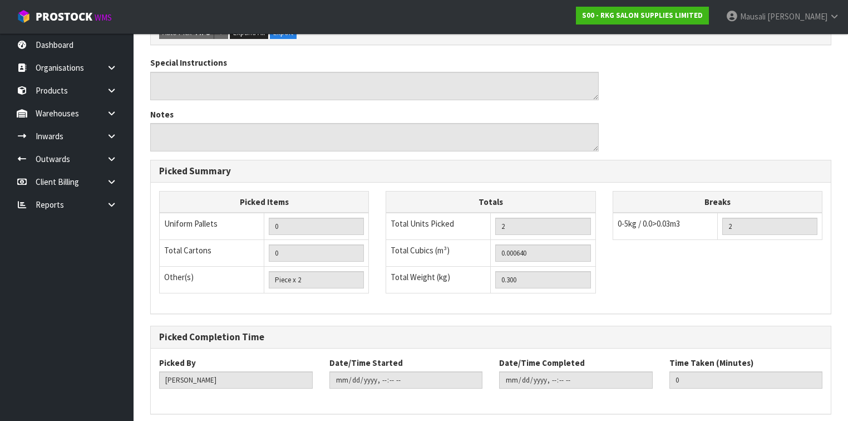
scroll to position [360, 0]
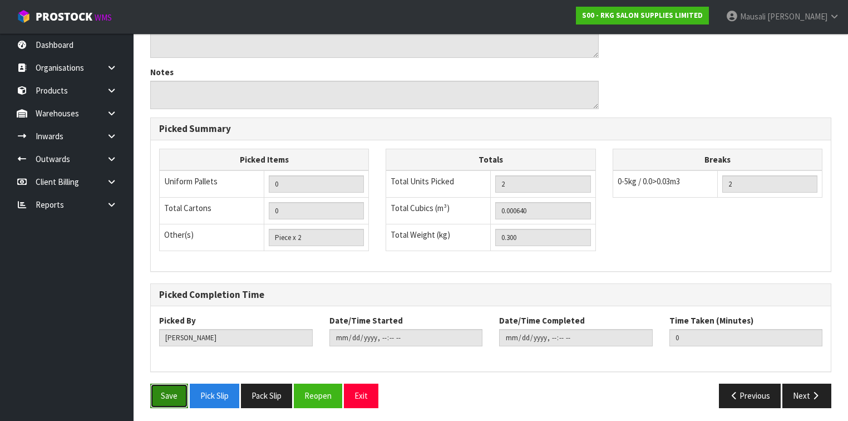
click at [155, 389] on button "Save" at bounding box center [169, 395] width 38 height 24
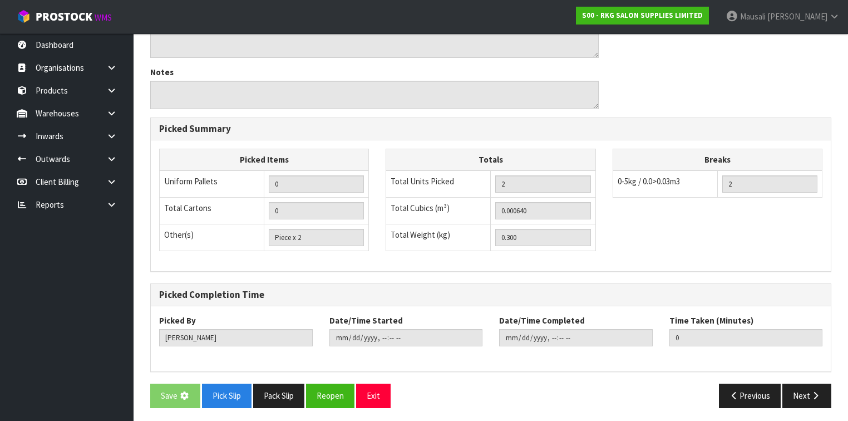
scroll to position [0, 0]
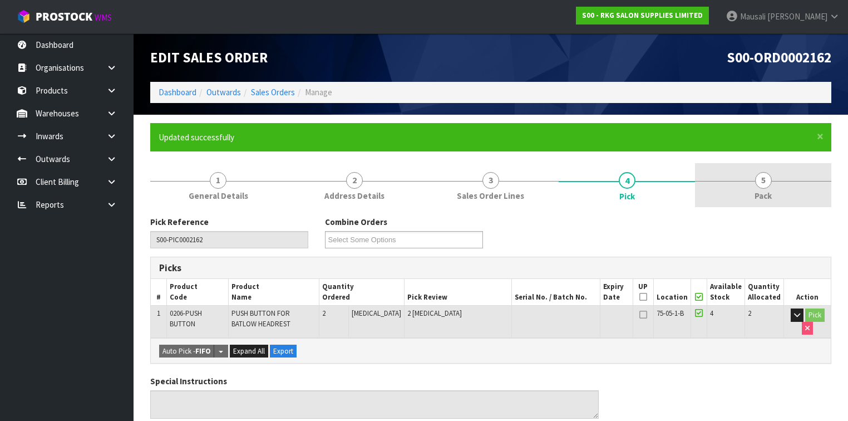
click at [719, 190] on link "5 Pack" at bounding box center [763, 185] width 136 height 44
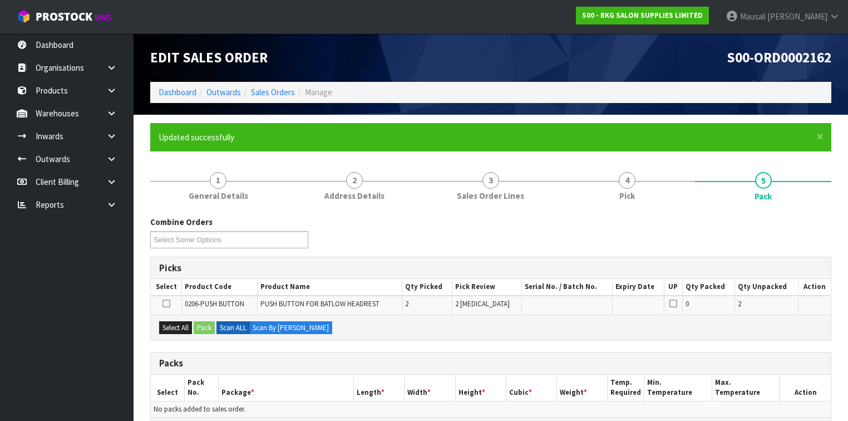
scroll to position [223, 0]
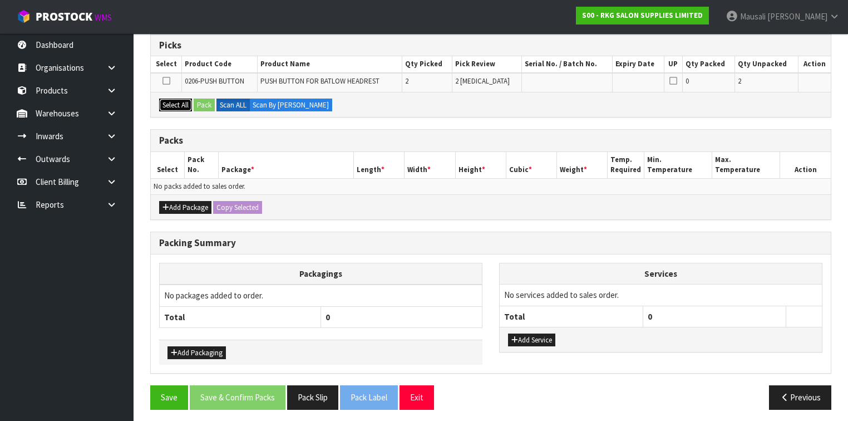
drag, startPoint x: 171, startPoint y: 98, endPoint x: 186, endPoint y: 101, distance: 15.2
click at [173, 98] on button "Select All" at bounding box center [175, 104] width 33 height 13
click at [200, 103] on button "Pack" at bounding box center [204, 104] width 21 height 13
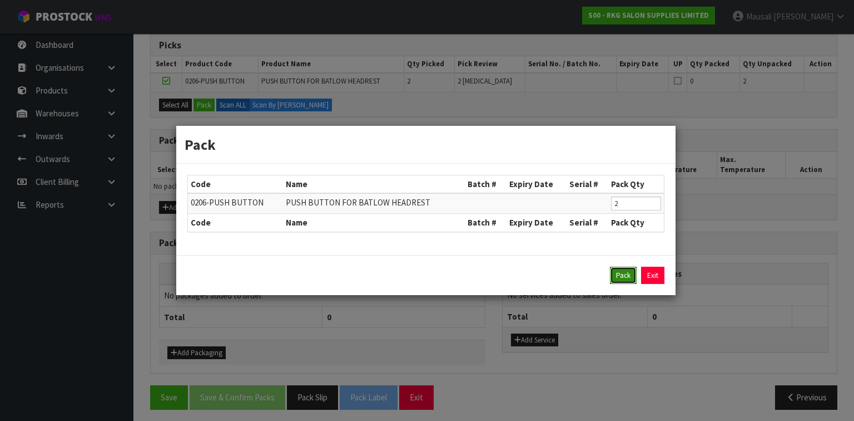
click at [614, 274] on button "Pack" at bounding box center [623, 275] width 27 height 18
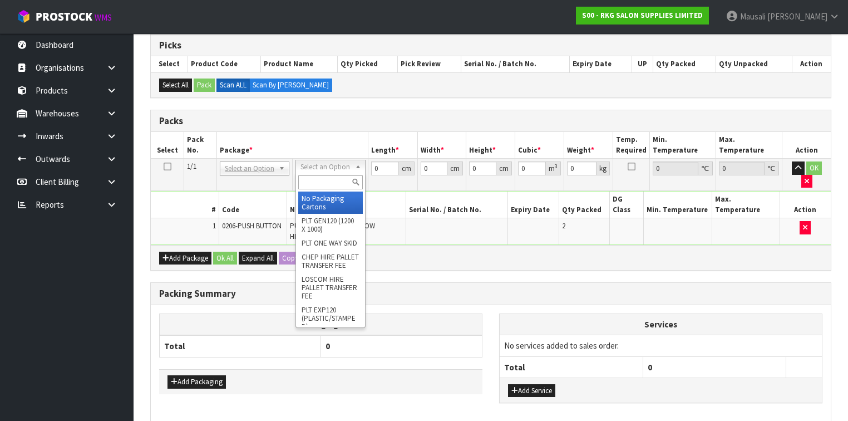
click at [317, 178] on input "text" at bounding box center [330, 182] width 64 height 14
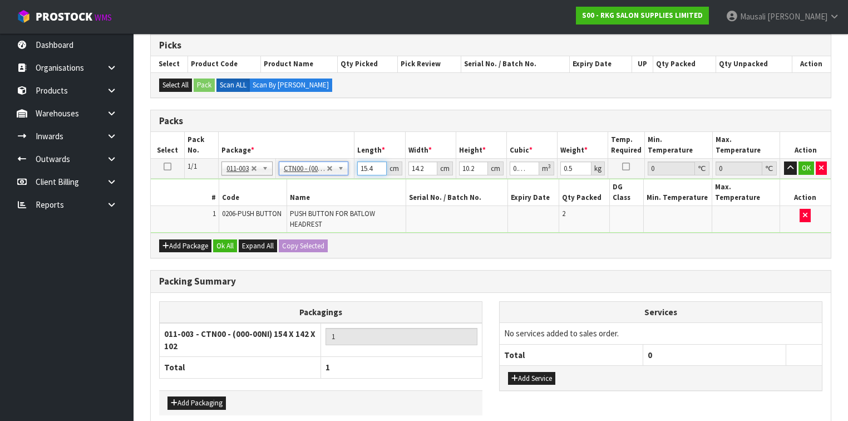
drag, startPoint x: 374, startPoint y: 169, endPoint x: 355, endPoint y: 172, distance: 18.7
click at [356, 172] on td "15.4 cm" at bounding box center [379, 169] width 51 height 20
click at [221, 239] on button "Ok All" at bounding box center [225, 245] width 24 height 13
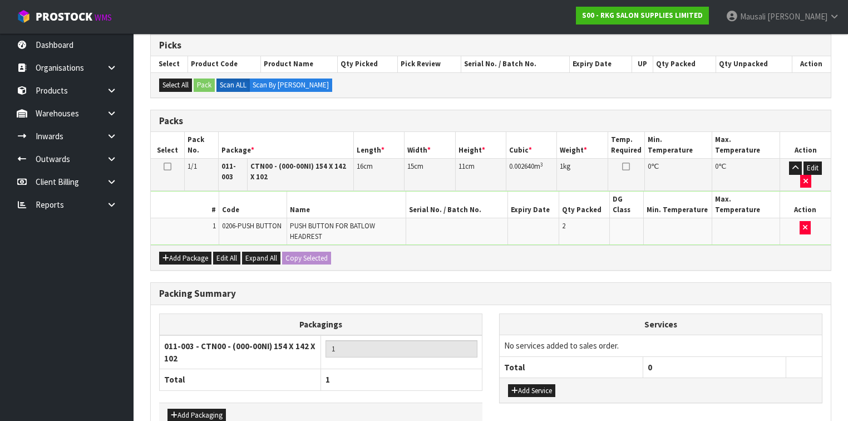
scroll to position [269, 0]
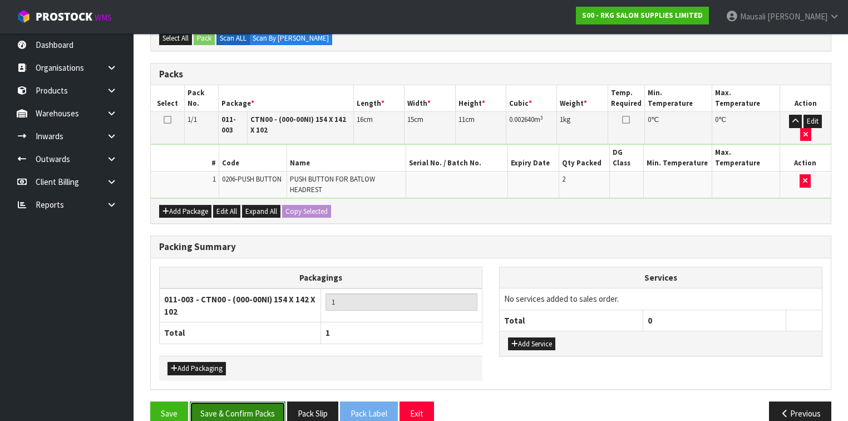
click at [245, 401] on button "Save & Confirm Packs" at bounding box center [238, 413] width 96 height 24
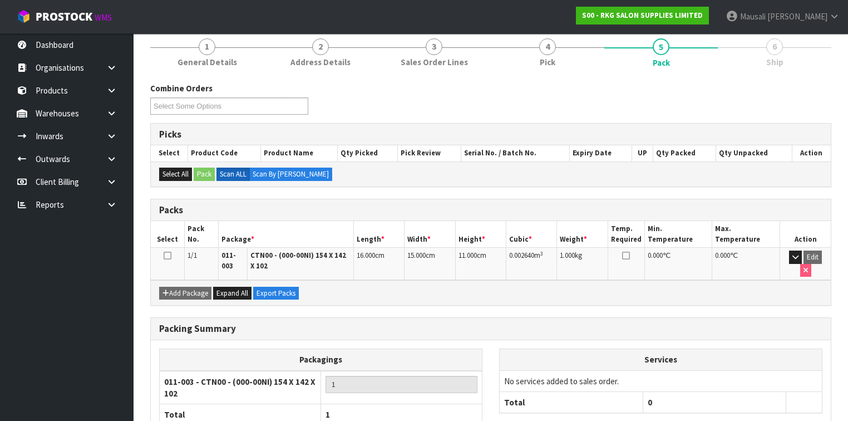
scroll to position [202, 0]
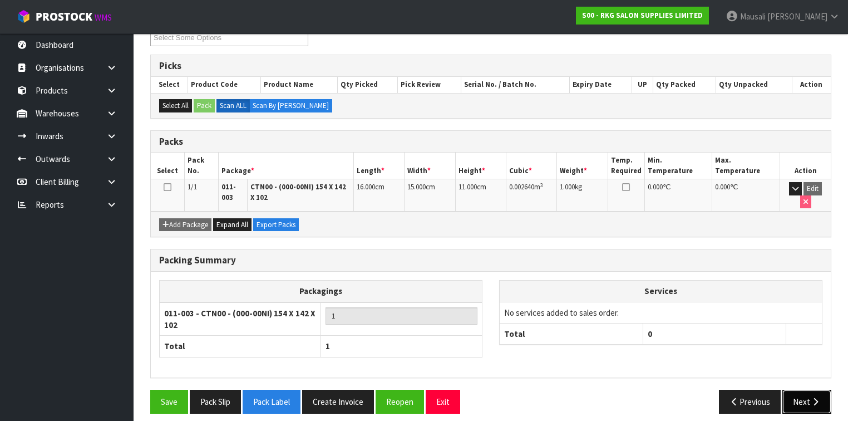
click at [815, 397] on icon "button" at bounding box center [815, 401] width 11 height 8
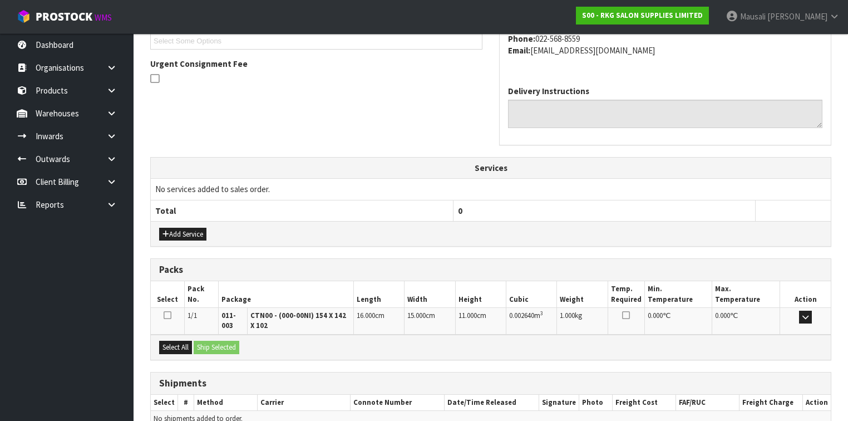
scroll to position [364, 0]
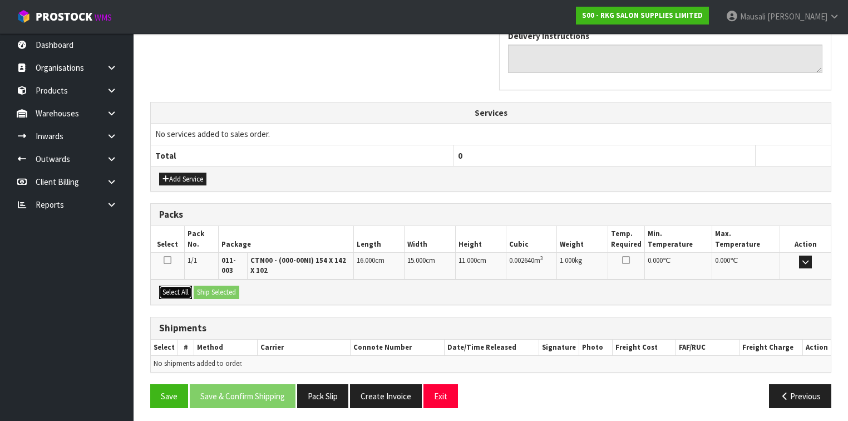
drag, startPoint x: 171, startPoint y: 283, endPoint x: 210, endPoint y: 281, distance: 38.4
click at [175, 285] on button "Select All" at bounding box center [175, 291] width 33 height 13
click at [210, 281] on div "Select All Ship Selected" at bounding box center [491, 291] width 680 height 25
click at [221, 285] on button "Ship Selected" at bounding box center [217, 291] width 46 height 13
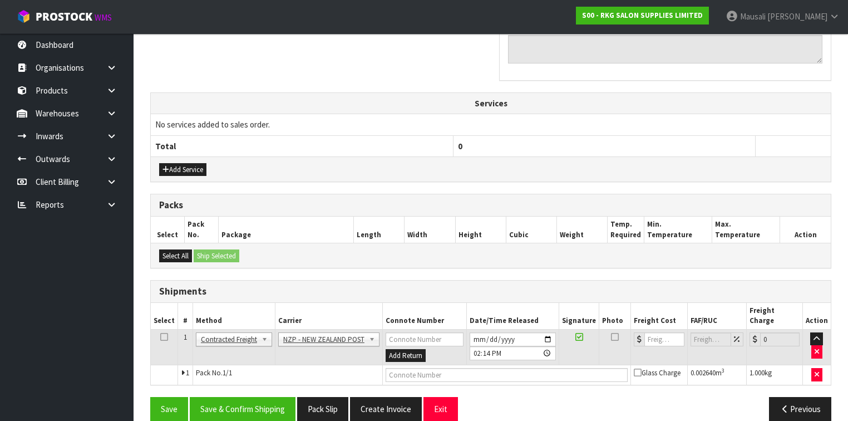
scroll to position [376, 0]
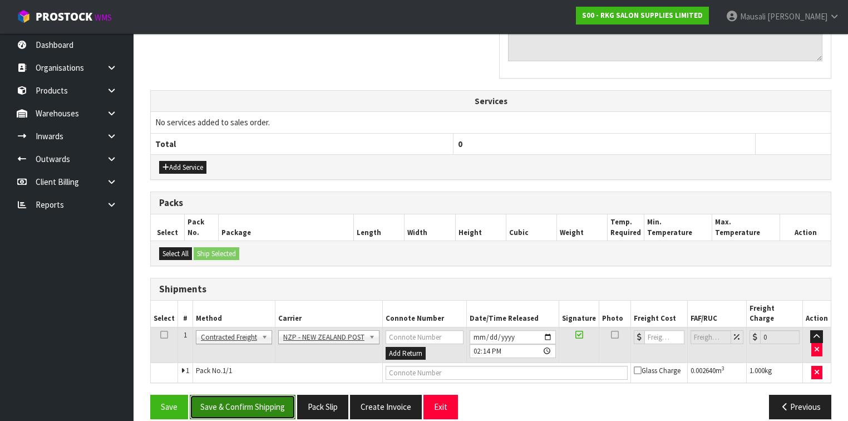
click at [271, 394] on button "Save & Confirm Shipping" at bounding box center [243, 406] width 106 height 24
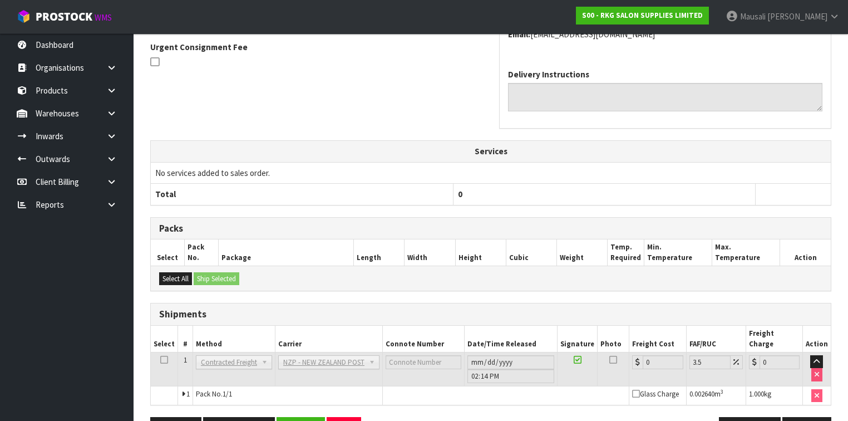
scroll to position [361, 0]
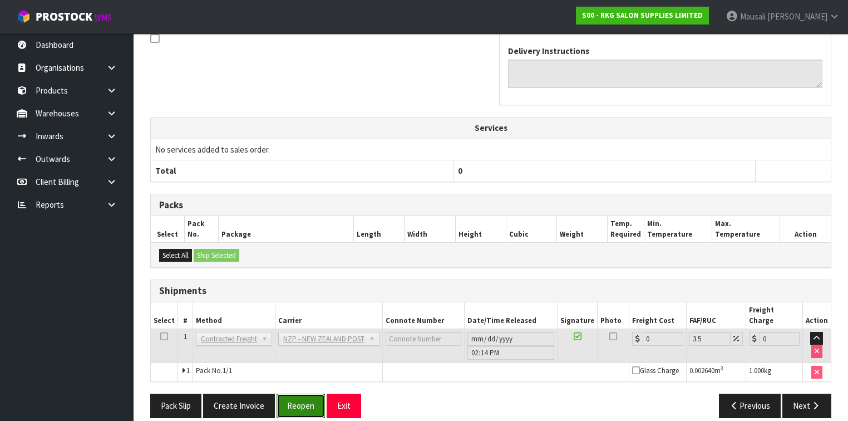
click at [288, 393] on button "Reopen" at bounding box center [300, 405] width 48 height 24
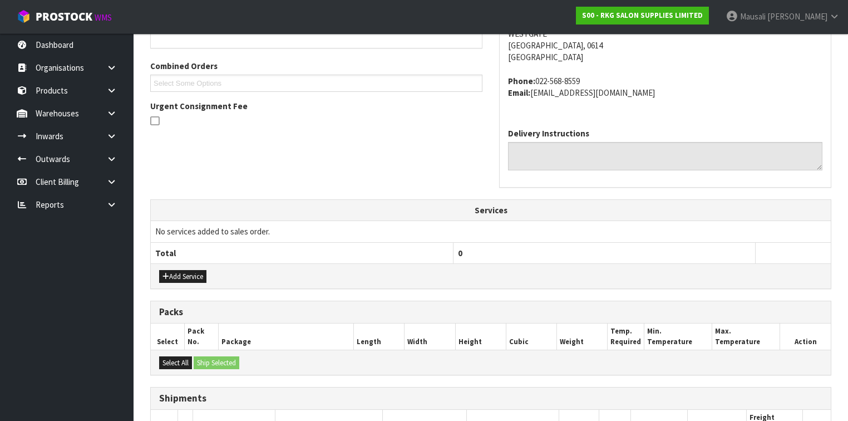
scroll to position [387, 0]
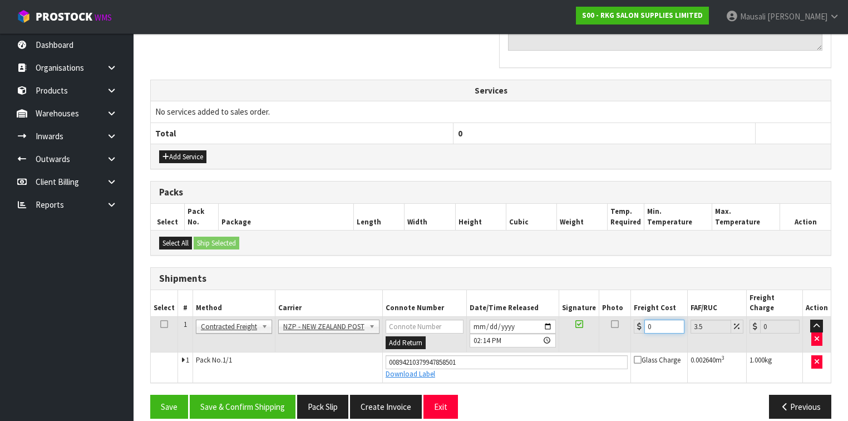
drag, startPoint x: 655, startPoint y: 309, endPoint x: 636, endPoint y: 319, distance: 21.1
click at [636, 319] on div "0" at bounding box center [659, 326] width 50 height 14
click at [265, 394] on button "Save & Confirm Shipping" at bounding box center [243, 406] width 106 height 24
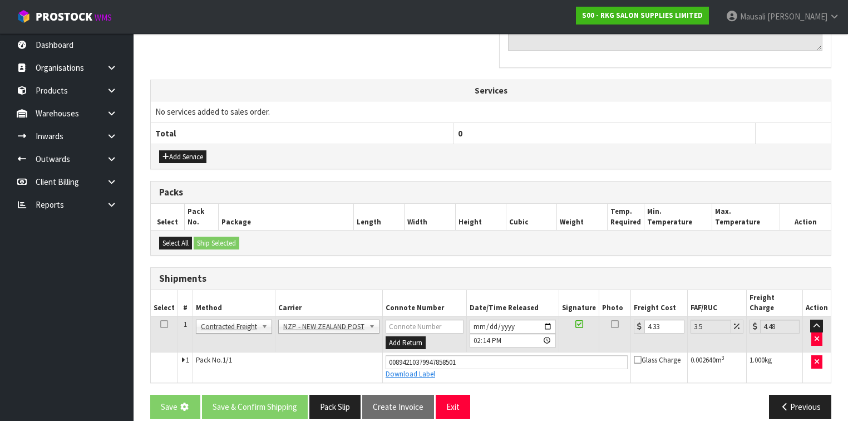
scroll to position [0, 0]
